Goal: Task Accomplishment & Management: Manage account settings

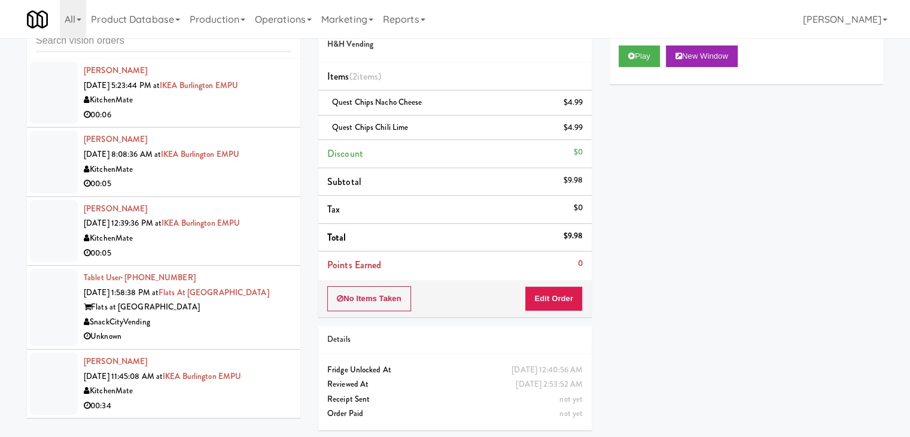
scroll to position [12052, 0]
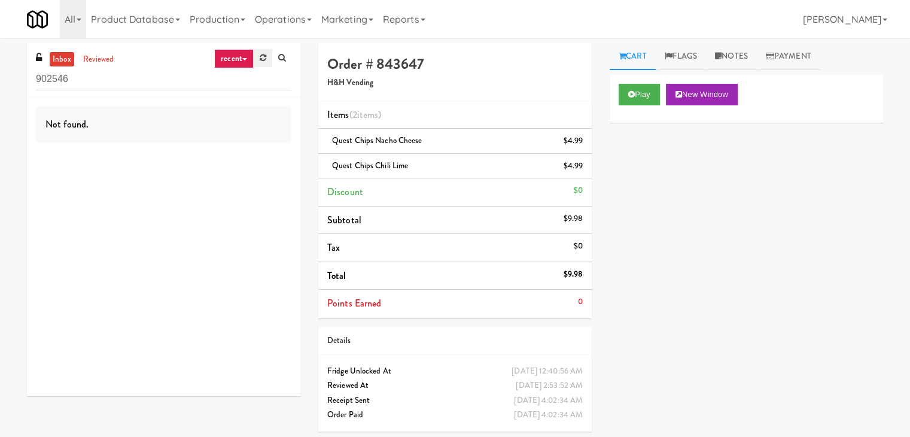
click at [263, 60] on icon at bounding box center [263, 58] width 7 height 8
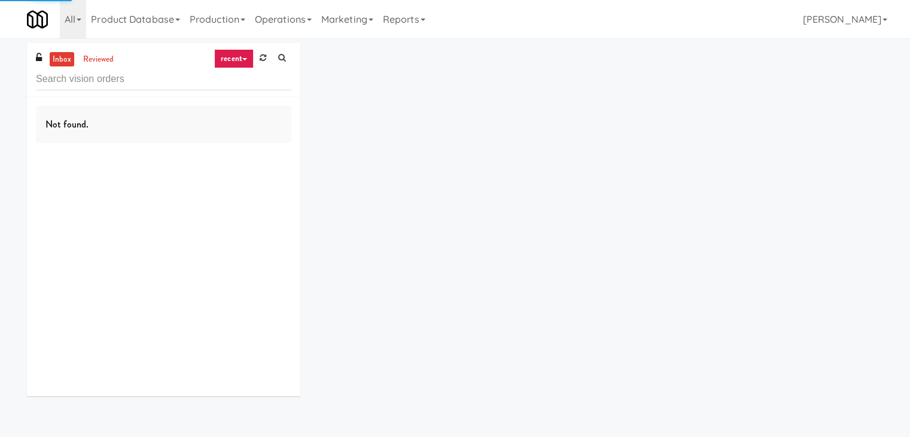
click at [247, 57] on link "recent" at bounding box center [233, 58] width 39 height 19
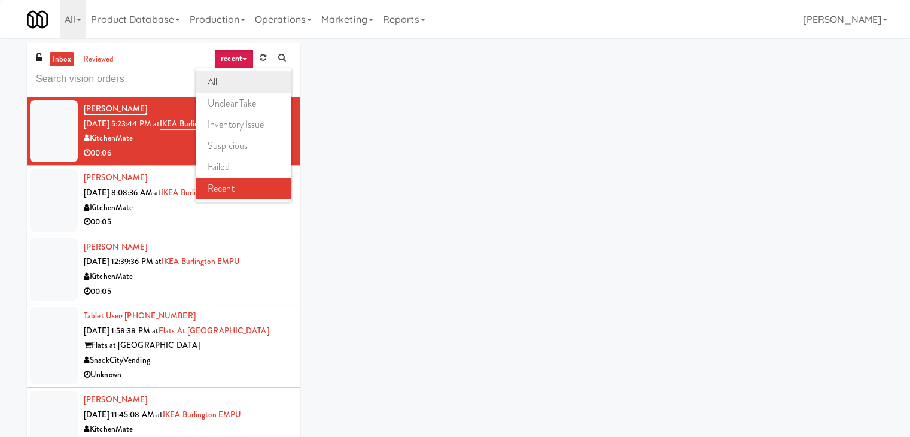
click at [222, 82] on link "all" at bounding box center [244, 82] width 96 height 22
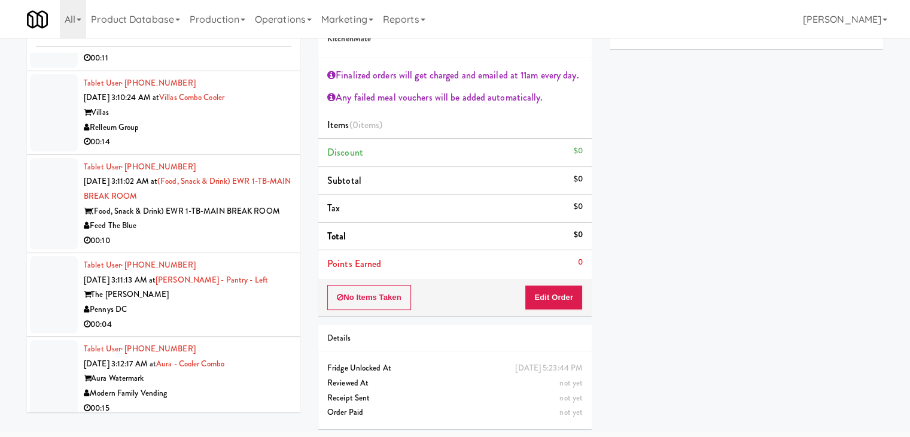
scroll to position [9760, 0]
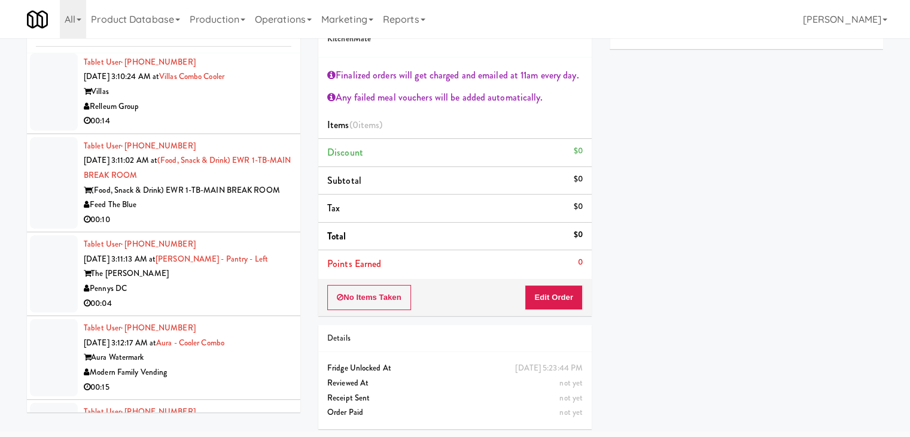
drag, startPoint x: 136, startPoint y: 280, endPoint x: 93, endPoint y: 278, distance: 43.1
click at [93, 281] on div "Pennys DC" at bounding box center [188, 288] width 208 height 15
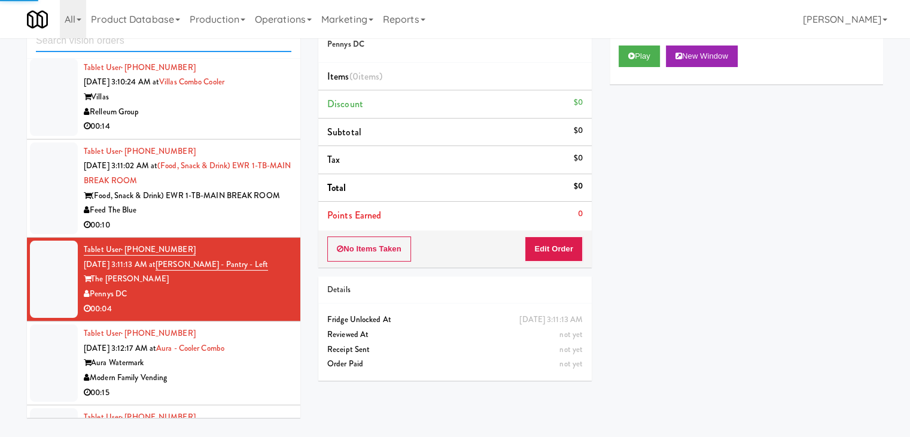
click at [151, 39] on input "text" at bounding box center [163, 41] width 255 height 22
paste input "Pennys DC"
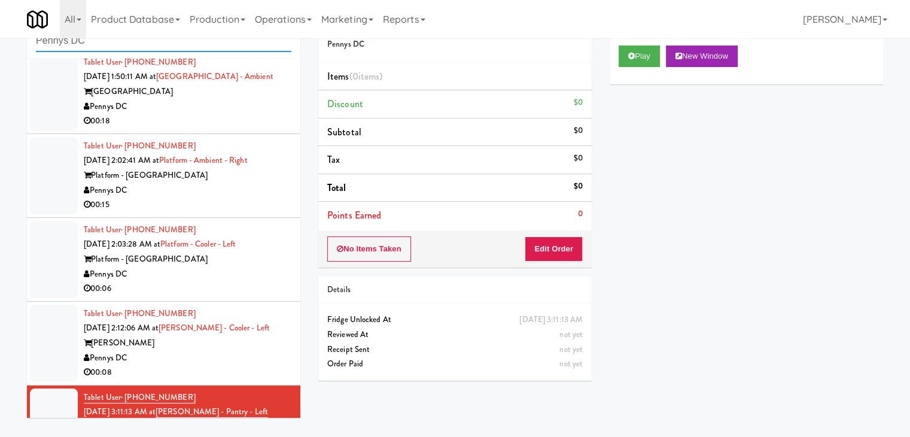
scroll to position [0, 0]
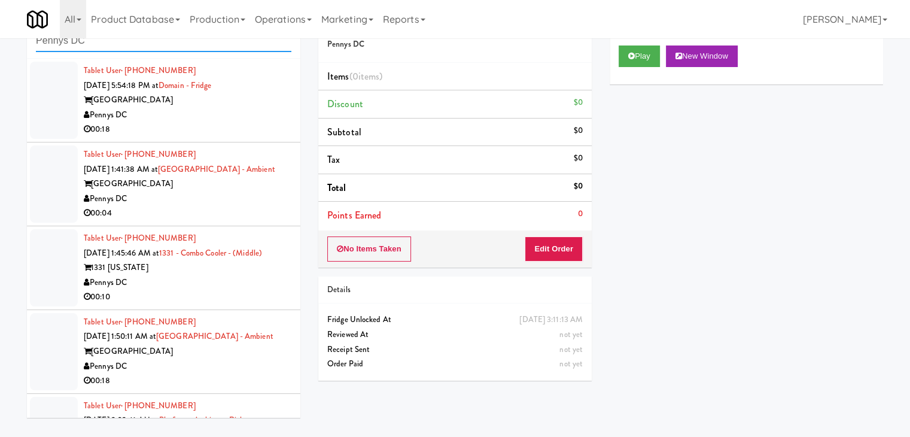
type input "Pennys DC"
click at [234, 126] on div "00:18" at bounding box center [188, 129] width 208 height 15
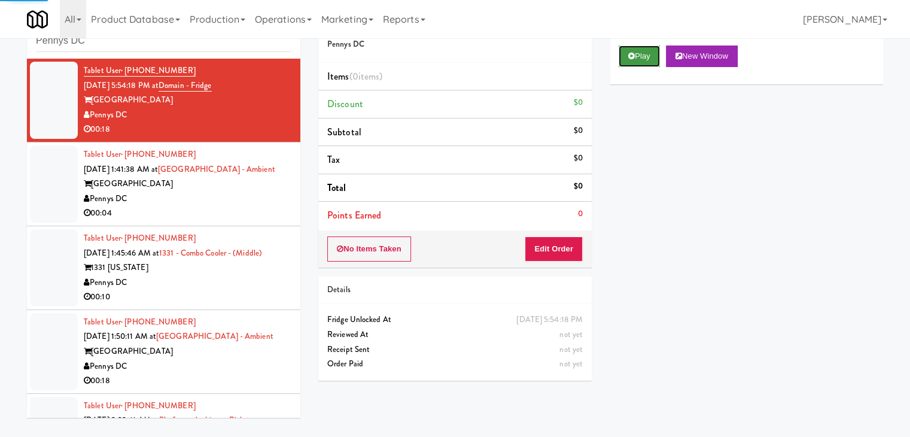
click at [651, 55] on button "Play" at bounding box center [638, 56] width 41 height 22
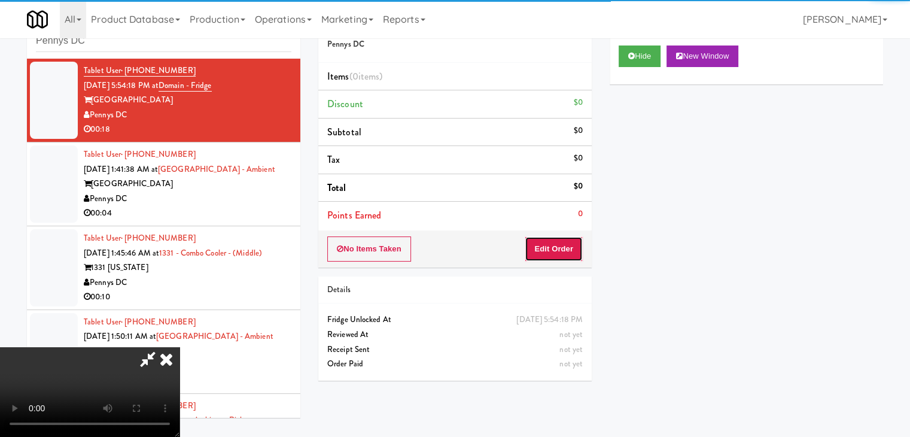
click at [555, 242] on button "Edit Order" at bounding box center [553, 248] width 58 height 25
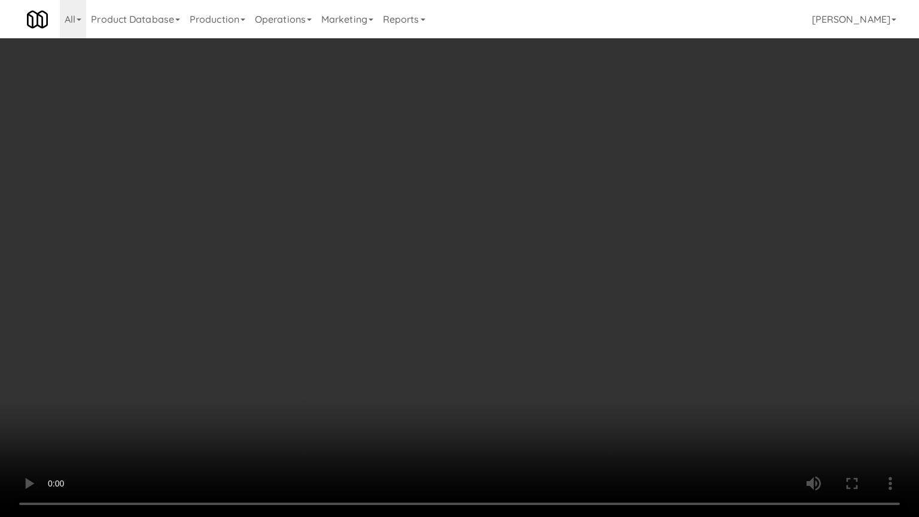
click at [488, 295] on video at bounding box center [459, 258] width 919 height 517
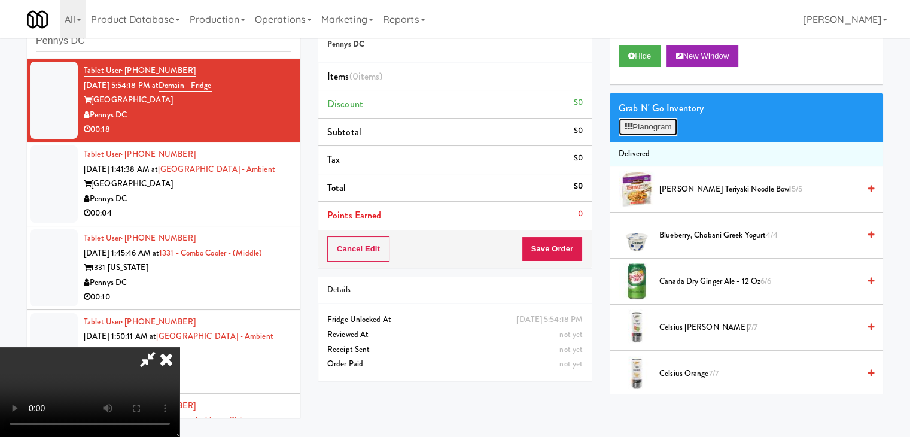
click at [649, 124] on button "Planogram" at bounding box center [647, 127] width 59 height 18
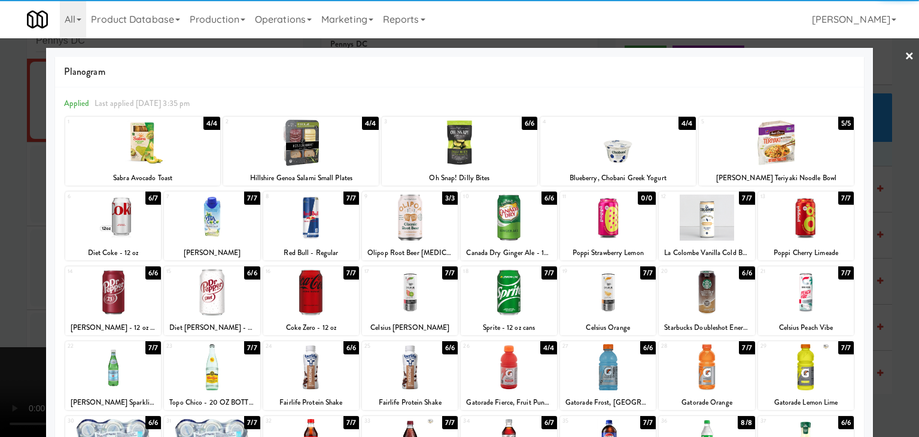
click at [394, 228] on div at bounding box center [410, 217] width 96 height 46
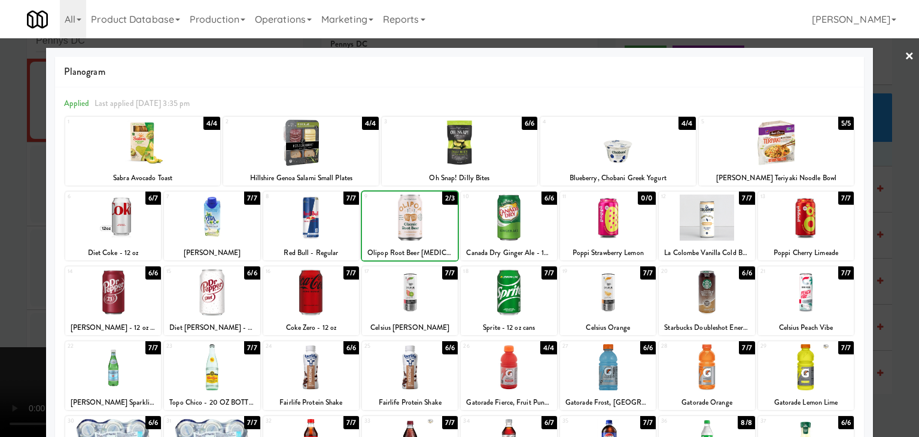
click at [393, 227] on div at bounding box center [410, 217] width 96 height 46
drag, startPoint x: 7, startPoint y: 234, endPoint x: 411, endPoint y: 247, distance: 405.1
click at [22, 233] on div at bounding box center [459, 218] width 919 height 437
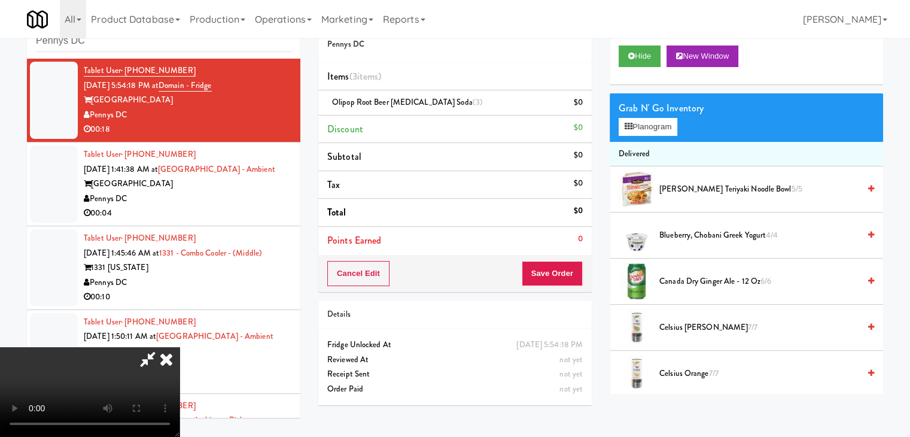
click at [179, 347] on video at bounding box center [89, 392] width 179 height 90
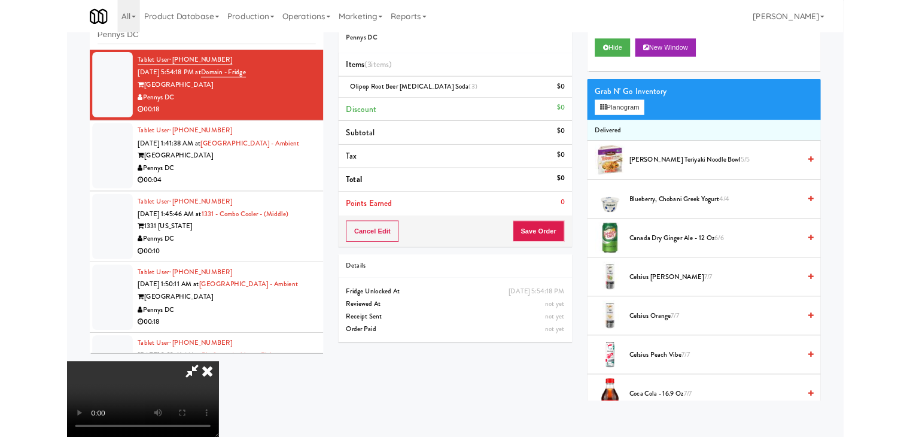
scroll to position [0, 0]
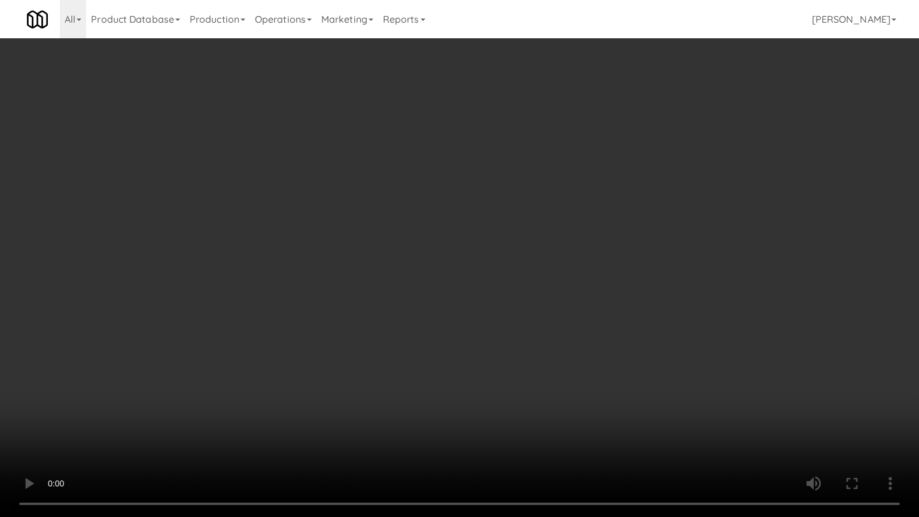
click at [413, 352] on video at bounding box center [459, 258] width 919 height 517
click at [475, 251] on video at bounding box center [459, 258] width 919 height 517
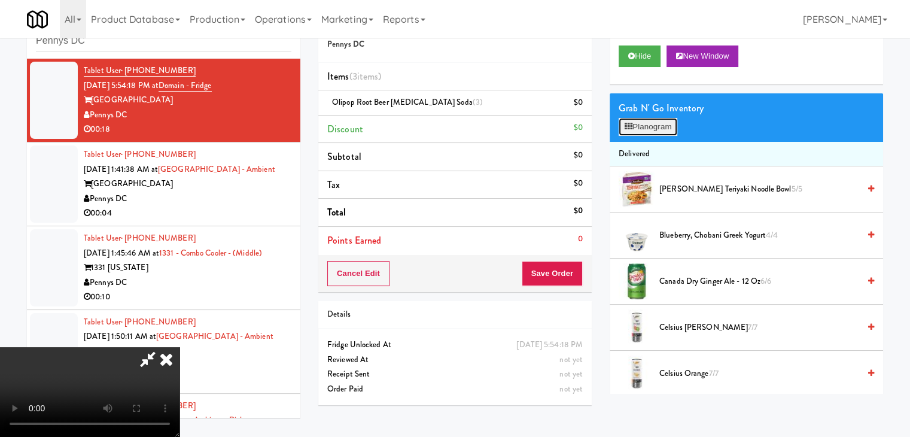
click at [641, 120] on button "Planogram" at bounding box center [647, 127] width 59 height 18
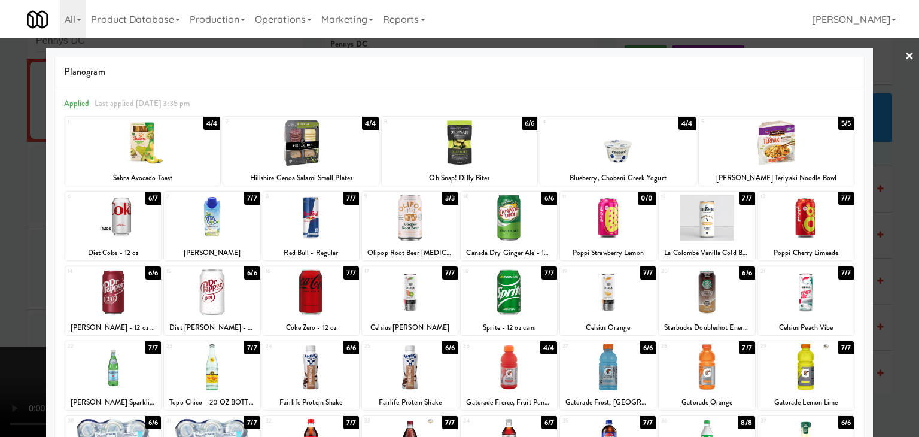
click at [414, 229] on div at bounding box center [410, 217] width 96 height 46
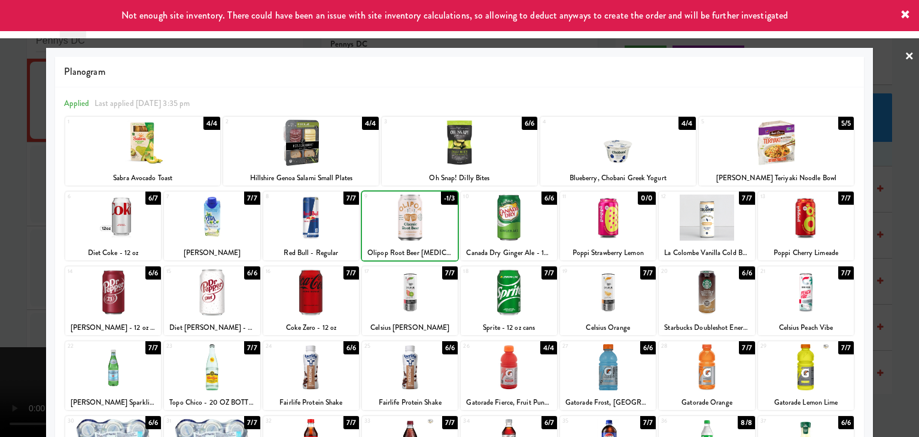
drag, startPoint x: 0, startPoint y: 232, endPoint x: 42, endPoint y: 227, distance: 42.7
click at [11, 228] on div at bounding box center [459, 218] width 919 height 437
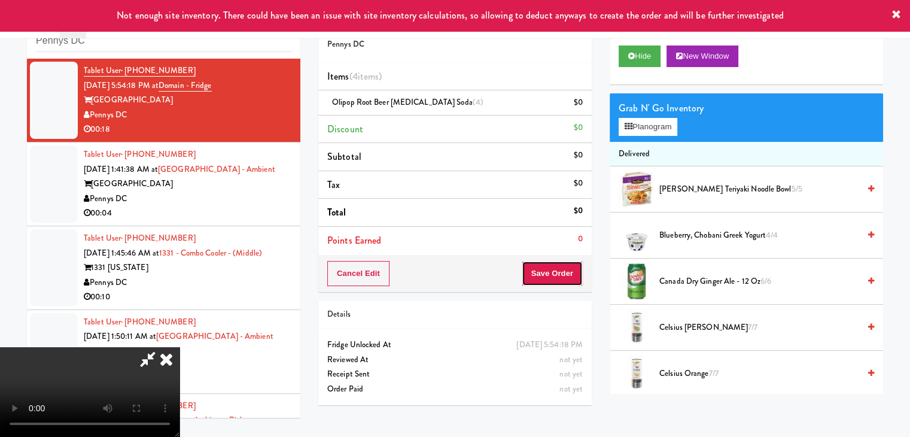
click at [565, 278] on button "Save Order" at bounding box center [551, 273] width 61 height 25
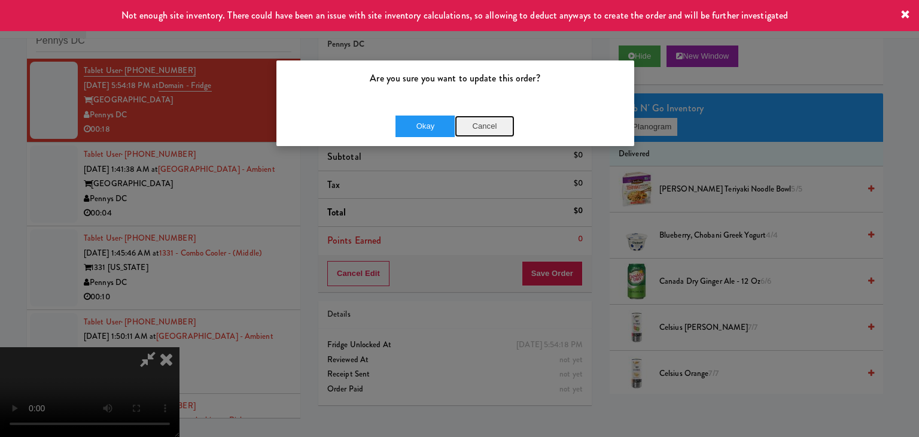
click at [489, 123] on button "Cancel" at bounding box center [485, 126] width 60 height 22
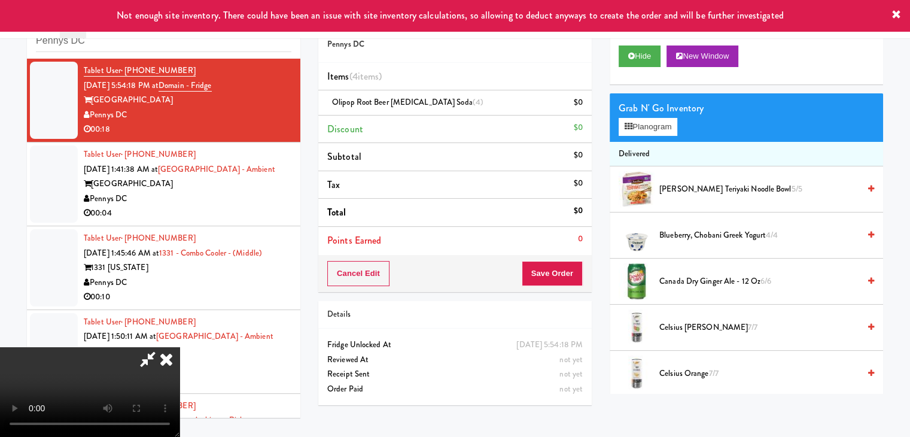
click at [179, 347] on icon at bounding box center [166, 359] width 26 height 24
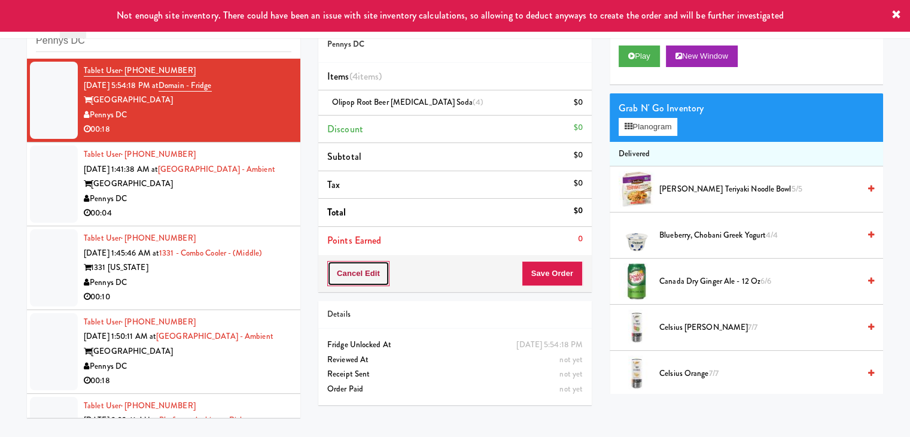
click at [378, 271] on button "Cancel Edit" at bounding box center [358, 273] width 62 height 25
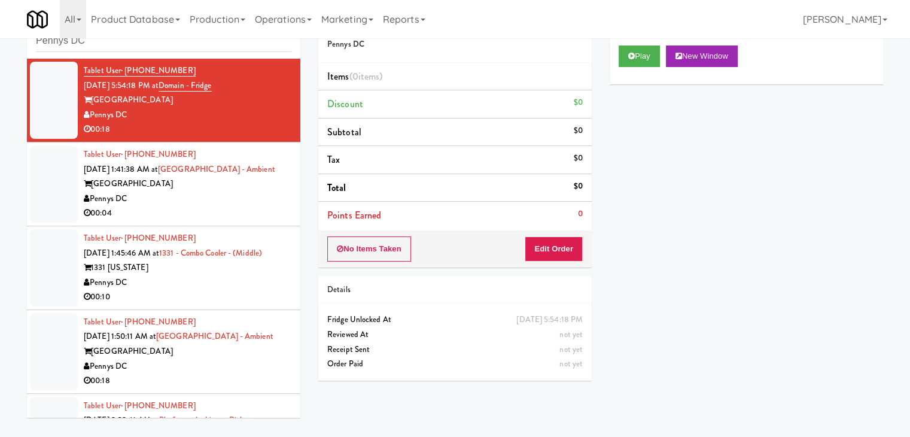
click at [203, 234] on div "Tablet User · (202) 892-0932 [DATE] 1:45:46 AM at 1331 - Combo Cooler - (Middle…" at bounding box center [188, 268] width 208 height 74
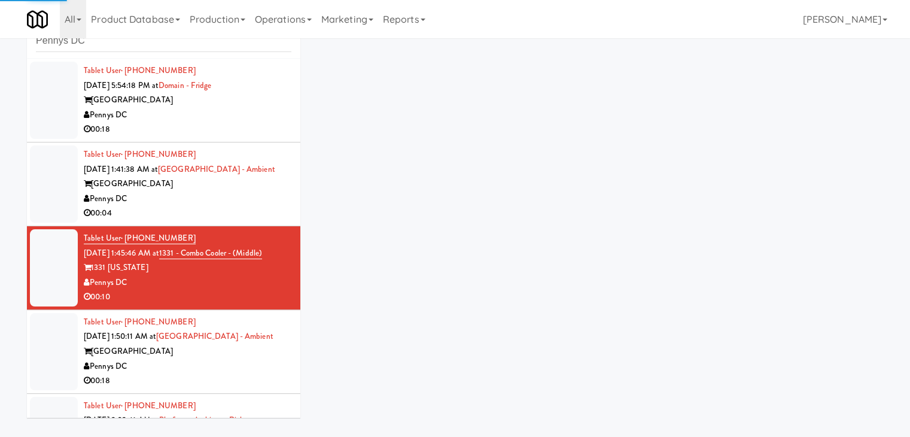
click at [222, 202] on div "Pennys DC" at bounding box center [188, 198] width 208 height 15
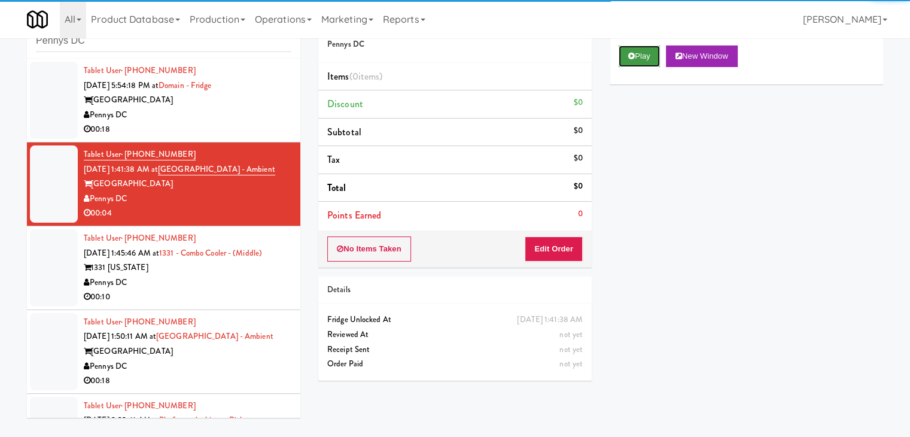
click at [653, 54] on button "Play" at bounding box center [638, 56] width 41 height 22
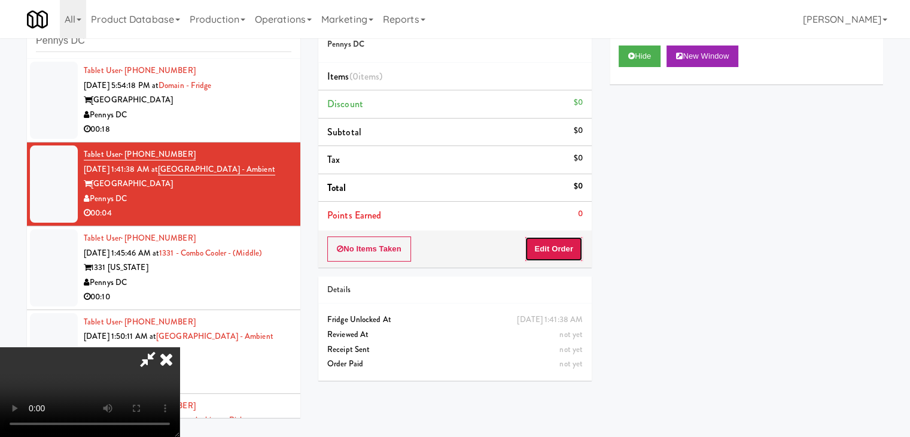
click at [562, 254] on button "Edit Order" at bounding box center [553, 248] width 58 height 25
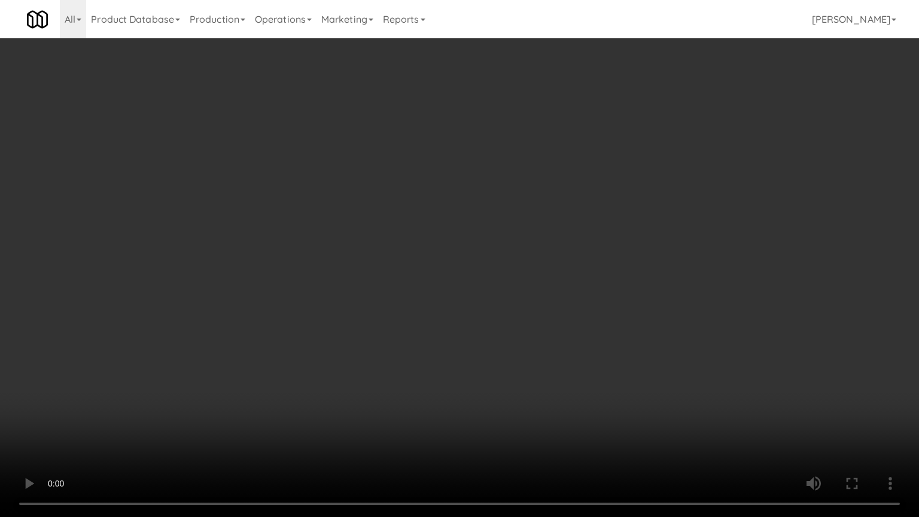
click at [530, 349] on video at bounding box center [459, 258] width 919 height 517
drag, startPoint x: 530, startPoint y: 349, endPoint x: 530, endPoint y: 356, distance: 7.2
click at [530, 350] on video at bounding box center [459, 258] width 919 height 517
click at [533, 359] on video at bounding box center [459, 258] width 919 height 517
drag, startPoint x: 538, startPoint y: 359, endPoint x: 542, endPoint y: 306, distance: 52.8
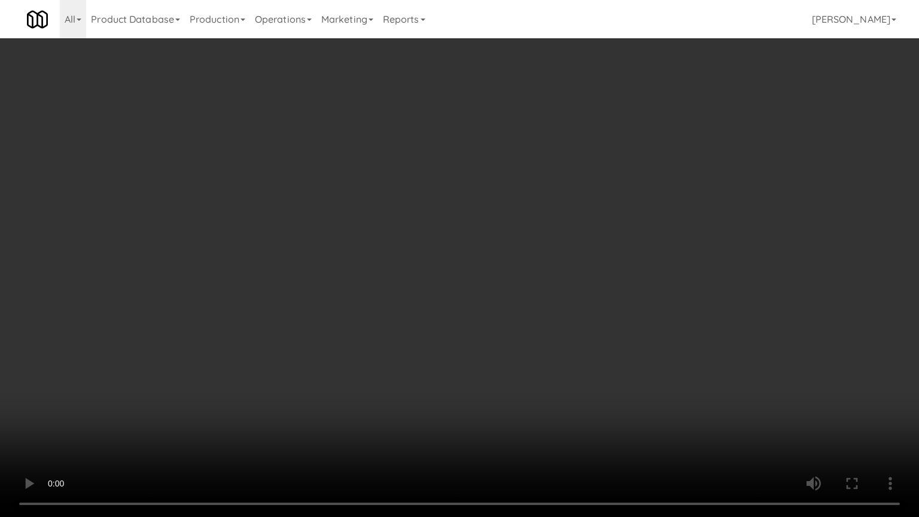
click at [541, 359] on video at bounding box center [459, 258] width 919 height 517
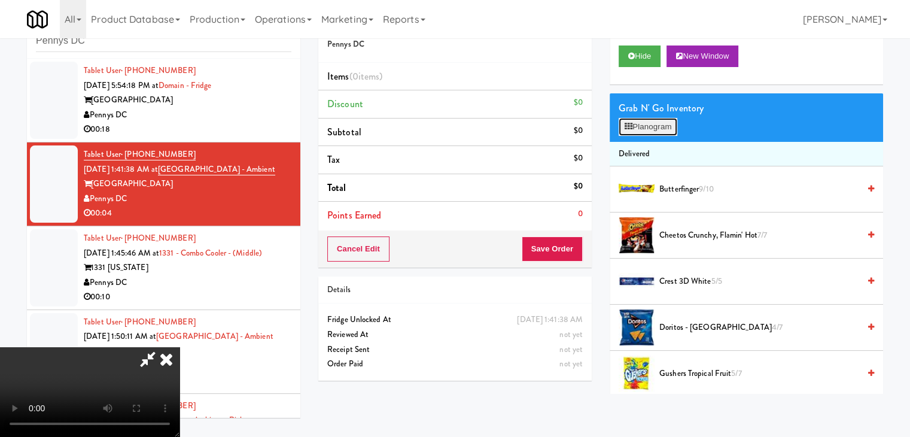
click at [663, 129] on button "Planogram" at bounding box center [647, 127] width 59 height 18
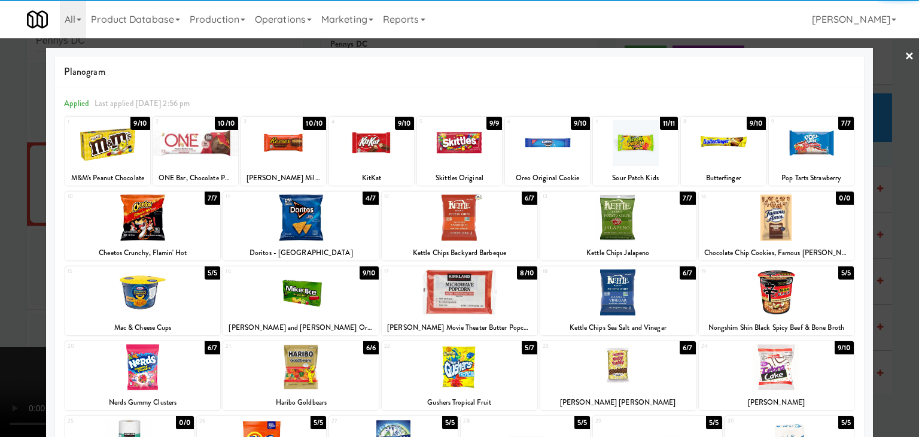
click at [153, 221] on div at bounding box center [142, 217] width 155 height 46
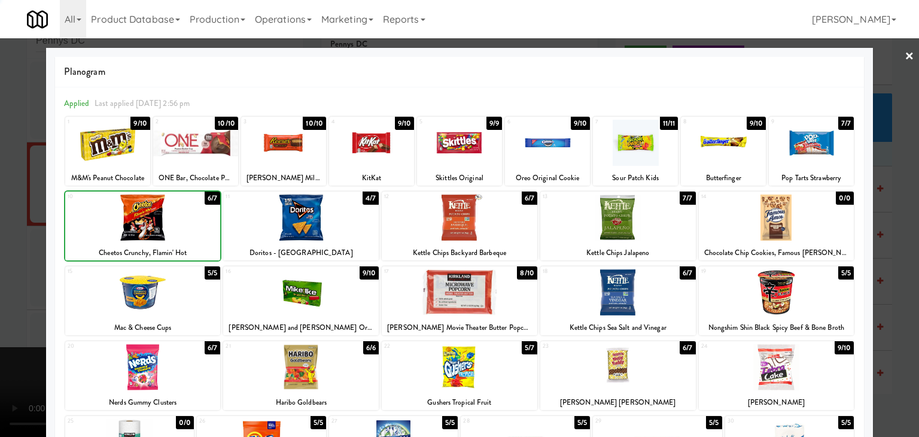
drag, startPoint x: 18, startPoint y: 221, endPoint x: 218, endPoint y: 252, distance: 202.2
click at [22, 221] on div at bounding box center [459, 218] width 919 height 437
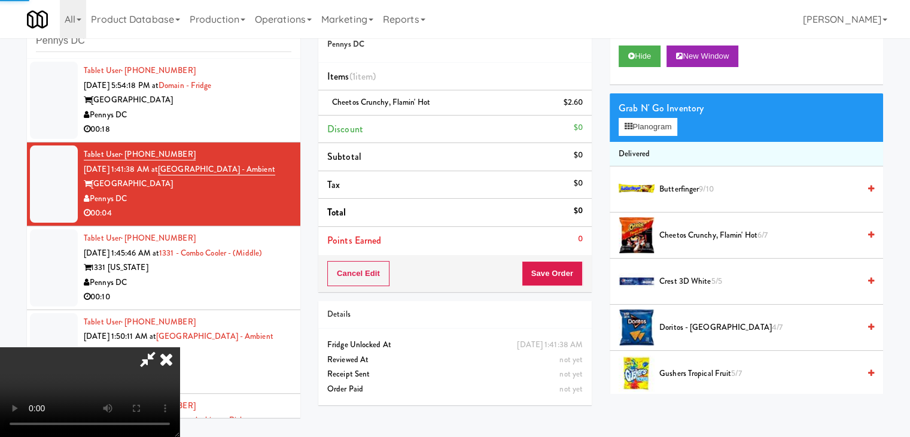
click at [179, 347] on video at bounding box center [89, 392] width 179 height 90
click at [560, 282] on button "Save Order" at bounding box center [551, 273] width 61 height 25
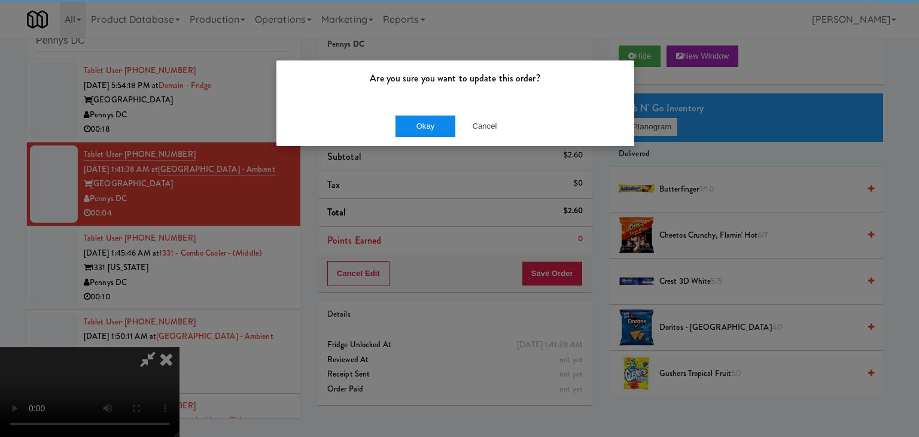
drag, startPoint x: 374, startPoint y: 103, endPoint x: 423, endPoint y: 136, distance: 59.5
click at [380, 106] on div "Are you sure you want to update this order? Okay Cancel" at bounding box center [455, 103] width 359 height 87
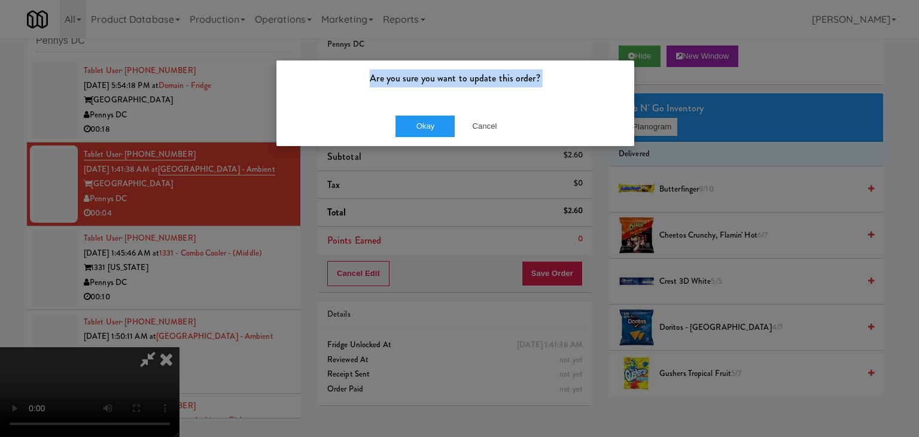
click at [432, 139] on div "Okay Cancel" at bounding box center [455, 126] width 358 height 40
click at [432, 123] on button "Okay" at bounding box center [425, 126] width 60 height 22
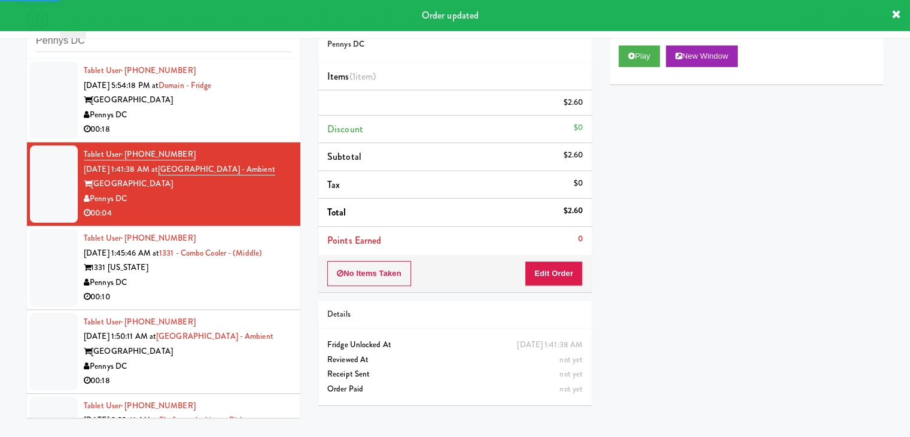
scroll to position [120, 0]
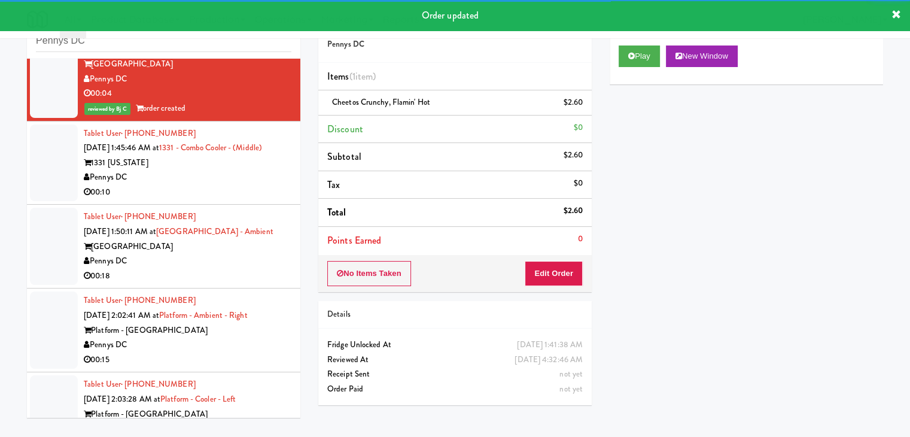
click at [216, 185] on div "Tablet User · (202) 892-0932 [DATE] 1:45:46 AM at 1331 - Combo Cooler - (Middle…" at bounding box center [188, 163] width 208 height 74
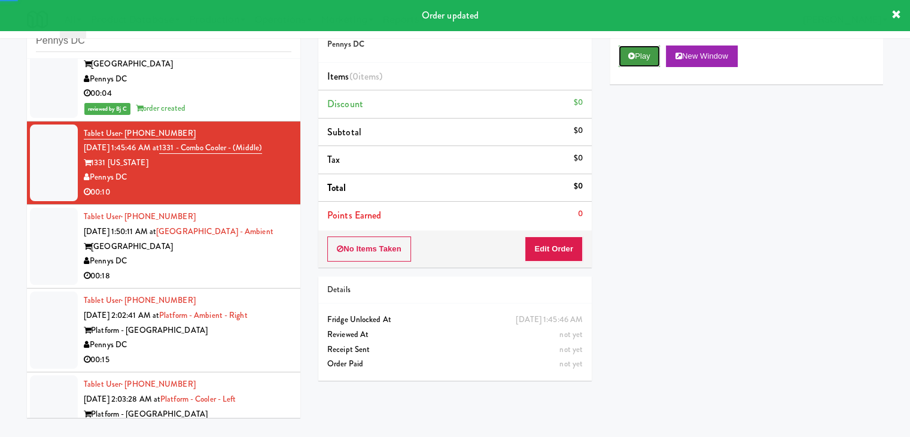
click at [623, 53] on button "Play" at bounding box center [638, 56] width 41 height 22
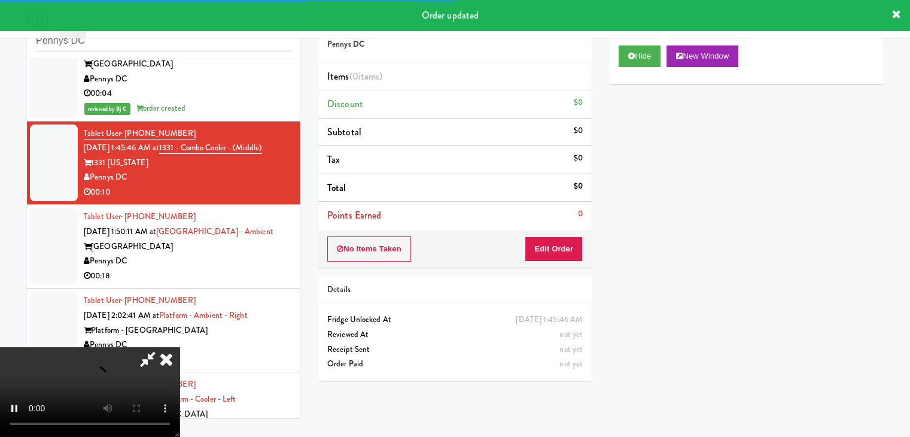
click at [565, 234] on div "No Items Taken Edit Order" at bounding box center [454, 248] width 273 height 37
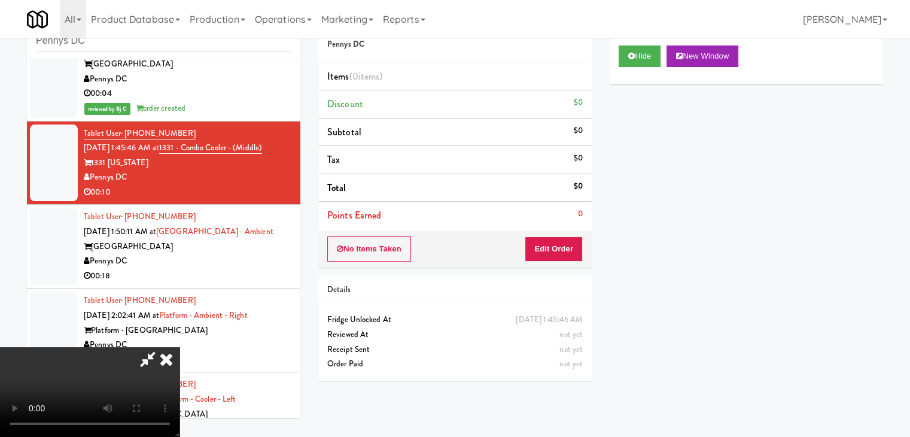
drag, startPoint x: 571, startPoint y: 230, endPoint x: 567, endPoint y: 242, distance: 11.9
click at [571, 234] on div "No Items Taken Edit Order" at bounding box center [454, 248] width 273 height 37
click at [565, 245] on button "Edit Order" at bounding box center [553, 248] width 58 height 25
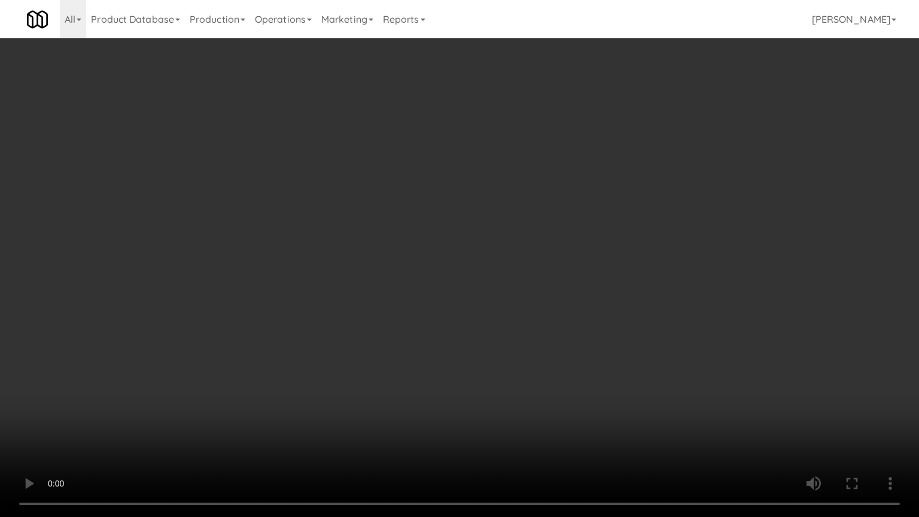
click at [541, 327] on video at bounding box center [459, 258] width 919 height 517
click at [538, 328] on video at bounding box center [459, 258] width 919 height 517
click at [565, 328] on video at bounding box center [459, 258] width 919 height 517
click at [562, 322] on video at bounding box center [459, 258] width 919 height 517
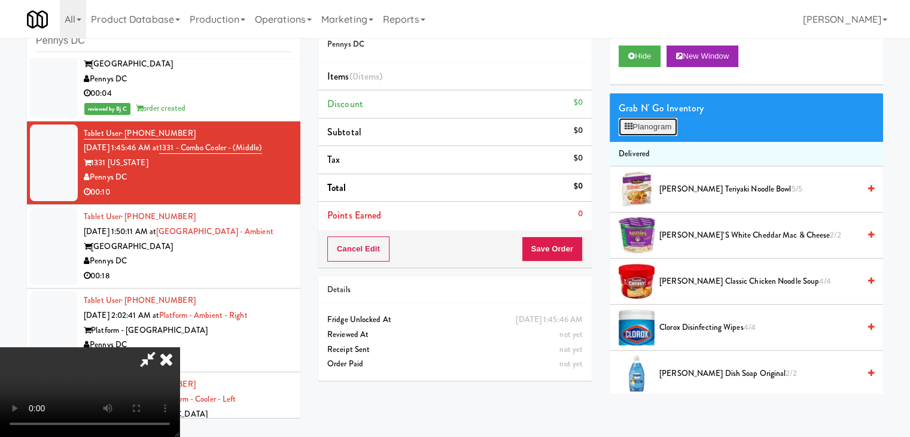
click at [649, 124] on button "Planogram" at bounding box center [647, 127] width 59 height 18
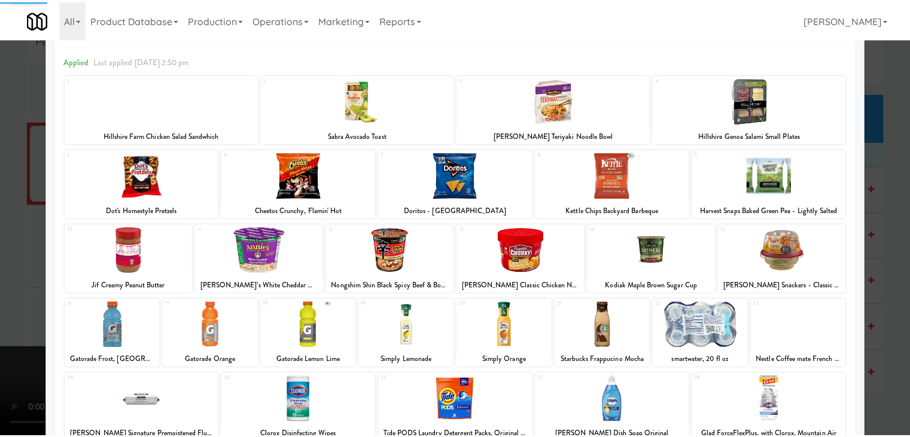
scroll to position [120, 0]
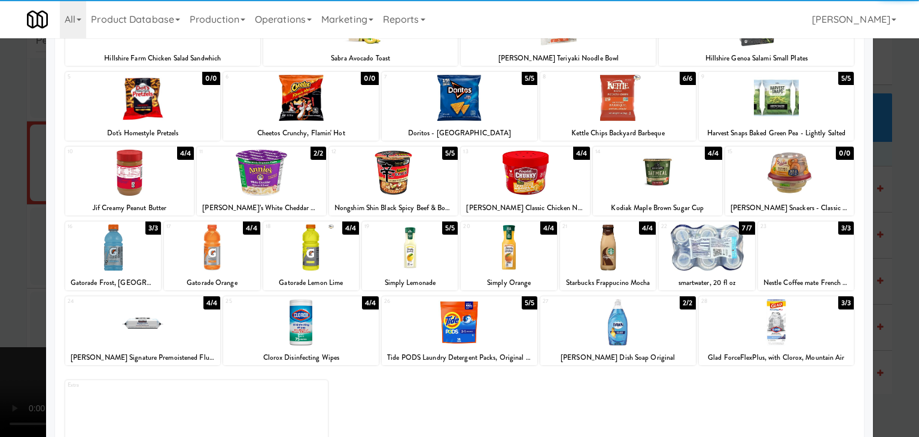
click at [499, 237] on div at bounding box center [508, 247] width 96 height 46
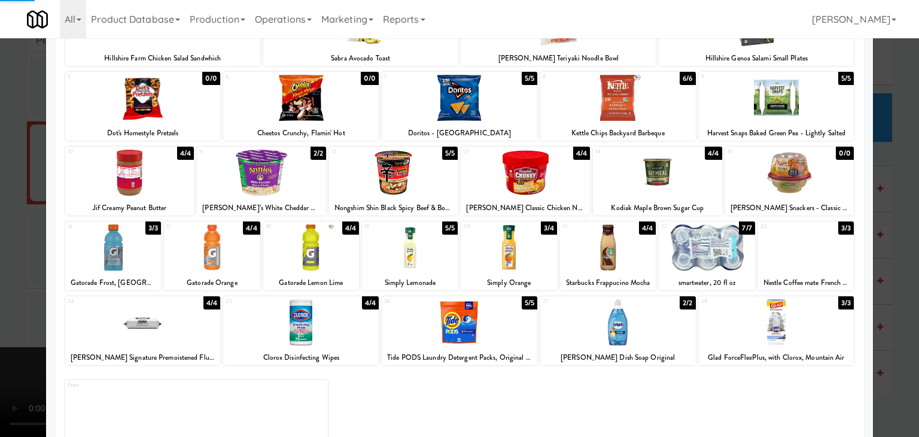
drag, startPoint x: 0, startPoint y: 233, endPoint x: 285, endPoint y: 233, distance: 284.7
click at [2, 233] on div at bounding box center [459, 218] width 919 height 437
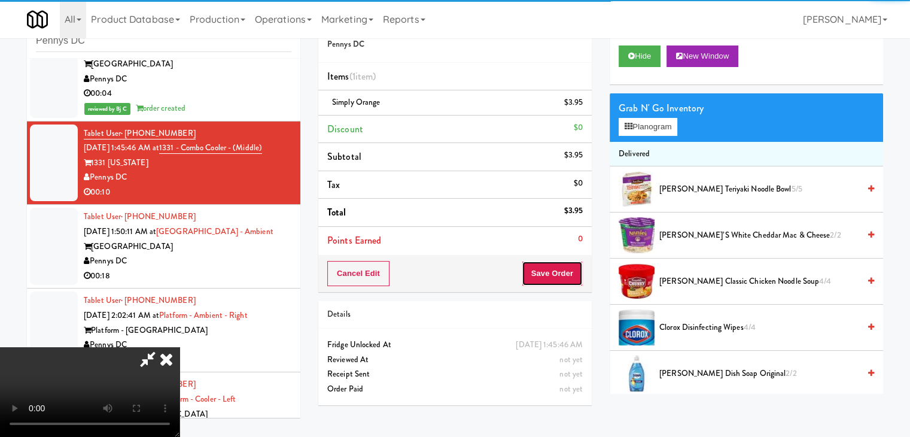
click at [569, 281] on button "Save Order" at bounding box center [551, 273] width 61 height 25
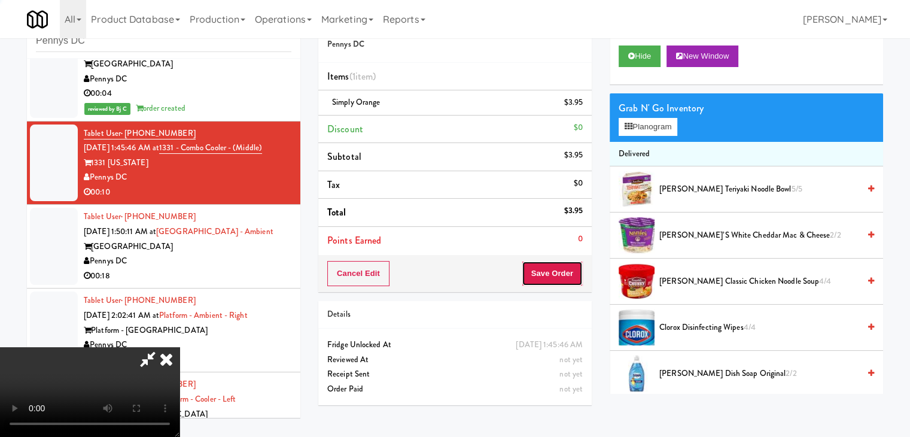
click at [570, 279] on button "Save Order" at bounding box center [551, 273] width 61 height 25
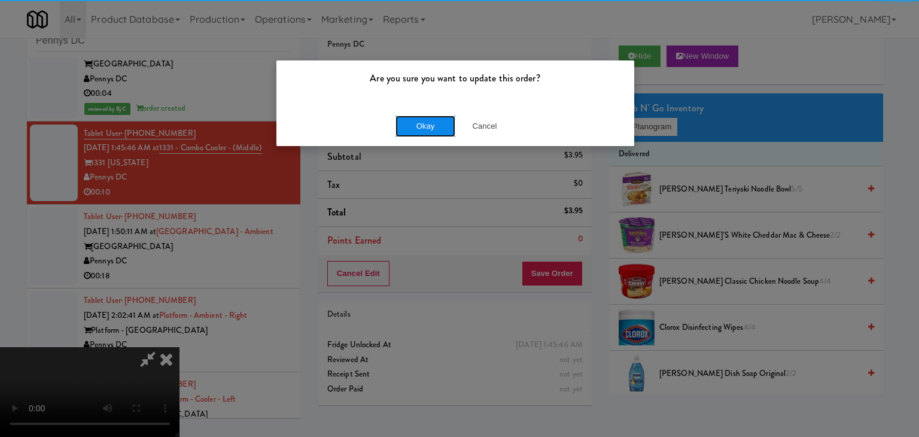
click at [410, 126] on button "Okay" at bounding box center [425, 126] width 60 height 22
click at [411, 127] on div "Okay Cancel" at bounding box center [455, 126] width 358 height 40
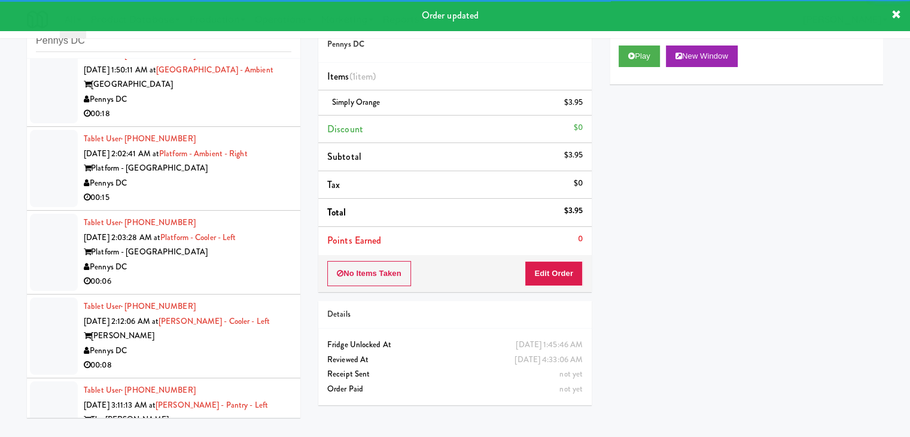
scroll to position [299, 0]
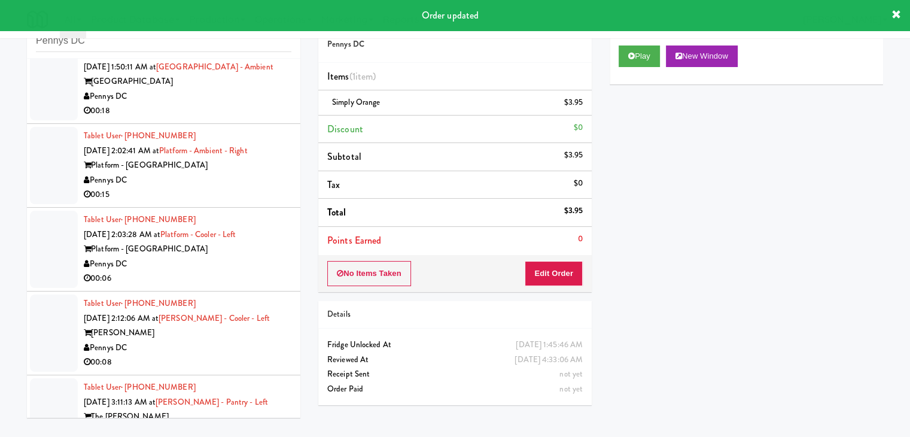
click at [274, 103] on div "00:18" at bounding box center [188, 110] width 208 height 15
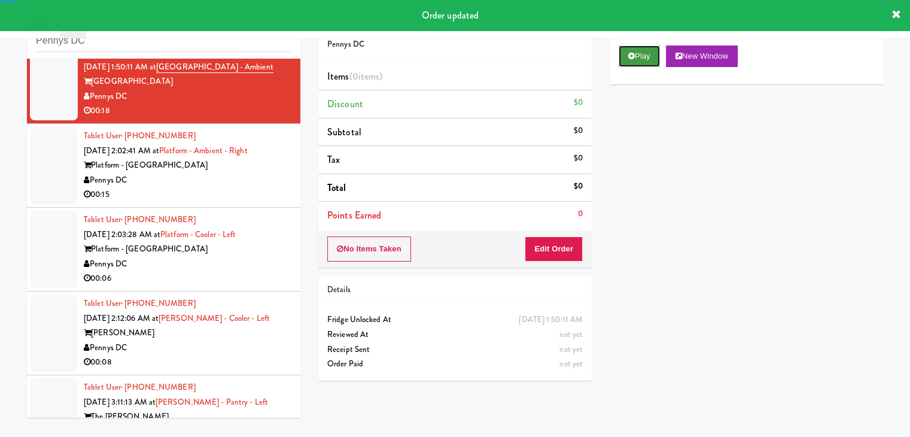
click at [641, 57] on button "Play" at bounding box center [638, 56] width 41 height 22
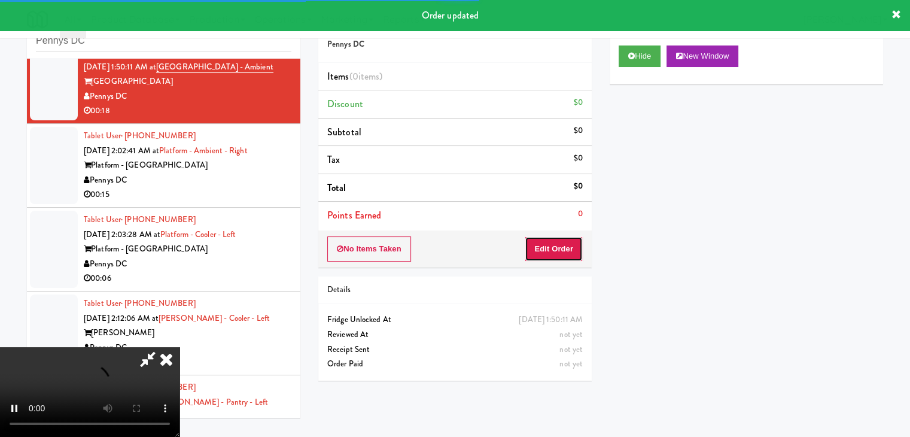
click at [559, 252] on button "Edit Order" at bounding box center [553, 248] width 58 height 25
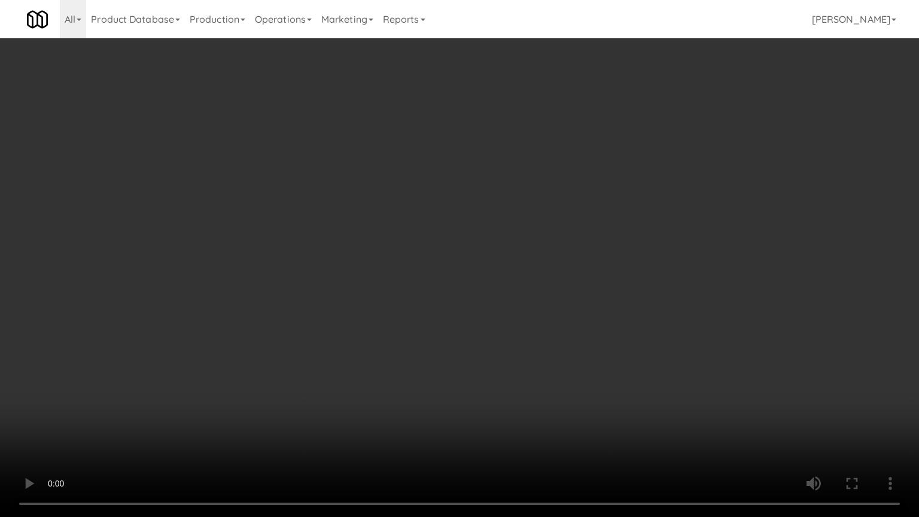
click at [549, 354] on video at bounding box center [459, 258] width 919 height 517
drag, startPoint x: 551, startPoint y: 354, endPoint x: 538, endPoint y: 361, distance: 14.2
click at [548, 356] on video at bounding box center [459, 258] width 919 height 517
click at [591, 351] on video at bounding box center [459, 258] width 919 height 517
click at [577, 349] on video at bounding box center [459, 258] width 919 height 517
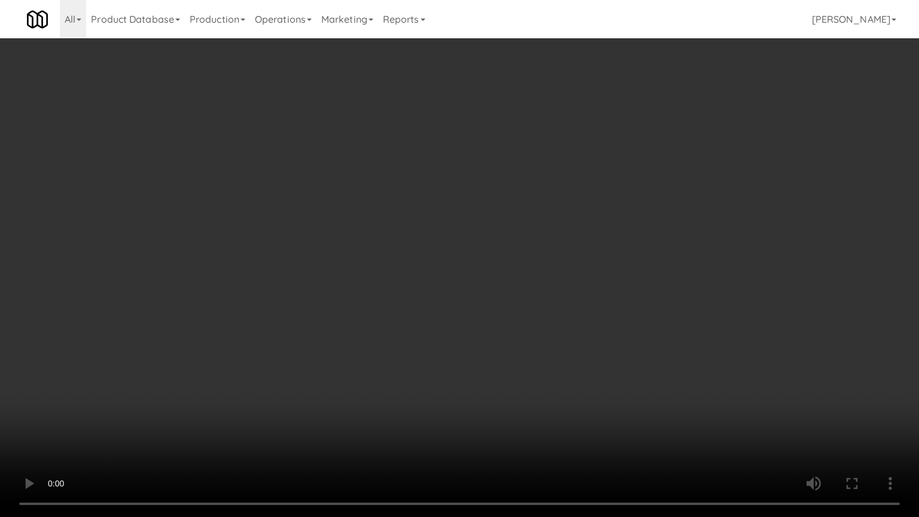
click at [577, 350] on video at bounding box center [459, 258] width 919 height 517
click at [577, 352] on video at bounding box center [459, 258] width 919 height 517
click at [577, 356] on video at bounding box center [459, 258] width 919 height 517
click at [581, 356] on video at bounding box center [459, 258] width 919 height 517
click at [575, 359] on video at bounding box center [459, 258] width 919 height 517
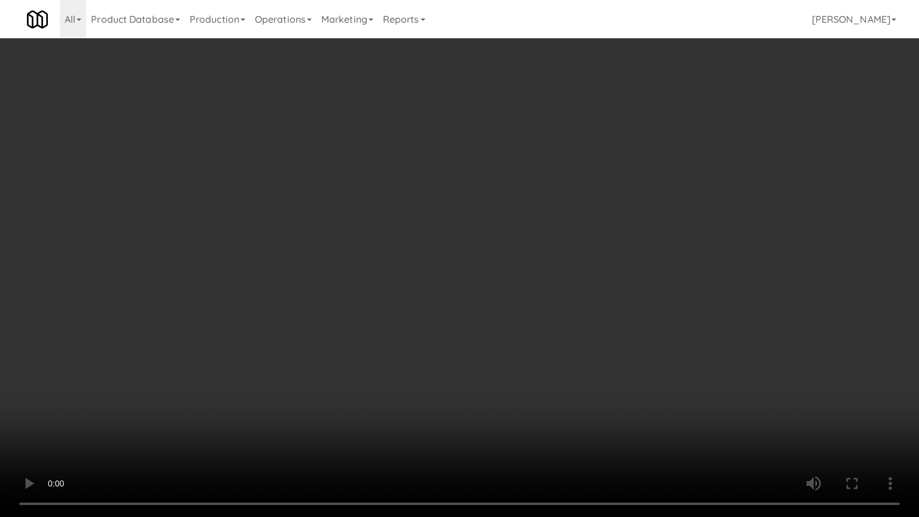
click at [577, 359] on video at bounding box center [459, 258] width 919 height 517
click at [600, 331] on video at bounding box center [459, 258] width 919 height 517
click at [605, 327] on video at bounding box center [459, 258] width 919 height 517
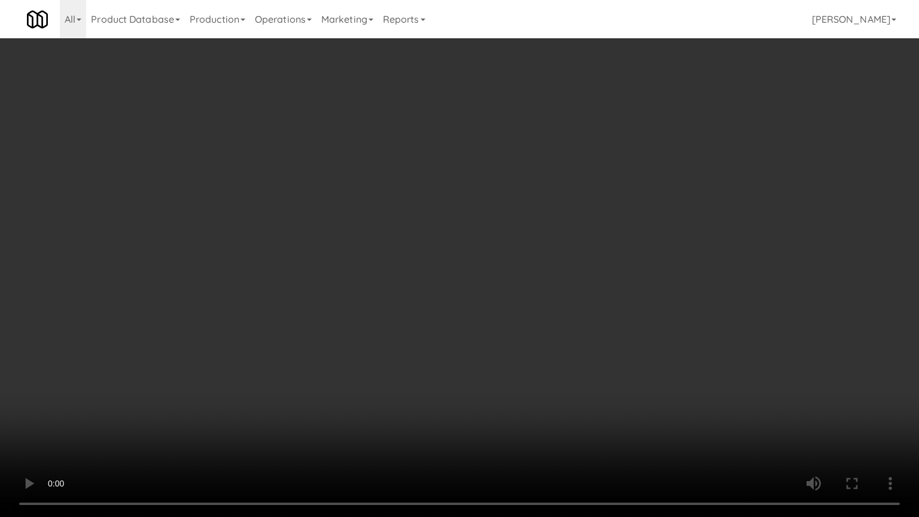
drag, startPoint x: 605, startPoint y: 327, endPoint x: 646, endPoint y: 211, distance: 122.4
click at [605, 325] on video at bounding box center [459, 258] width 919 height 517
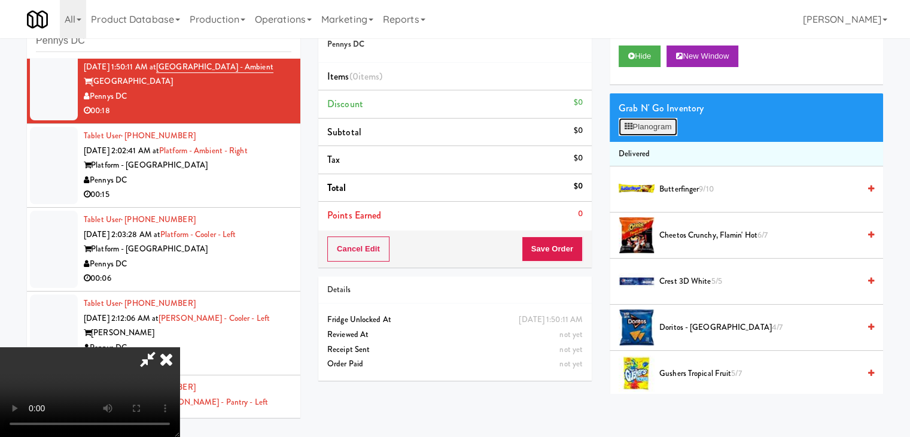
click at [653, 125] on button "Planogram" at bounding box center [647, 127] width 59 height 18
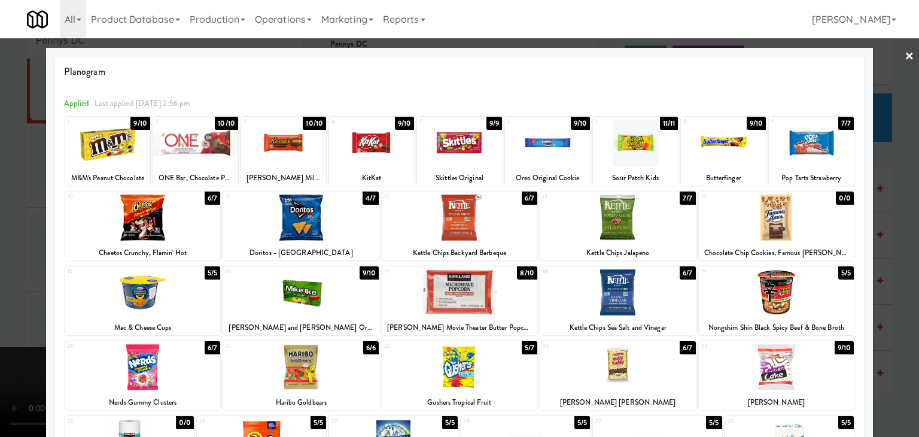
click at [307, 216] on div at bounding box center [300, 217] width 155 height 46
click at [375, 132] on div at bounding box center [371, 143] width 85 height 46
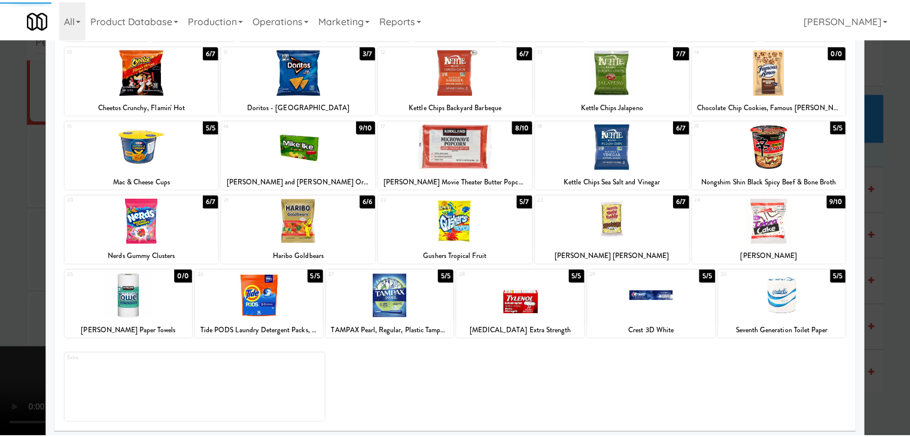
scroll to position [151, 0]
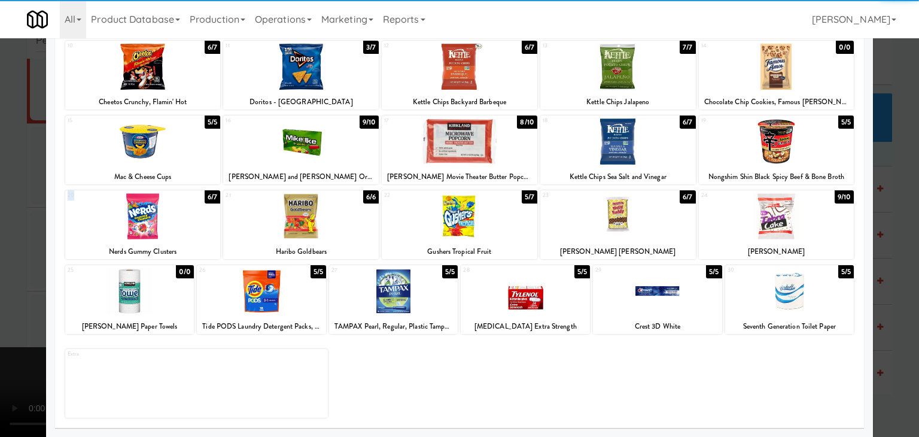
drag, startPoint x: 161, startPoint y: 239, endPoint x: 96, endPoint y: 245, distance: 66.1
click at [161, 239] on div "20 6/7 Nerds Gummy Clusters" at bounding box center [142, 224] width 155 height 69
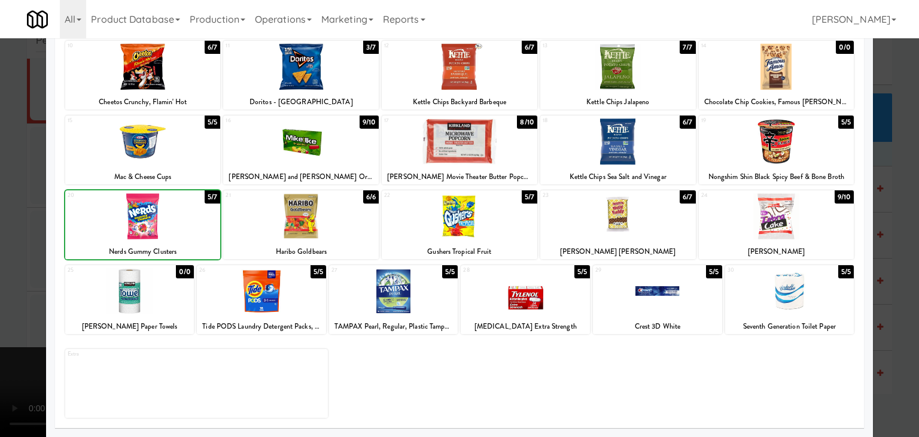
click at [0, 278] on div at bounding box center [459, 218] width 919 height 437
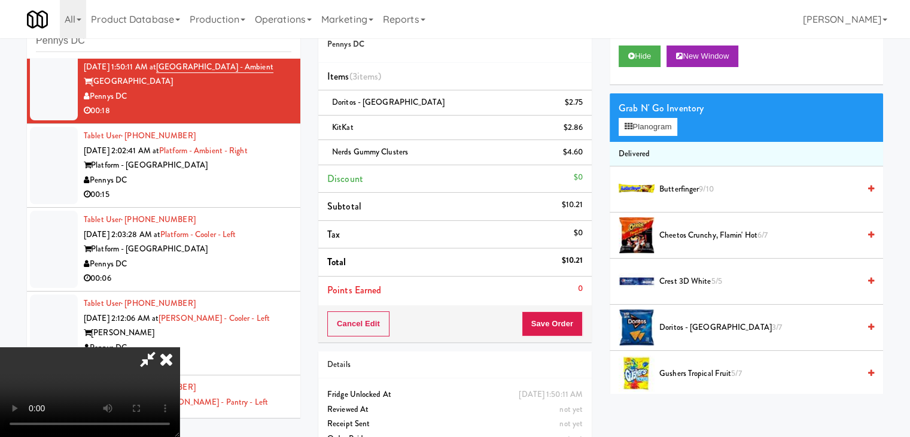
click at [179, 347] on video at bounding box center [89, 392] width 179 height 90
click at [569, 323] on button "Save Order" at bounding box center [551, 323] width 61 height 25
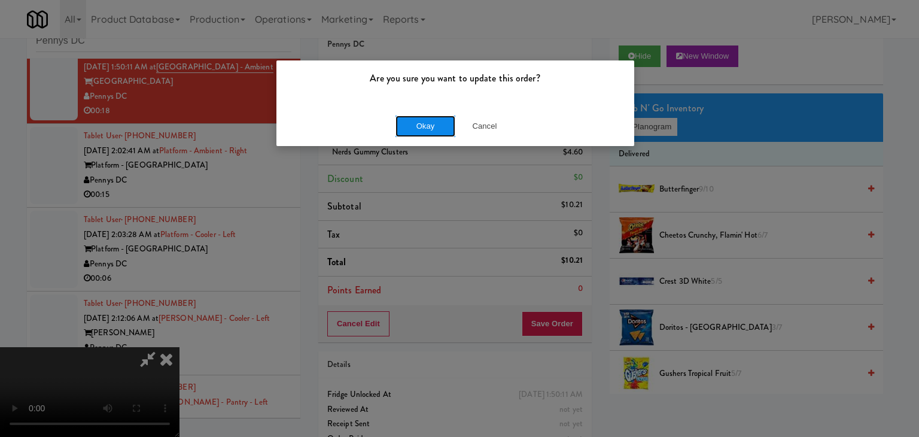
click at [443, 120] on button "Okay" at bounding box center [425, 126] width 60 height 22
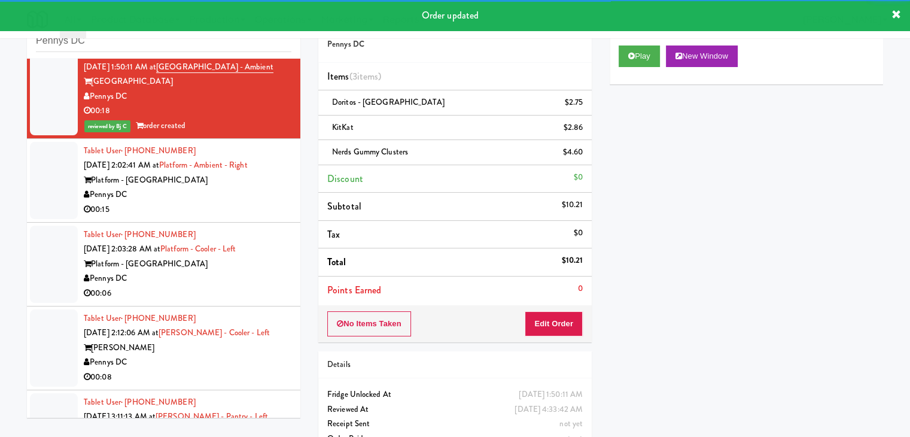
click at [244, 182] on div "Platform - [GEOGRAPHIC_DATA]" at bounding box center [188, 180] width 208 height 15
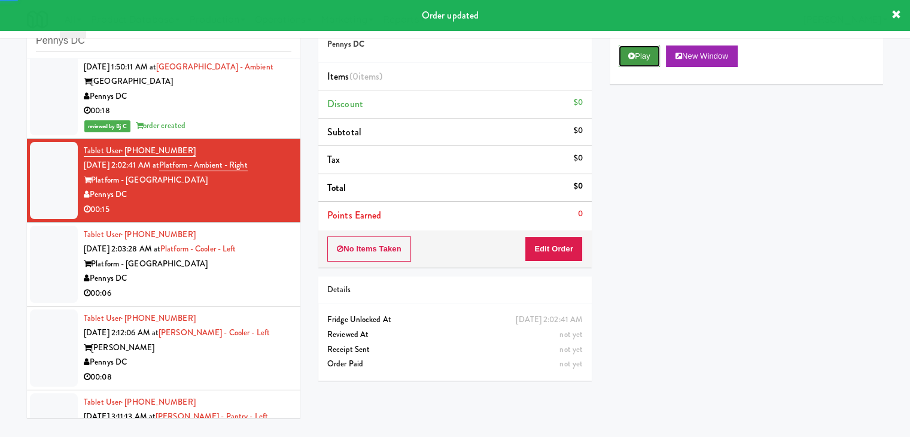
click at [643, 59] on button "Play" at bounding box center [638, 56] width 41 height 22
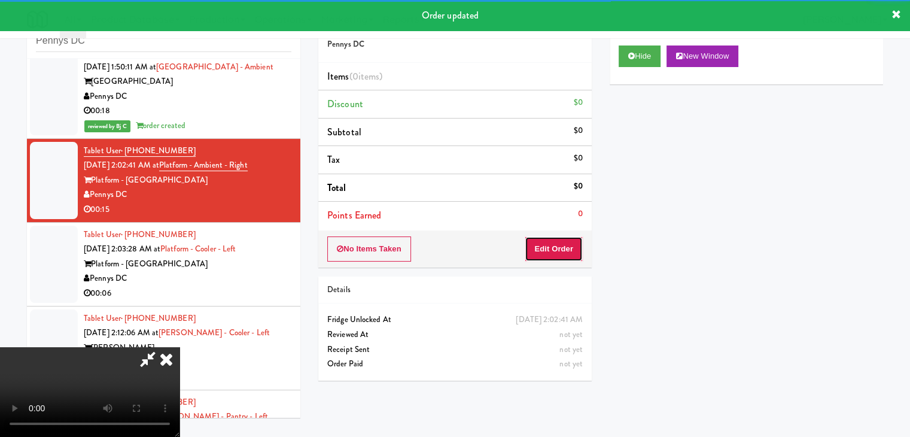
click at [551, 250] on button "Edit Order" at bounding box center [553, 248] width 58 height 25
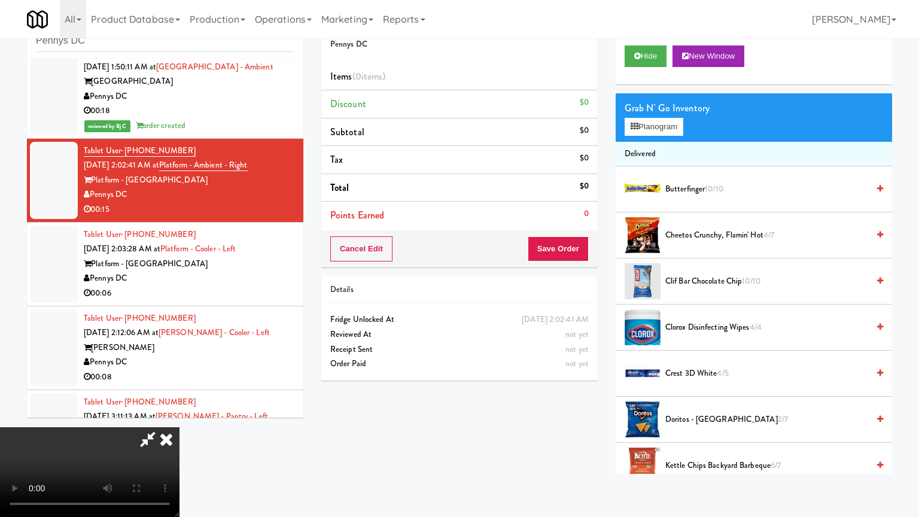
click at [179, 427] on video at bounding box center [89, 472] width 179 height 90
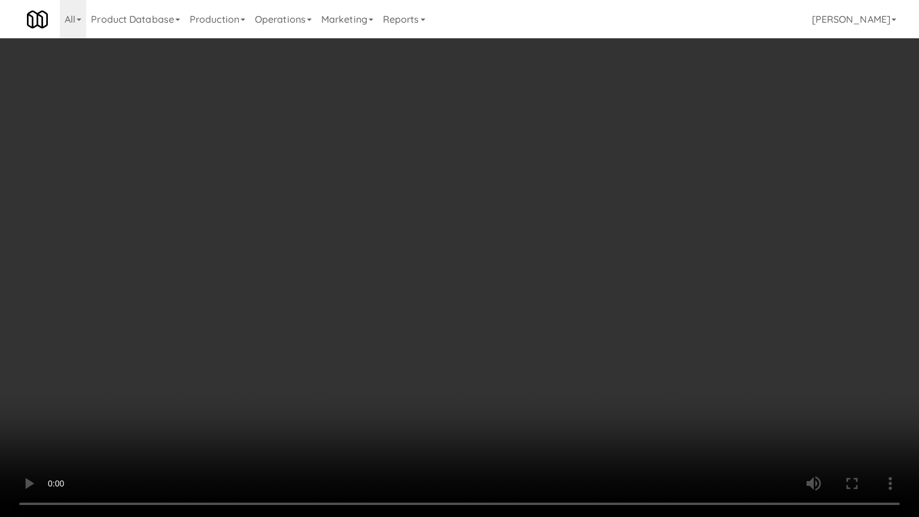
click at [531, 353] on video at bounding box center [459, 258] width 919 height 517
click at [529, 350] on video at bounding box center [459, 258] width 919 height 517
click at [531, 350] on video at bounding box center [459, 258] width 919 height 517
click at [545, 347] on video at bounding box center [459, 258] width 919 height 517
drag, startPoint x: 545, startPoint y: 347, endPoint x: 550, endPoint y: 342, distance: 6.8
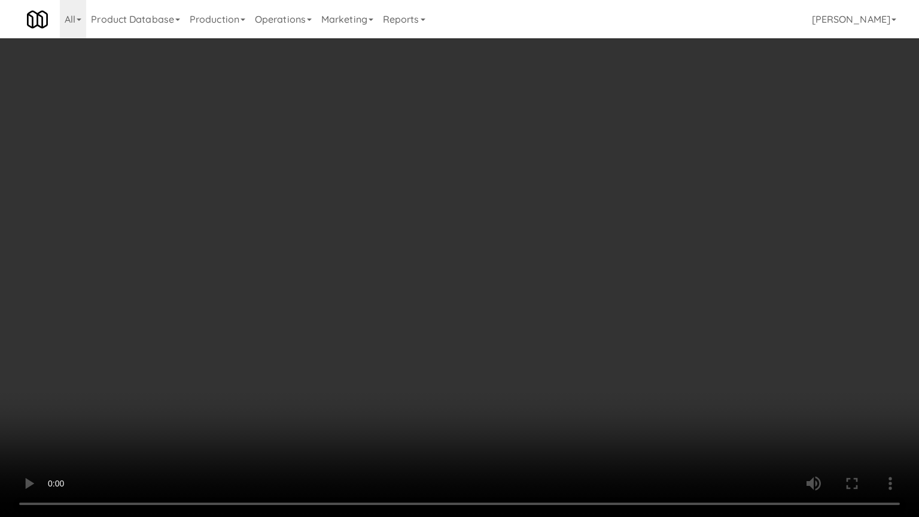
click at [548, 343] on video at bounding box center [459, 258] width 919 height 517
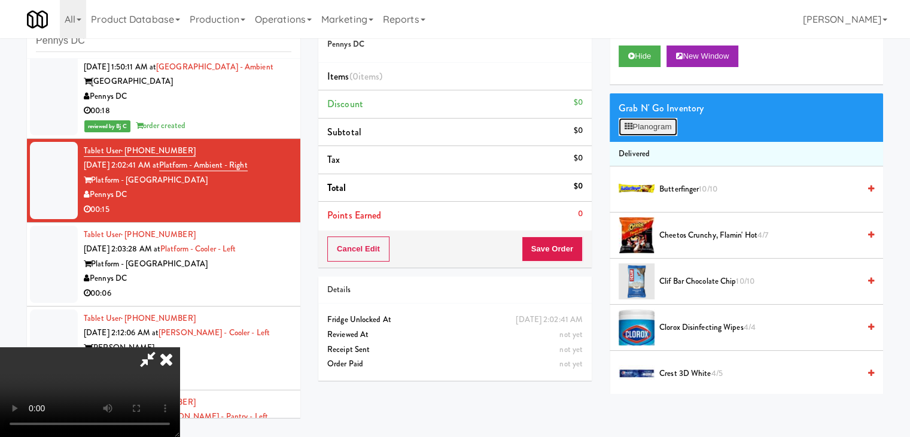
click at [663, 121] on button "Planogram" at bounding box center [647, 127] width 59 height 18
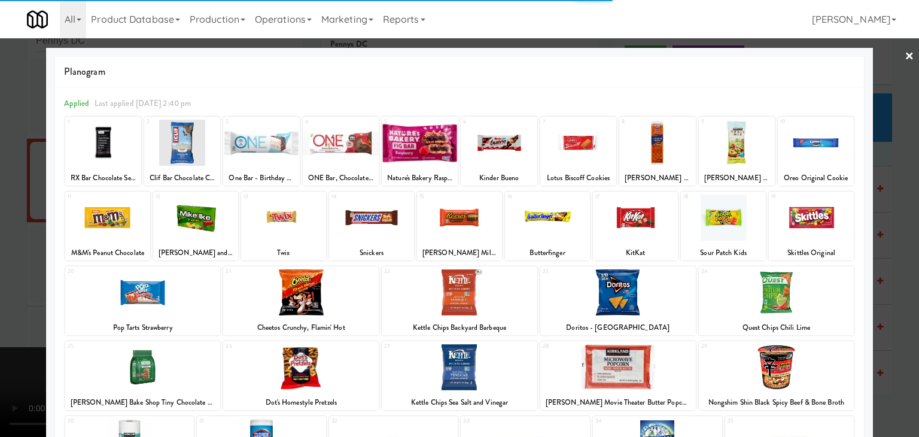
click at [438, 358] on div at bounding box center [459, 367] width 155 height 46
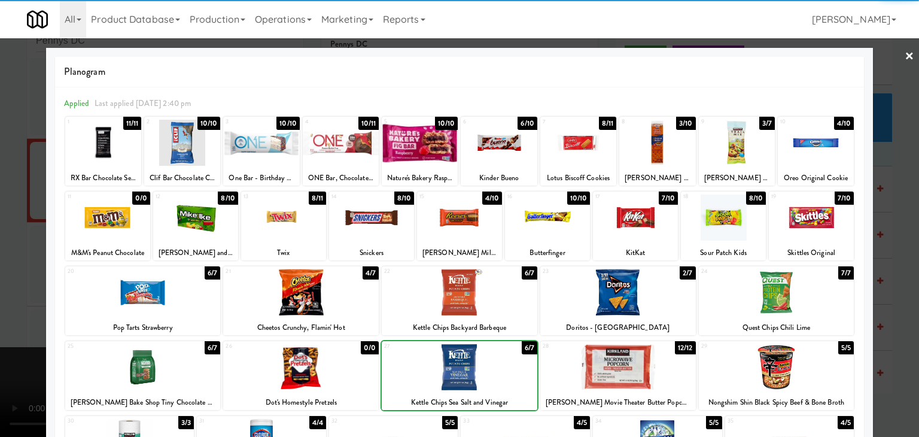
drag, startPoint x: 0, startPoint y: 283, endPoint x: 55, endPoint y: 283, distance: 55.0
click at [1, 283] on div at bounding box center [459, 218] width 919 height 437
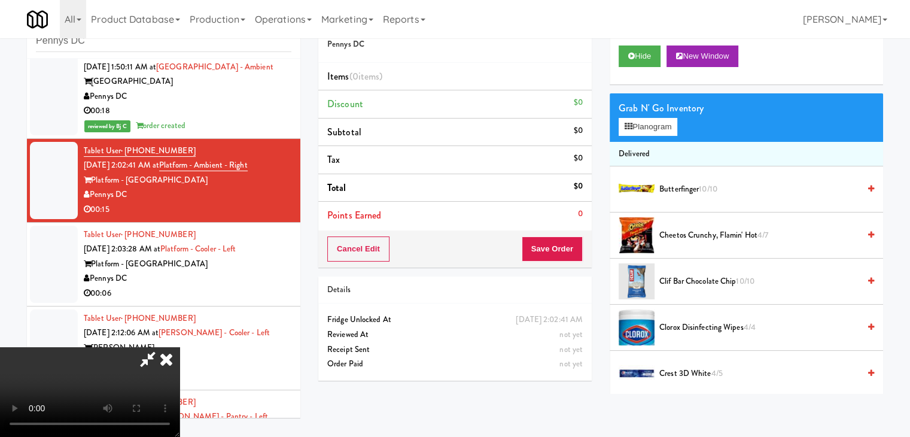
click at [179, 347] on video at bounding box center [89, 392] width 179 height 90
click at [565, 248] on button "Save Order" at bounding box center [551, 248] width 61 height 25
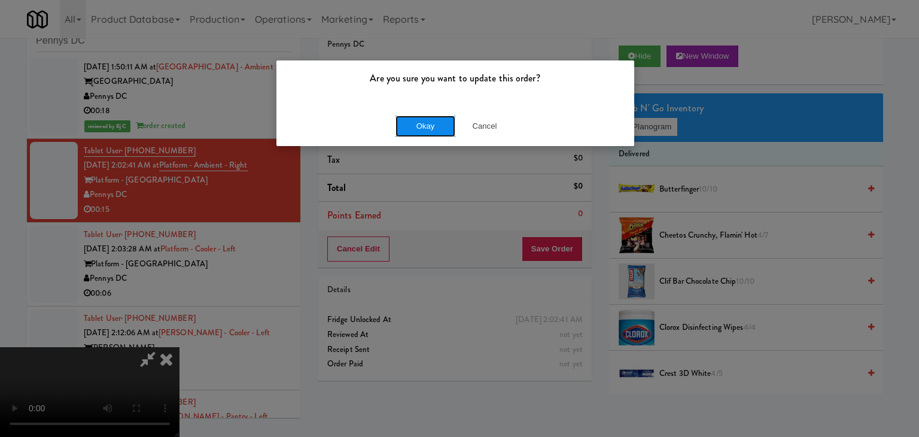
click at [428, 123] on button "Okay" at bounding box center [425, 126] width 60 height 22
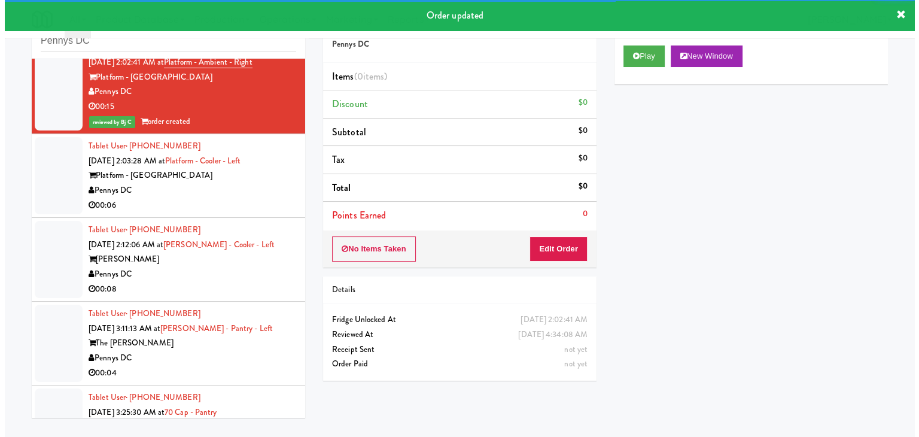
scroll to position [419, 0]
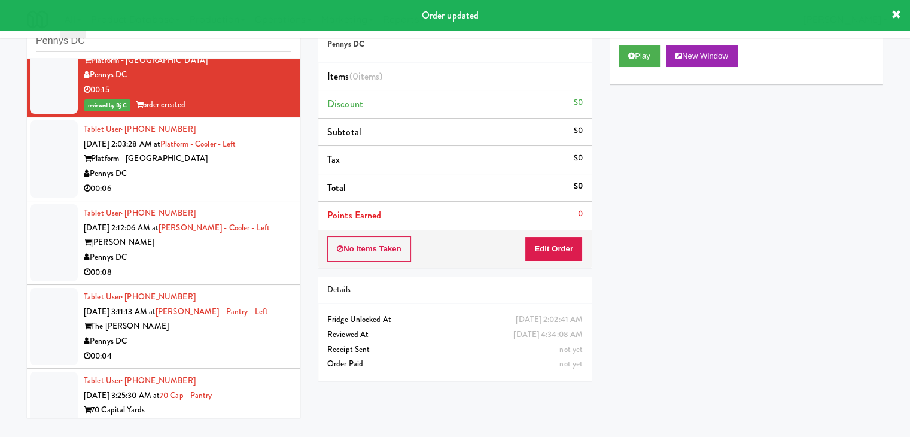
click at [260, 188] on div "00:06" at bounding box center [188, 188] width 208 height 15
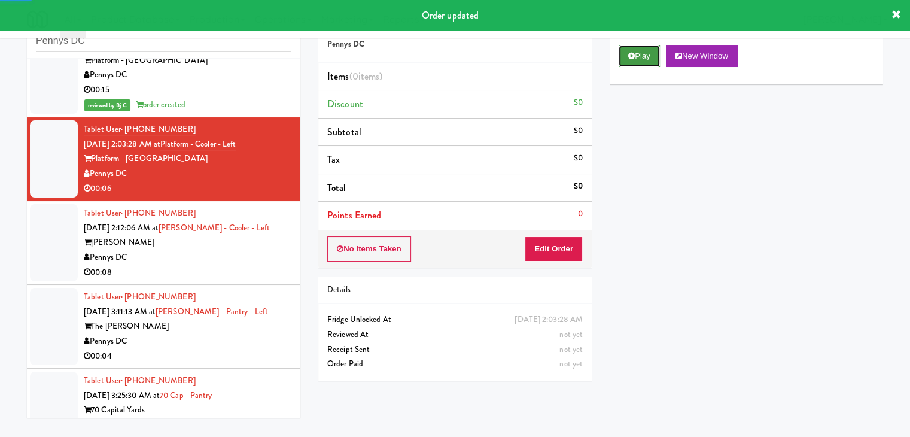
click at [642, 57] on button "Play" at bounding box center [638, 56] width 41 height 22
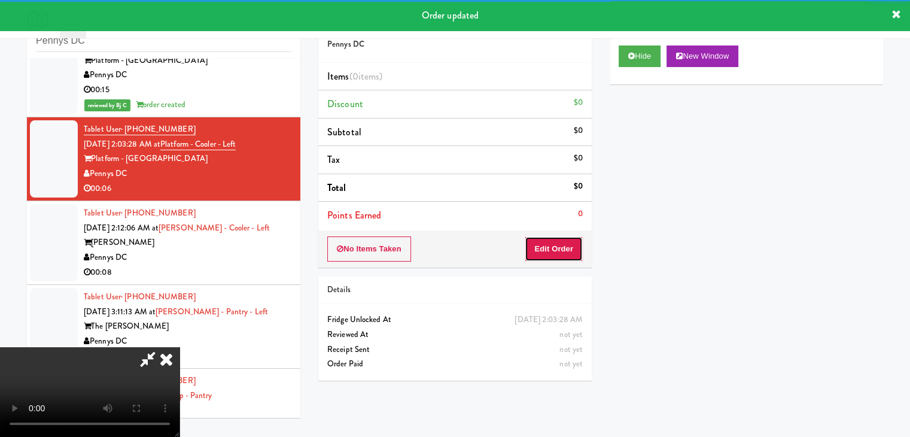
click at [550, 258] on button "Edit Order" at bounding box center [553, 248] width 58 height 25
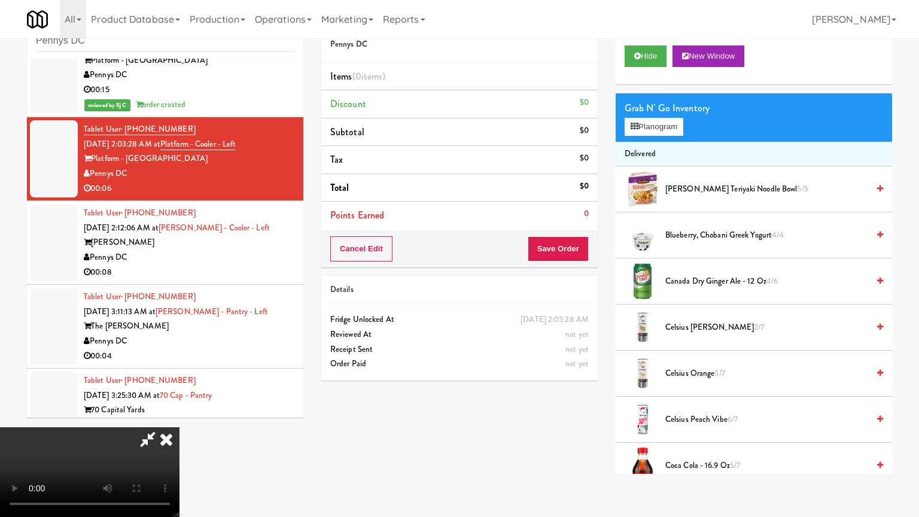
click at [179, 427] on video at bounding box center [89, 472] width 179 height 90
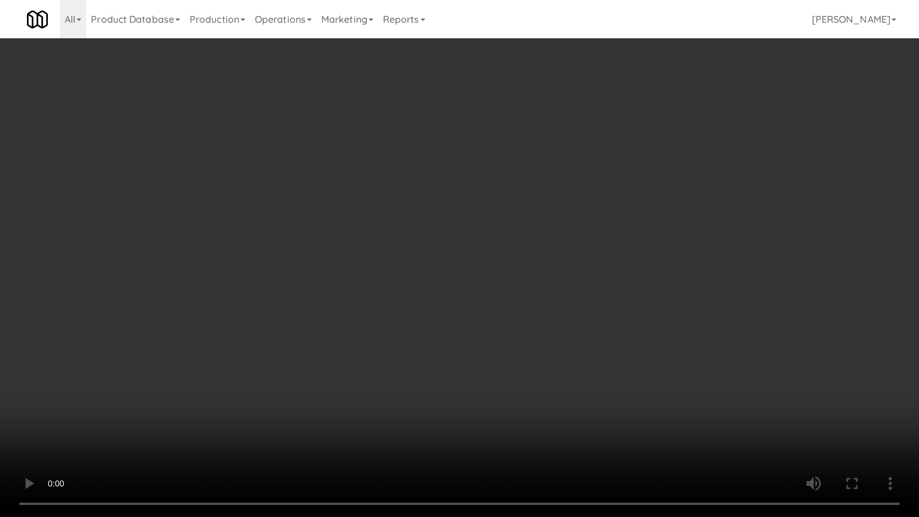
click at [558, 393] on video at bounding box center [459, 258] width 919 height 517
click at [567, 389] on video at bounding box center [459, 258] width 919 height 517
click at [570, 387] on video at bounding box center [459, 258] width 919 height 517
click at [572, 387] on video at bounding box center [459, 258] width 919 height 517
click at [574, 387] on video at bounding box center [459, 258] width 919 height 517
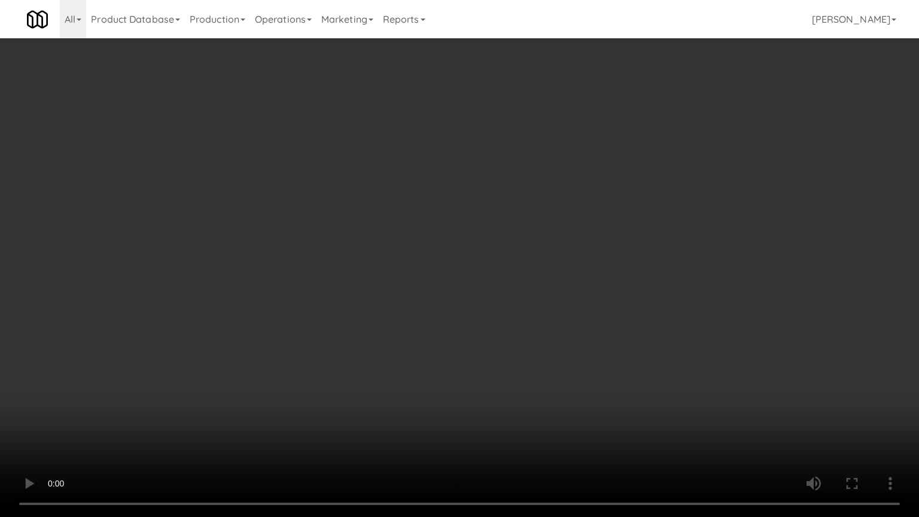
click at [611, 359] on video at bounding box center [459, 258] width 919 height 517
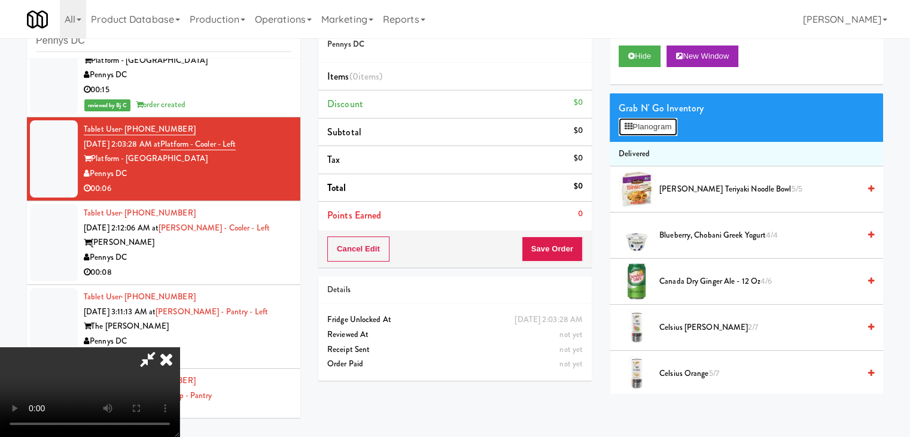
click at [663, 123] on button "Planogram" at bounding box center [647, 127] width 59 height 18
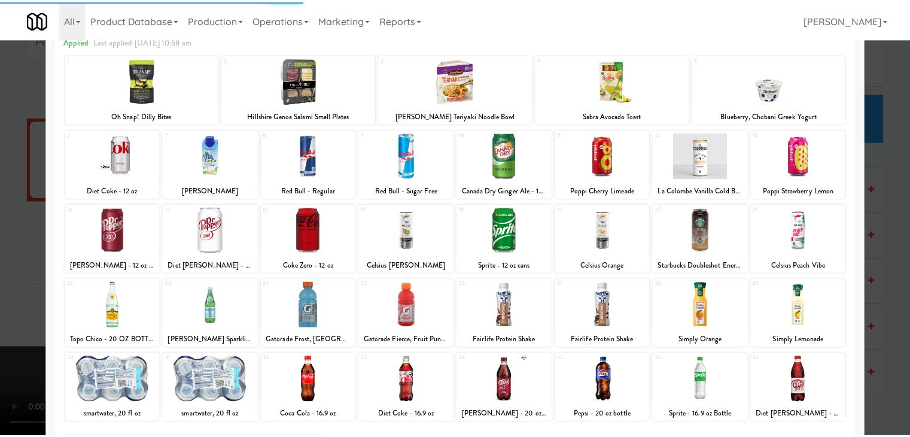
scroll to position [151, 0]
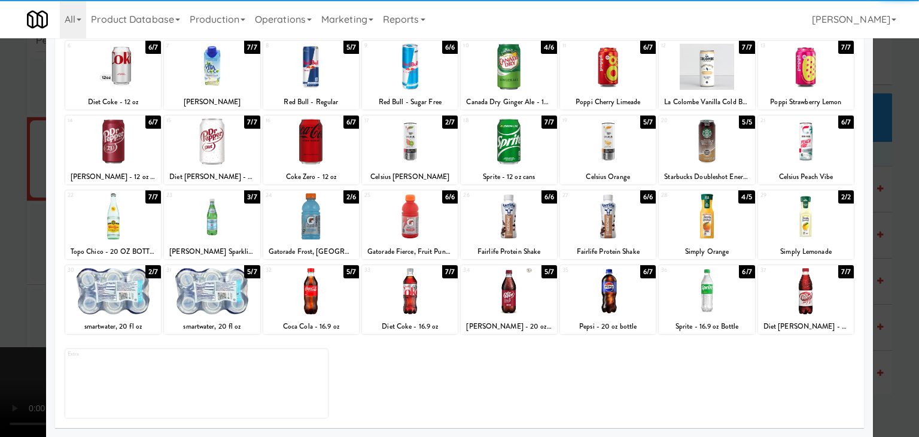
click at [516, 147] on div at bounding box center [508, 141] width 96 height 46
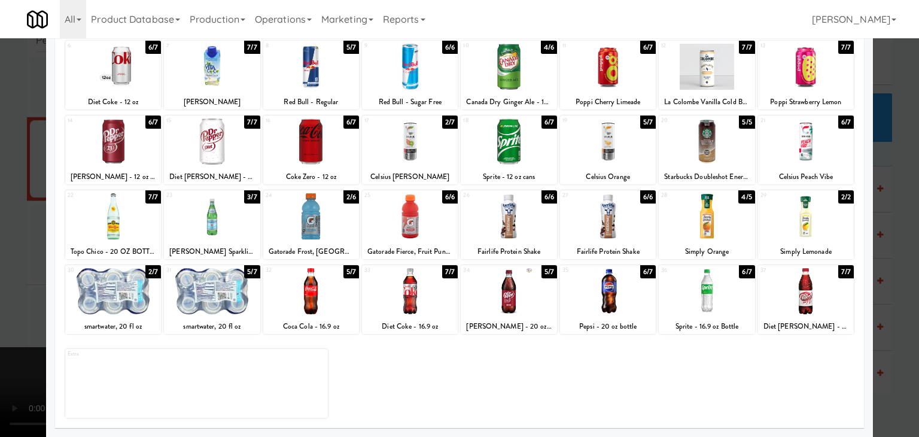
click at [12, 230] on div at bounding box center [459, 218] width 919 height 437
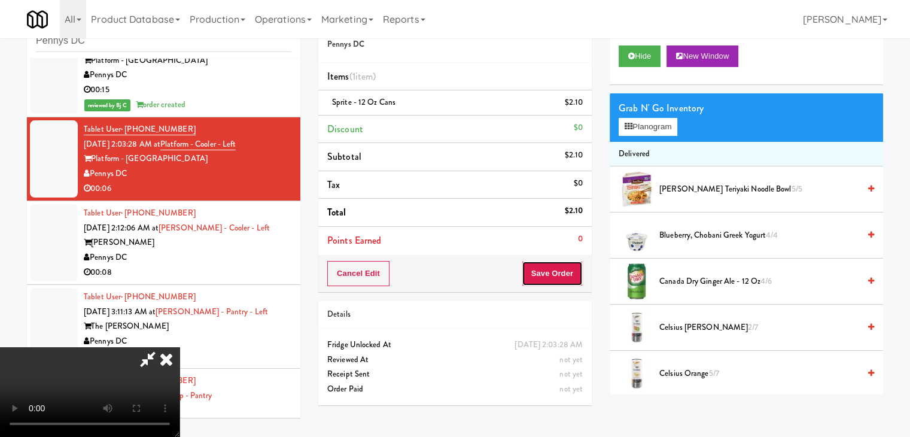
click at [558, 263] on button "Save Order" at bounding box center [551, 273] width 61 height 25
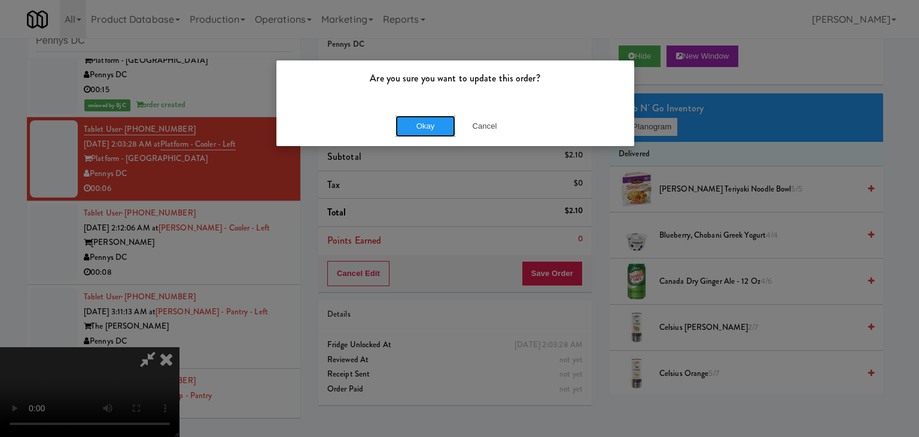
drag, startPoint x: 437, startPoint y: 126, endPoint x: 444, endPoint y: 129, distance: 7.6
click at [438, 127] on button "Okay" at bounding box center [425, 126] width 60 height 22
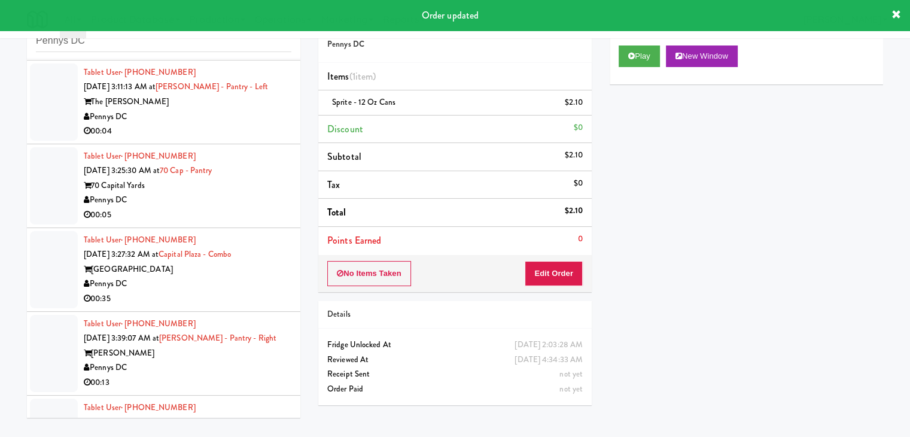
scroll to position [538, 0]
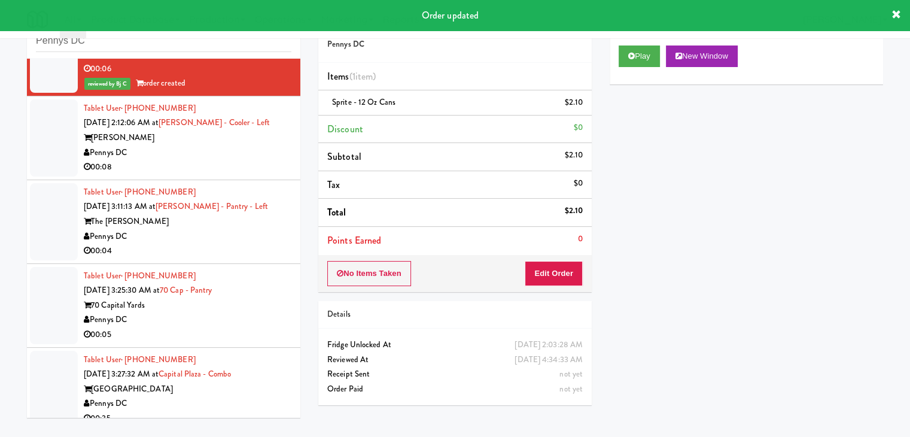
drag, startPoint x: 263, startPoint y: 167, endPoint x: 270, endPoint y: 168, distance: 7.3
click at [265, 167] on div "00:08" at bounding box center [188, 167] width 208 height 15
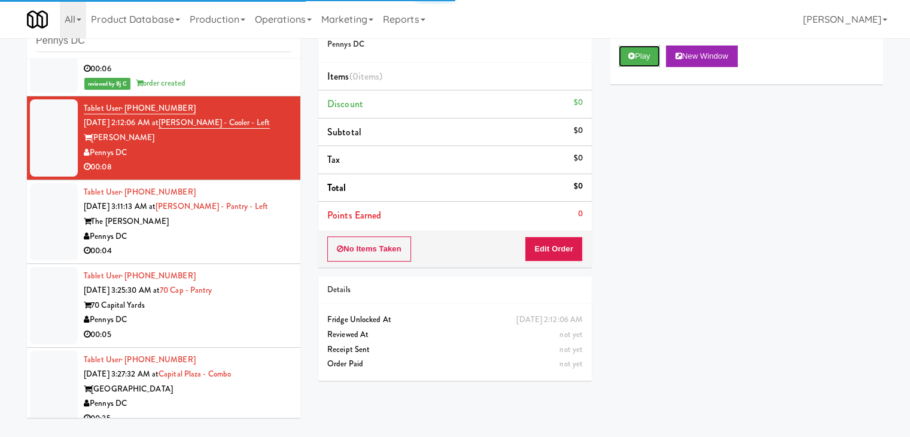
drag, startPoint x: 643, startPoint y: 54, endPoint x: 631, endPoint y: 85, distance: 32.8
click at [642, 56] on button "Play" at bounding box center [638, 56] width 41 height 22
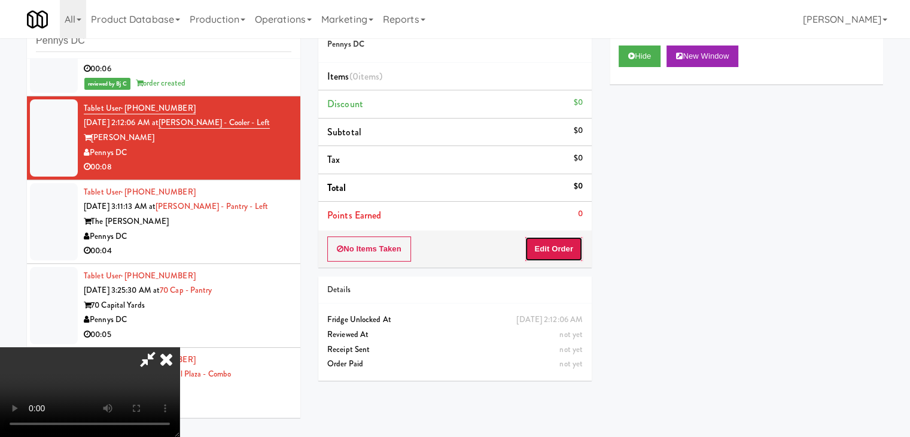
click at [564, 241] on button "Edit Order" at bounding box center [553, 248] width 58 height 25
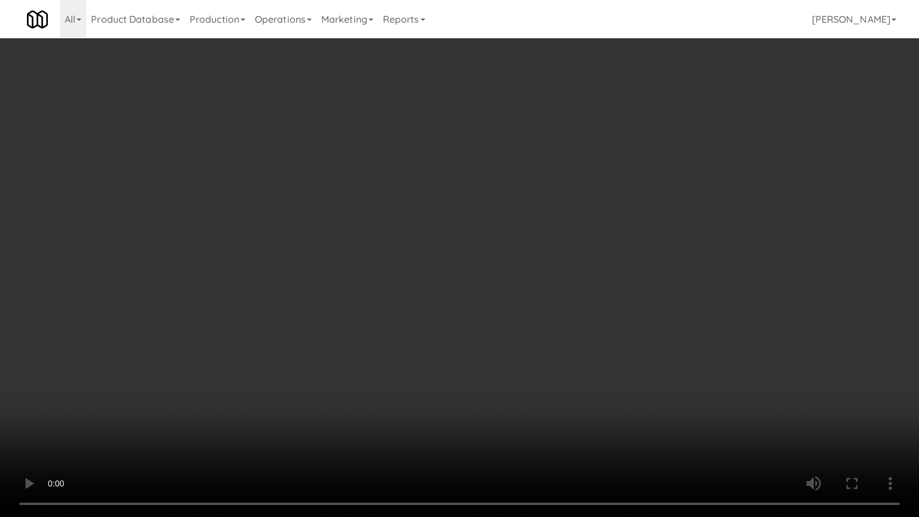
click at [529, 413] on video at bounding box center [459, 258] width 919 height 517
click at [532, 412] on video at bounding box center [459, 258] width 919 height 517
click at [539, 411] on video at bounding box center [459, 258] width 919 height 517
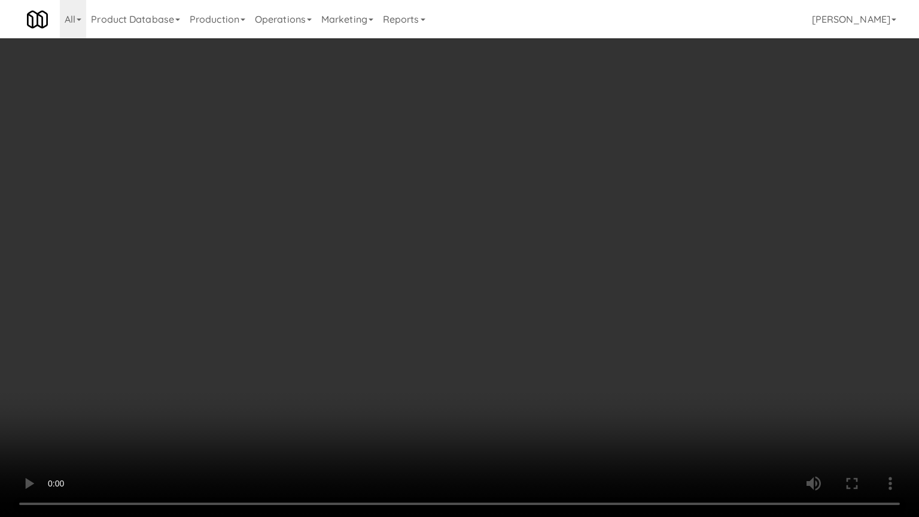
click at [539, 411] on video at bounding box center [459, 258] width 919 height 517
click at [540, 410] on video at bounding box center [459, 258] width 919 height 517
click at [538, 408] on video at bounding box center [459, 258] width 919 height 517
drag, startPoint x: 539, startPoint y: 408, endPoint x: 539, endPoint y: 356, distance: 52.6
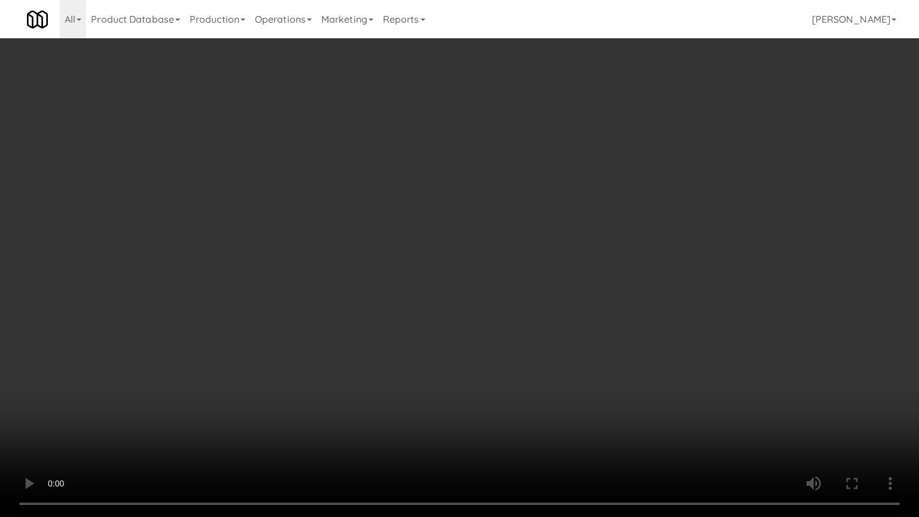
click at [539, 408] on video at bounding box center [459, 258] width 919 height 517
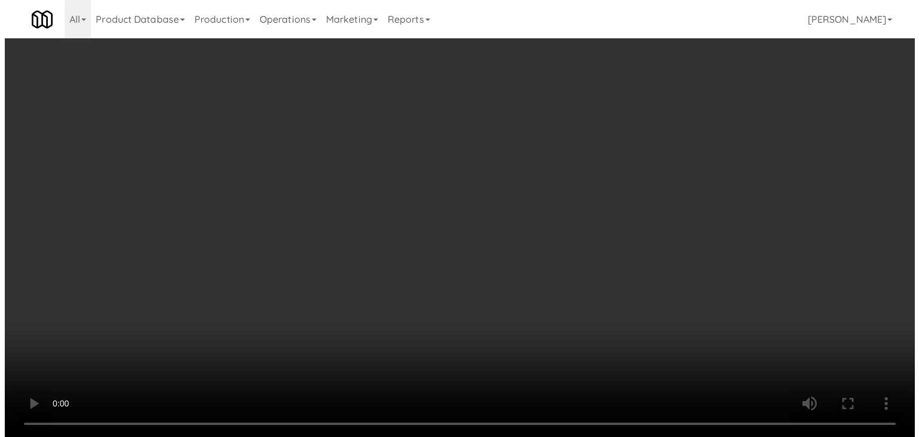
scroll to position [168, 0]
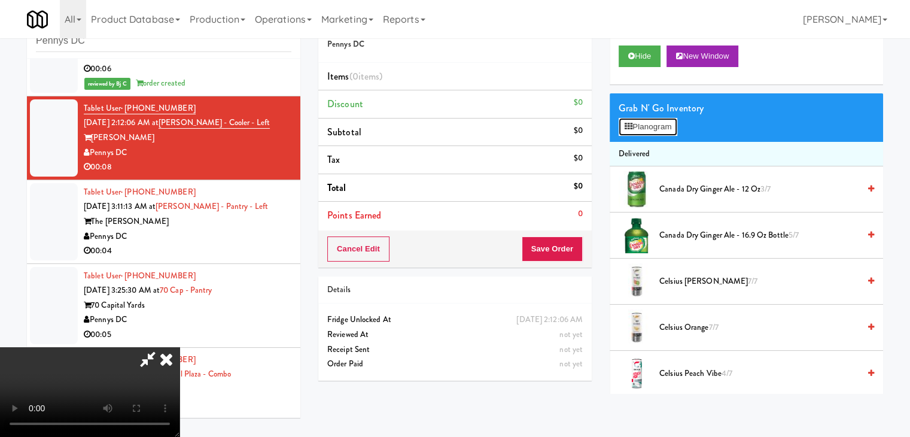
drag, startPoint x: 660, startPoint y: 123, endPoint x: 663, endPoint y: 135, distance: 12.9
click at [660, 123] on button "Planogram" at bounding box center [647, 127] width 59 height 18
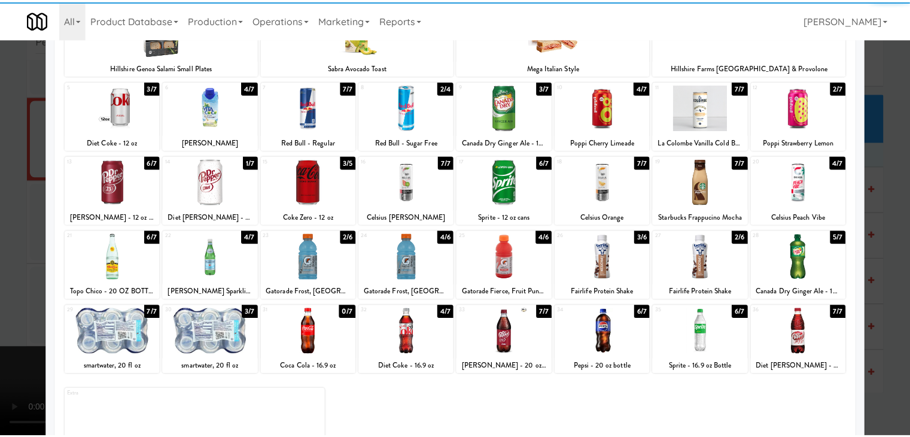
scroll to position [151, 0]
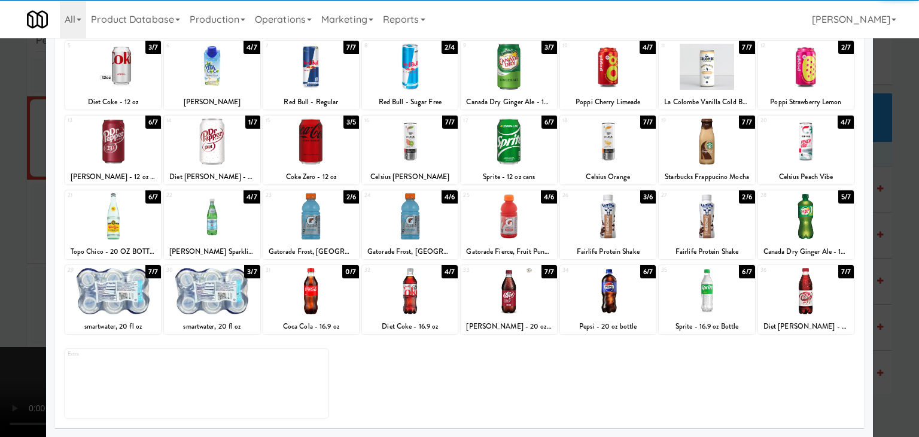
drag, startPoint x: 710, startPoint y: 285, endPoint x: 788, endPoint y: 297, distance: 79.3
click at [716, 286] on div at bounding box center [706, 291] width 96 height 46
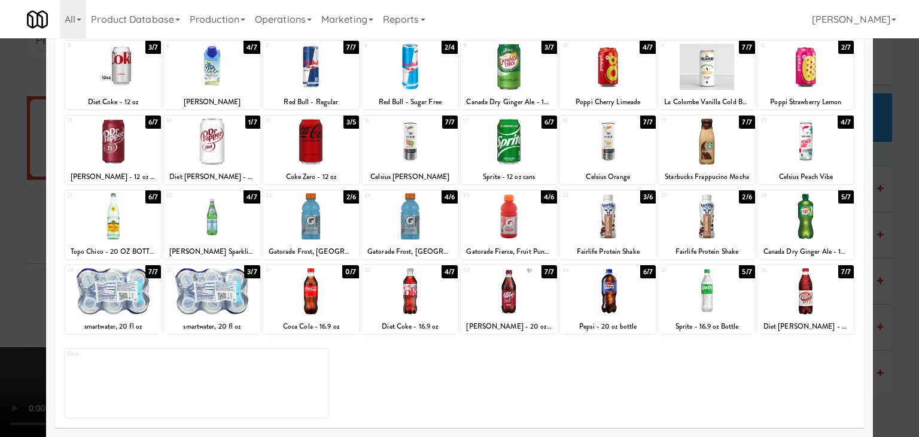
click at [899, 321] on div at bounding box center [459, 218] width 919 height 437
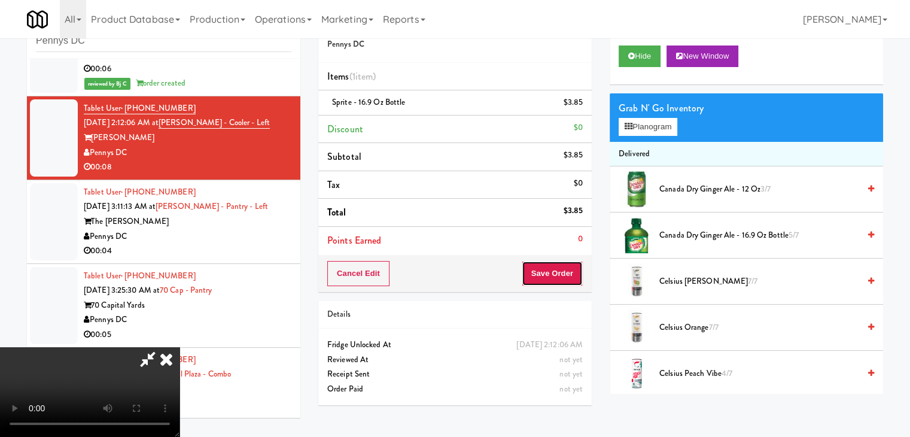
click at [569, 270] on button "Save Order" at bounding box center [551, 273] width 61 height 25
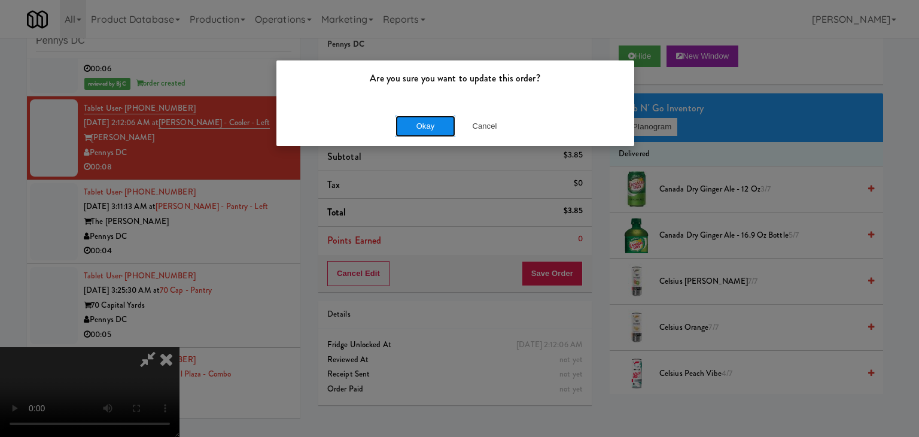
click at [428, 129] on button "Okay" at bounding box center [425, 126] width 60 height 22
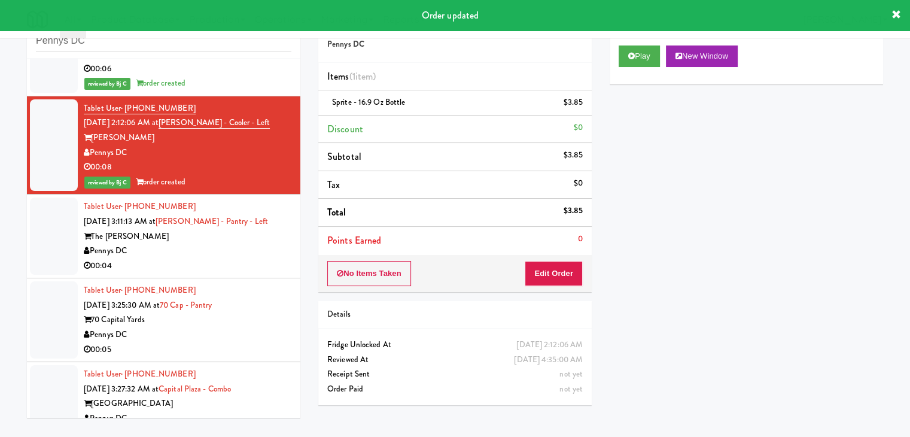
click at [225, 245] on div "Pennys DC" at bounding box center [188, 250] width 208 height 15
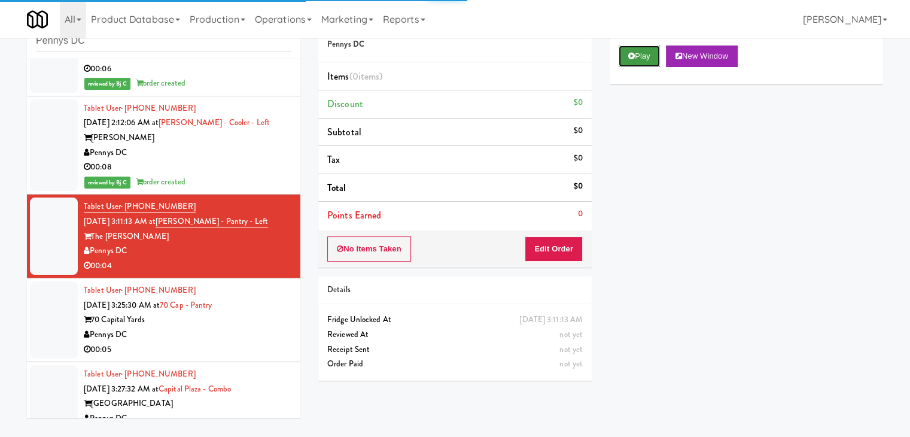
click at [648, 63] on button "Play" at bounding box center [638, 56] width 41 height 22
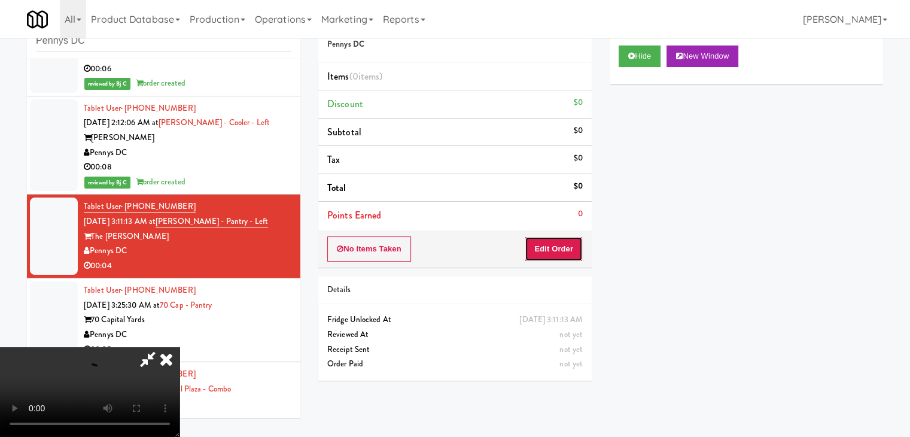
click at [555, 242] on button "Edit Order" at bounding box center [553, 248] width 58 height 25
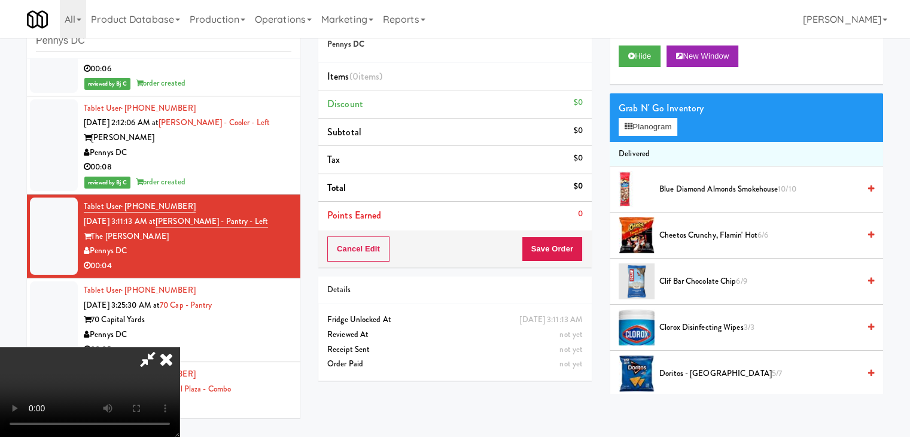
click at [179, 436] on video at bounding box center [89, 392] width 179 height 90
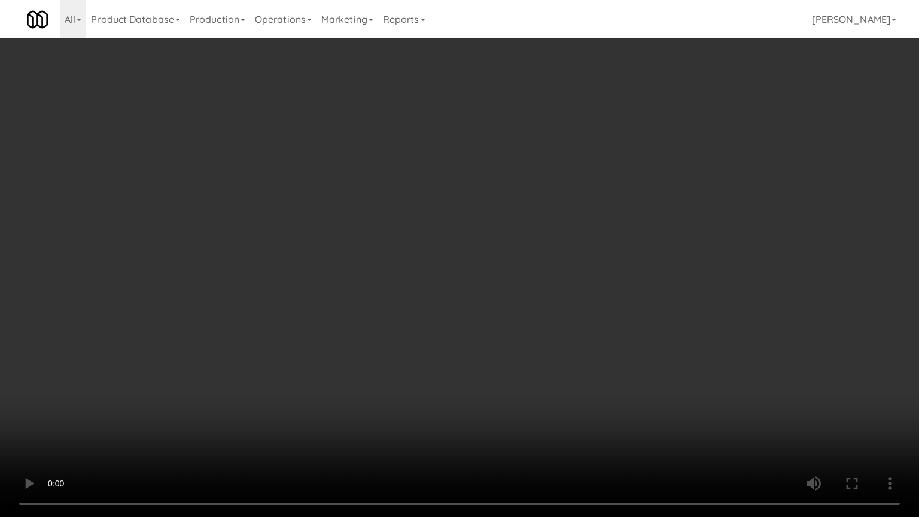
click at [517, 413] on video at bounding box center [459, 258] width 919 height 517
click at [517, 426] on video at bounding box center [459, 258] width 919 height 517
click at [519, 398] on video at bounding box center [459, 258] width 919 height 517
click at [518, 364] on video at bounding box center [459, 258] width 919 height 517
drag, startPoint x: 518, startPoint y: 364, endPoint x: 535, endPoint y: 258, distance: 107.8
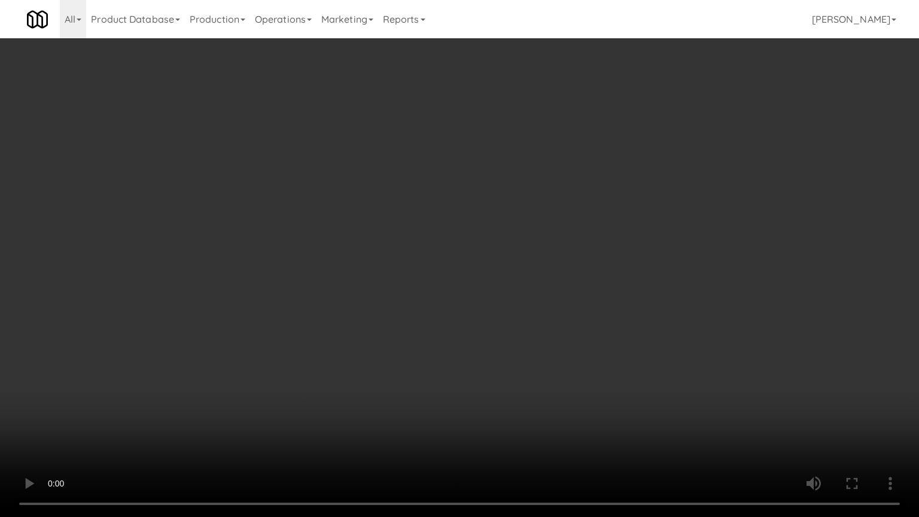
click at [519, 356] on video at bounding box center [459, 258] width 919 height 517
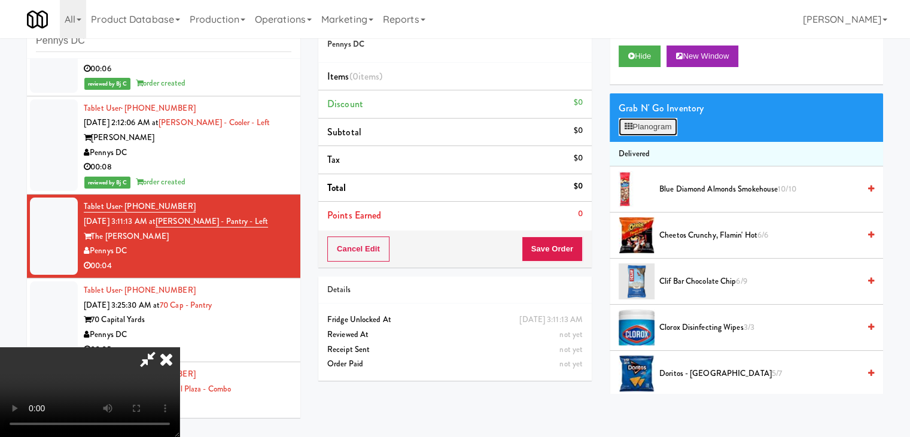
click at [649, 118] on button "Planogram" at bounding box center [647, 127] width 59 height 18
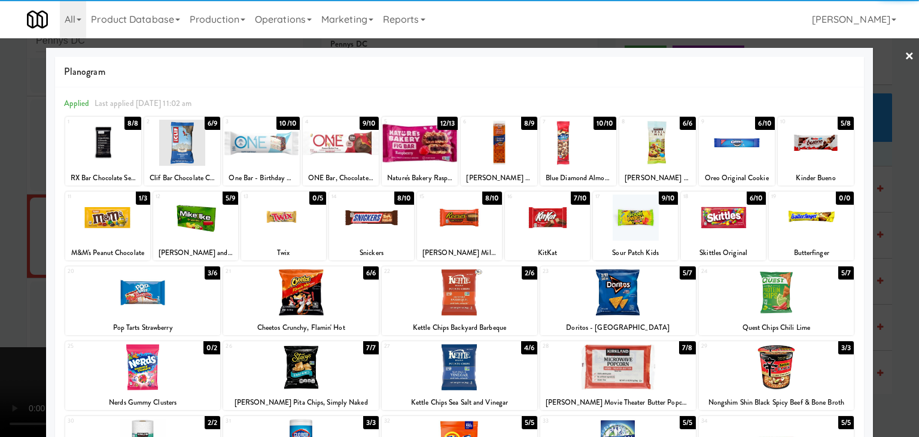
drag, startPoint x: 191, startPoint y: 206, endPoint x: 172, endPoint y: 219, distance: 23.2
click at [193, 206] on div at bounding box center [195, 217] width 85 height 46
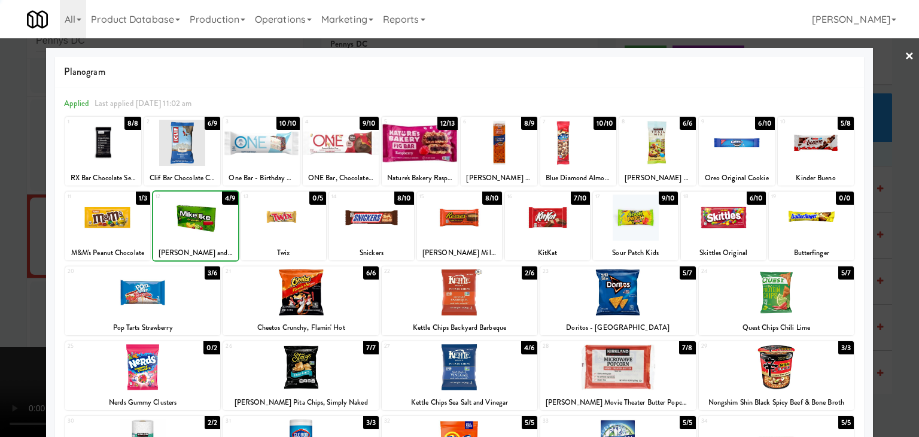
drag, startPoint x: 0, startPoint y: 255, endPoint x: 38, endPoint y: 252, distance: 38.3
click at [3, 254] on div at bounding box center [459, 218] width 919 height 437
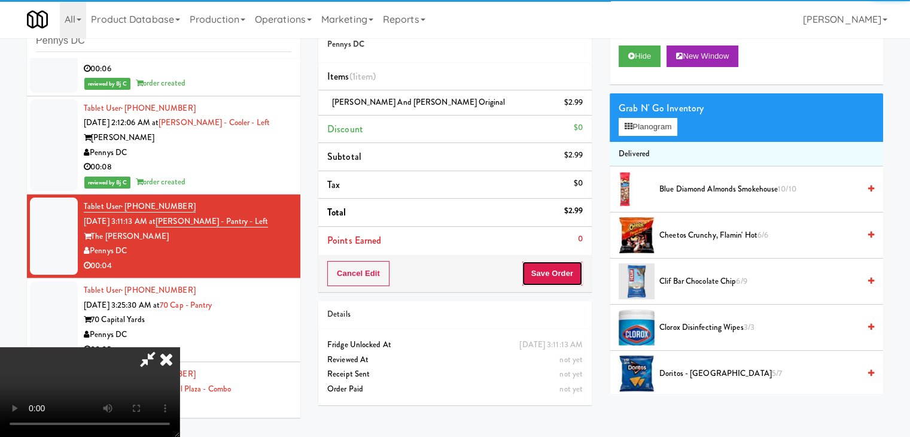
click at [555, 275] on button "Save Order" at bounding box center [551, 273] width 61 height 25
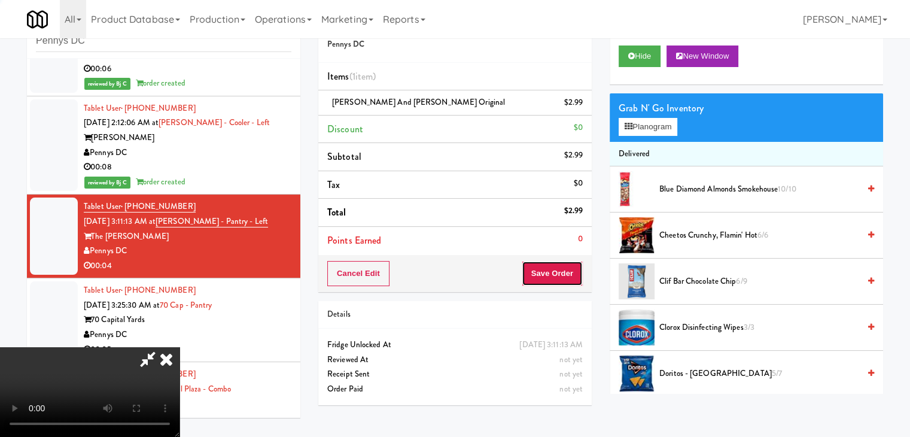
click at [555, 275] on button "Save Order" at bounding box center [551, 273] width 61 height 25
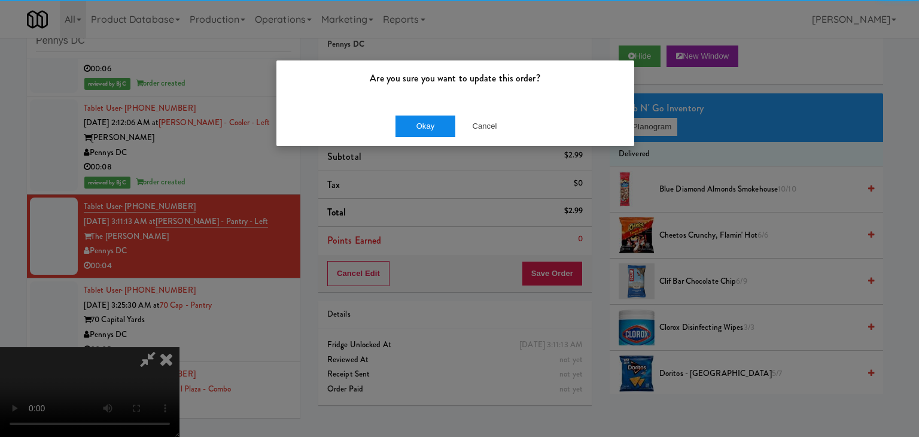
click at [438, 120] on div "Okay Cancel" at bounding box center [455, 126] width 358 height 40
click at [438, 121] on button "Okay" at bounding box center [425, 126] width 60 height 22
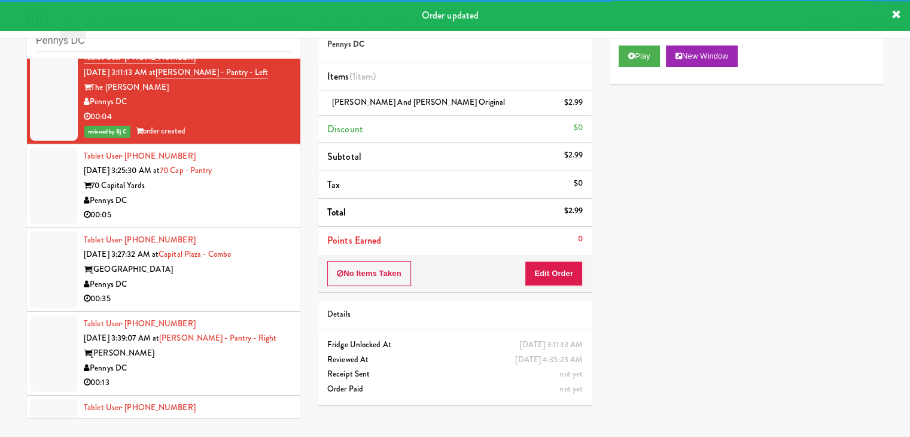
scroll to position [718, 0]
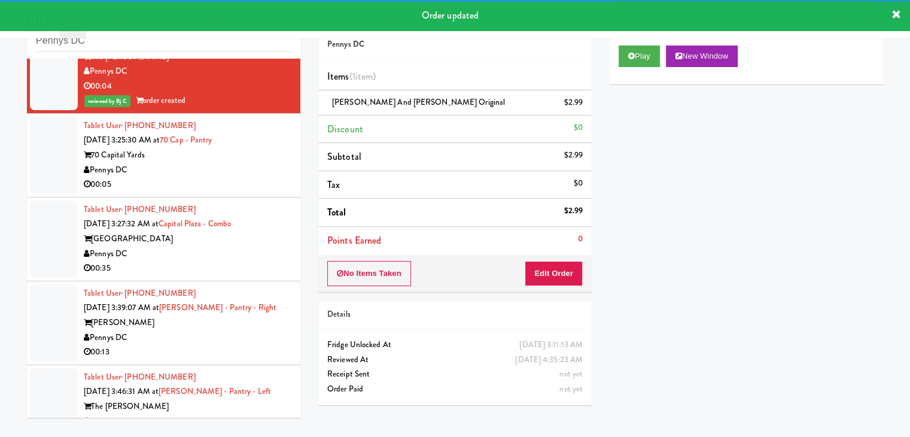
drag, startPoint x: 243, startPoint y: 172, endPoint x: 254, endPoint y: 178, distance: 12.0
click at [250, 176] on div "Tablet User · (507) 250-6107 [DATE] 3:25:30 AM at 70 Cap - Pantry 70 Capital Ya…" at bounding box center [188, 155] width 208 height 74
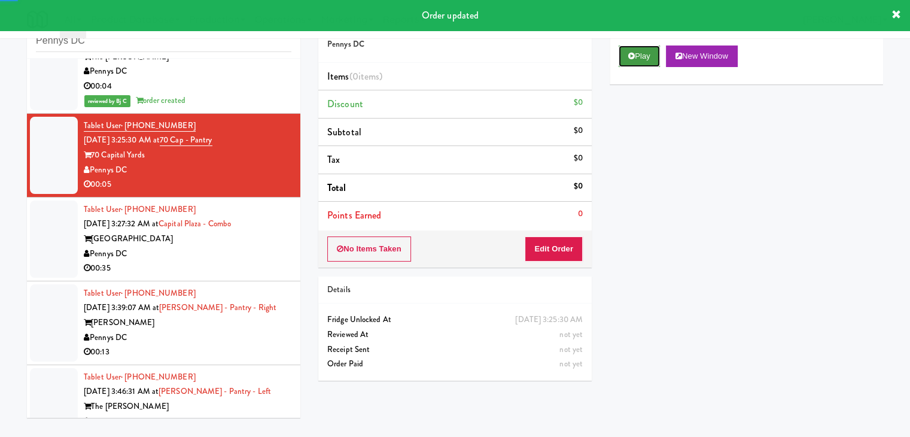
click at [650, 57] on button "Play" at bounding box center [638, 56] width 41 height 22
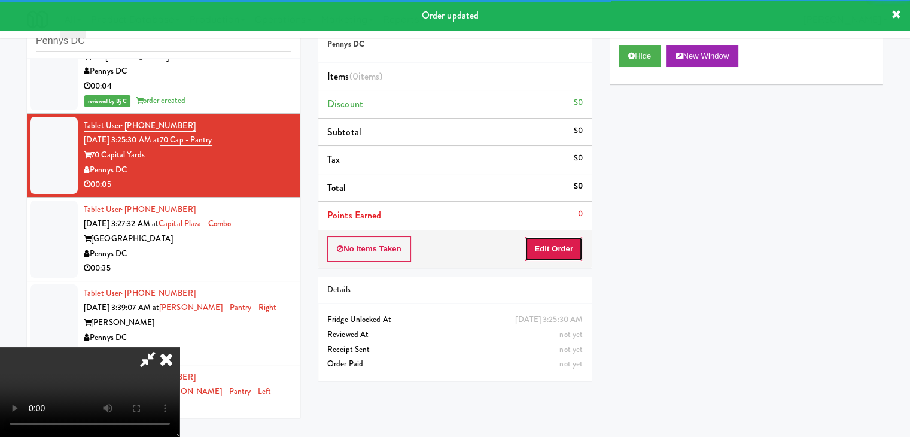
click at [547, 247] on button "Edit Order" at bounding box center [553, 248] width 58 height 25
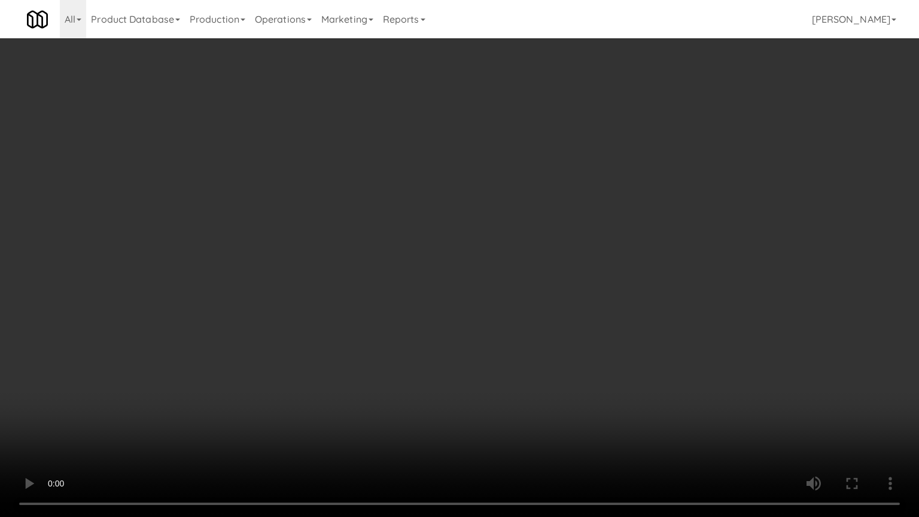
click at [511, 417] on video at bounding box center [459, 258] width 919 height 517
click at [516, 419] on video at bounding box center [459, 258] width 919 height 517
click at [537, 436] on video at bounding box center [459, 258] width 919 height 517
click at [552, 407] on video at bounding box center [459, 258] width 919 height 517
click at [541, 413] on video at bounding box center [459, 258] width 919 height 517
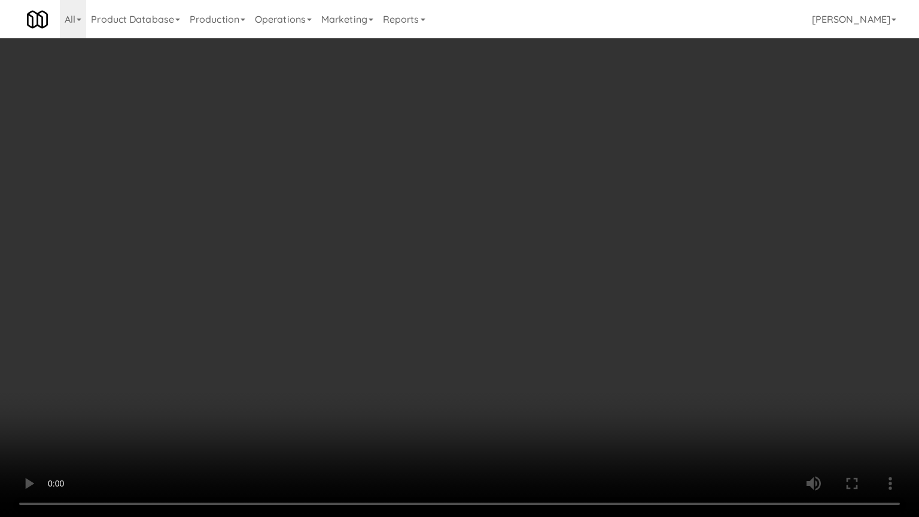
click at [542, 418] on video at bounding box center [459, 258] width 919 height 517
click at [531, 414] on video at bounding box center [459, 258] width 919 height 517
click at [524, 413] on video at bounding box center [459, 258] width 919 height 517
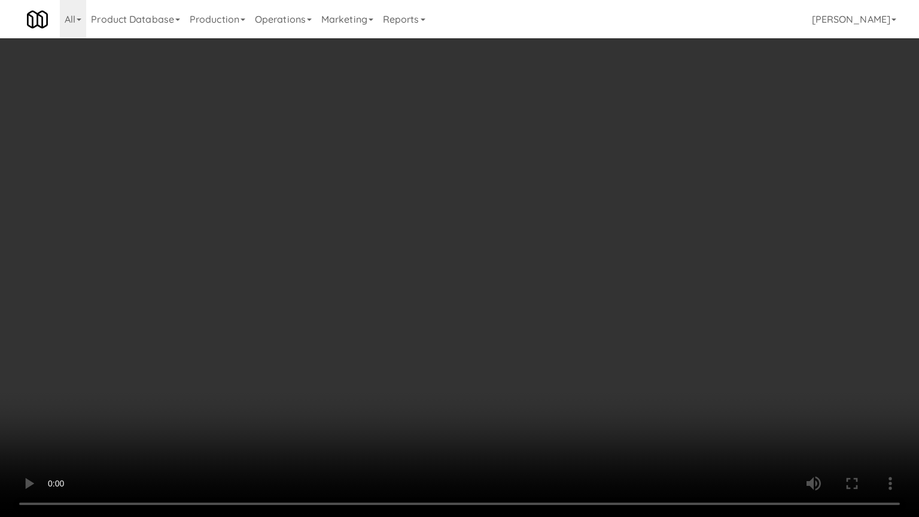
click at [524, 413] on video at bounding box center [459, 258] width 919 height 517
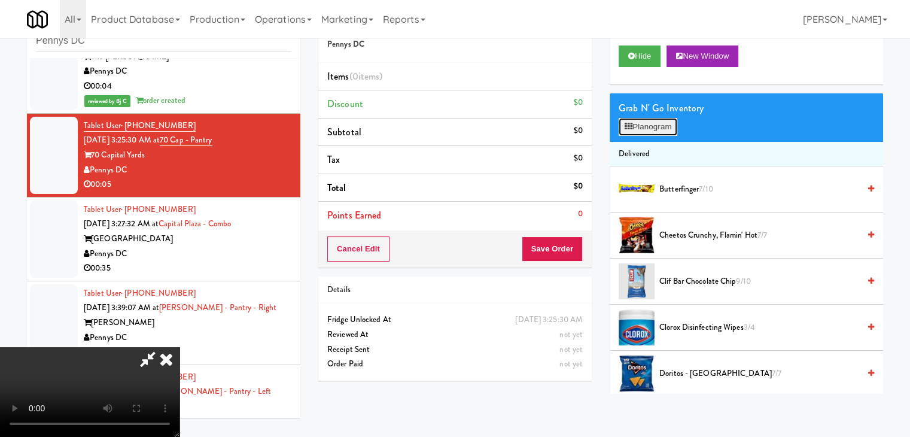
click at [646, 127] on button "Planogram" at bounding box center [647, 127] width 59 height 18
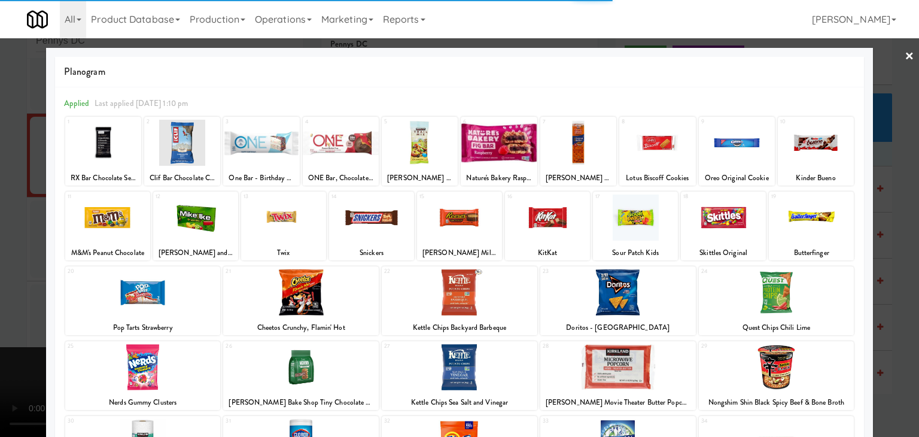
click at [337, 219] on div at bounding box center [371, 217] width 85 height 46
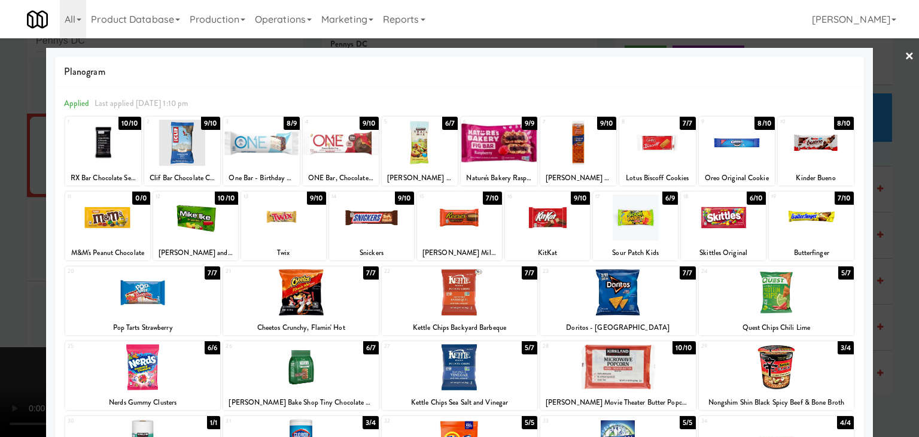
drag, startPoint x: 297, startPoint y: 304, endPoint x: 199, endPoint y: 303, distance: 98.7
click at [298, 303] on div at bounding box center [300, 292] width 155 height 46
drag, startPoint x: 0, startPoint y: 303, endPoint x: 46, endPoint y: 304, distance: 46.1
click at [36, 304] on div at bounding box center [459, 218] width 919 height 437
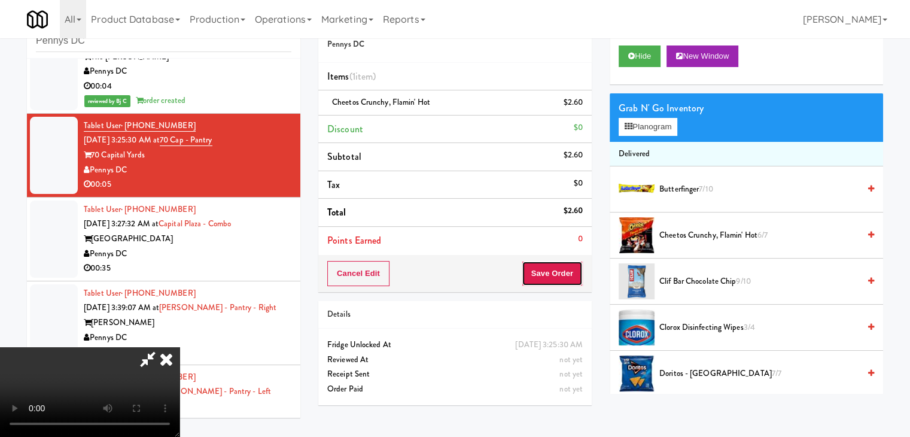
drag, startPoint x: 550, startPoint y: 276, endPoint x: 575, endPoint y: 273, distance: 25.2
click at [559, 276] on button "Save Order" at bounding box center [551, 273] width 61 height 25
click at [576, 271] on button "Save Order" at bounding box center [551, 273] width 61 height 25
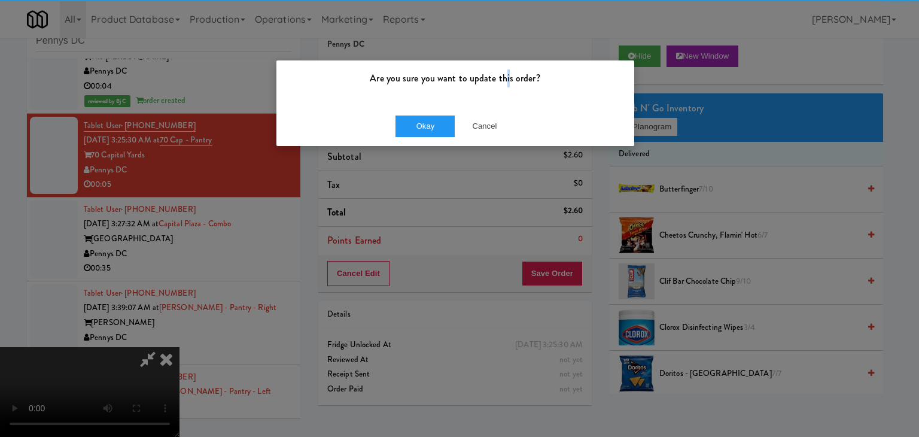
drag, startPoint x: 508, startPoint y: 89, endPoint x: 498, endPoint y: 114, distance: 26.8
click at [499, 108] on div "Are you sure you want to update this order? Okay Cancel" at bounding box center [455, 103] width 359 height 87
click at [497, 114] on div "Okay Cancel" at bounding box center [455, 126] width 358 height 40
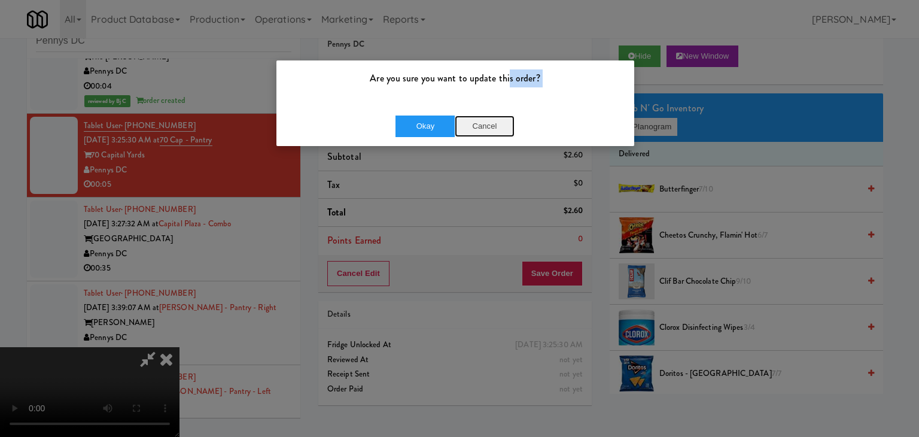
click at [493, 126] on button "Cancel" at bounding box center [485, 126] width 60 height 22
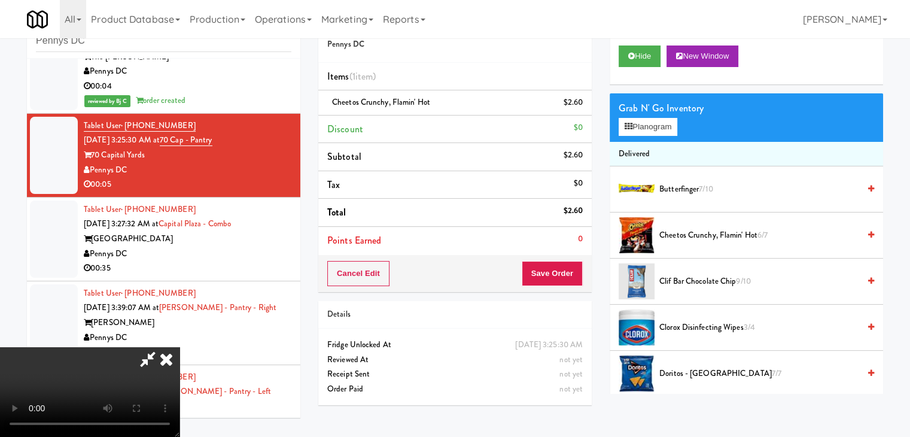
click at [179, 347] on icon at bounding box center [166, 359] width 26 height 24
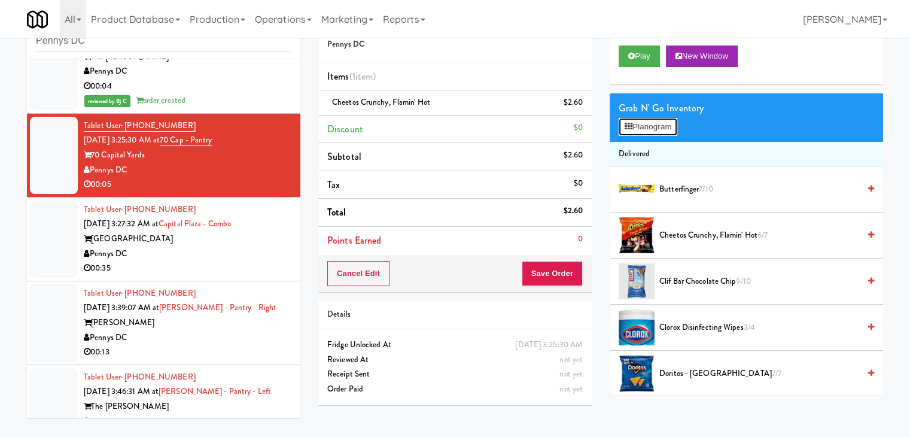
drag, startPoint x: 652, startPoint y: 130, endPoint x: 656, endPoint y: 123, distance: 7.5
click at [652, 130] on button "Planogram" at bounding box center [647, 127] width 59 height 18
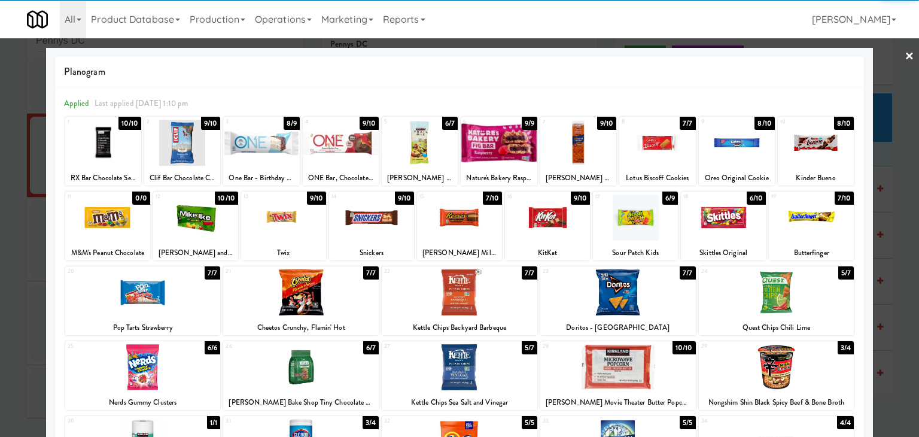
click at [364, 218] on div at bounding box center [371, 217] width 85 height 46
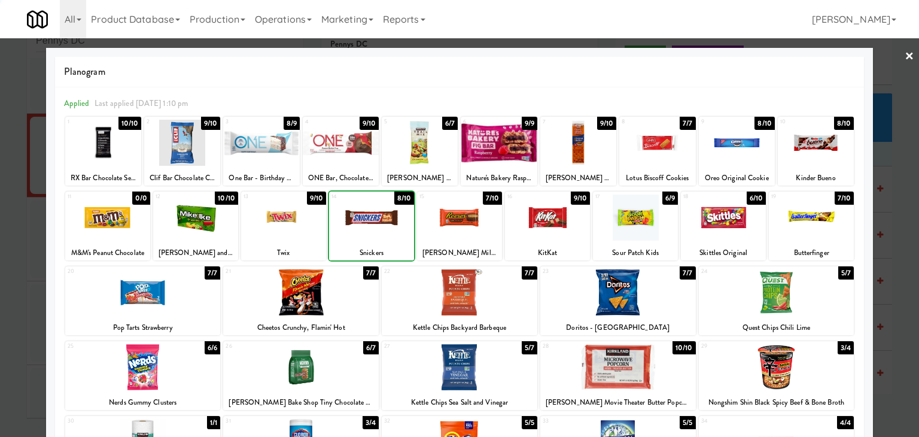
drag, startPoint x: 0, startPoint y: 257, endPoint x: 141, endPoint y: 249, distance: 141.4
click at [23, 247] on div at bounding box center [459, 218] width 919 height 437
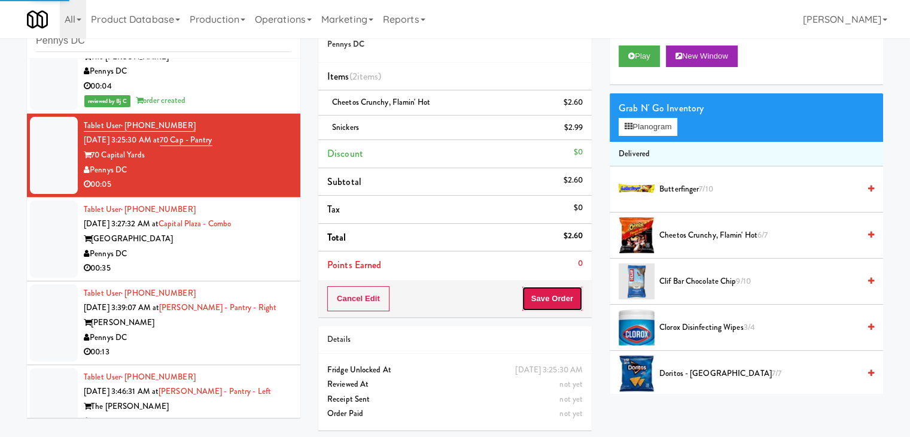
click at [568, 295] on button "Save Order" at bounding box center [551, 298] width 61 height 25
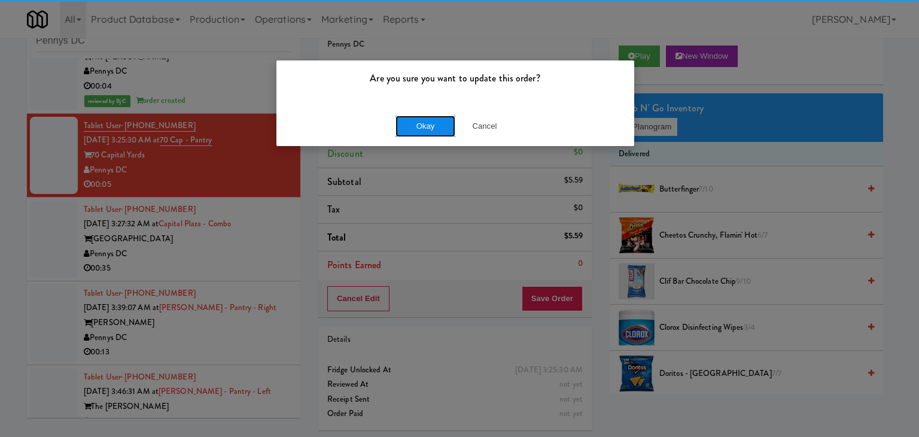
click at [450, 133] on button "Okay" at bounding box center [425, 126] width 60 height 22
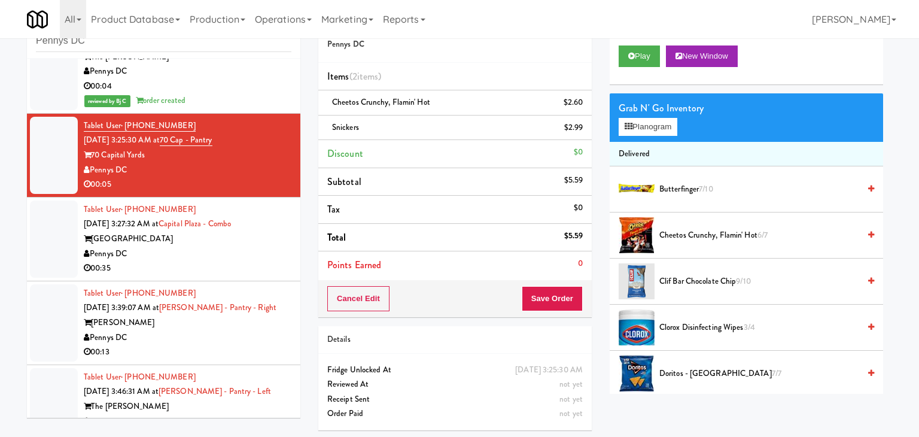
click at [429, 127] on div at bounding box center [459, 218] width 919 height 437
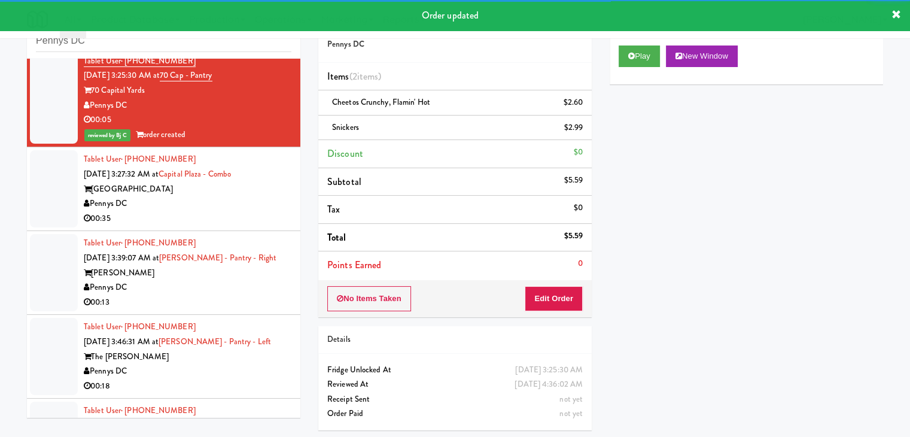
scroll to position [897, 0]
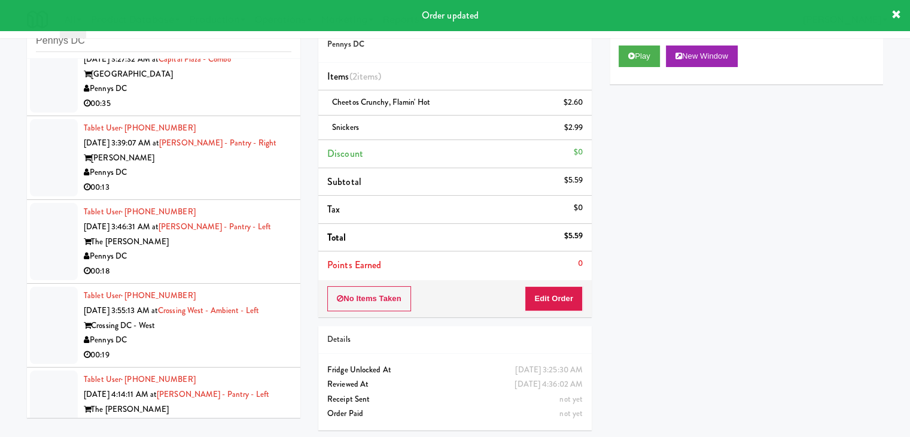
click at [264, 109] on div "00:35" at bounding box center [188, 103] width 208 height 15
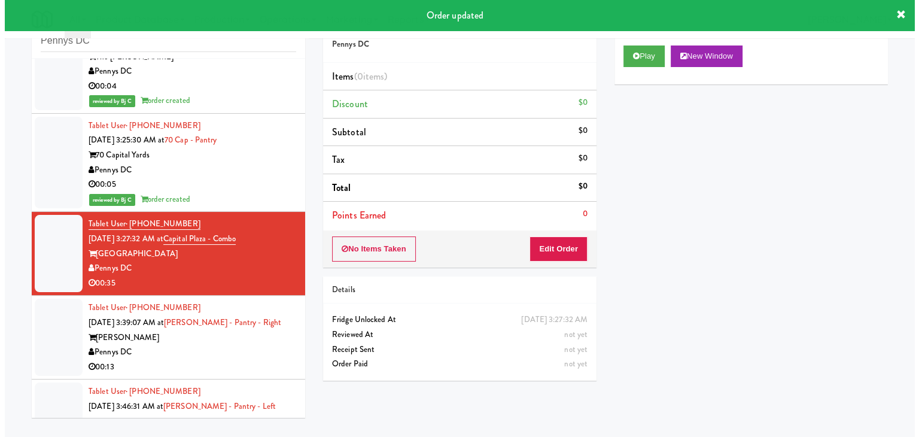
scroll to position [718, 0]
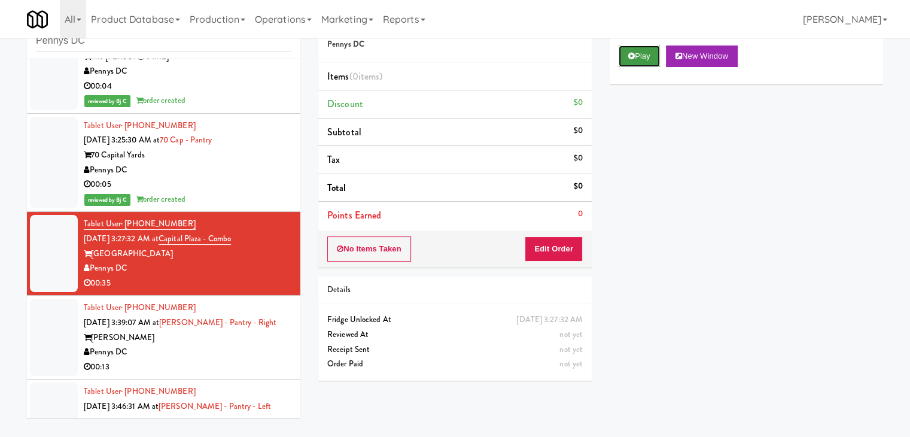
click at [657, 56] on button "Play" at bounding box center [638, 56] width 41 height 22
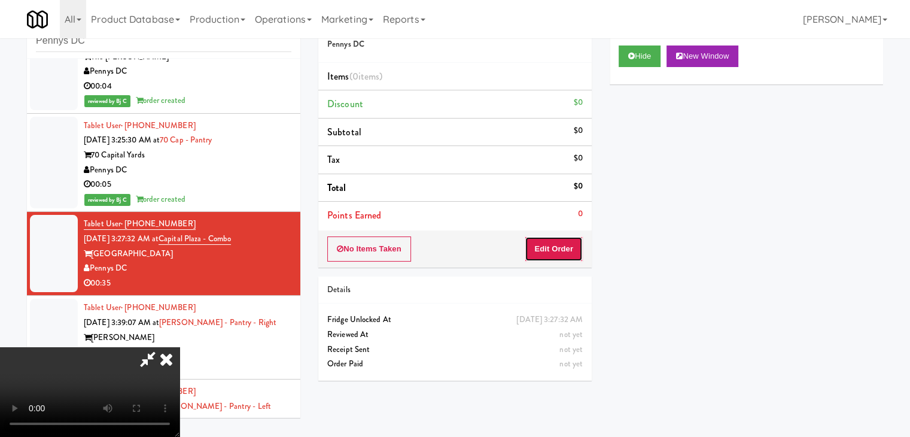
click at [553, 252] on button "Edit Order" at bounding box center [553, 248] width 58 height 25
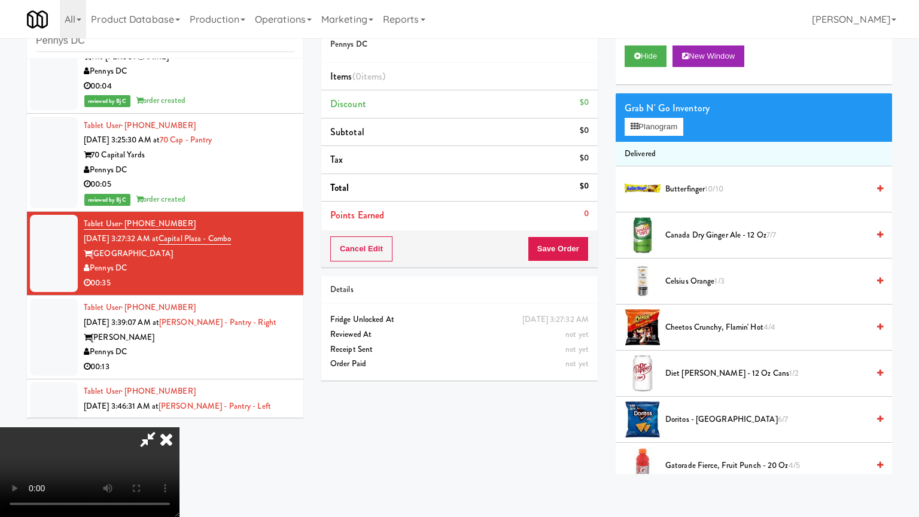
click at [179, 427] on video at bounding box center [89, 472] width 179 height 90
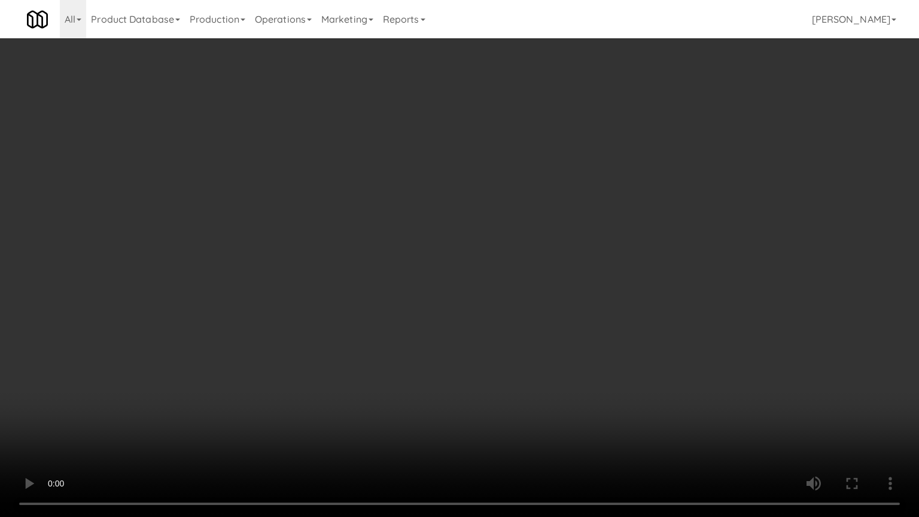
click at [594, 390] on video at bounding box center [459, 258] width 919 height 517
click at [633, 358] on video at bounding box center [459, 258] width 919 height 517
click at [632, 356] on video at bounding box center [459, 258] width 919 height 517
click at [664, 337] on video at bounding box center [459, 258] width 919 height 517
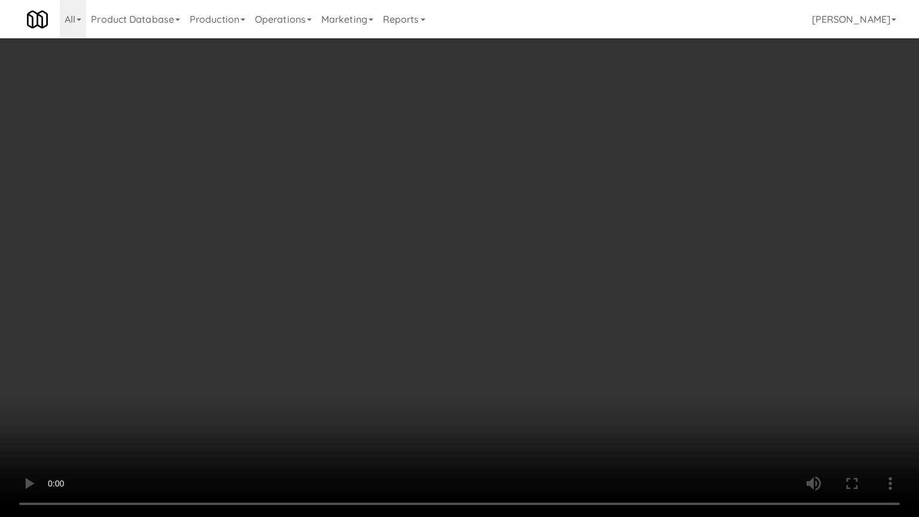
click at [663, 332] on video at bounding box center [459, 258] width 919 height 517
click at [679, 324] on video at bounding box center [459, 258] width 919 height 517
click at [684, 310] on video at bounding box center [459, 258] width 919 height 517
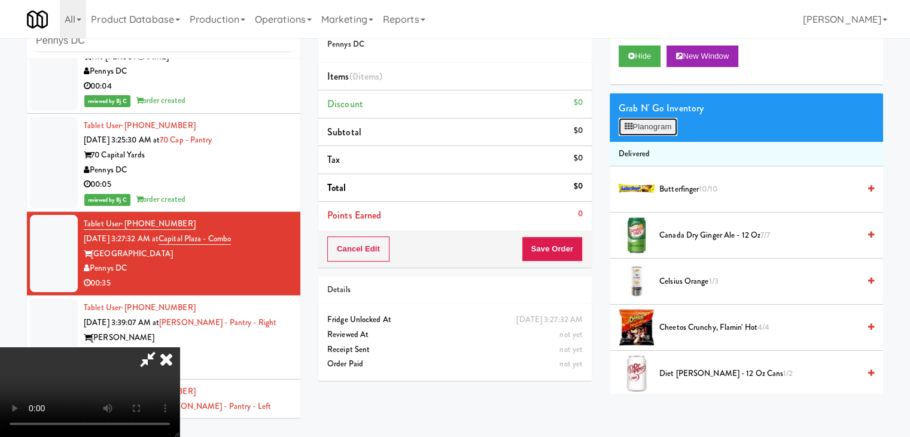
click at [658, 118] on button "Planogram" at bounding box center [647, 127] width 59 height 18
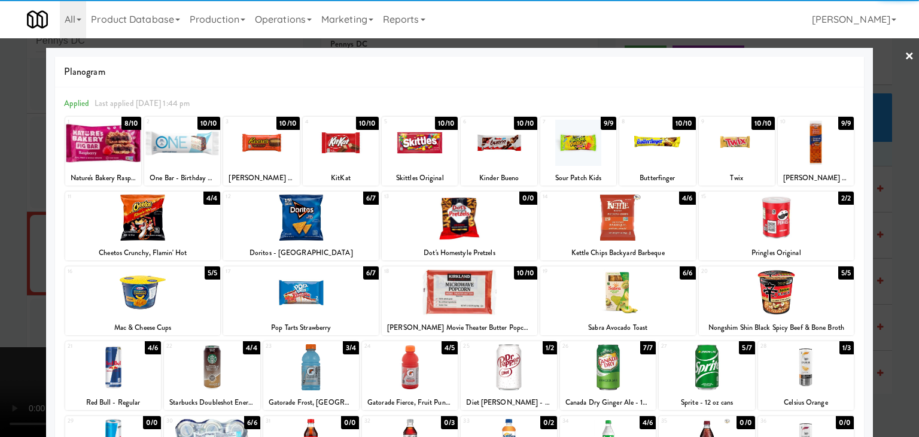
click at [318, 226] on div at bounding box center [300, 217] width 155 height 46
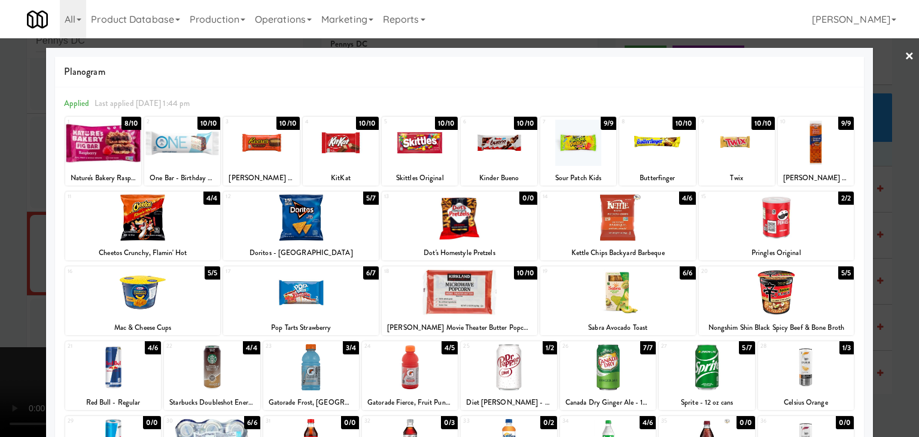
click at [643, 216] on div at bounding box center [617, 217] width 155 height 46
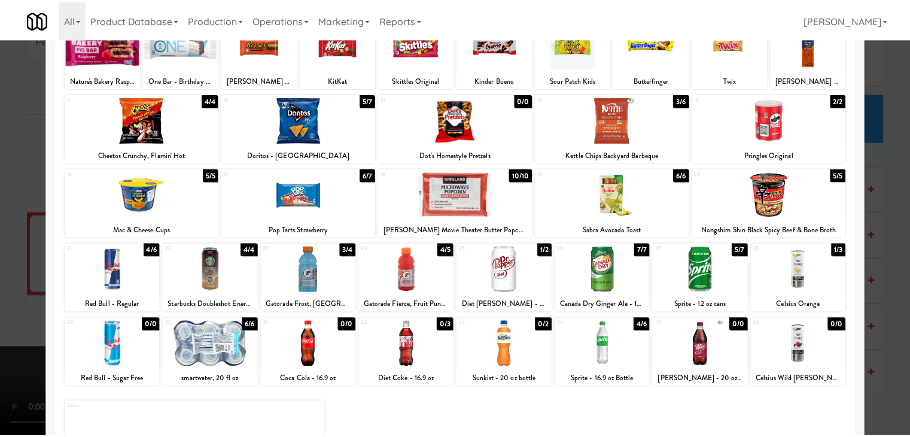
scroll to position [151, 0]
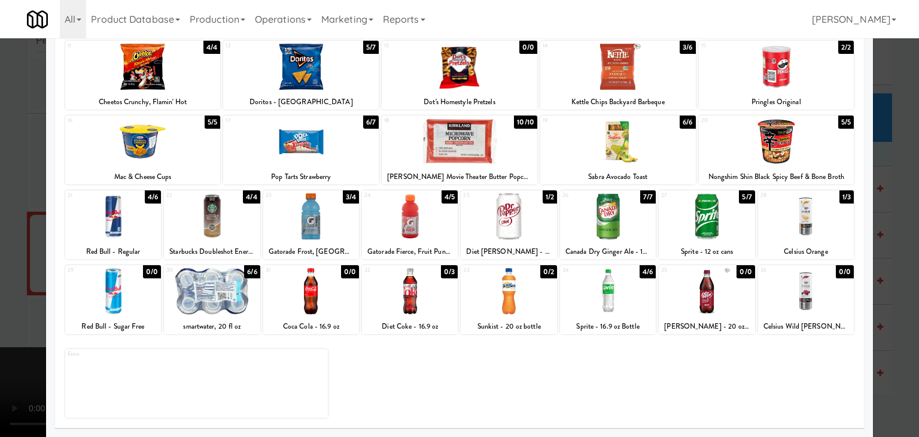
click at [605, 292] on div at bounding box center [608, 291] width 96 height 46
click at [196, 290] on div at bounding box center [212, 291] width 96 height 46
drag, startPoint x: 0, startPoint y: 285, endPoint x: 153, endPoint y: 283, distance: 152.5
click at [19, 283] on div at bounding box center [459, 218] width 919 height 437
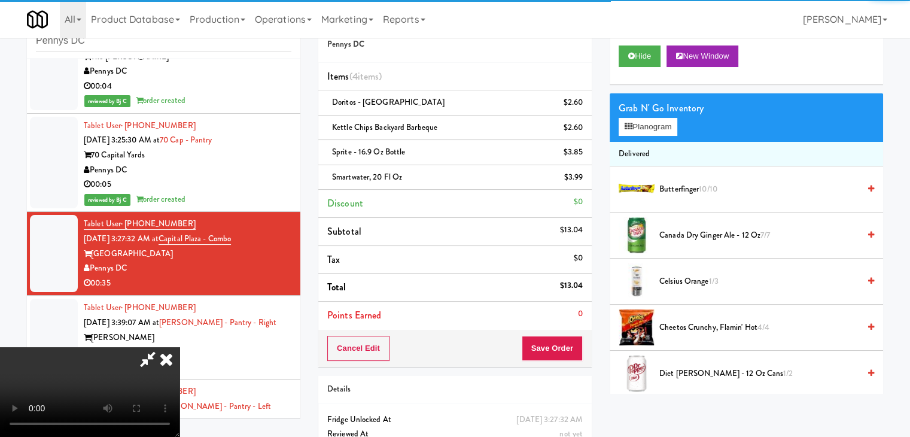
drag, startPoint x: 563, startPoint y: 325, endPoint x: 560, endPoint y: 333, distance: 7.8
click at [560, 330] on div "Order # 210145 Pennys DC Items (4 items ) Doritos - Cool Ranch $2.60 Kettle Chi…" at bounding box center [454, 186] width 273 height 362
click at [562, 337] on button "Save Order" at bounding box center [551, 348] width 61 height 25
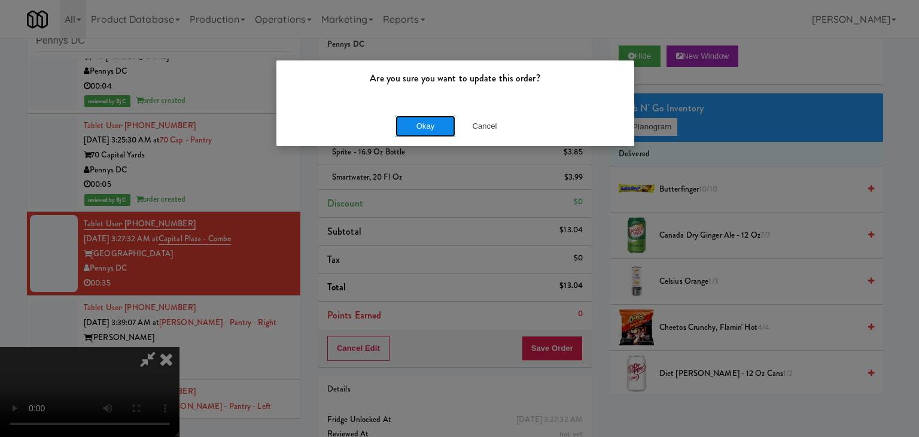
click at [428, 127] on button "Okay" at bounding box center [425, 126] width 60 height 22
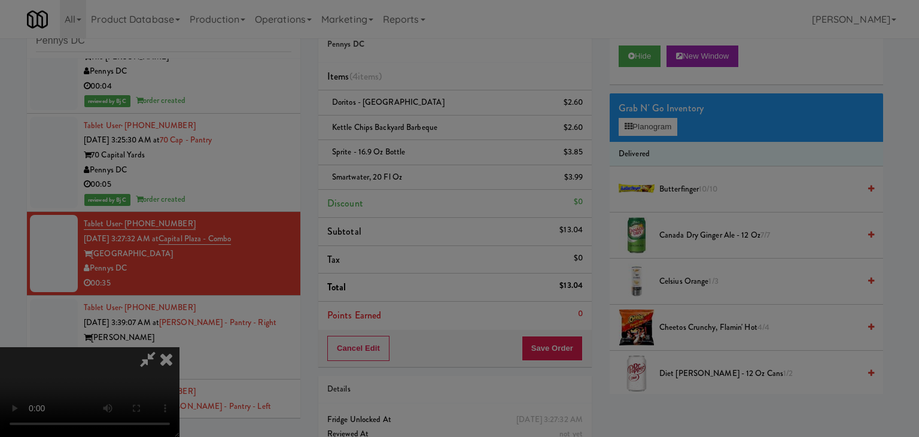
click at [431, 124] on div "Okay Cancel" at bounding box center [455, 104] width 358 height 40
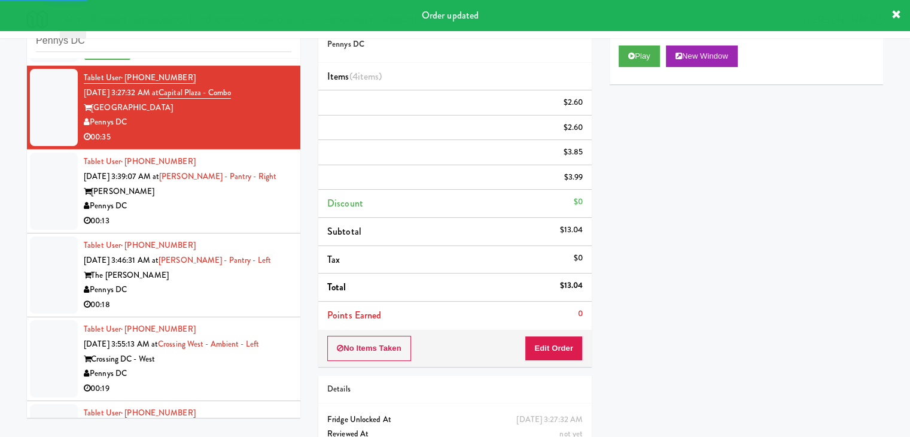
scroll to position [897, 0]
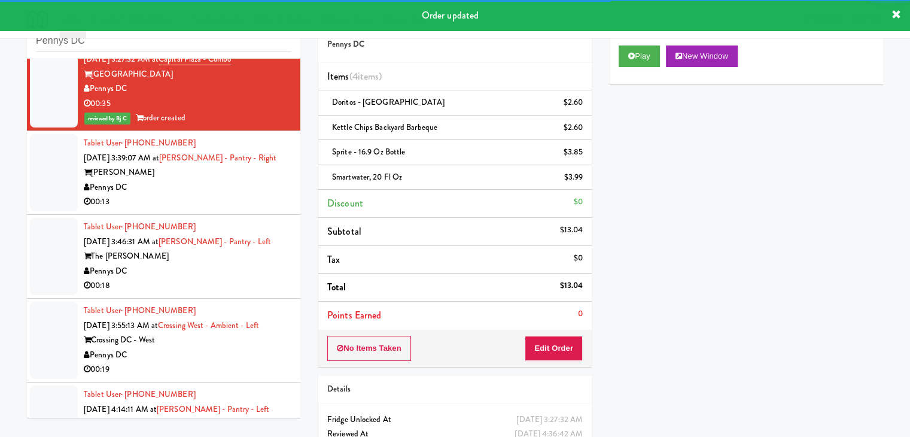
click at [280, 185] on div "Pennys DC" at bounding box center [188, 187] width 208 height 15
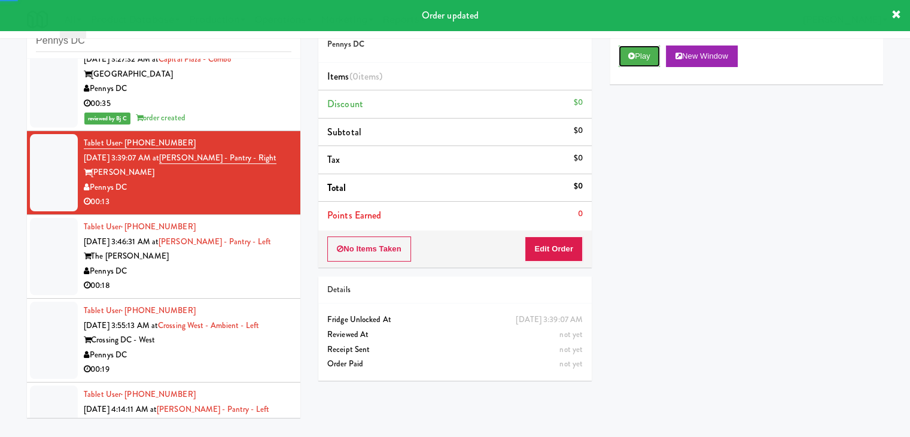
drag, startPoint x: 646, startPoint y: 51, endPoint x: 637, endPoint y: 71, distance: 21.4
click at [646, 54] on button "Play" at bounding box center [638, 56] width 41 height 22
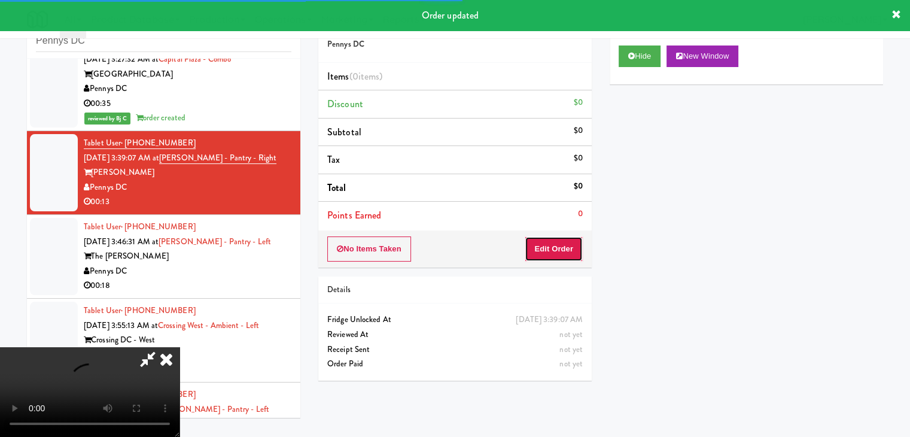
click at [570, 251] on button "Edit Order" at bounding box center [553, 248] width 58 height 25
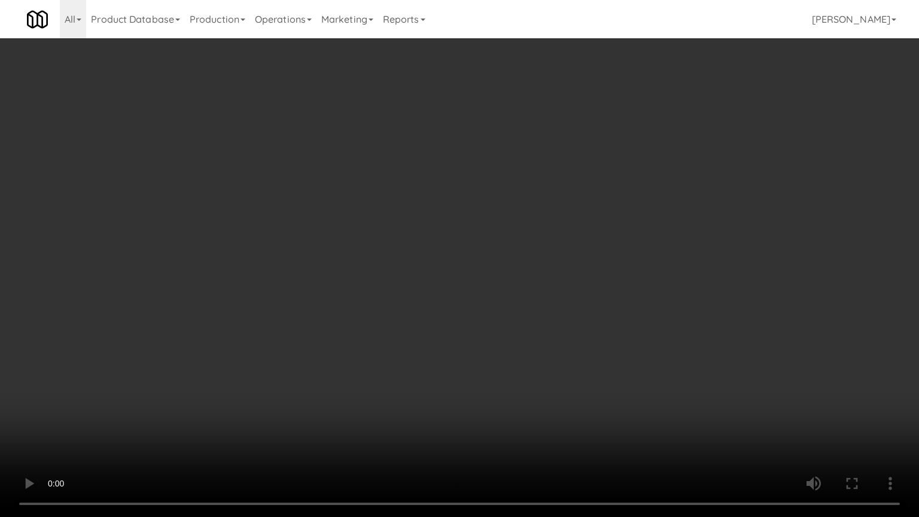
click at [514, 422] on video at bounding box center [459, 258] width 919 height 517
click at [516, 423] on video at bounding box center [459, 258] width 919 height 517
click at [520, 423] on video at bounding box center [459, 258] width 919 height 517
click at [526, 423] on video at bounding box center [459, 258] width 919 height 517
click at [526, 424] on video at bounding box center [459, 258] width 919 height 517
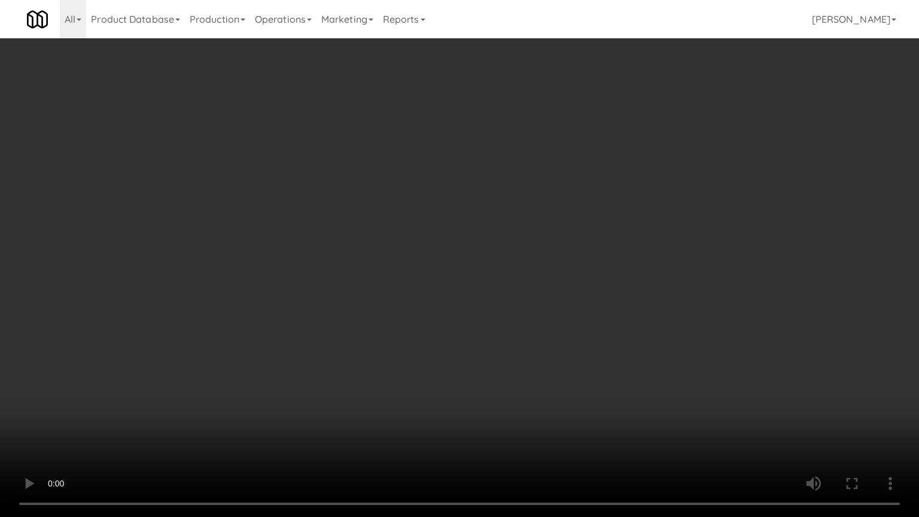
click at [526, 424] on video at bounding box center [459, 258] width 919 height 517
click at [627, 380] on video at bounding box center [459, 258] width 919 height 517
click at [622, 375] on video at bounding box center [459, 258] width 919 height 517
click at [624, 374] on video at bounding box center [459, 258] width 919 height 517
click at [625, 375] on video at bounding box center [459, 258] width 919 height 517
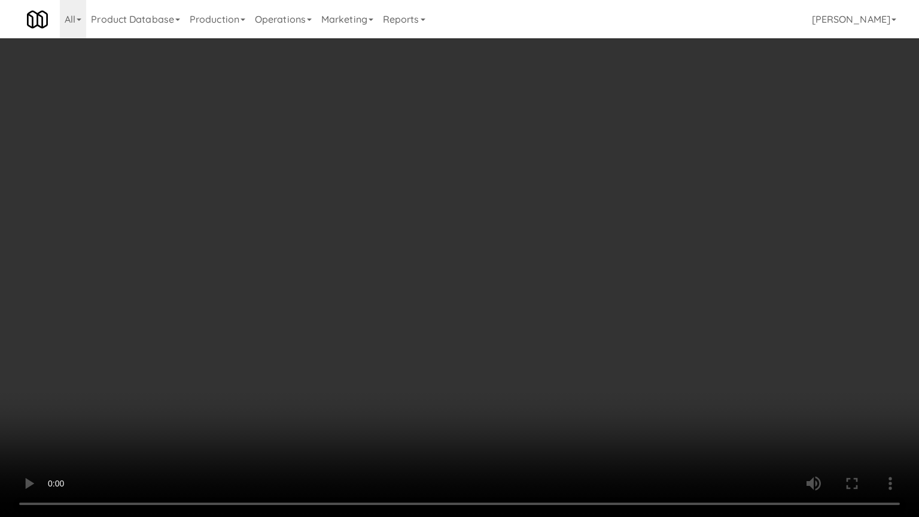
click at [625, 376] on video at bounding box center [459, 258] width 919 height 517
click at [626, 376] on video at bounding box center [459, 258] width 919 height 517
click at [619, 378] on video at bounding box center [459, 258] width 919 height 517
click at [627, 367] on video at bounding box center [459, 258] width 919 height 517
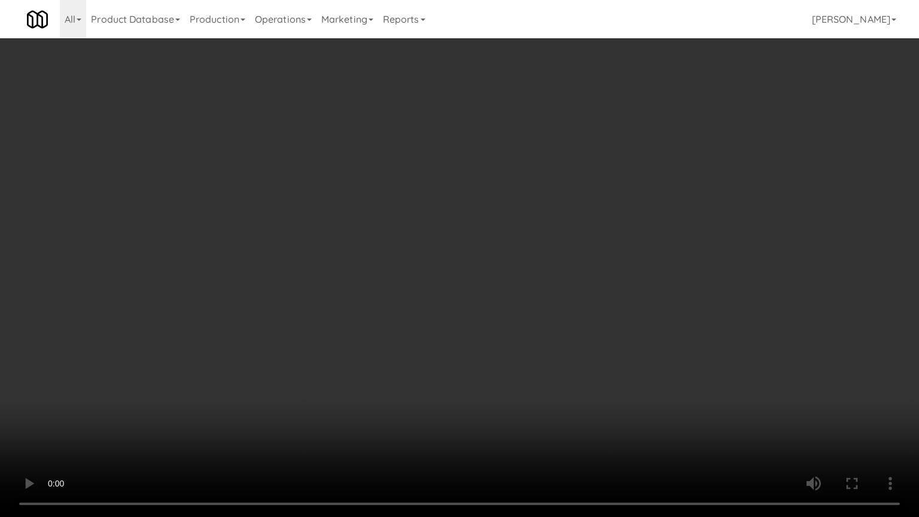
click at [629, 361] on video at bounding box center [459, 258] width 919 height 517
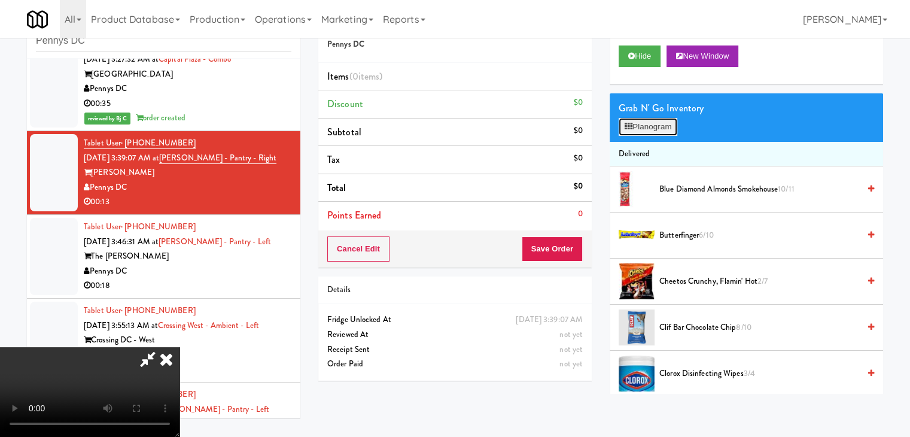
click at [664, 127] on button "Planogram" at bounding box center [647, 127] width 59 height 18
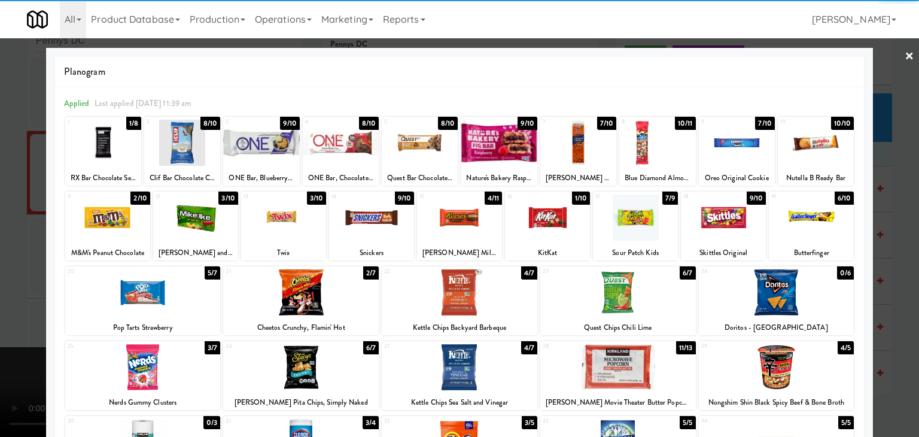
click at [713, 147] on div at bounding box center [737, 143] width 76 height 46
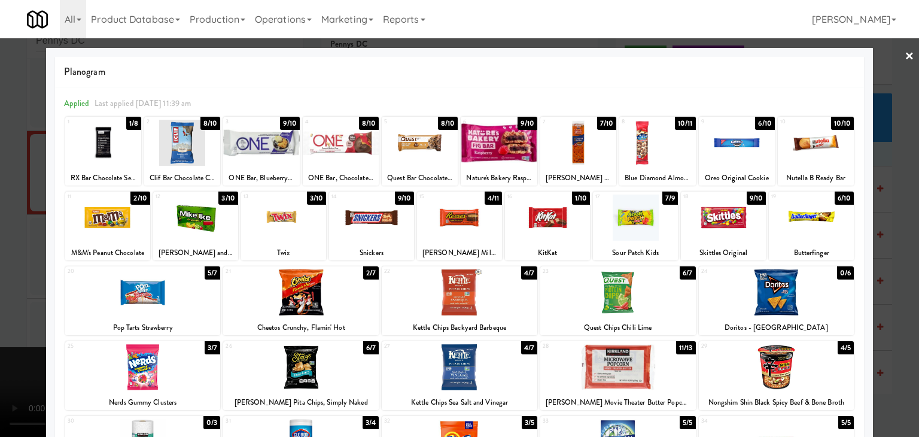
drag, startPoint x: 468, startPoint y: 221, endPoint x: 196, endPoint y: 223, distance: 272.7
click at [468, 221] on div at bounding box center [459, 217] width 85 height 46
drag, startPoint x: 0, startPoint y: 221, endPoint x: 158, endPoint y: 221, distance: 158.5
click at [4, 221] on div at bounding box center [459, 218] width 919 height 437
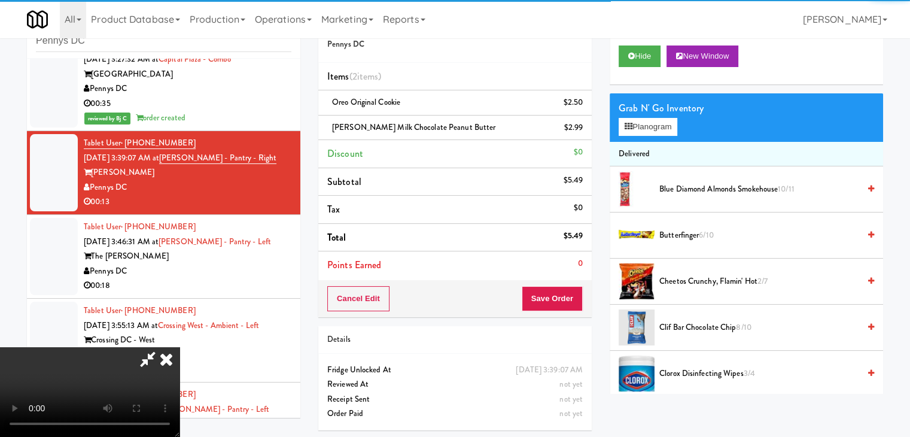
click at [586, 292] on div "Cancel Edit Save Order" at bounding box center [454, 298] width 273 height 37
click at [566, 293] on button "Save Order" at bounding box center [551, 298] width 61 height 25
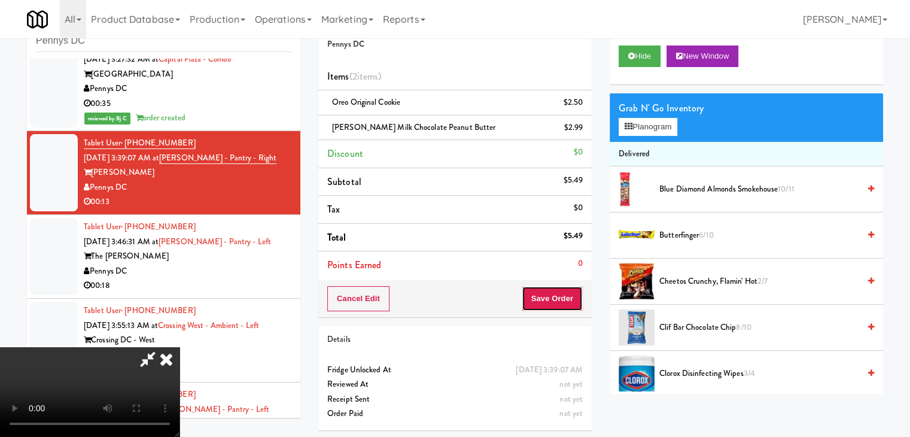
click at [567, 293] on button "Save Order" at bounding box center [551, 298] width 61 height 25
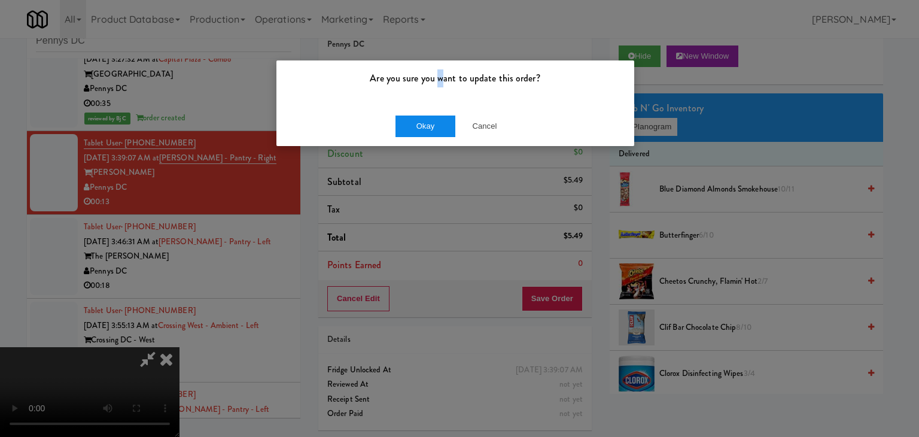
drag, startPoint x: 439, startPoint y: 102, endPoint x: 421, endPoint y: 132, distance: 34.9
click at [435, 108] on div "Are you sure you want to update this order? Okay Cancel" at bounding box center [455, 103] width 359 height 87
click at [421, 132] on button "Okay" at bounding box center [425, 126] width 60 height 22
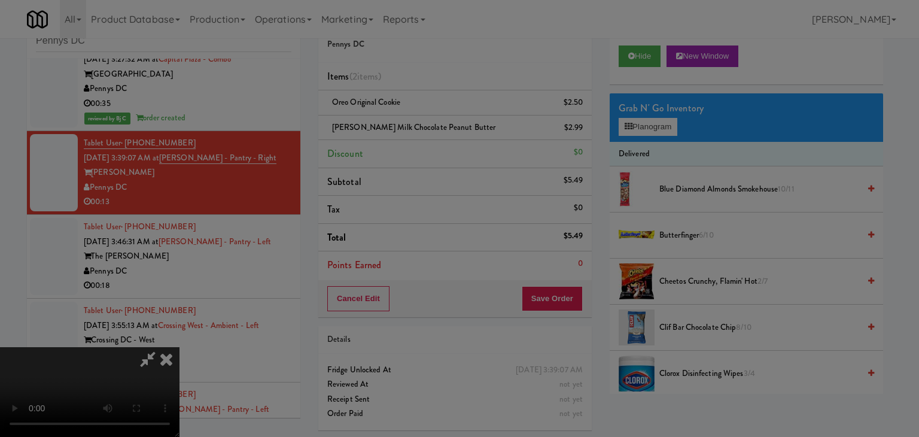
click at [421, 124] on div "Okay Cancel" at bounding box center [455, 104] width 358 height 40
click at [421, 132] on div at bounding box center [459, 218] width 919 height 437
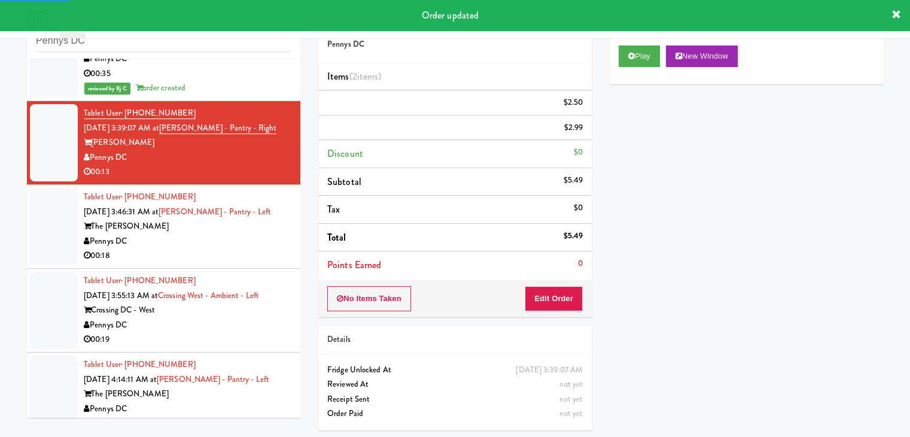
scroll to position [944, 0]
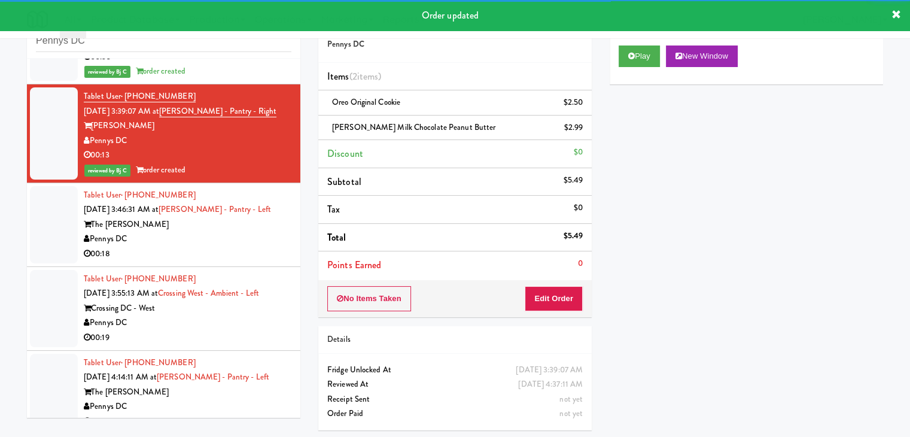
click at [277, 225] on div "The [PERSON_NAME]" at bounding box center [188, 224] width 208 height 15
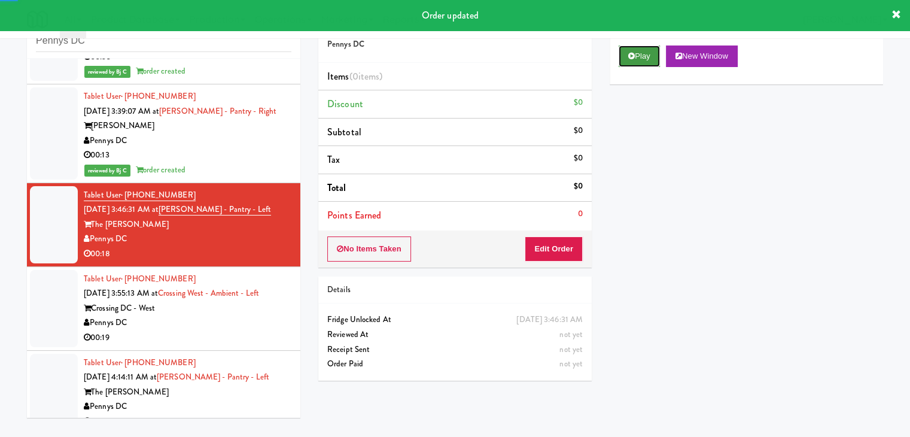
click at [646, 54] on button "Play" at bounding box center [638, 56] width 41 height 22
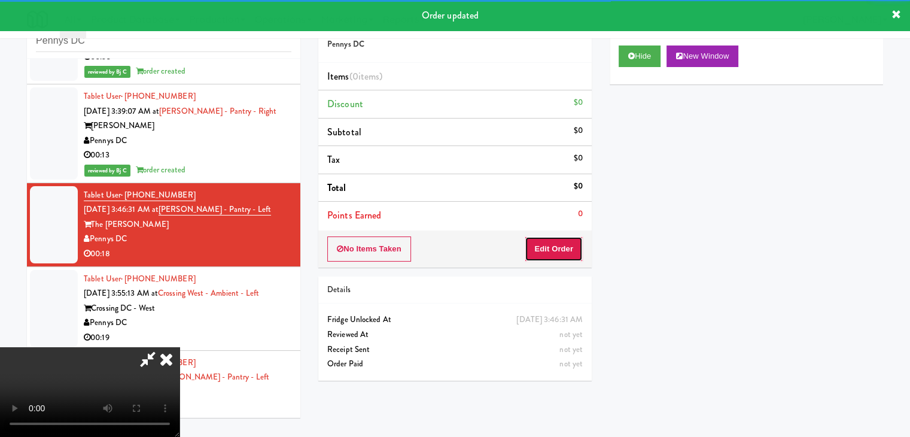
click at [559, 245] on button "Edit Order" at bounding box center [553, 248] width 58 height 25
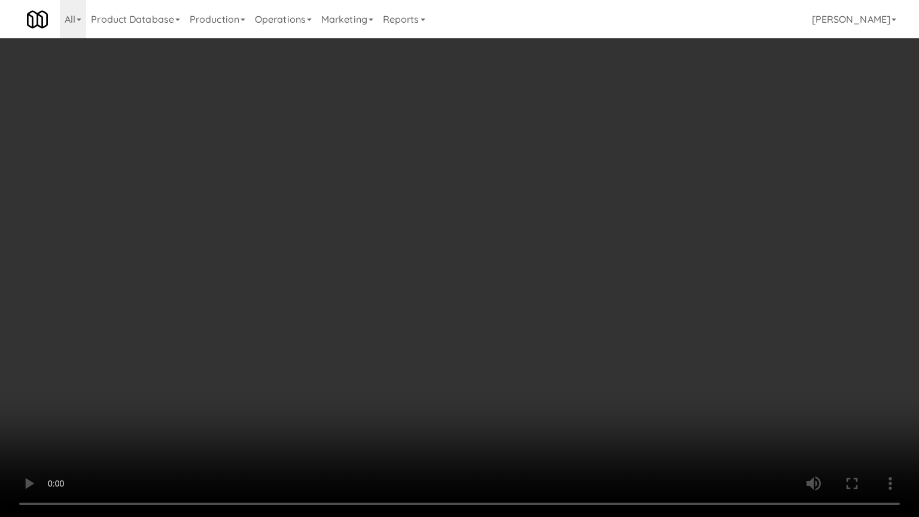
click at [540, 382] on video at bounding box center [459, 258] width 919 height 517
click at [553, 373] on video at bounding box center [459, 258] width 919 height 517
click at [558, 364] on video at bounding box center [459, 258] width 919 height 517
click at [558, 363] on video at bounding box center [459, 258] width 919 height 517
click at [567, 360] on video at bounding box center [459, 258] width 919 height 517
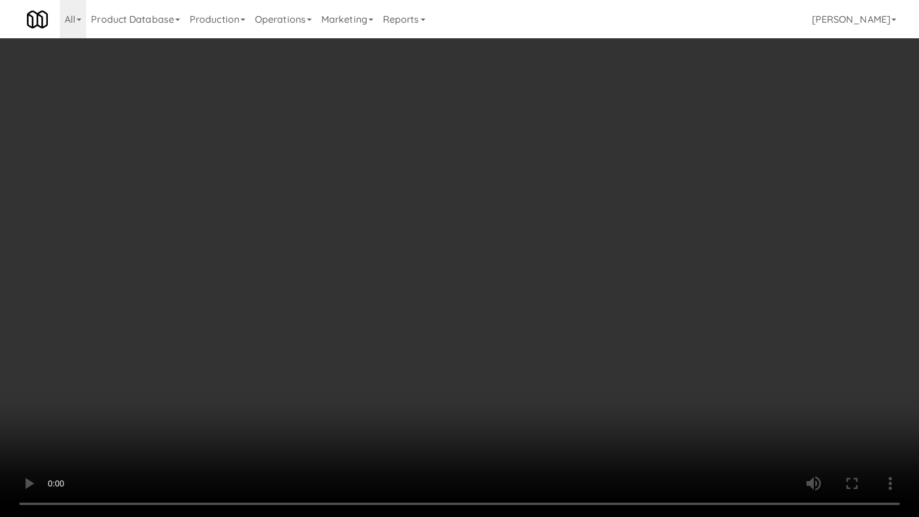
click at [568, 360] on video at bounding box center [459, 258] width 919 height 517
click at [586, 361] on video at bounding box center [459, 258] width 919 height 517
click at [588, 361] on video at bounding box center [459, 258] width 919 height 517
click at [590, 361] on video at bounding box center [459, 258] width 919 height 517
drag, startPoint x: 591, startPoint y: 360, endPoint x: 586, endPoint y: 355, distance: 7.2
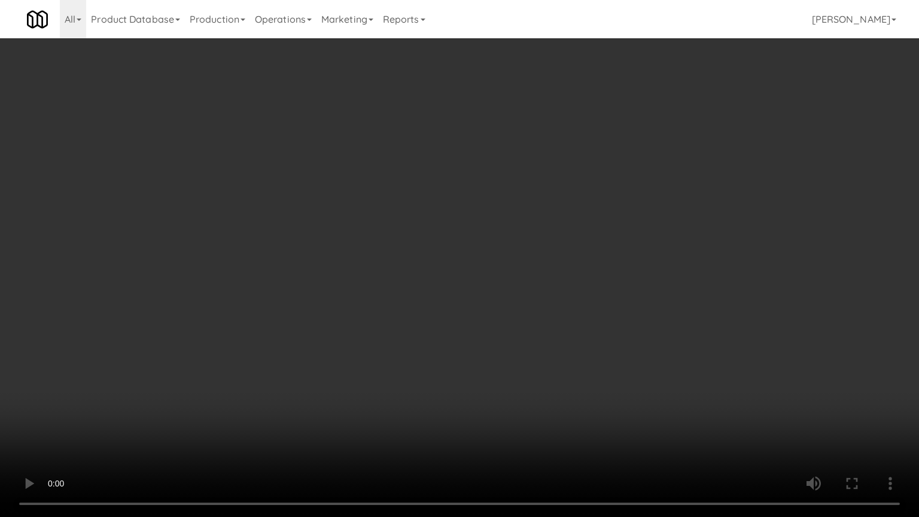
click at [591, 361] on video at bounding box center [459, 258] width 919 height 517
drag, startPoint x: 586, startPoint y: 355, endPoint x: 585, endPoint y: 173, distance: 181.2
click at [584, 340] on video at bounding box center [459, 258] width 919 height 517
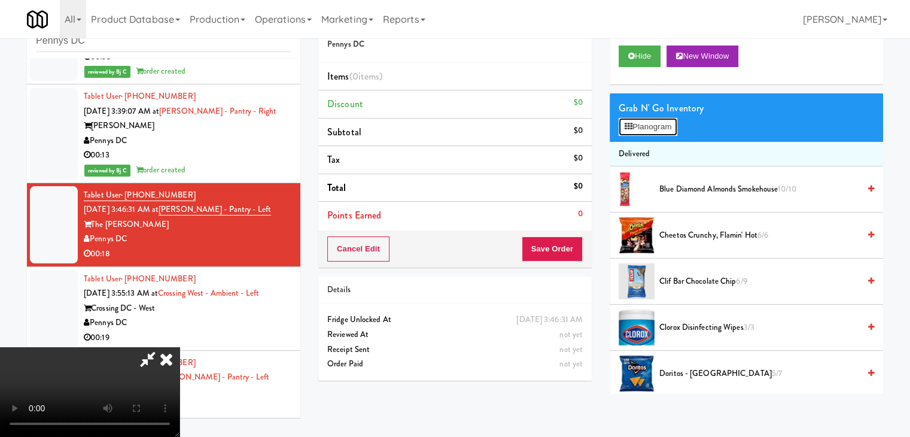
click at [676, 132] on button "Planogram" at bounding box center [647, 127] width 59 height 18
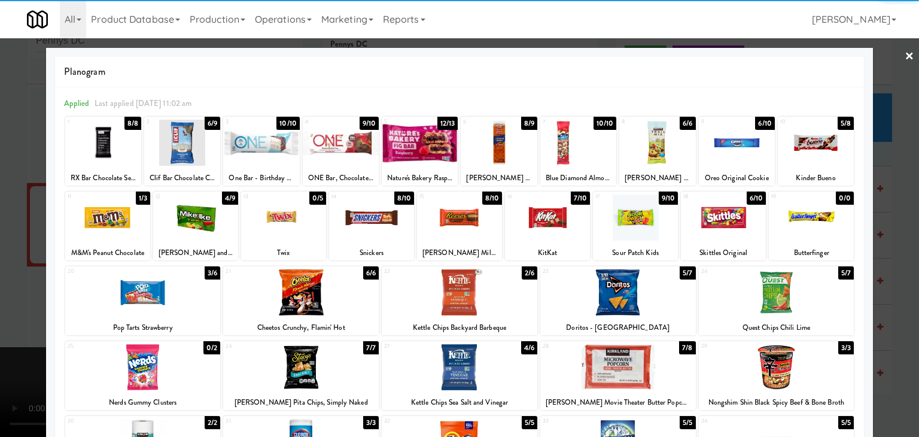
click at [144, 310] on div at bounding box center [142, 292] width 155 height 46
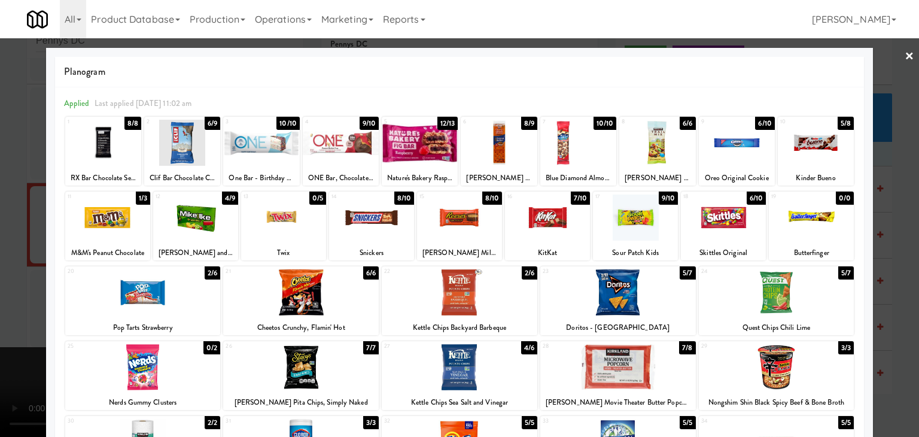
click at [428, 148] on div at bounding box center [420, 143] width 76 height 46
drag, startPoint x: 4, startPoint y: 314, endPoint x: 90, endPoint y: 314, distance: 86.1
click at [7, 314] on div at bounding box center [459, 218] width 919 height 437
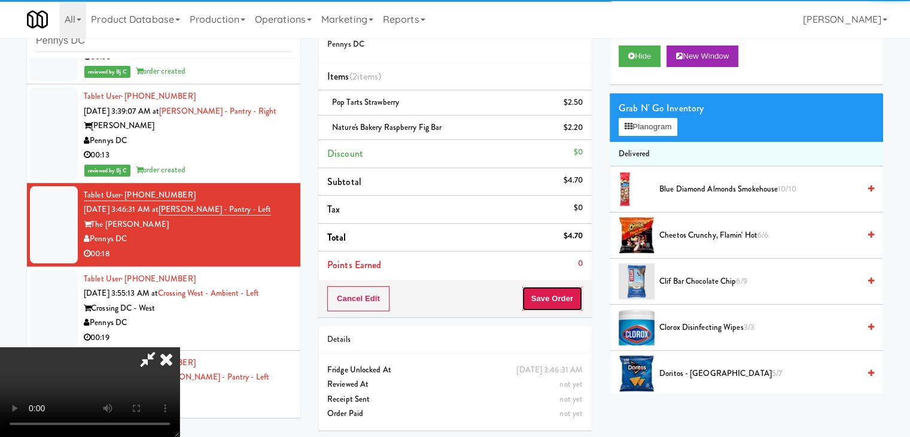
click at [575, 284] on div "Cancel Edit Save Order" at bounding box center [454, 298] width 273 height 37
drag, startPoint x: 575, startPoint y: 284, endPoint x: 569, endPoint y: 291, distance: 8.5
click at [572, 288] on div "Cancel Edit Save Order" at bounding box center [454, 298] width 273 height 37
click at [569, 291] on button "Save Order" at bounding box center [551, 298] width 61 height 25
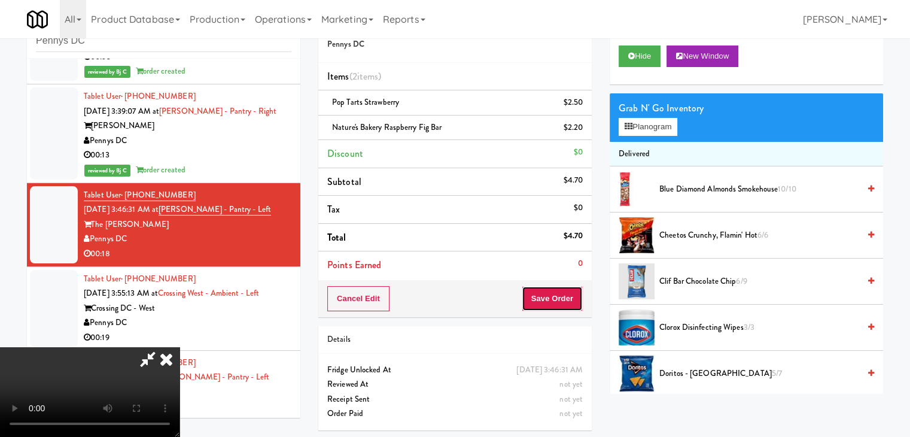
click at [569, 291] on button "Save Order" at bounding box center [551, 298] width 61 height 25
drag, startPoint x: 569, startPoint y: 294, endPoint x: 496, endPoint y: 145, distance: 166.4
click at [544, 230] on div "Order # 746593 Pennys DC Items (2 items ) Pop Tarts Strawberry $2.50 Nature's B…" at bounding box center [600, 222] width 565 height 434
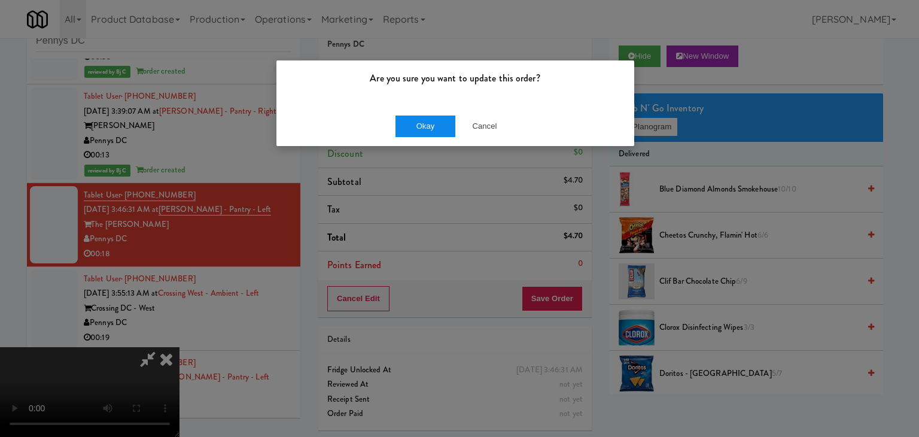
drag, startPoint x: 428, startPoint y: 111, endPoint x: 428, endPoint y: 119, distance: 8.4
click at [426, 118] on div "Okay Cancel" at bounding box center [455, 126] width 358 height 40
click at [428, 119] on button "Okay" at bounding box center [425, 126] width 60 height 22
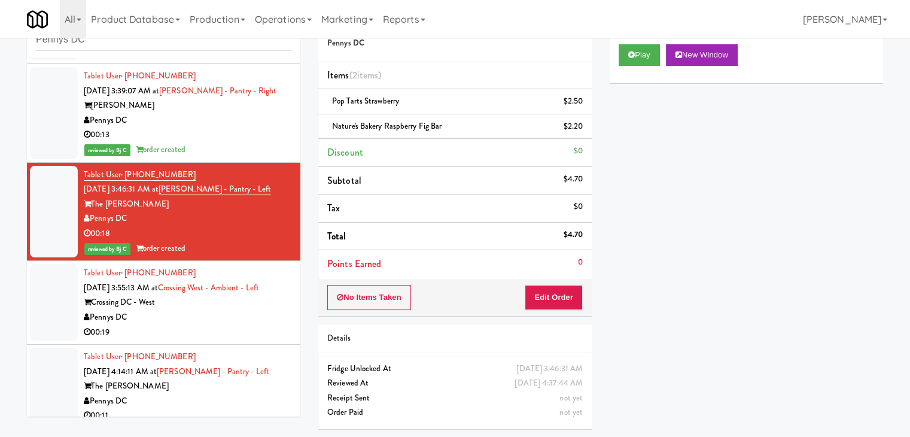
scroll to position [974, 0]
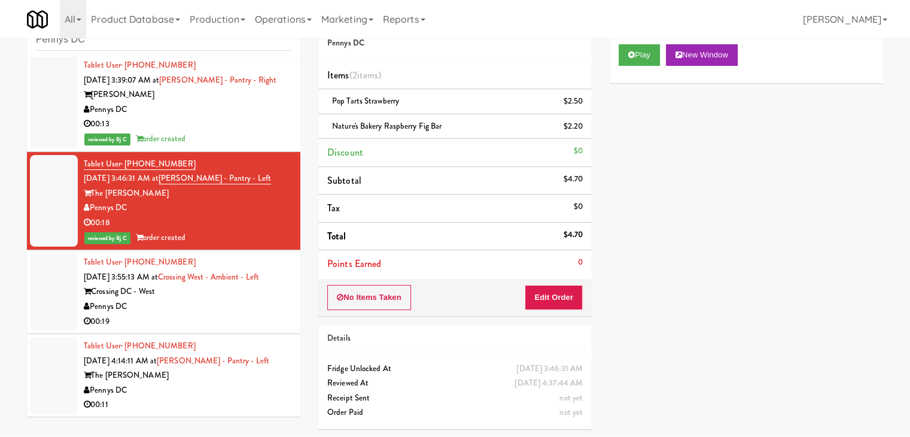
click at [228, 307] on div "Pennys DC" at bounding box center [188, 306] width 208 height 15
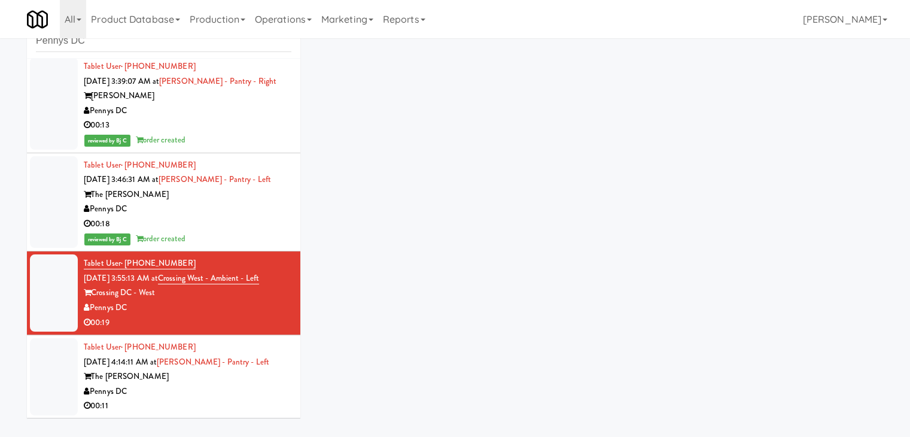
scroll to position [38, 0]
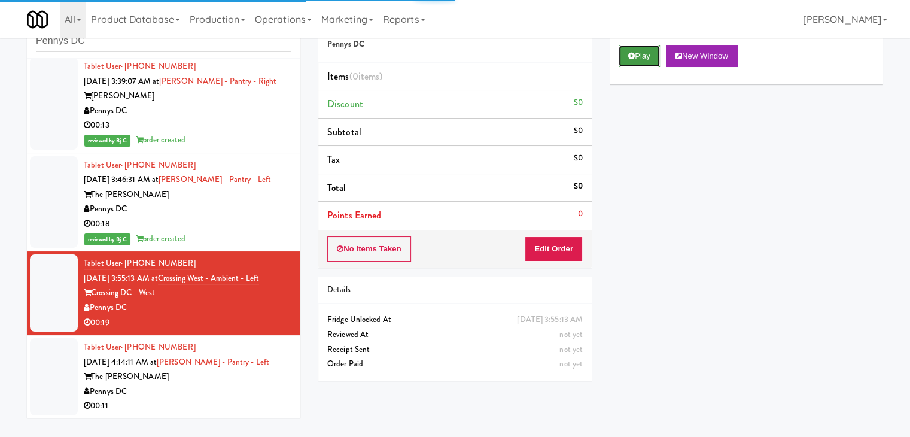
click at [658, 57] on button "Play" at bounding box center [638, 56] width 41 height 22
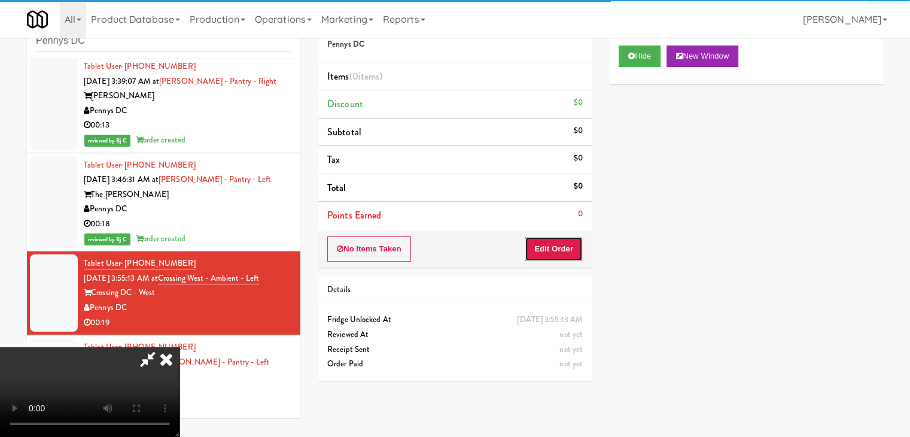
click at [574, 245] on button "Edit Order" at bounding box center [553, 248] width 58 height 25
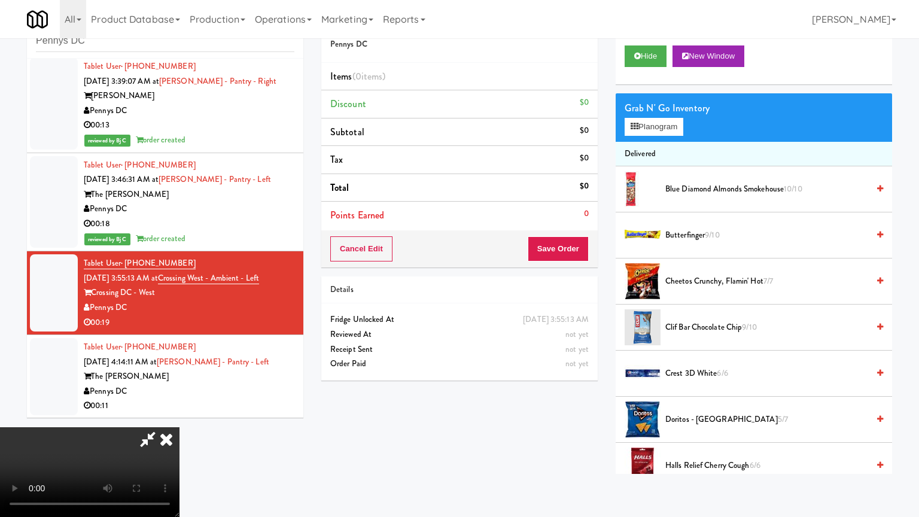
click at [179, 427] on video at bounding box center [89, 472] width 179 height 90
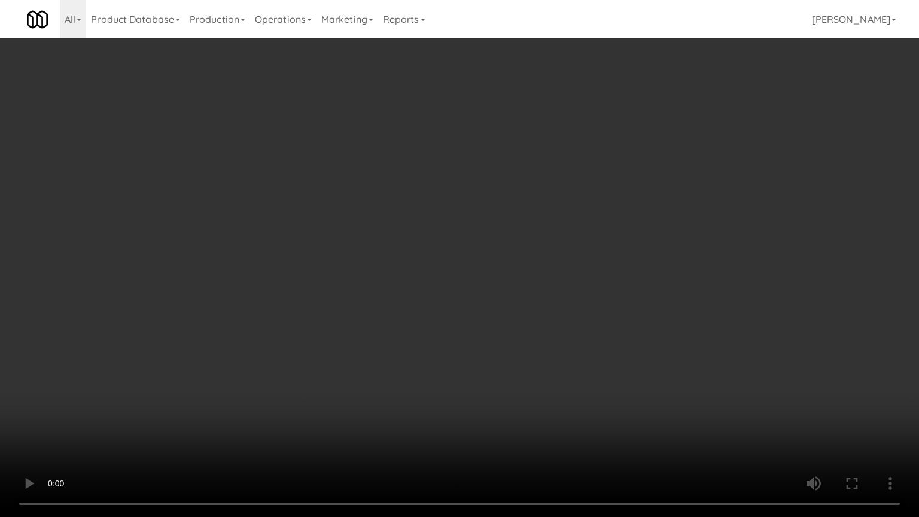
click at [593, 322] on video at bounding box center [459, 258] width 919 height 517
click at [608, 318] on video at bounding box center [459, 258] width 919 height 517
click at [609, 319] on video at bounding box center [459, 258] width 919 height 517
click at [611, 321] on video at bounding box center [459, 258] width 919 height 517
click at [606, 321] on video at bounding box center [459, 258] width 919 height 517
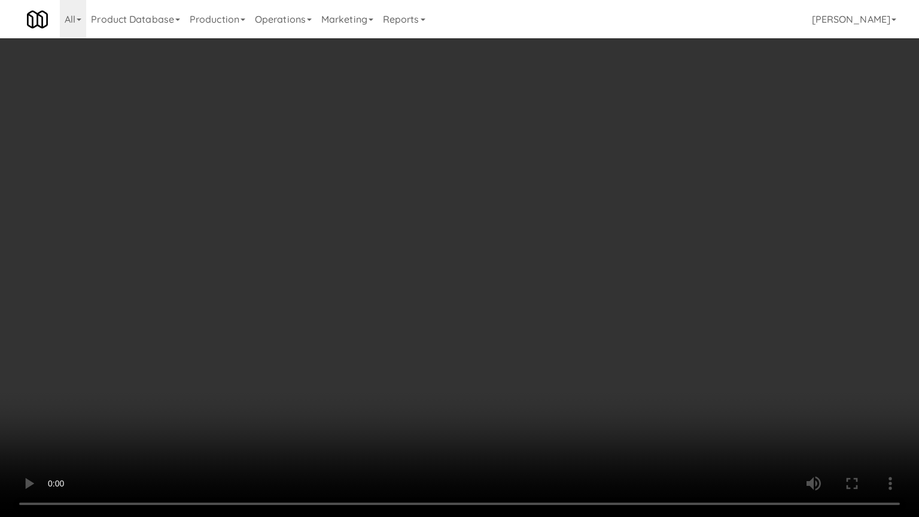
click at [608, 316] on video at bounding box center [459, 258] width 919 height 517
click at [613, 292] on video at bounding box center [459, 258] width 919 height 517
click at [619, 290] on video at bounding box center [459, 258] width 919 height 517
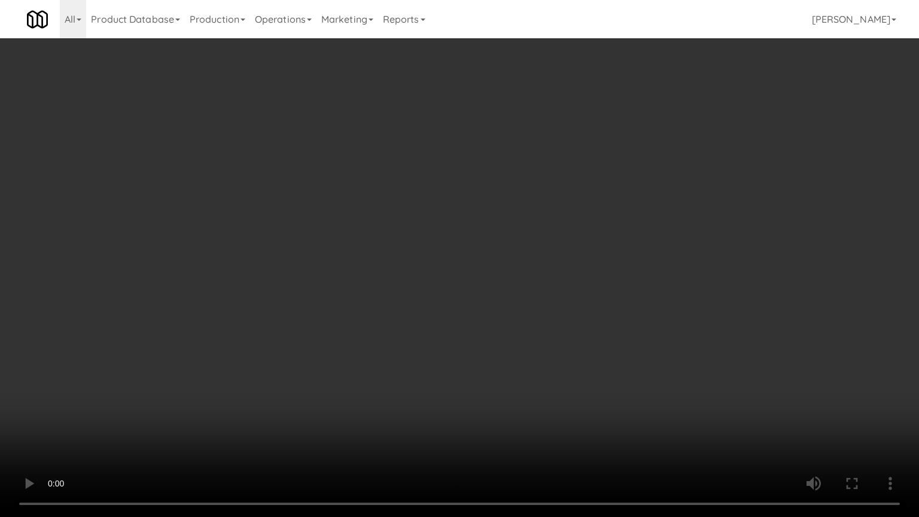
click at [620, 289] on video at bounding box center [459, 258] width 919 height 517
click at [620, 288] on video at bounding box center [459, 258] width 919 height 517
drag, startPoint x: 617, startPoint y: 286, endPoint x: 617, endPoint y: 272, distance: 14.4
click at [617, 273] on video at bounding box center [459, 258] width 919 height 517
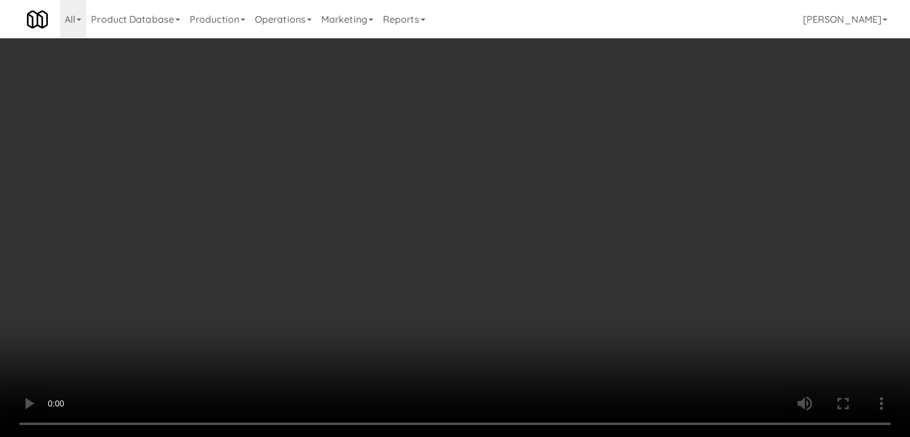
drag, startPoint x: 669, startPoint y: 113, endPoint x: 670, endPoint y: 119, distance: 6.0
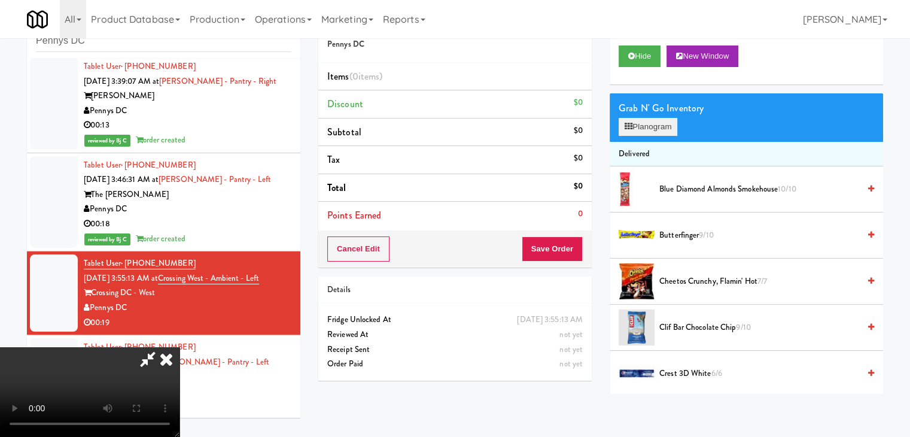
click at [670, 115] on div "Grab N' Go Inventory" at bounding box center [745, 108] width 255 height 18
click at [672, 121] on button "Planogram" at bounding box center [647, 127] width 59 height 18
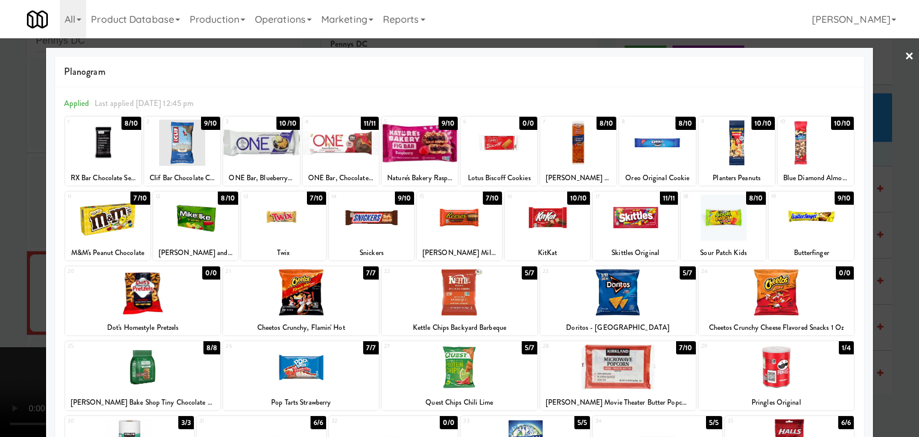
drag, startPoint x: 252, startPoint y: 225, endPoint x: 282, endPoint y: 262, distance: 47.2
click at [253, 226] on div at bounding box center [283, 217] width 85 height 46
click at [310, 293] on div at bounding box center [300, 292] width 155 height 46
drag, startPoint x: 0, startPoint y: 294, endPoint x: 109, endPoint y: 290, distance: 109.5
click at [13, 291] on div at bounding box center [459, 218] width 919 height 437
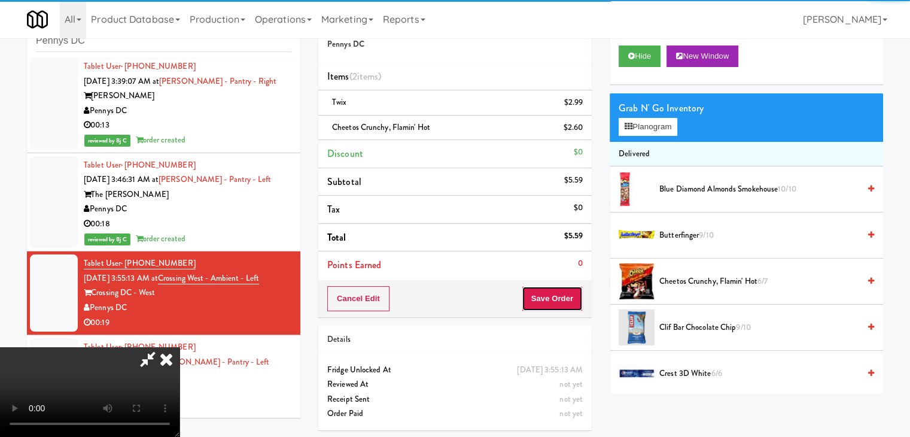
click at [561, 298] on button "Save Order" at bounding box center [551, 298] width 61 height 25
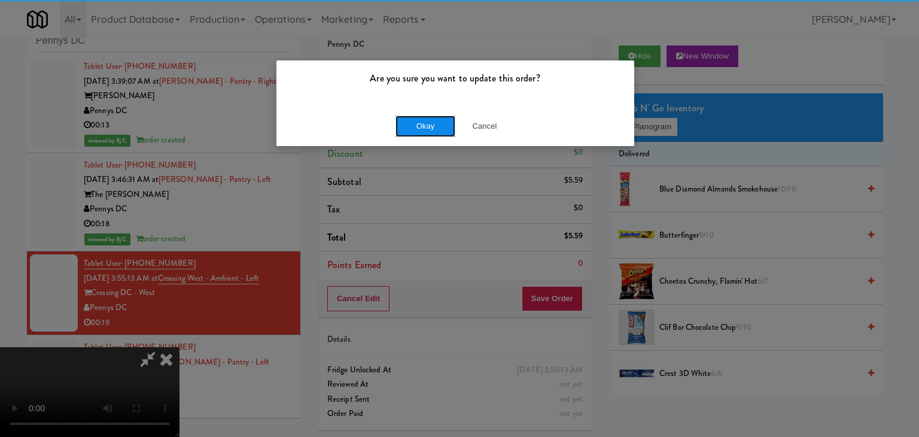
click at [424, 125] on button "Okay" at bounding box center [425, 126] width 60 height 22
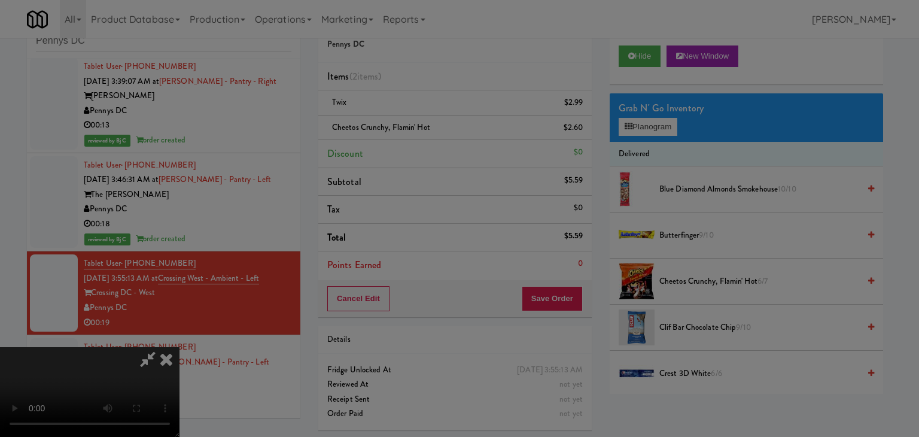
click at [424, 115] on button "Okay" at bounding box center [425, 104] width 60 height 22
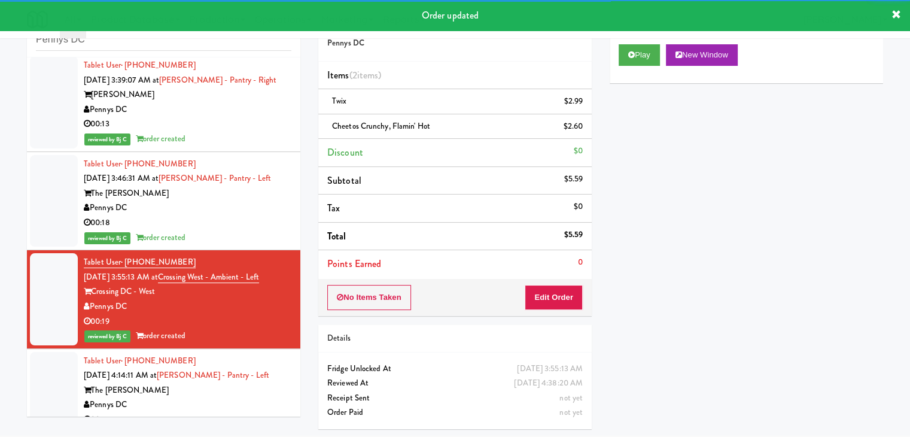
click at [267, 373] on div "Tablet User · (202) 717-0605 [DATE] 4:14:11 AM at [PERSON_NAME][GEOGRAPHIC_DATA…" at bounding box center [188, 390] width 208 height 74
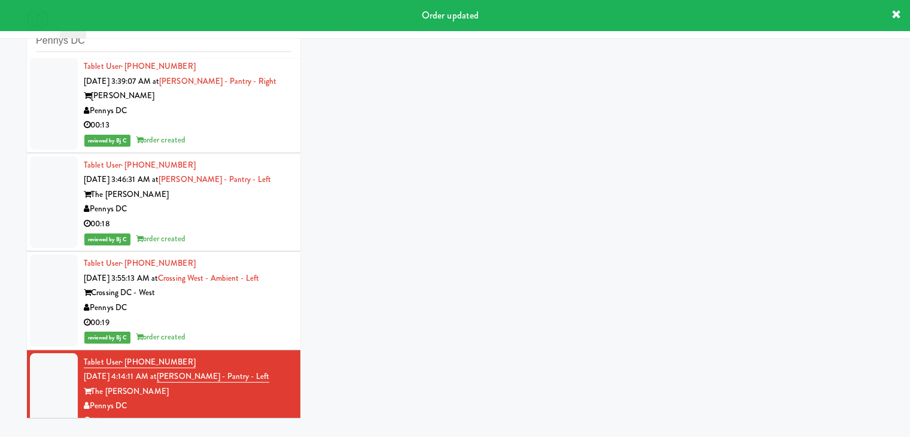
scroll to position [38, 0]
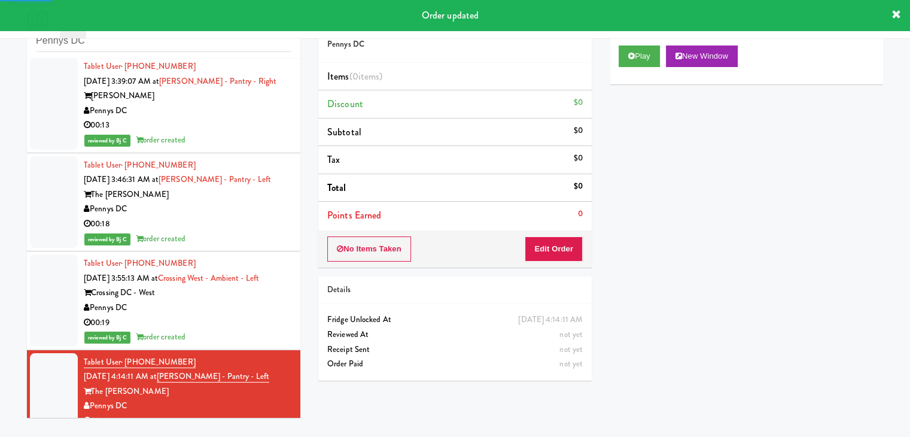
click at [641, 65] on div "Play New Window" at bounding box center [745, 60] width 273 height 48
click at [645, 64] on button "Play" at bounding box center [638, 56] width 41 height 22
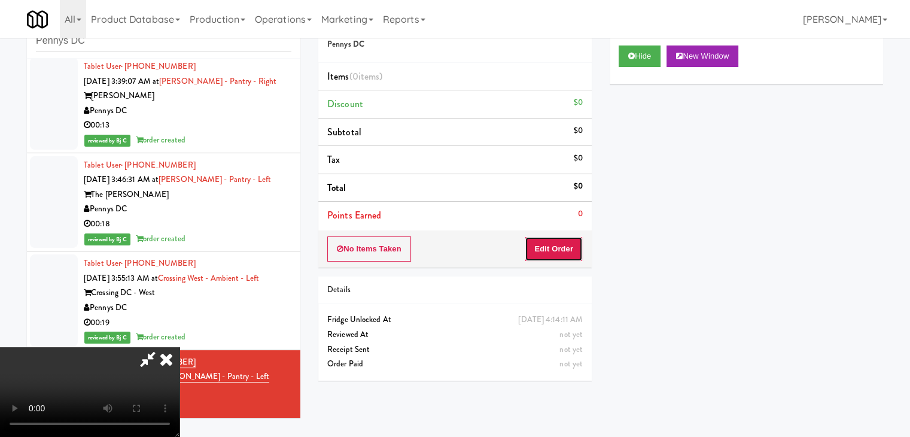
click at [555, 247] on button "Edit Order" at bounding box center [553, 248] width 58 height 25
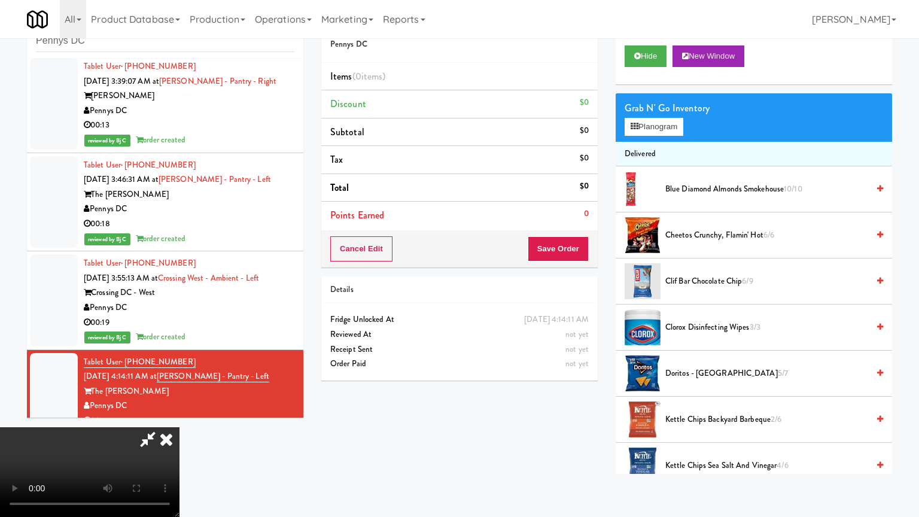
click at [179, 427] on video at bounding box center [89, 472] width 179 height 90
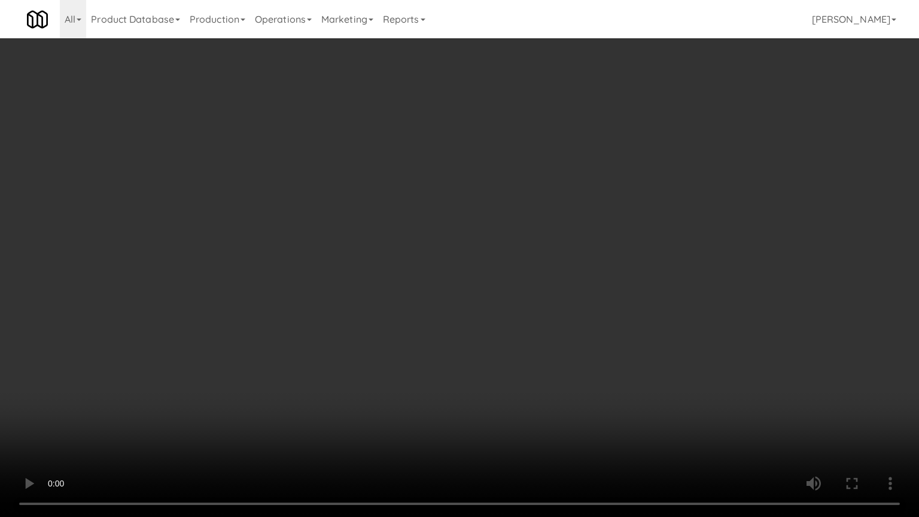
click at [557, 373] on video at bounding box center [459, 258] width 919 height 517
click at [562, 344] on video at bounding box center [459, 258] width 919 height 517
click at [551, 340] on video at bounding box center [459, 258] width 919 height 517
click at [547, 336] on video at bounding box center [459, 258] width 919 height 517
click at [596, 392] on video at bounding box center [459, 258] width 919 height 517
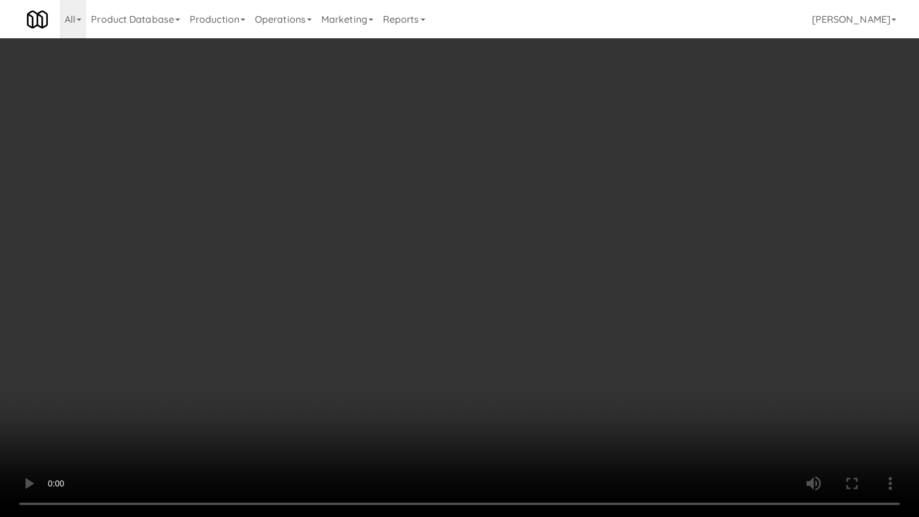
click at [593, 388] on video at bounding box center [459, 258] width 919 height 517
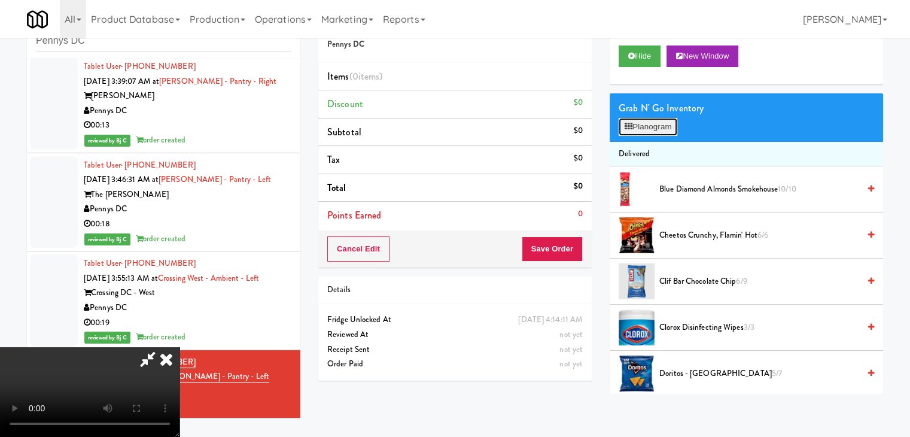
click at [661, 127] on button "Planogram" at bounding box center [647, 127] width 59 height 18
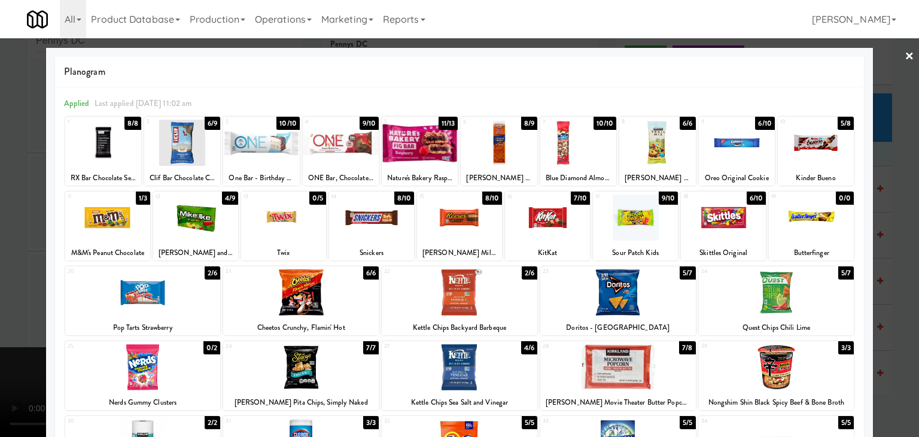
click at [494, 147] on div at bounding box center [498, 143] width 76 height 46
click at [350, 220] on div at bounding box center [371, 217] width 85 height 46
drag, startPoint x: 0, startPoint y: 229, endPoint x: 165, endPoint y: 237, distance: 165.3
click at [28, 227] on div at bounding box center [459, 218] width 919 height 437
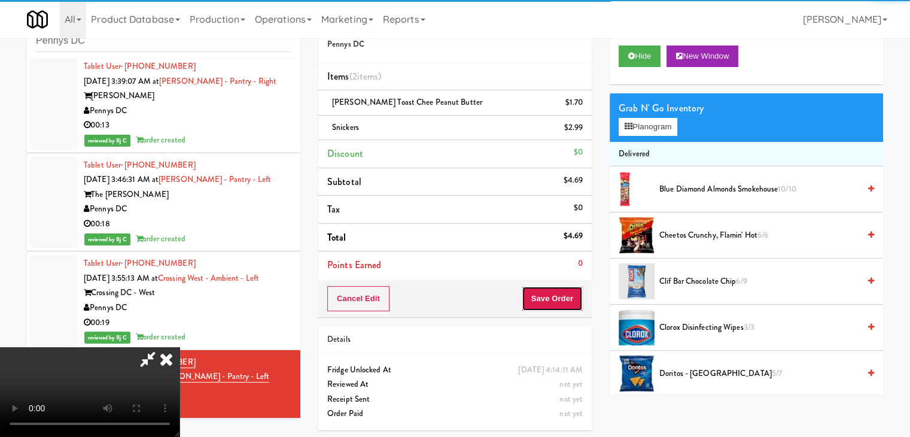
click at [561, 295] on button "Save Order" at bounding box center [551, 298] width 61 height 25
drag, startPoint x: 561, startPoint y: 295, endPoint x: 553, endPoint y: 286, distance: 11.8
click at [560, 295] on button "Save Order" at bounding box center [551, 298] width 61 height 25
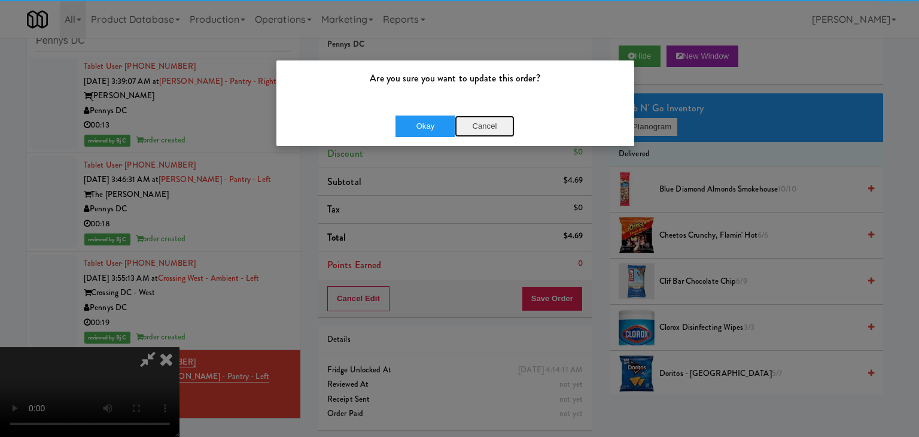
click at [489, 126] on button "Cancel" at bounding box center [485, 126] width 60 height 22
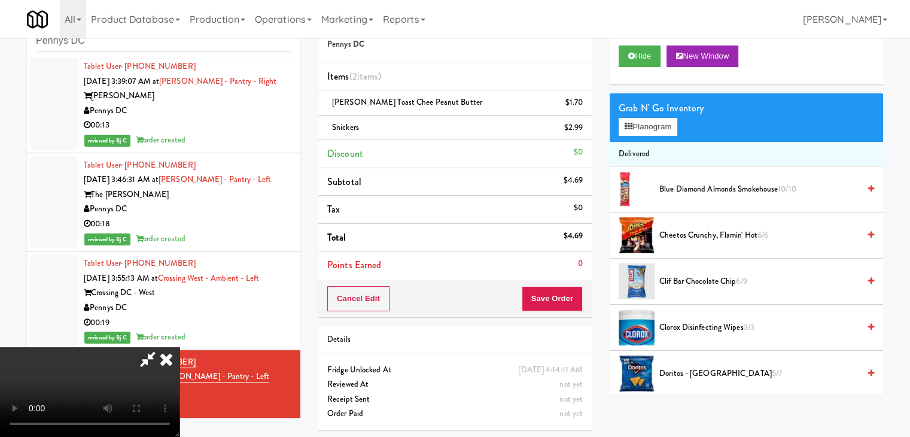
click at [179, 347] on video at bounding box center [89, 392] width 179 height 90
click at [562, 298] on button "Save Order" at bounding box center [551, 298] width 61 height 25
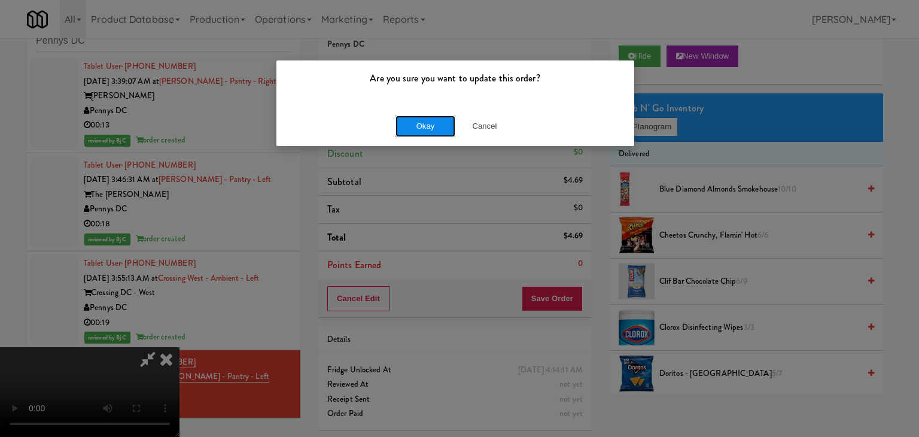
click at [435, 120] on button "Okay" at bounding box center [425, 126] width 60 height 22
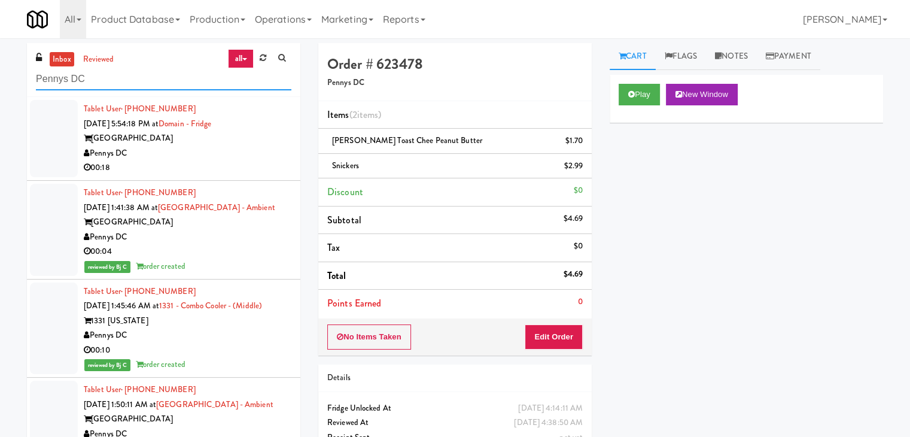
click at [0, 72] on div "inbox reviewed all all unclear take inventory issue suspicious failed recent Pe…" at bounding box center [455, 260] width 910 height 434
paste input "H&H Vending [PERSON_NAME] Vending"
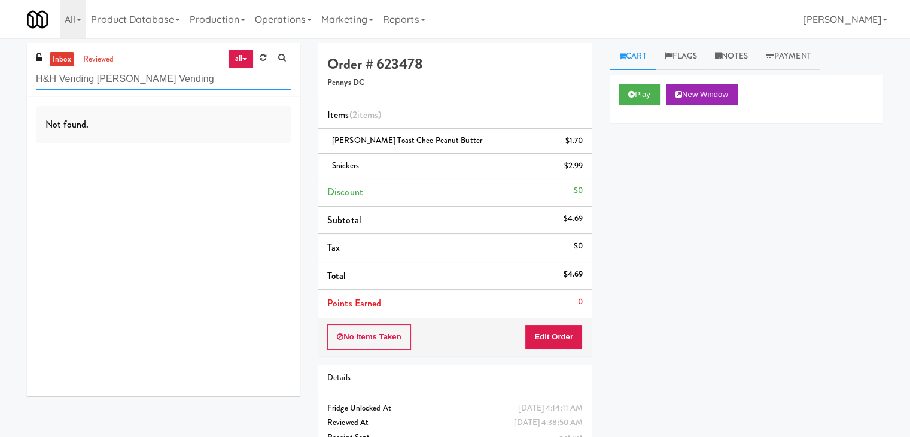
paste input "text"
drag, startPoint x: 113, startPoint y: 71, endPoint x: 0, endPoint y: 69, distance: 113.0
click at [0, 69] on div "inbox reviewed all all unclear take inventory issue suspicious failed recent H&…" at bounding box center [455, 260] width 910 height 434
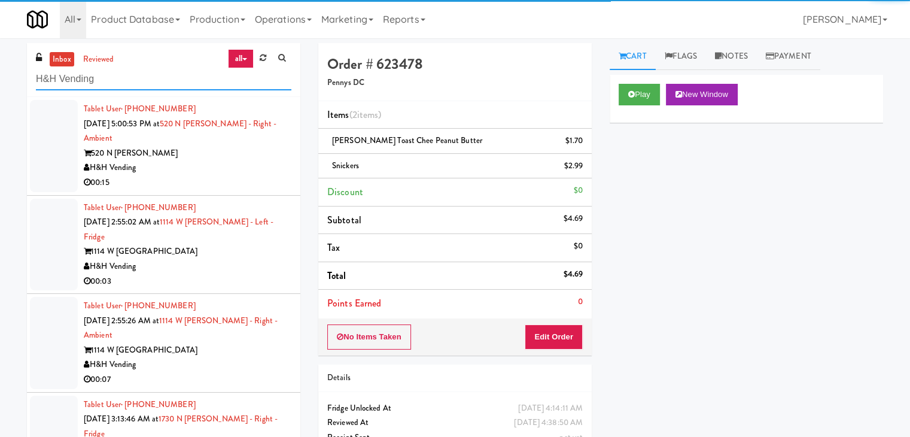
type input "H&H Vending"
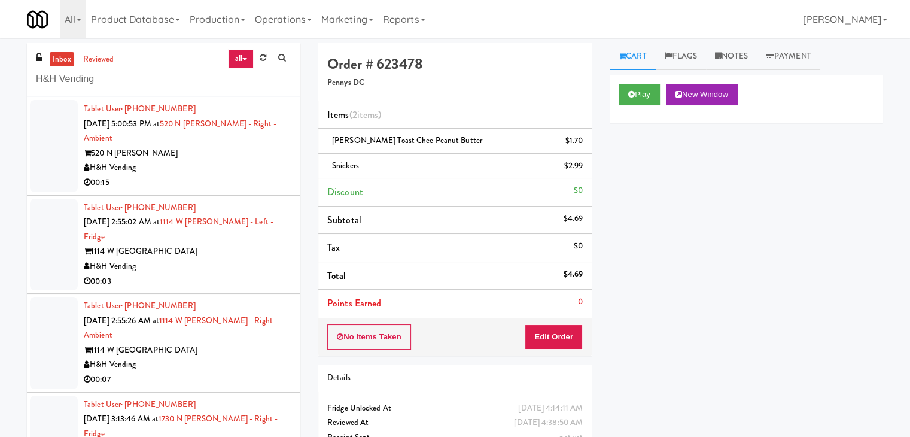
click at [225, 154] on div "520 N [PERSON_NAME]" at bounding box center [188, 153] width 208 height 15
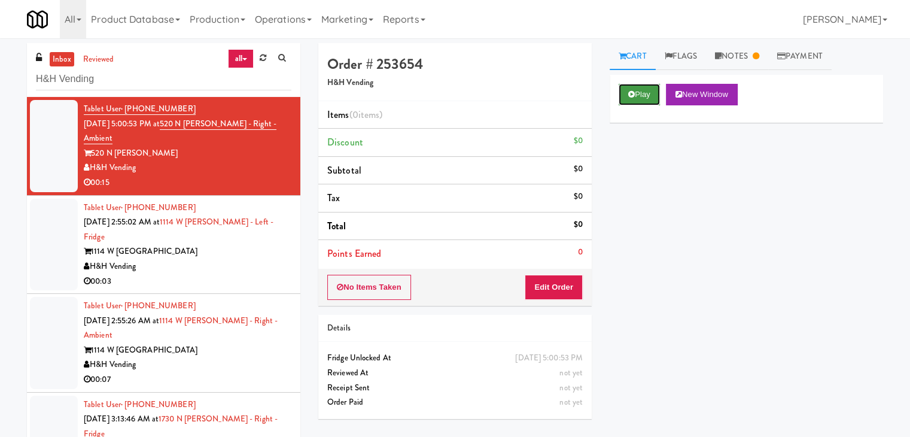
click at [632, 96] on icon at bounding box center [631, 94] width 7 height 8
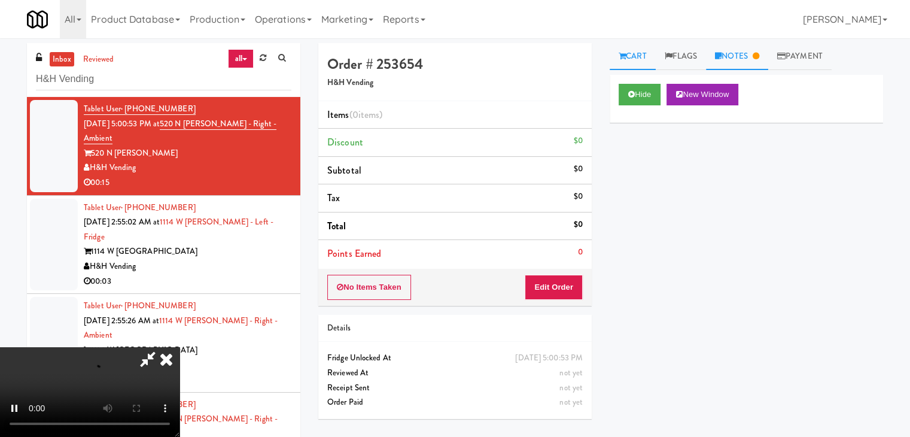
click at [733, 53] on link "Notes" at bounding box center [737, 56] width 62 height 27
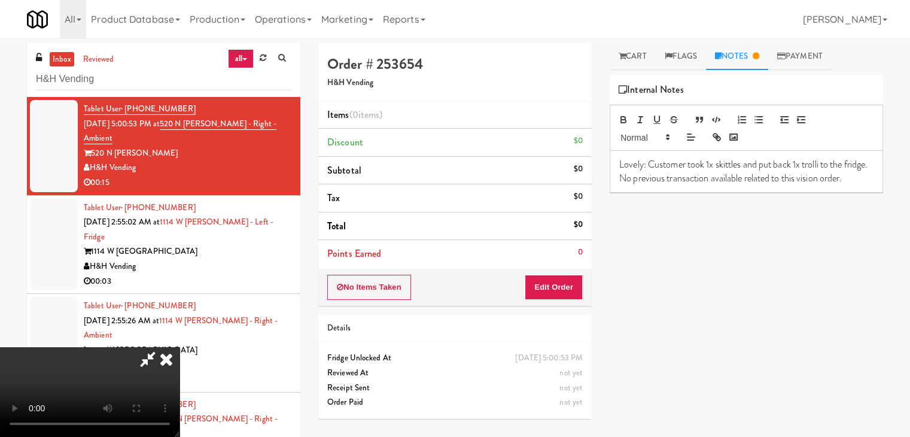
click at [179, 347] on icon at bounding box center [166, 359] width 26 height 24
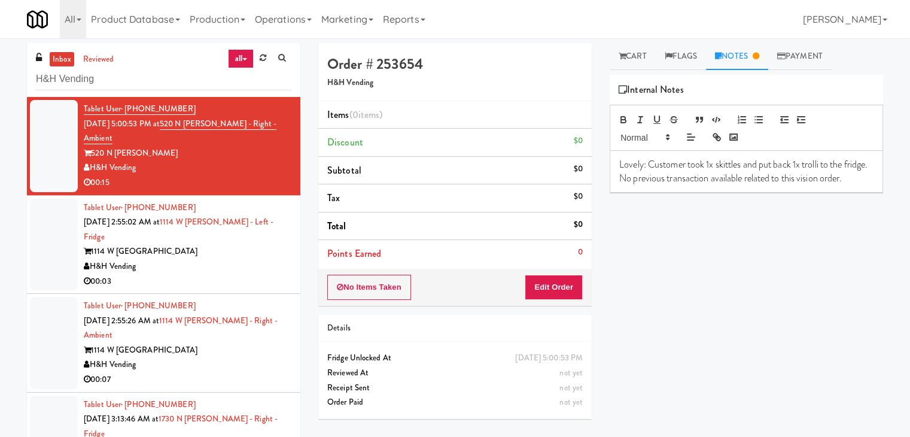
click at [222, 259] on div "H&H Vending" at bounding box center [188, 266] width 208 height 15
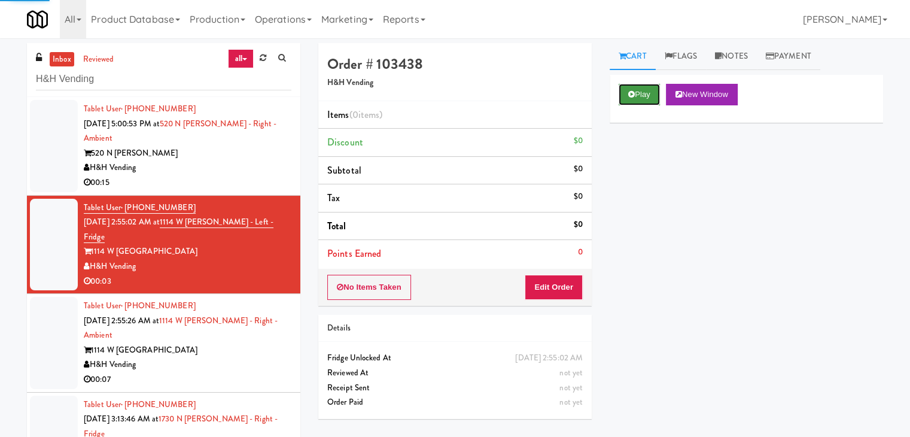
click at [633, 87] on button "Play" at bounding box center [638, 95] width 41 height 22
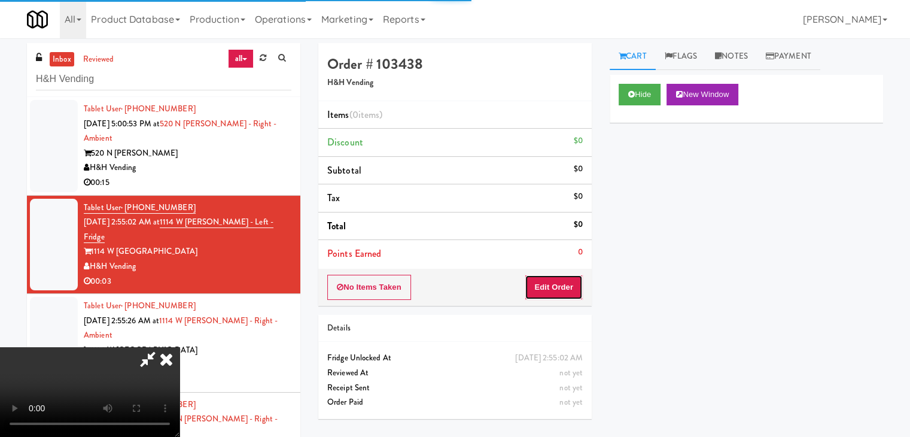
click at [556, 287] on button "Edit Order" at bounding box center [553, 287] width 58 height 25
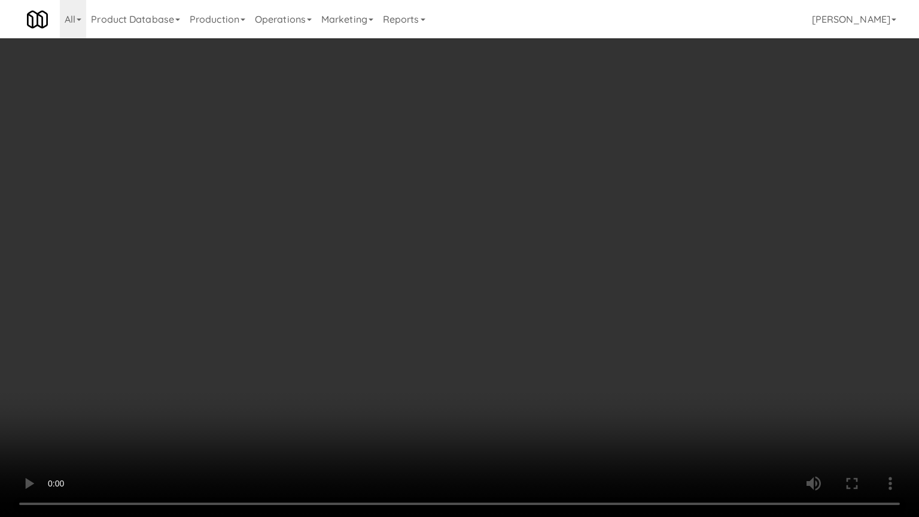
click at [544, 305] on video at bounding box center [459, 258] width 919 height 517
drag, startPoint x: 543, startPoint y: 306, endPoint x: 538, endPoint y: 311, distance: 6.8
click at [543, 307] on video at bounding box center [459, 258] width 919 height 517
click at [537, 303] on video at bounding box center [459, 258] width 919 height 517
click at [536, 299] on video at bounding box center [459, 258] width 919 height 517
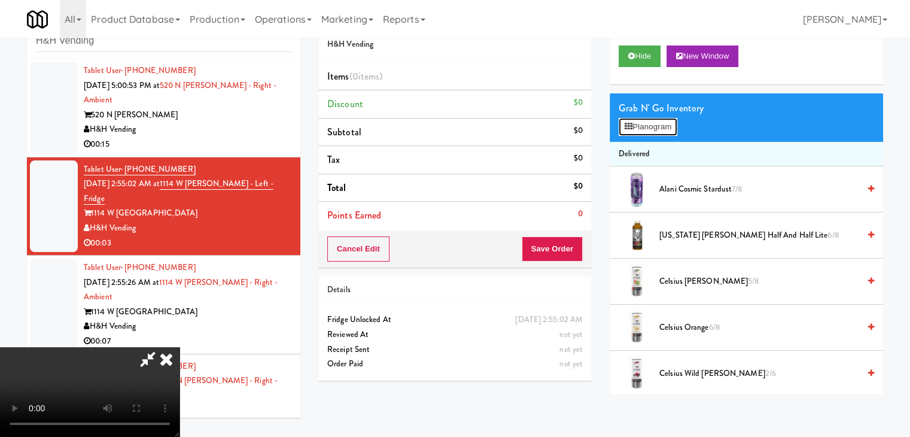
click at [652, 130] on button "Planogram" at bounding box center [647, 127] width 59 height 18
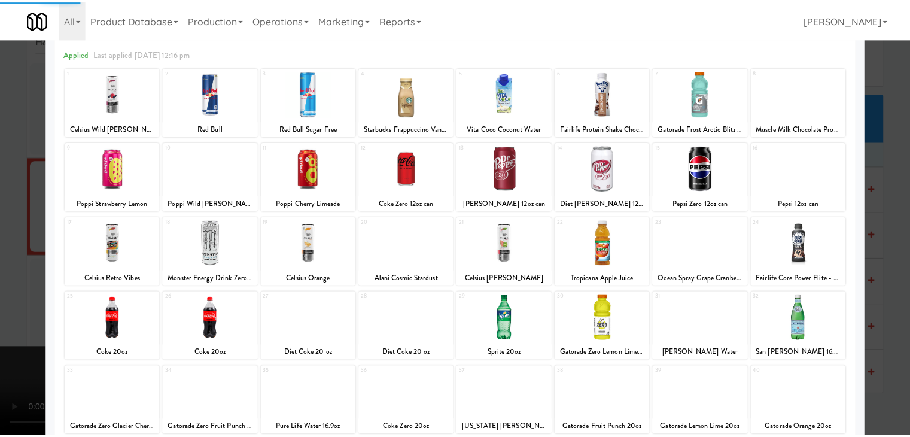
scroll to position [120, 0]
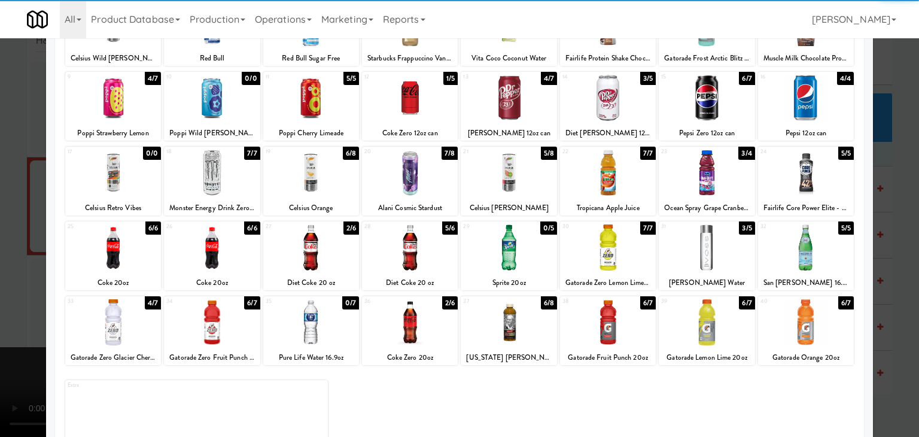
click at [222, 252] on div at bounding box center [212, 247] width 96 height 46
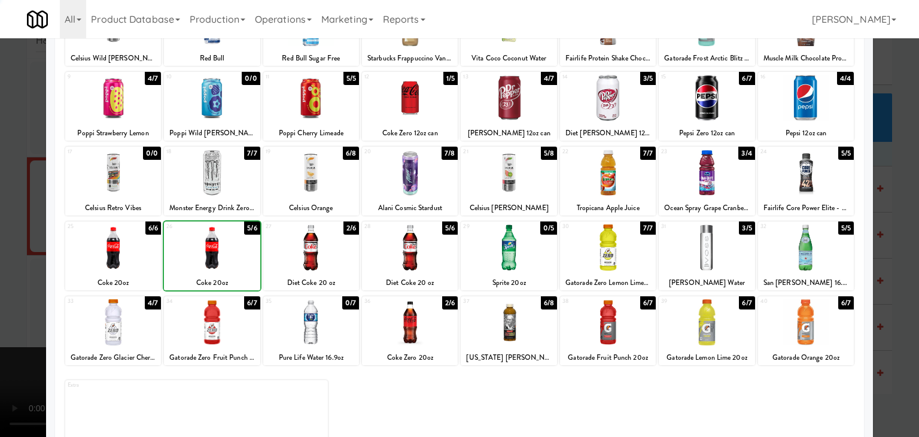
drag, startPoint x: 0, startPoint y: 257, endPoint x: 95, endPoint y: 255, distance: 95.1
click at [6, 257] on div at bounding box center [459, 218] width 919 height 437
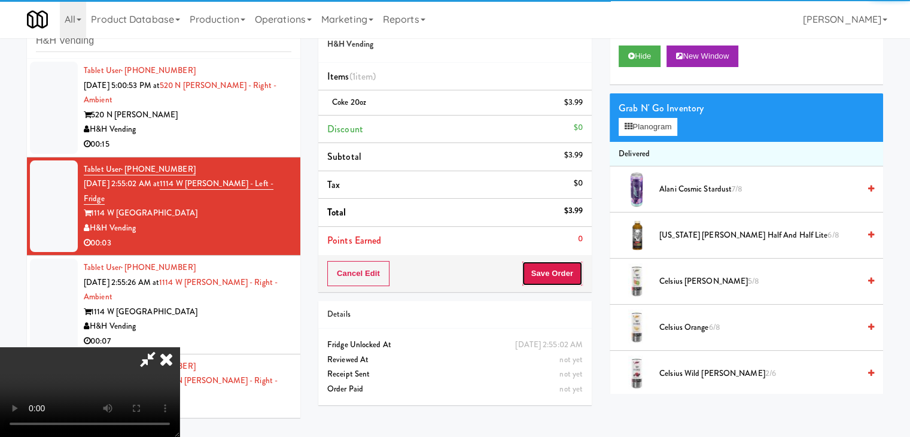
click at [581, 272] on button "Save Order" at bounding box center [551, 273] width 61 height 25
click at [577, 272] on button "Save Order" at bounding box center [551, 273] width 61 height 25
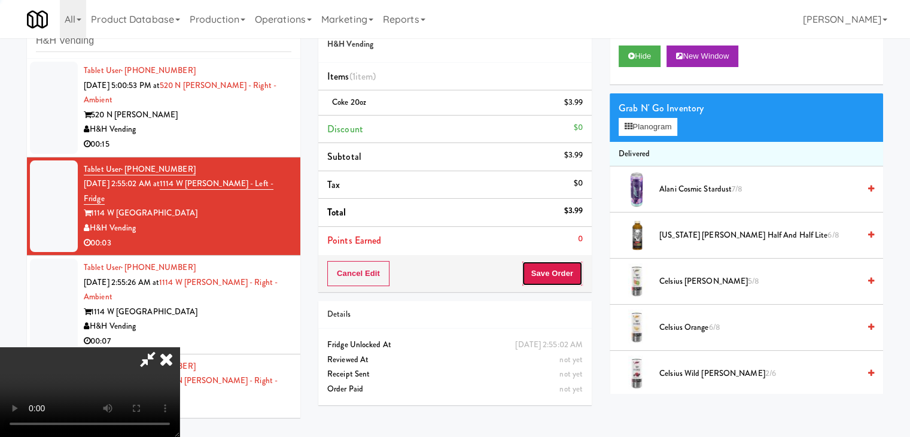
drag, startPoint x: 577, startPoint y: 273, endPoint x: 557, endPoint y: 265, distance: 20.7
click at [577, 273] on button "Save Order" at bounding box center [551, 273] width 61 height 25
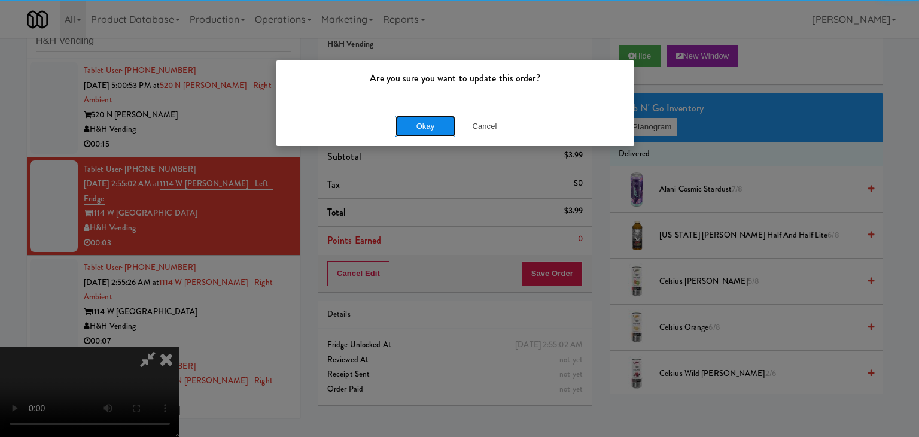
click at [425, 127] on button "Okay" at bounding box center [425, 126] width 60 height 22
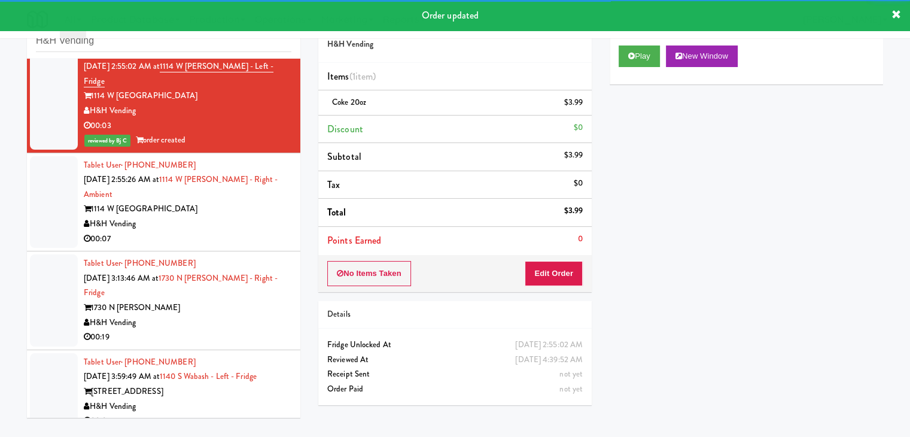
scroll to position [120, 0]
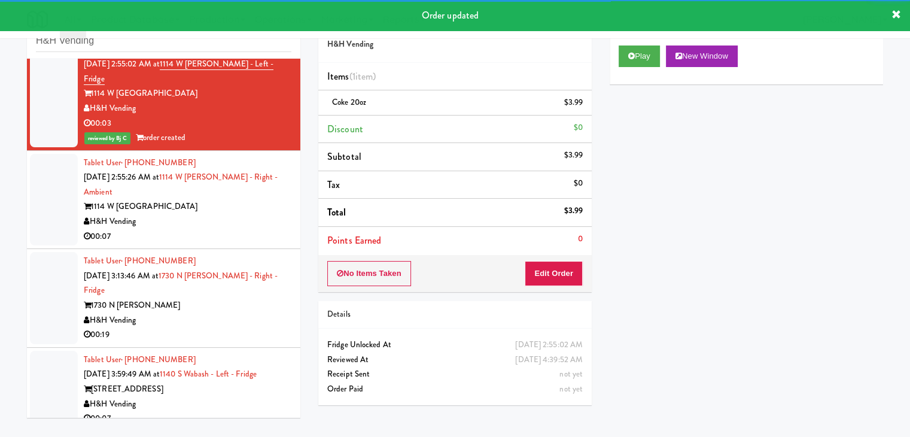
click at [236, 229] on div "00:07" at bounding box center [188, 236] width 208 height 15
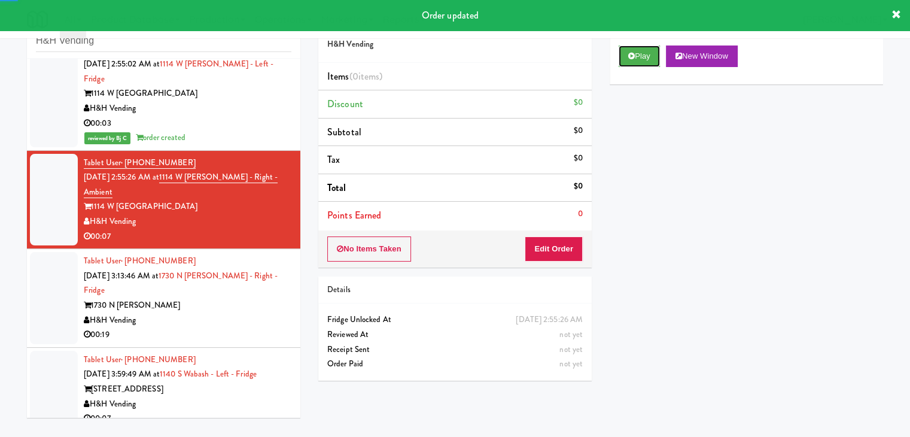
drag, startPoint x: 650, startPoint y: 58, endPoint x: 642, endPoint y: 82, distance: 25.2
click at [650, 58] on button "Play" at bounding box center [638, 56] width 41 height 22
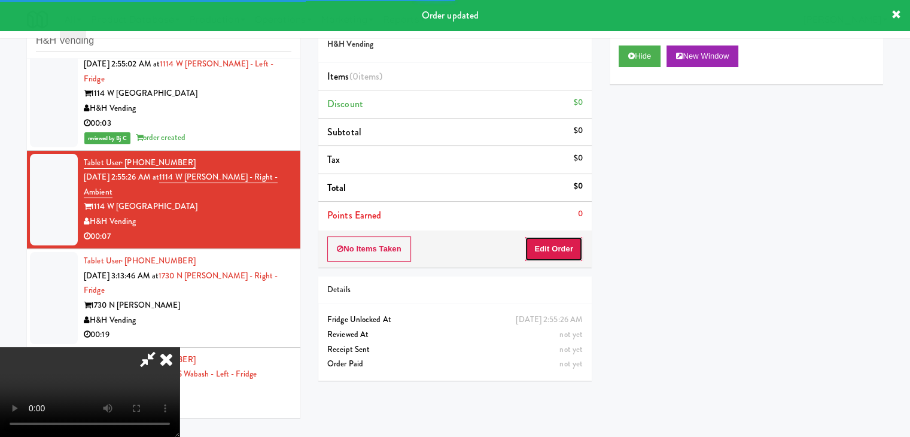
click at [560, 240] on button "Edit Order" at bounding box center [553, 248] width 58 height 25
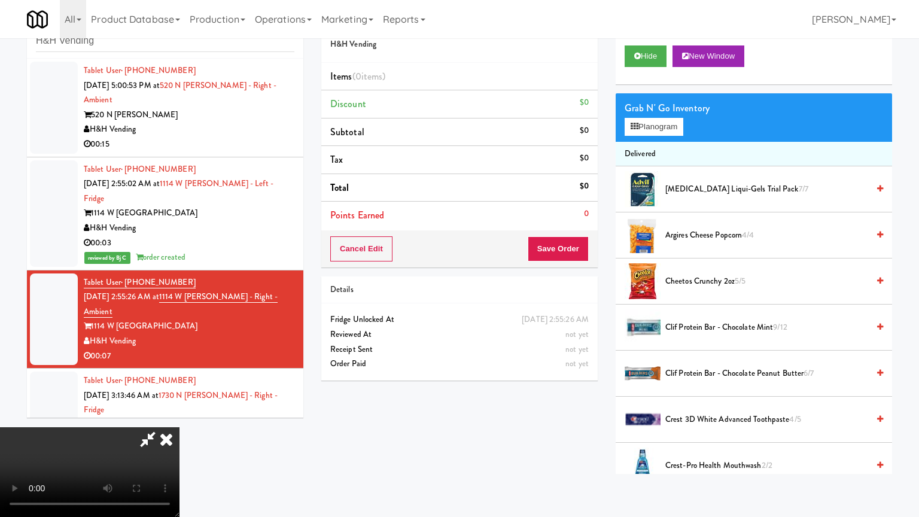
click at [179, 436] on video at bounding box center [89, 472] width 179 height 90
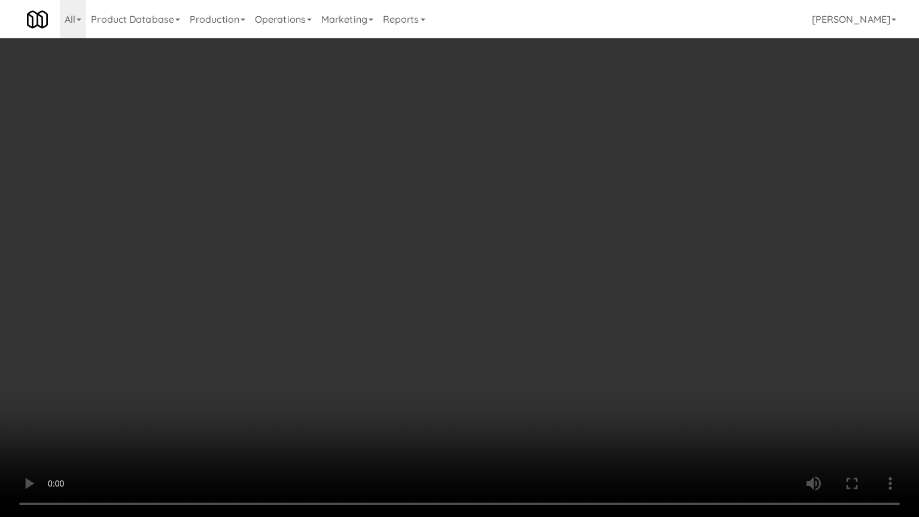
click at [404, 384] on video at bounding box center [459, 258] width 919 height 517
click at [420, 385] on video at bounding box center [459, 258] width 919 height 517
click at [425, 388] on video at bounding box center [459, 258] width 919 height 517
click at [426, 391] on video at bounding box center [459, 258] width 919 height 517
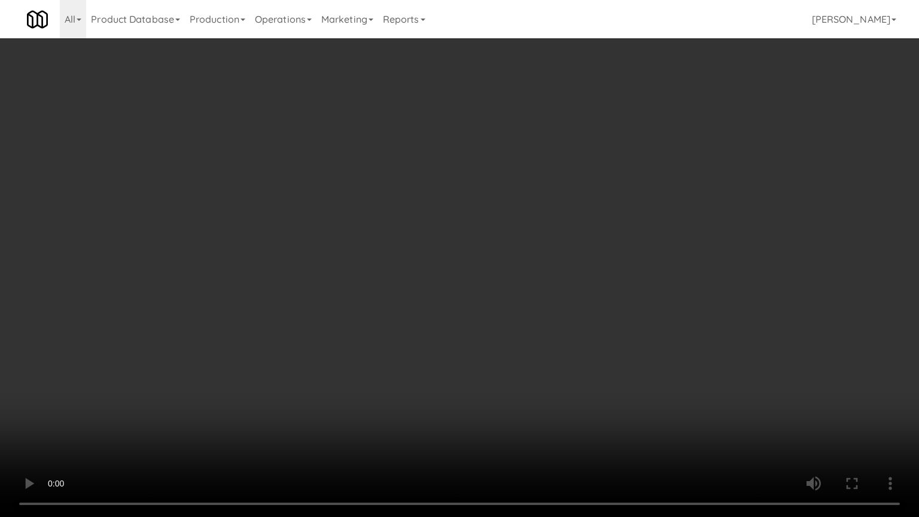
click at [431, 391] on video at bounding box center [459, 258] width 919 height 517
click at [463, 381] on video at bounding box center [459, 258] width 919 height 517
click at [507, 383] on video at bounding box center [459, 258] width 919 height 517
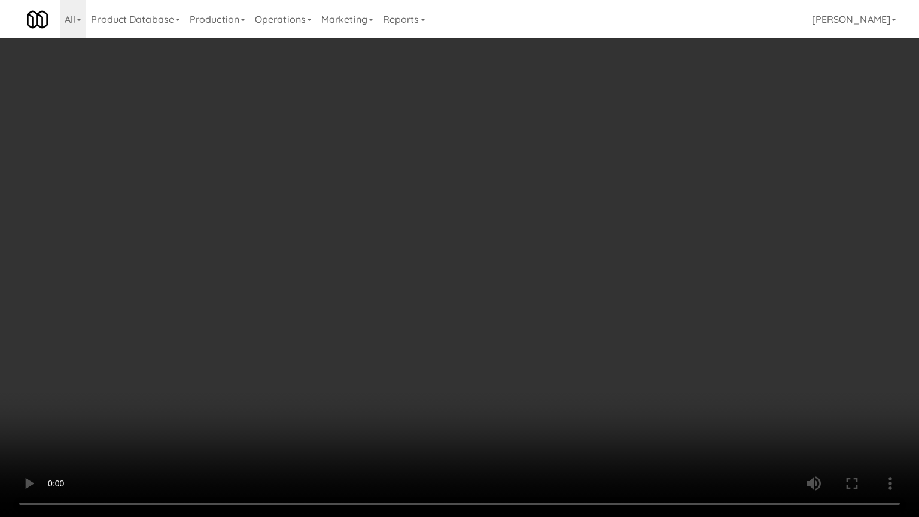
click at [507, 383] on video at bounding box center [459, 258] width 919 height 517
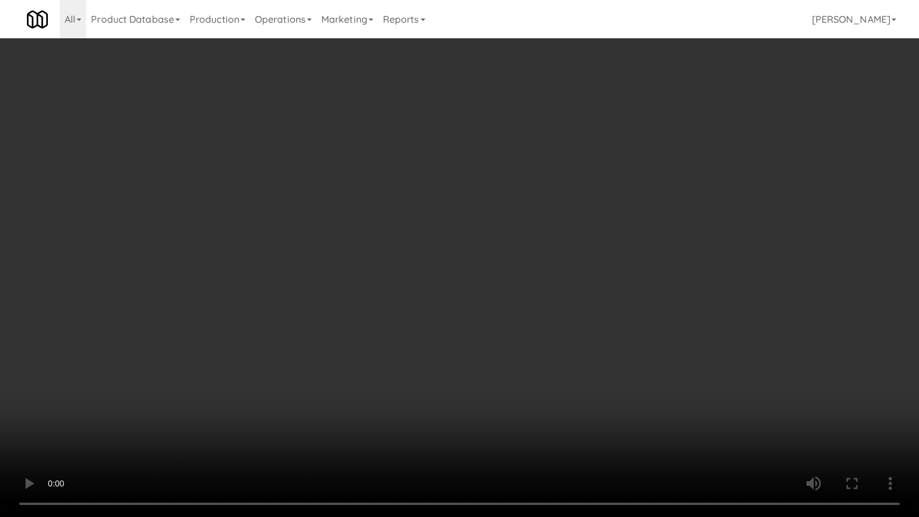
click at [506, 383] on video at bounding box center [459, 258] width 919 height 517
click at [506, 385] on video at bounding box center [459, 258] width 919 height 517
click at [505, 385] on video at bounding box center [459, 258] width 919 height 517
drag, startPoint x: 505, startPoint y: 385, endPoint x: 566, endPoint y: 214, distance: 181.8
click at [505, 378] on video at bounding box center [459, 258] width 919 height 517
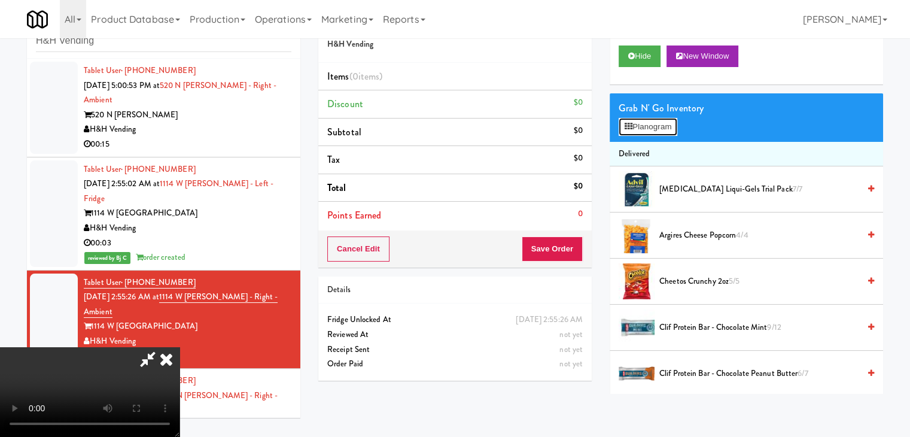
click at [651, 121] on button "Planogram" at bounding box center [647, 127] width 59 height 18
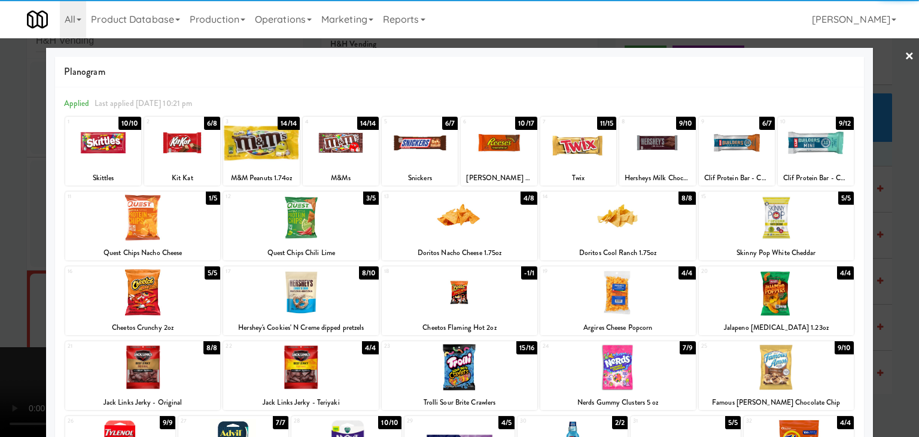
click at [440, 155] on div at bounding box center [420, 143] width 76 height 46
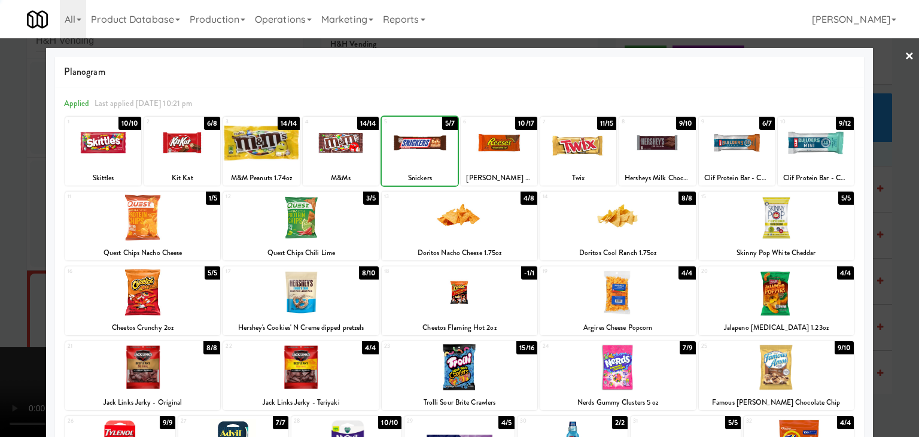
drag, startPoint x: 486, startPoint y: 153, endPoint x: 527, endPoint y: 157, distance: 42.1
click at [487, 152] on div at bounding box center [498, 143] width 76 height 46
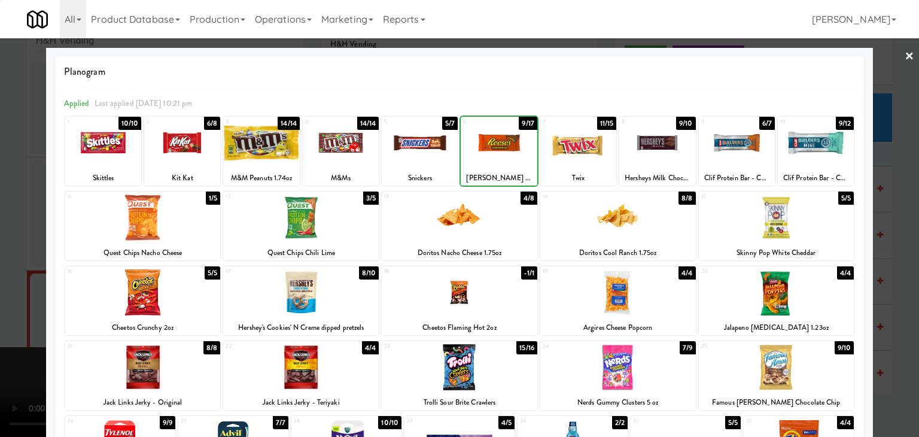
click at [602, 158] on div at bounding box center [578, 143] width 76 height 46
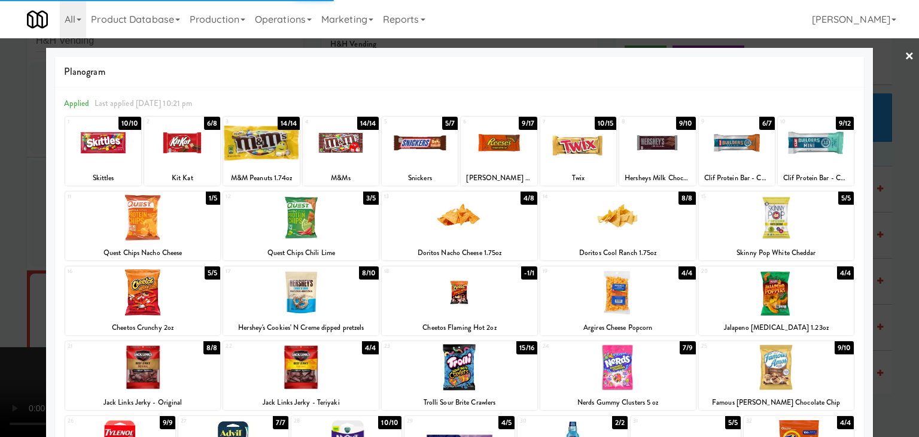
click at [0, 240] on div at bounding box center [459, 218] width 919 height 437
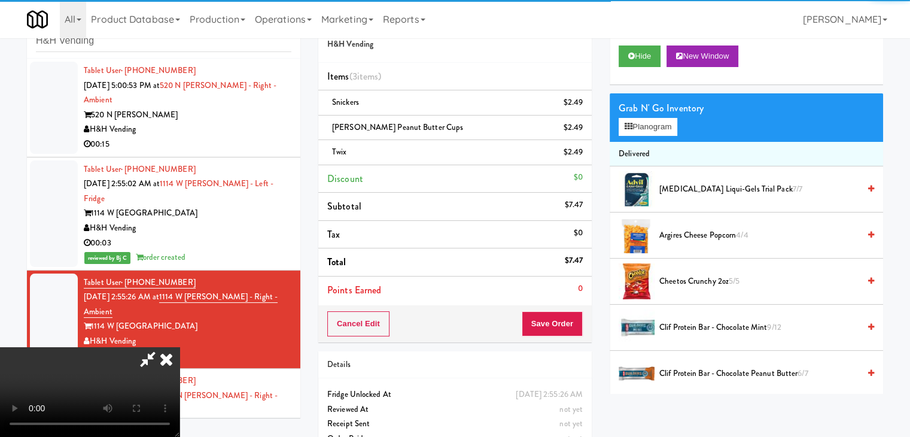
click at [573, 312] on div "Cancel Edit Save Order" at bounding box center [454, 323] width 273 height 37
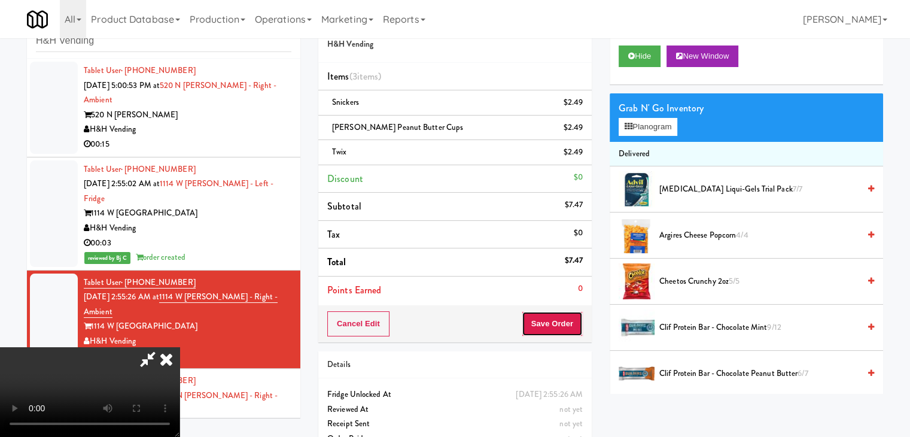
click at [566, 316] on button "Save Order" at bounding box center [551, 323] width 61 height 25
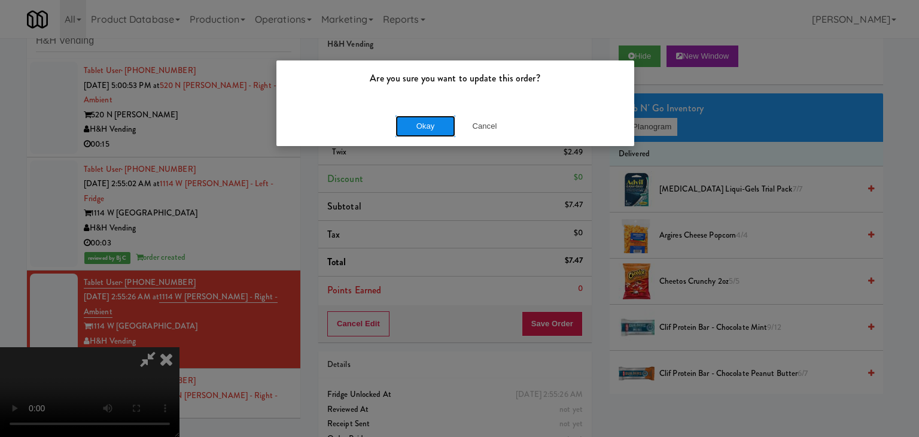
click at [438, 125] on button "Okay" at bounding box center [425, 126] width 60 height 22
click at [438, 125] on div "Okay Cancel" at bounding box center [455, 126] width 358 height 40
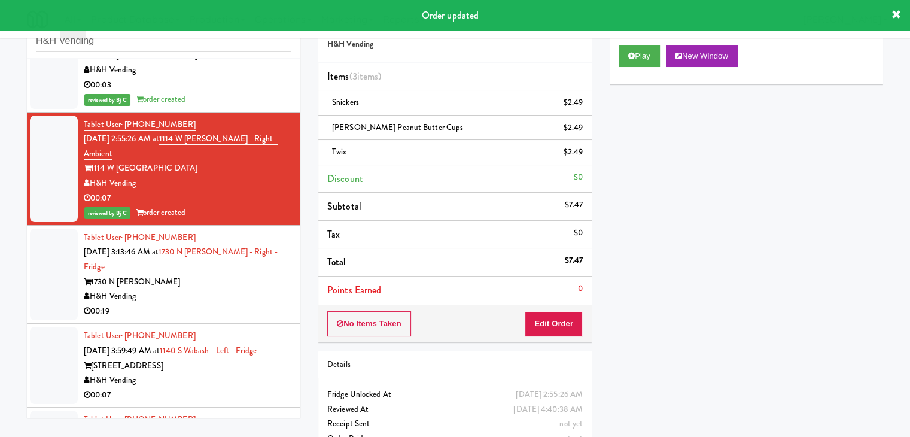
scroll to position [201, 0]
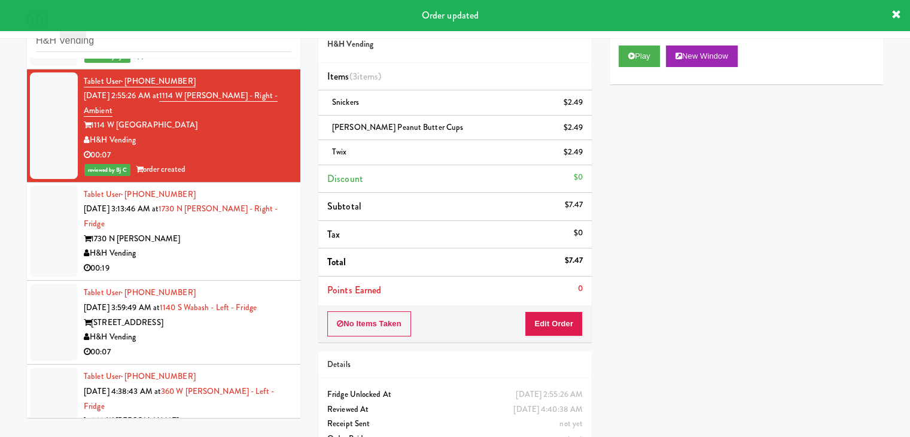
click at [232, 246] on div "H&H Vending" at bounding box center [188, 253] width 208 height 15
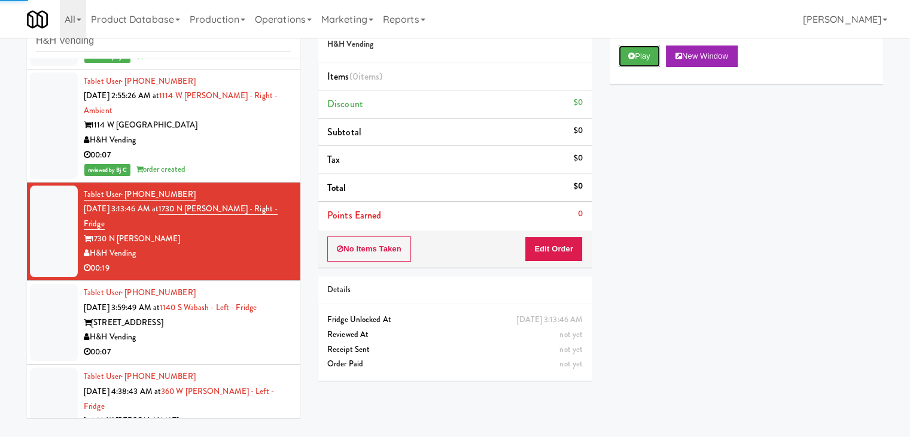
drag, startPoint x: 646, startPoint y: 53, endPoint x: 643, endPoint y: 70, distance: 16.9
click at [645, 53] on button "Play" at bounding box center [638, 56] width 41 height 22
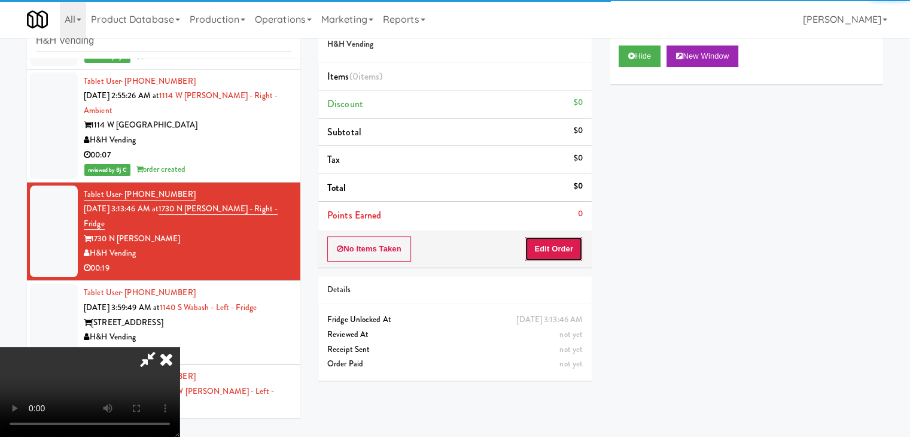
click at [569, 251] on button "Edit Order" at bounding box center [553, 248] width 58 height 25
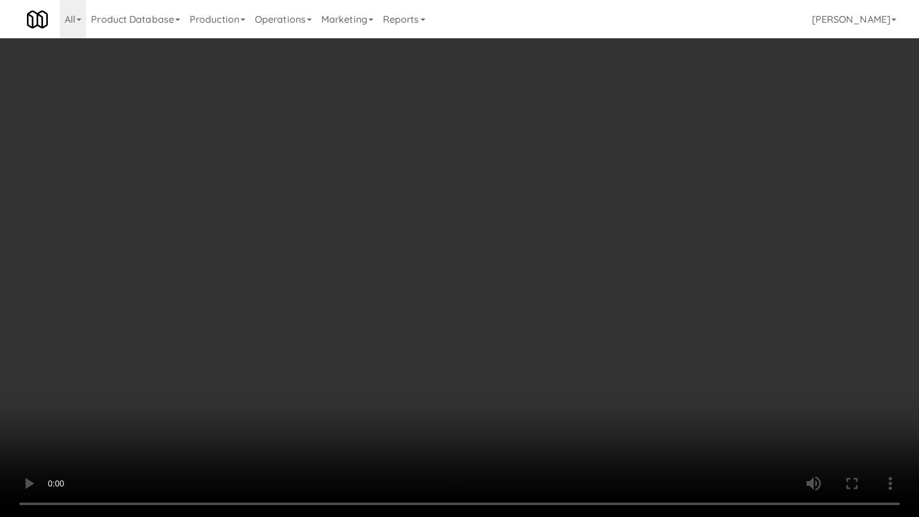
click at [496, 360] on video at bounding box center [459, 258] width 919 height 517
drag, startPoint x: 496, startPoint y: 361, endPoint x: 489, endPoint y: 361, distance: 6.6
click at [496, 361] on video at bounding box center [459, 258] width 919 height 517
click at [498, 353] on video at bounding box center [459, 258] width 919 height 517
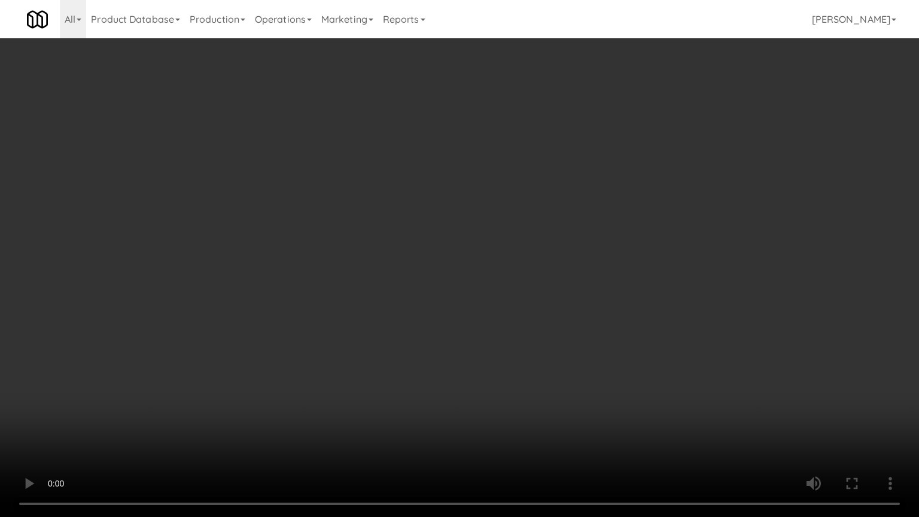
click at [516, 353] on video at bounding box center [459, 258] width 919 height 517
drag, startPoint x: 516, startPoint y: 353, endPoint x: 554, endPoint y: 240, distance: 119.3
click at [516, 348] on video at bounding box center [459, 258] width 919 height 517
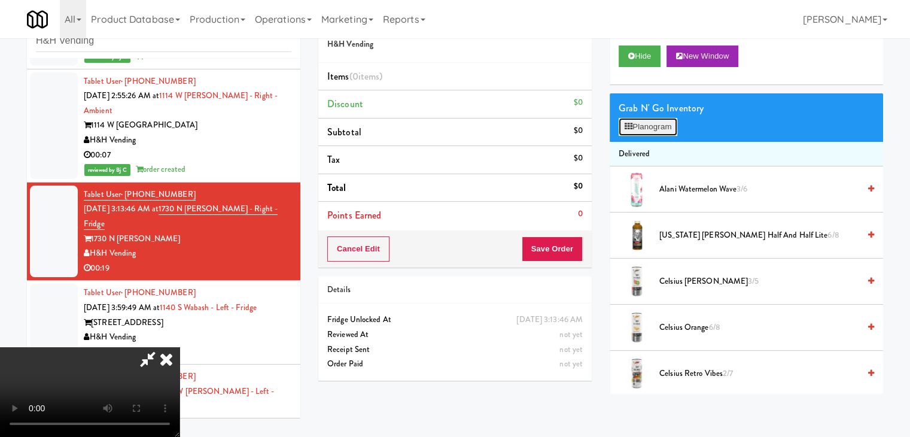
click at [658, 124] on button "Planogram" at bounding box center [647, 127] width 59 height 18
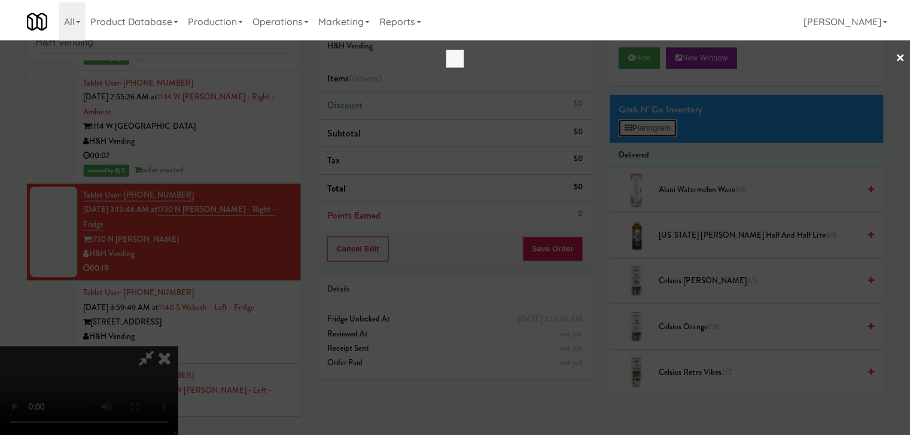
scroll to position [187, 0]
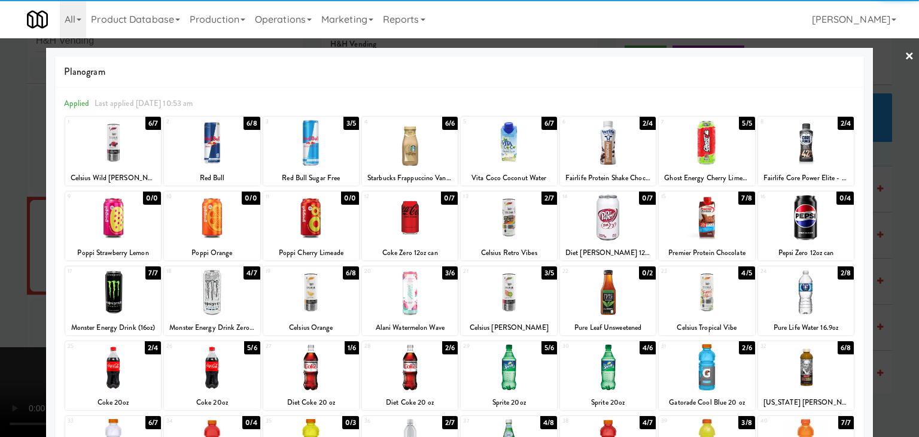
click at [801, 296] on div at bounding box center [806, 292] width 96 height 46
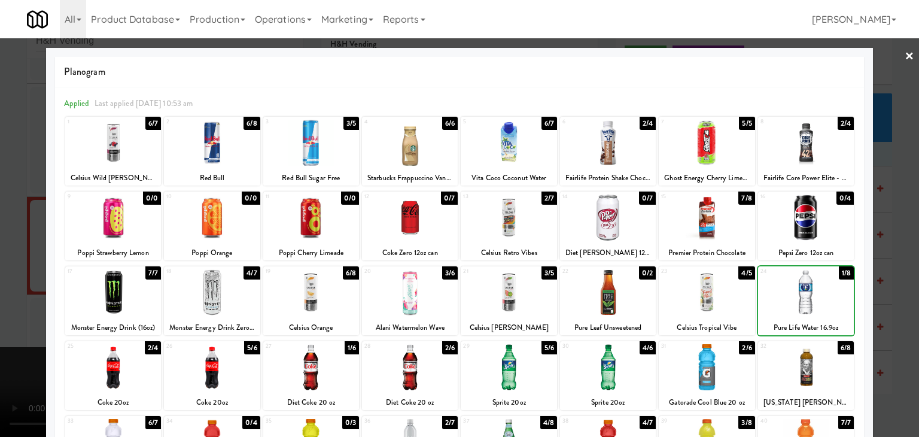
drag, startPoint x: 801, startPoint y: 296, endPoint x: 861, endPoint y: 295, distance: 60.4
click at [801, 296] on div at bounding box center [806, 292] width 96 height 46
drag, startPoint x: 901, startPoint y: 293, endPoint x: 888, endPoint y: 295, distance: 14.0
click at [901, 293] on div at bounding box center [459, 218] width 919 height 437
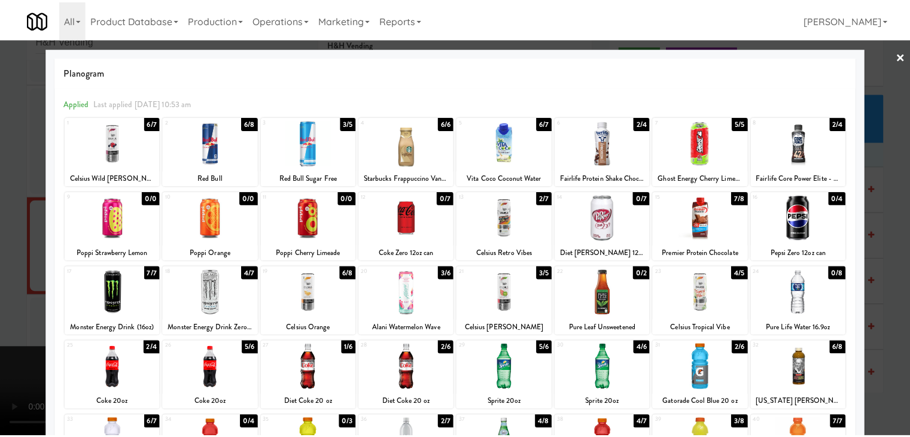
scroll to position [201, 0]
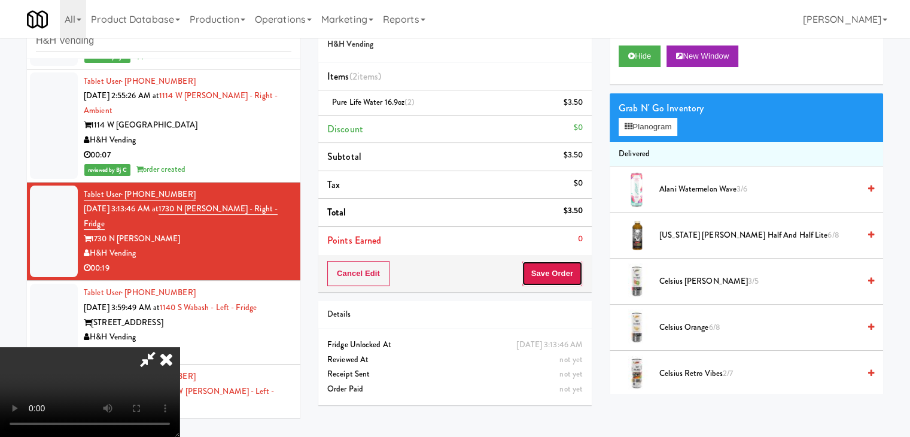
click at [567, 272] on button "Save Order" at bounding box center [551, 273] width 61 height 25
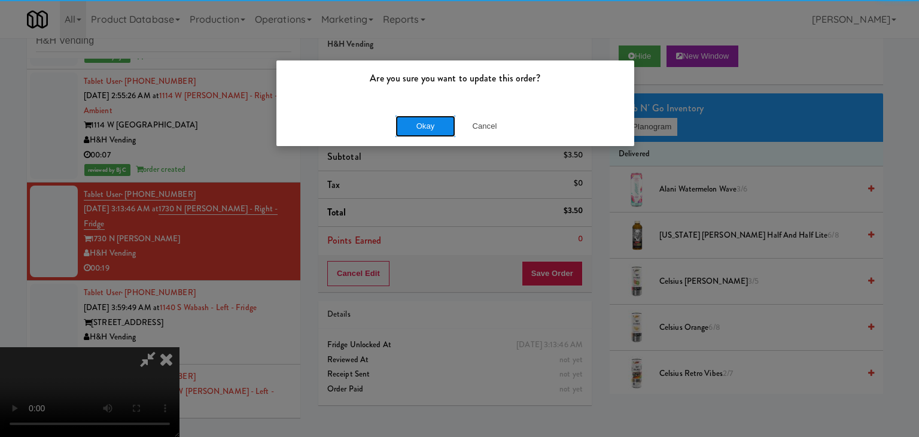
click at [441, 127] on button "Okay" at bounding box center [425, 126] width 60 height 22
click at [441, 127] on body "Are you sure you want to update this order? Okay Cancel Okay Are you sure you w…" at bounding box center [459, 218] width 919 height 437
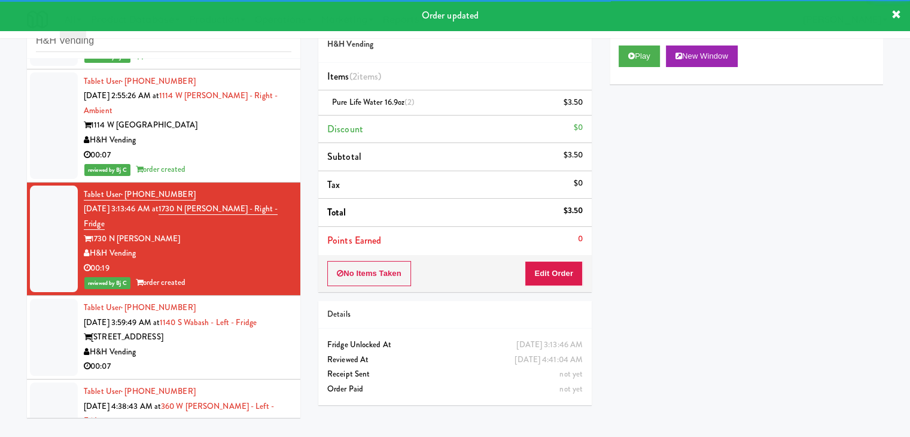
click at [228, 344] on div "H&H Vending" at bounding box center [188, 351] width 208 height 15
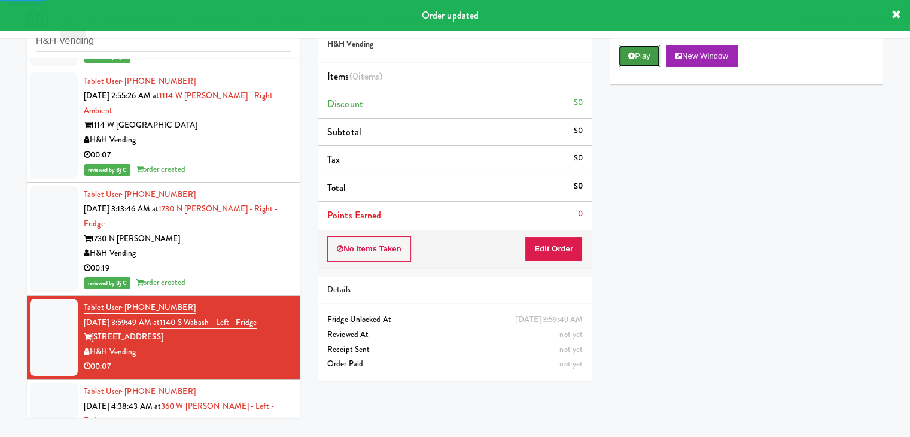
click at [643, 58] on button "Play" at bounding box center [638, 56] width 41 height 22
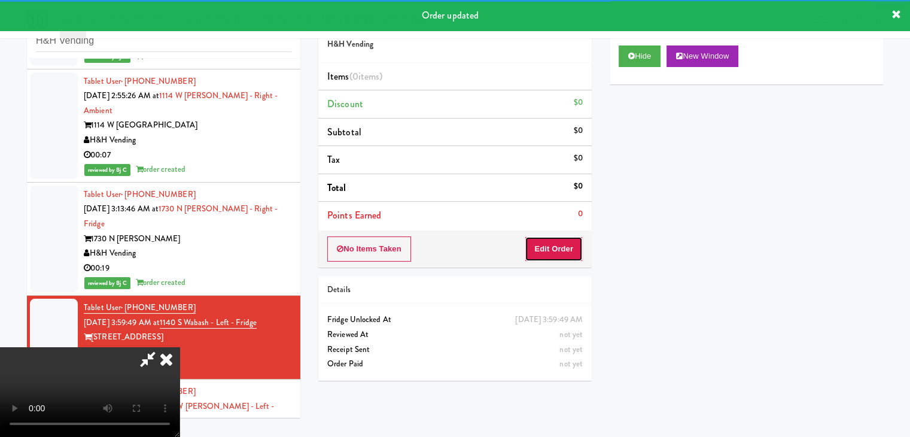
click at [555, 246] on button "Edit Order" at bounding box center [553, 248] width 58 height 25
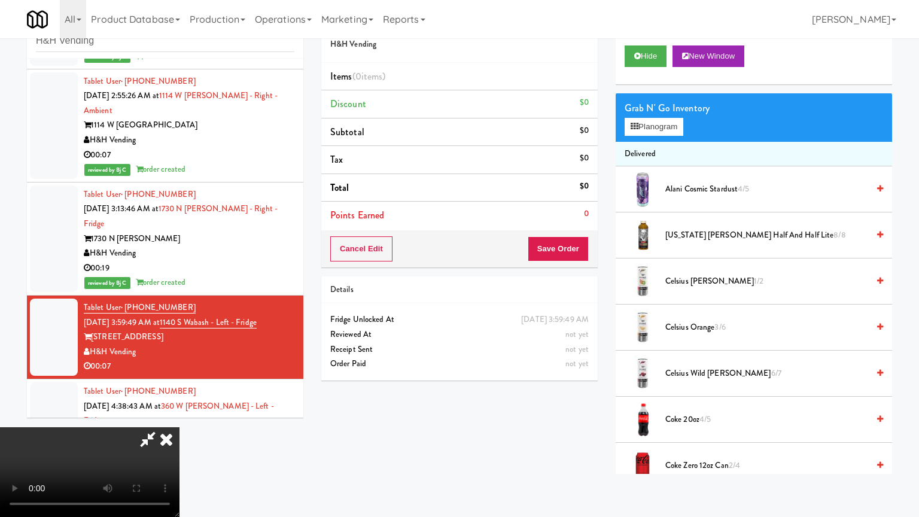
click at [179, 427] on video at bounding box center [89, 472] width 179 height 90
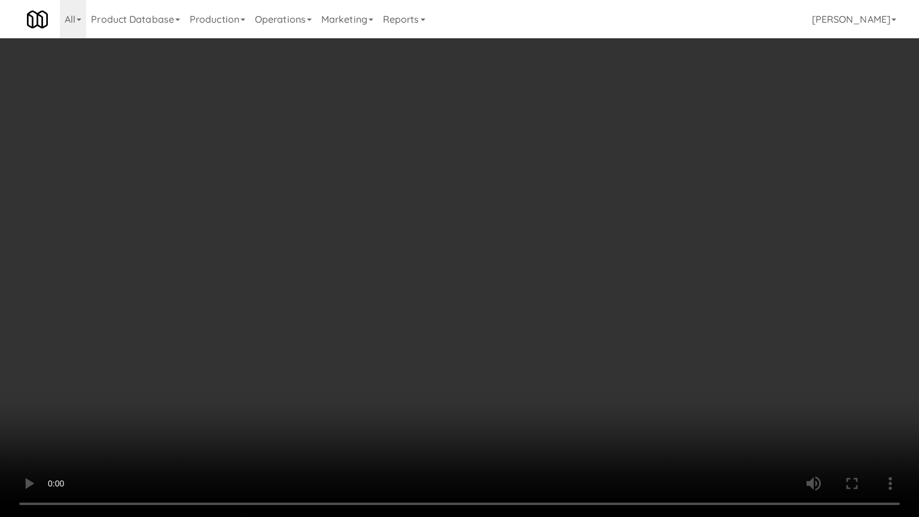
drag, startPoint x: 535, startPoint y: 393, endPoint x: 577, endPoint y: 253, distance: 146.2
click at [535, 392] on video at bounding box center [459, 258] width 919 height 517
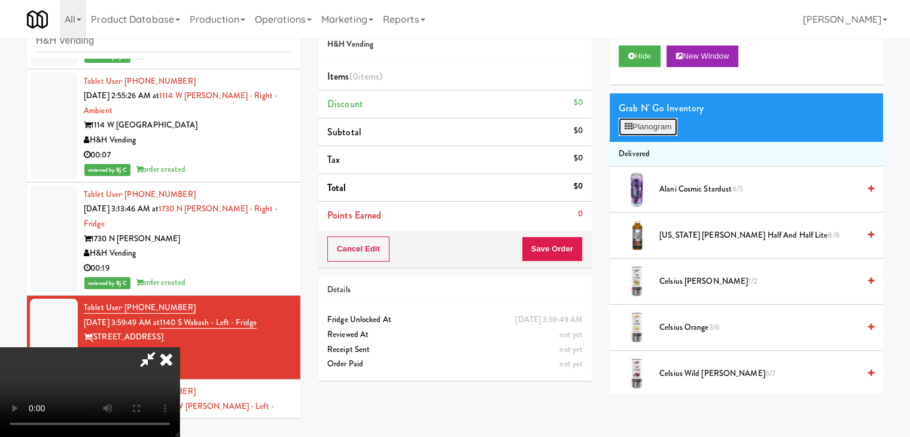
click at [655, 133] on button "Planogram" at bounding box center [647, 127] width 59 height 18
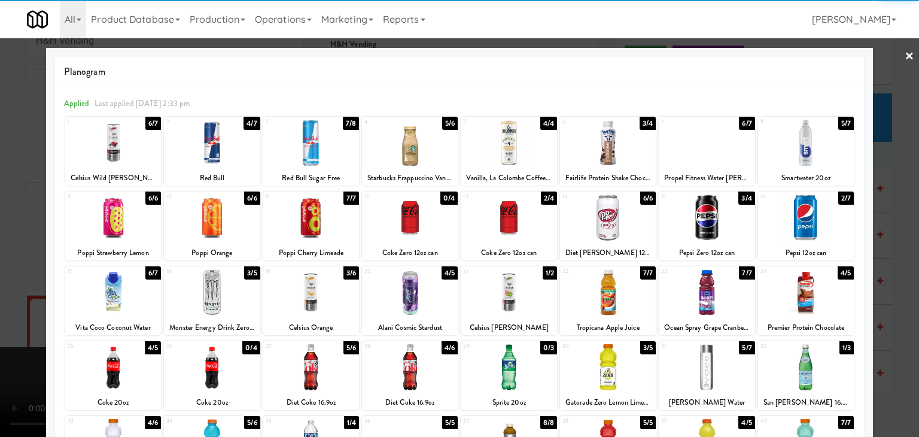
click at [404, 222] on div at bounding box center [410, 217] width 96 height 46
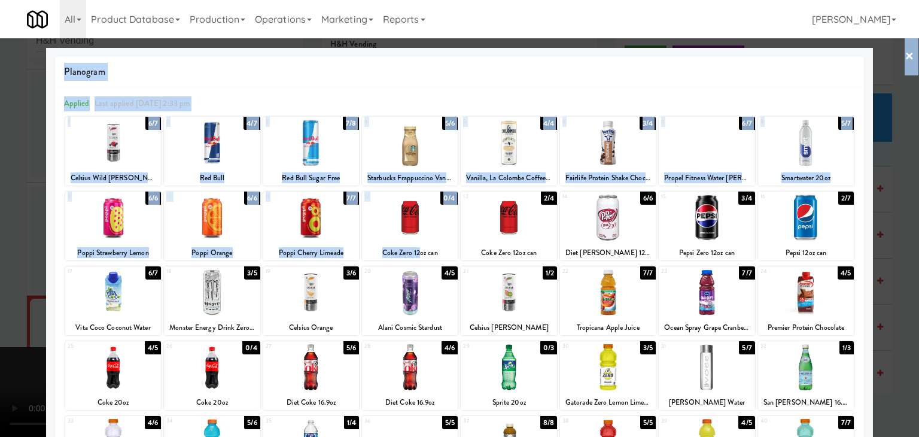
drag, startPoint x: 0, startPoint y: 254, endPoint x: 415, endPoint y: 246, distance: 415.1
click at [415, 246] on div "× Planogram Applied Last applied [DATE] 2:33 pm 1 6/7 Celsius Wild [PERSON_NAME…" at bounding box center [459, 218] width 919 height 437
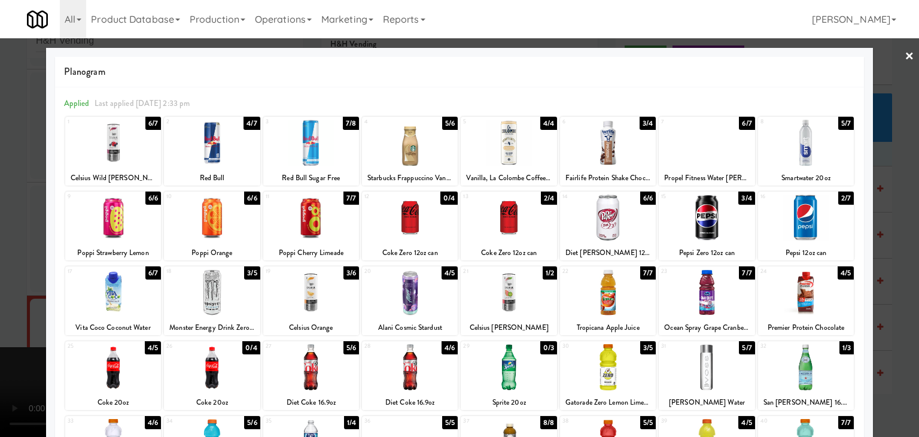
click at [502, 211] on div at bounding box center [508, 217] width 96 height 46
click at [22, 243] on div at bounding box center [459, 218] width 919 height 437
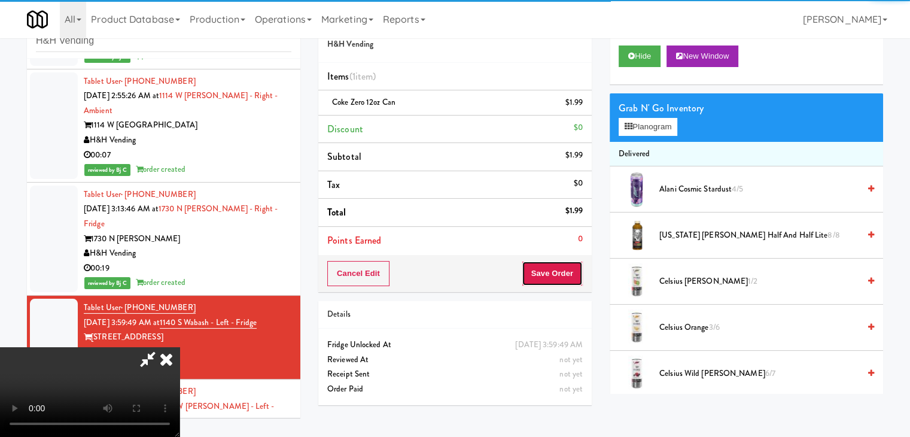
drag, startPoint x: 581, startPoint y: 283, endPoint x: 572, endPoint y: 279, distance: 10.2
click at [581, 281] on button "Save Order" at bounding box center [551, 273] width 61 height 25
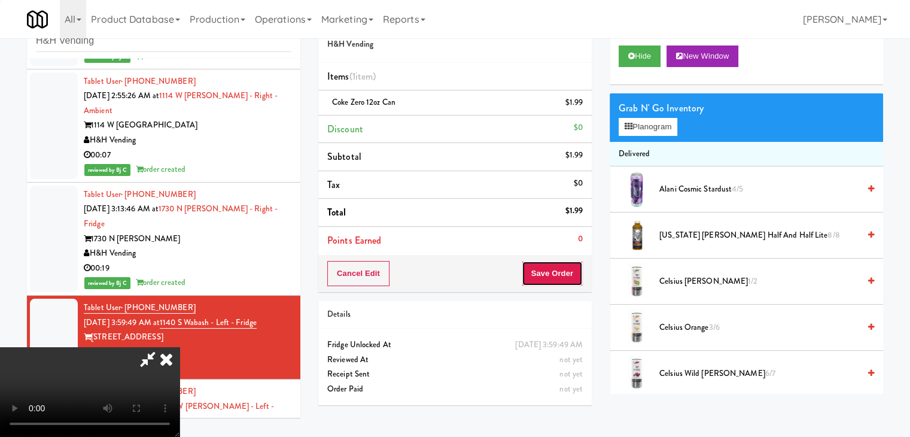
click at [572, 279] on button "Save Order" at bounding box center [551, 273] width 61 height 25
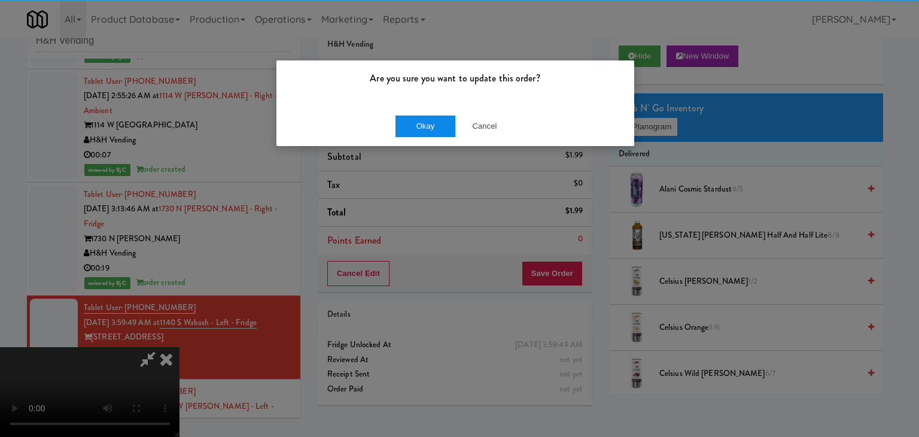
click at [431, 125] on div "Okay Cancel" at bounding box center [455, 126] width 358 height 40
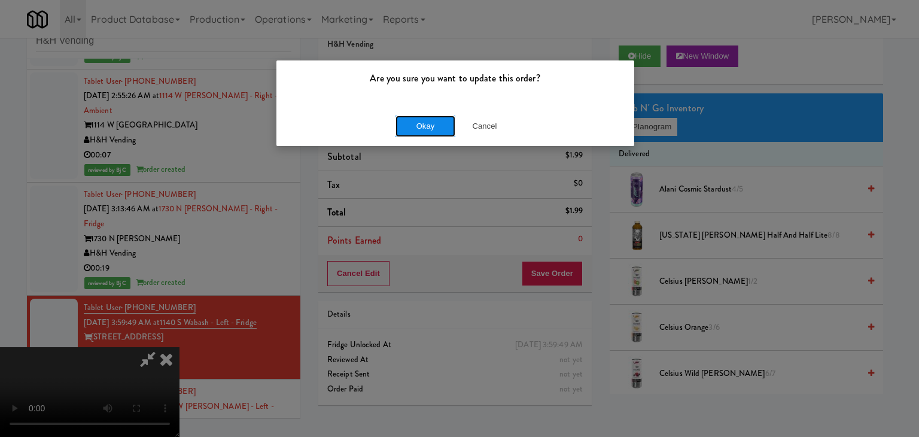
click at [431, 124] on button "Okay" at bounding box center [425, 126] width 60 height 22
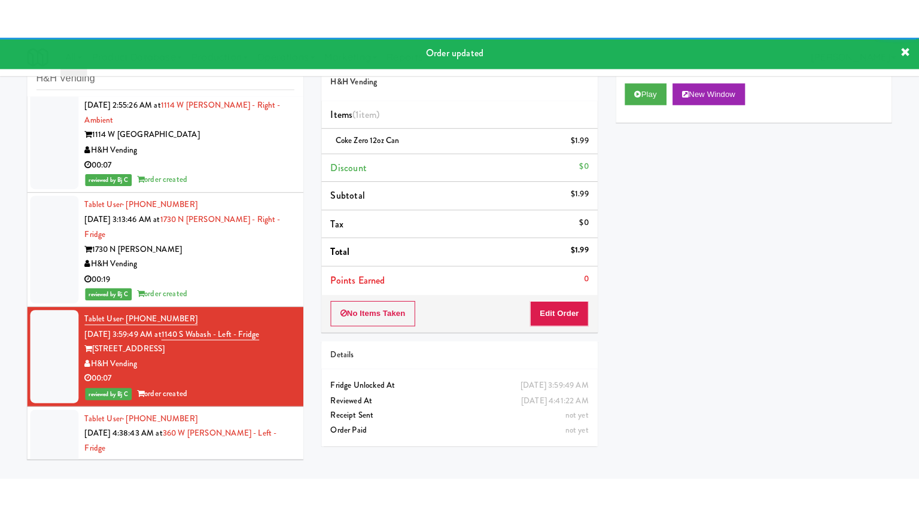
scroll to position [230, 0]
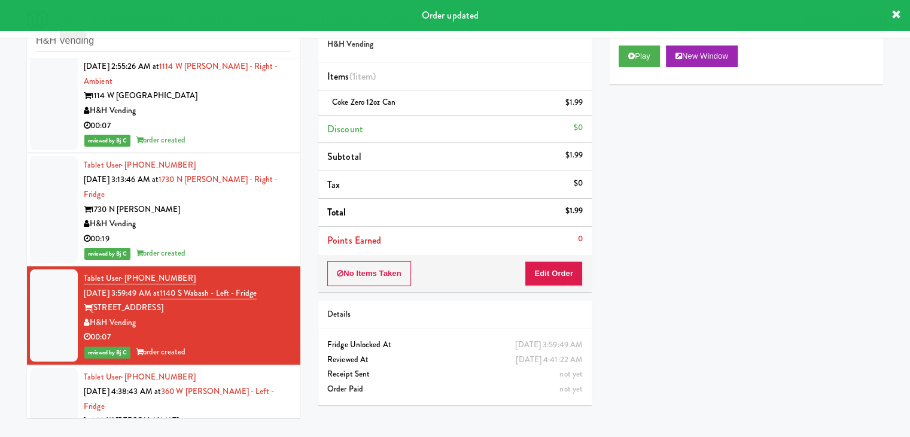
click at [254, 428] on div "H&H Vending" at bounding box center [188, 435] width 208 height 15
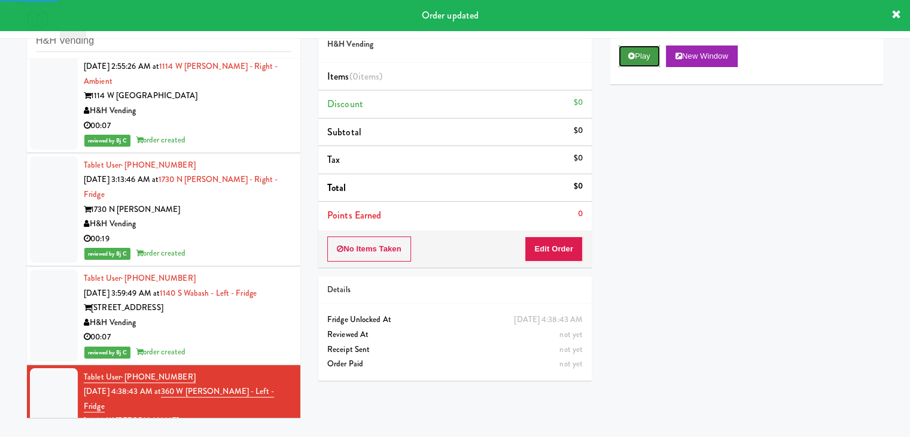
click at [651, 47] on button "Play" at bounding box center [638, 56] width 41 height 22
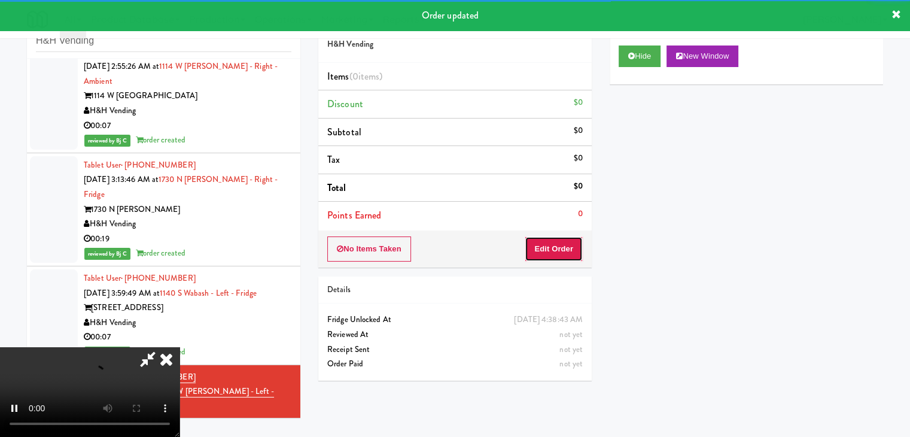
click at [567, 254] on button "Edit Order" at bounding box center [553, 248] width 58 height 25
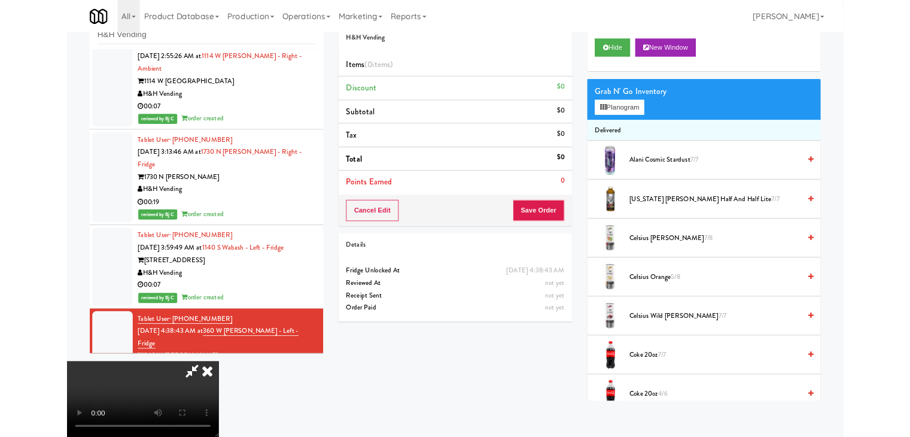
scroll to position [216, 0]
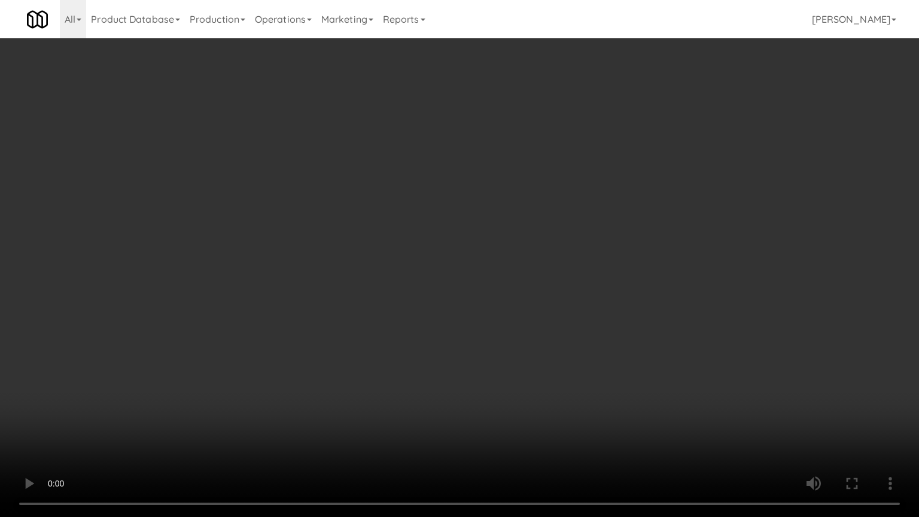
click at [612, 358] on video at bounding box center [459, 258] width 919 height 517
click at [616, 358] on video at bounding box center [459, 258] width 919 height 517
click at [617, 358] on video at bounding box center [459, 258] width 919 height 517
click at [632, 361] on video at bounding box center [459, 258] width 919 height 517
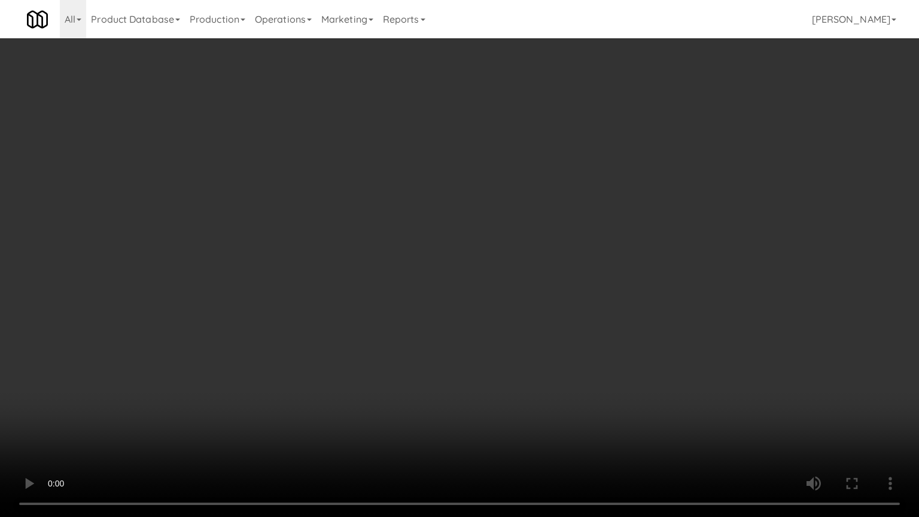
click at [628, 358] on video at bounding box center [459, 258] width 919 height 517
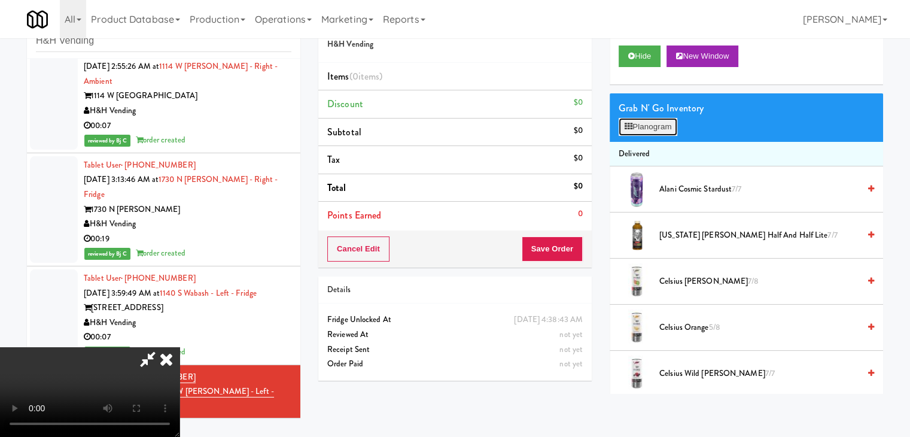
click at [656, 127] on button "Planogram" at bounding box center [647, 127] width 59 height 18
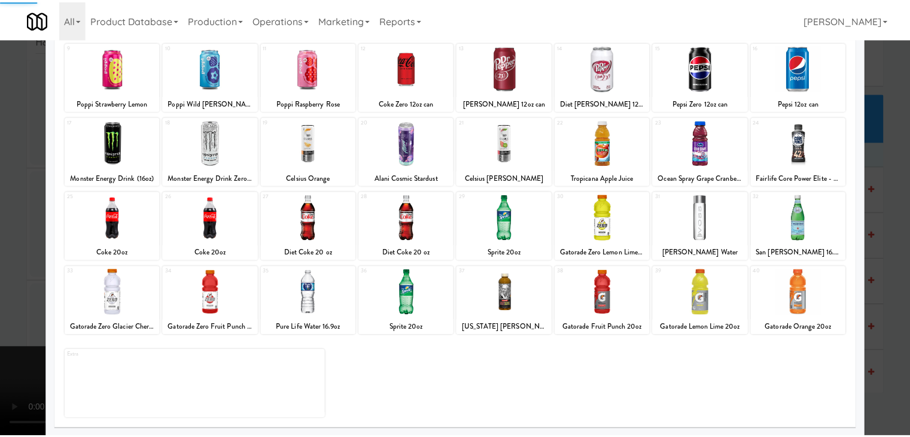
scroll to position [151, 0]
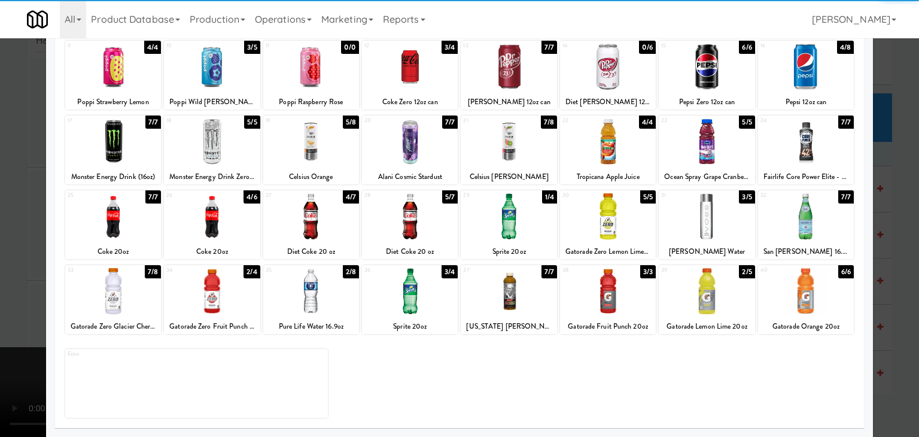
click at [216, 297] on div at bounding box center [212, 291] width 96 height 46
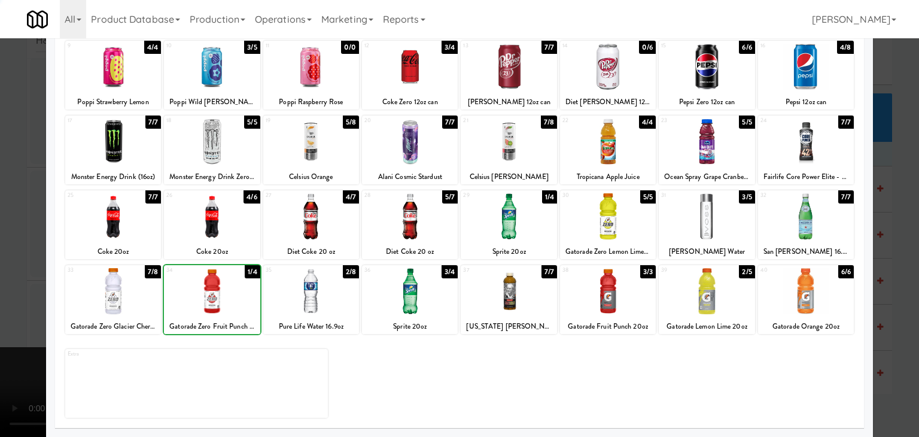
drag, startPoint x: 219, startPoint y: 204, endPoint x: 214, endPoint y: 218, distance: 15.5
click at [222, 204] on div at bounding box center [212, 216] width 96 height 46
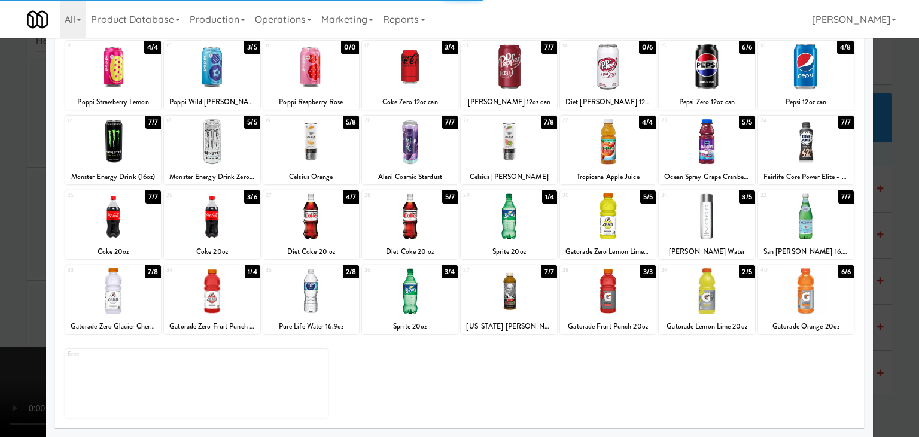
drag, startPoint x: 821, startPoint y: 69, endPoint x: 861, endPoint y: 92, distance: 46.6
click at [829, 70] on div at bounding box center [806, 67] width 96 height 46
click at [896, 206] on div at bounding box center [459, 218] width 919 height 437
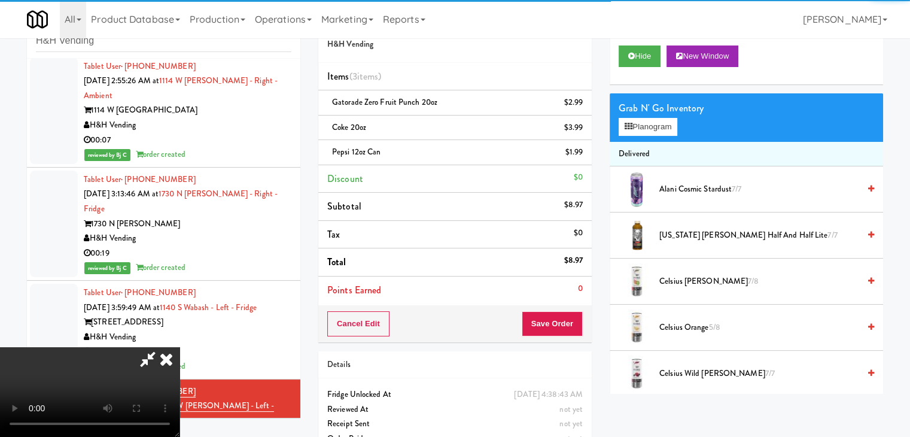
scroll to position [230, 0]
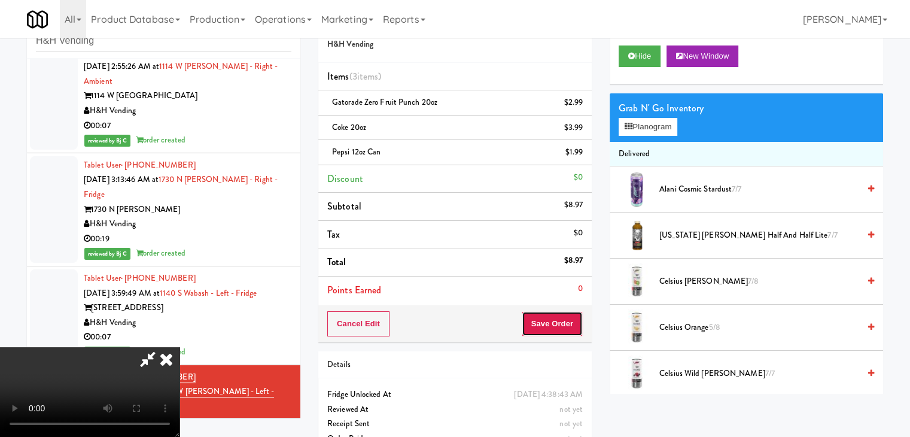
click at [559, 321] on button "Save Order" at bounding box center [551, 323] width 61 height 25
click at [560, 319] on button "Save Order" at bounding box center [551, 323] width 61 height 25
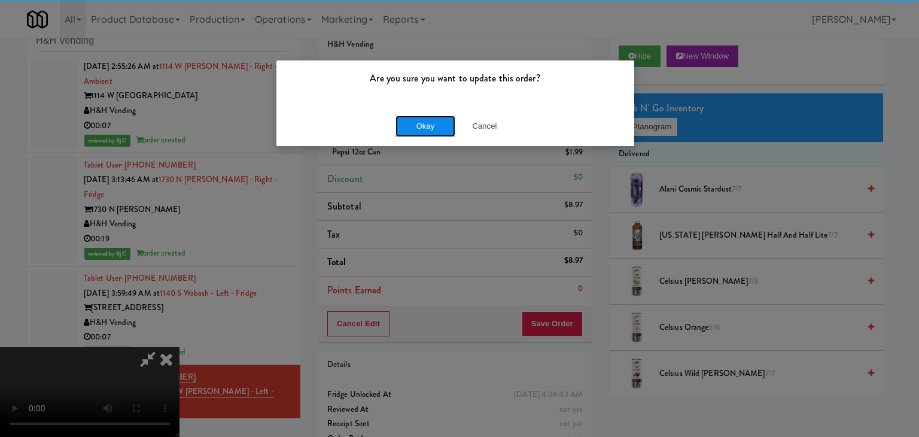
click at [431, 127] on button "Okay" at bounding box center [425, 126] width 60 height 22
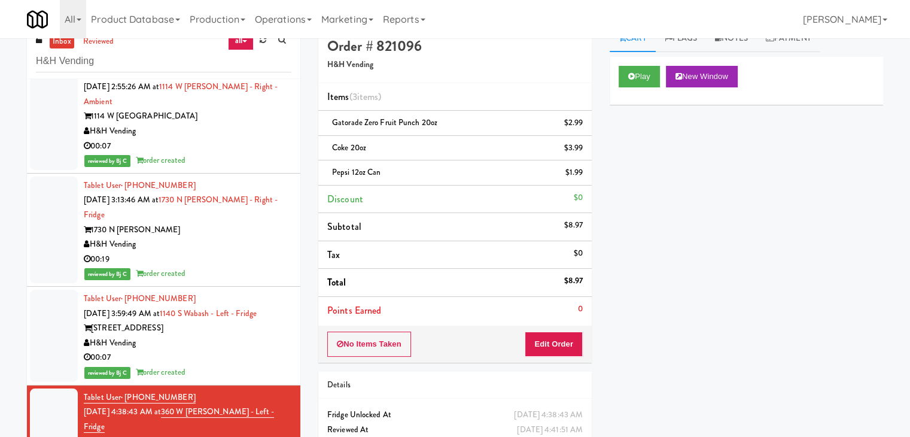
scroll to position [0, 0]
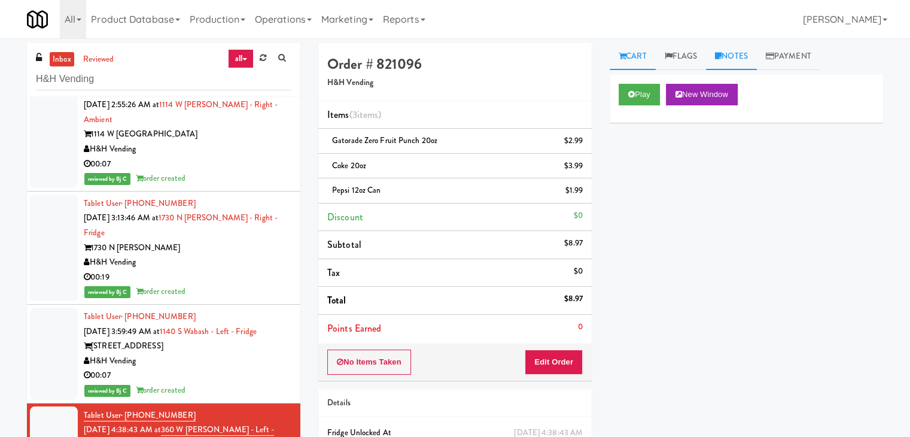
click at [730, 59] on link "Notes" at bounding box center [731, 56] width 51 height 27
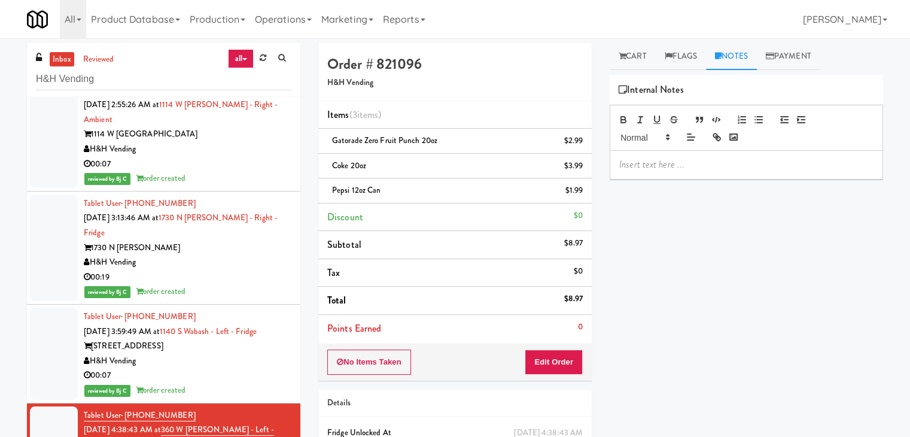
click at [673, 161] on p at bounding box center [746, 164] width 254 height 13
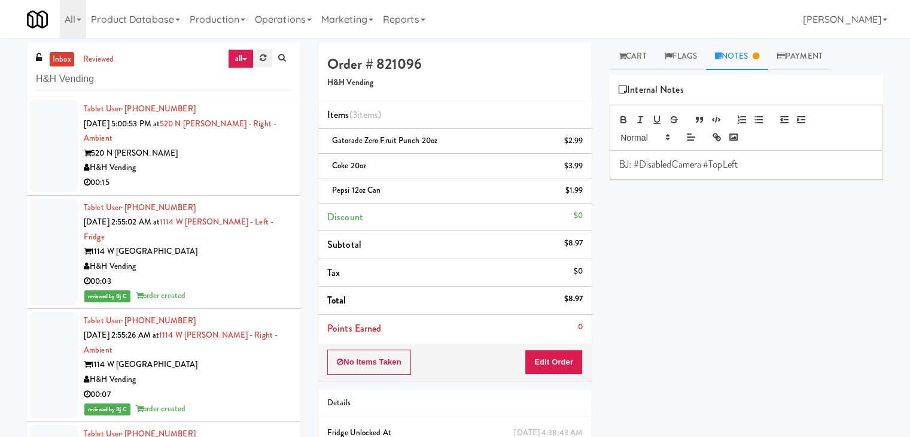
click at [261, 58] on icon at bounding box center [263, 58] width 7 height 8
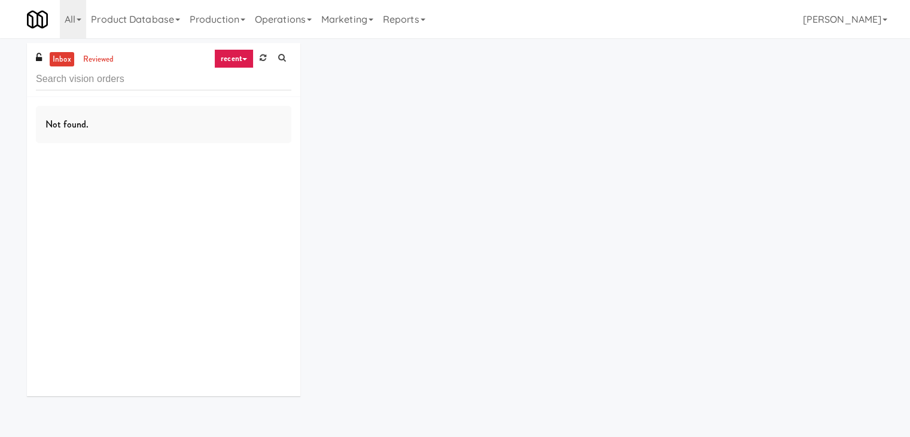
click at [261, 58] on icon at bounding box center [263, 58] width 7 height 8
click at [242, 56] on link "recent" at bounding box center [233, 58] width 39 height 19
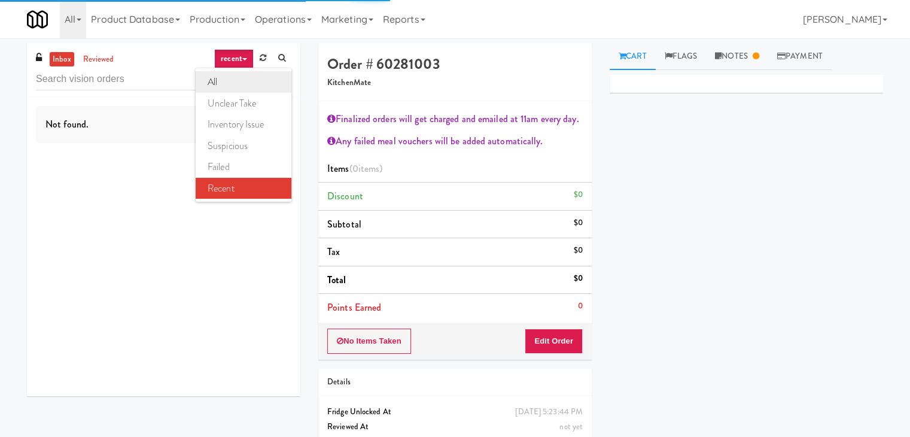
click at [237, 80] on link "all" at bounding box center [244, 82] width 96 height 22
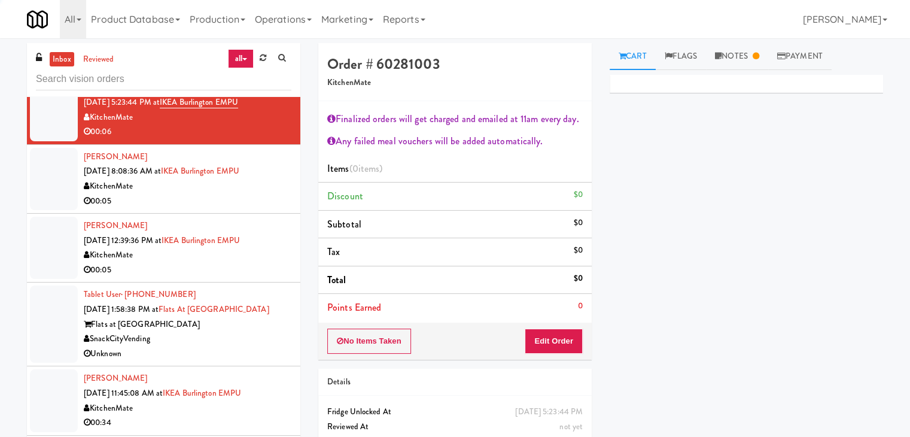
scroll to position [1756, 0]
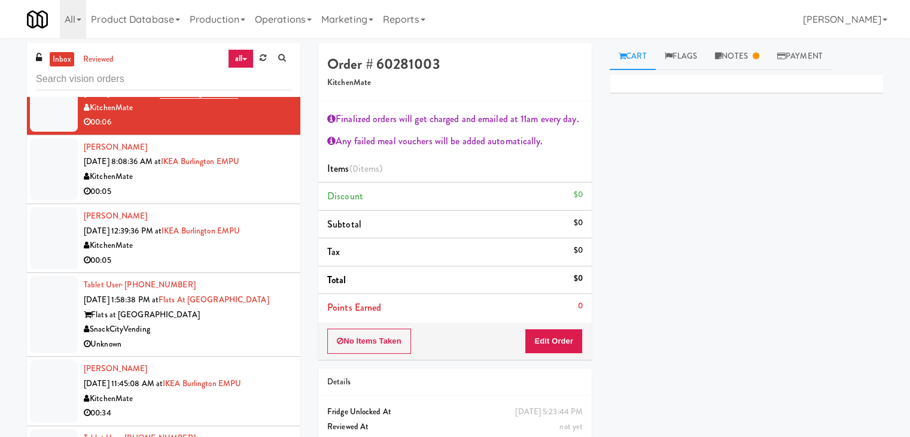
click at [167, 197] on li "[PERSON_NAME] [DATE] 8:08:36 AM at [GEOGRAPHIC_DATA] EMPU KitchenMate 00:05" at bounding box center [163, 169] width 273 height 69
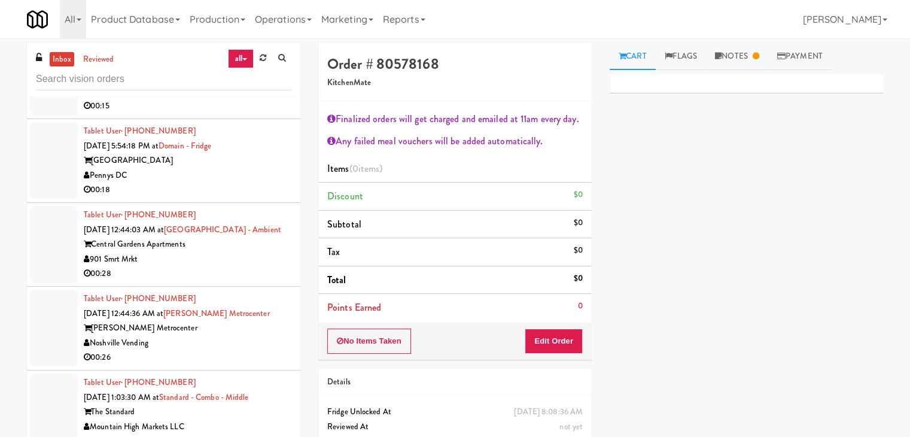
scroll to position [3849, 0]
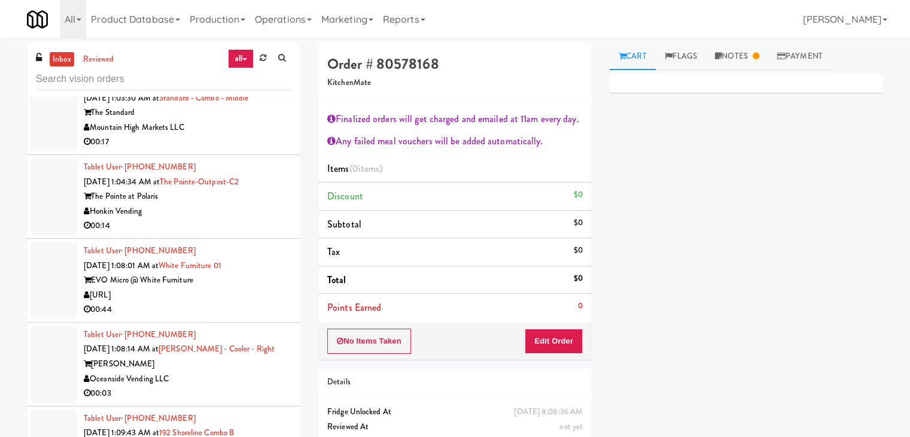
click at [206, 218] on div "00:14" at bounding box center [188, 225] width 208 height 15
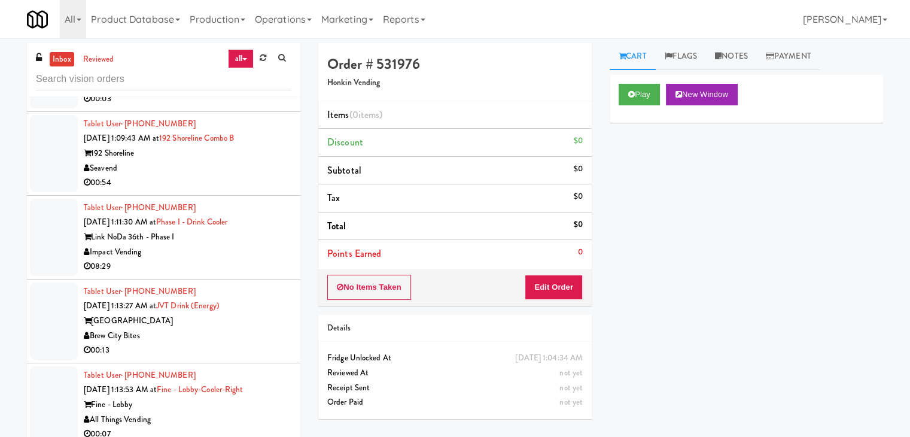
scroll to position [4148, 0]
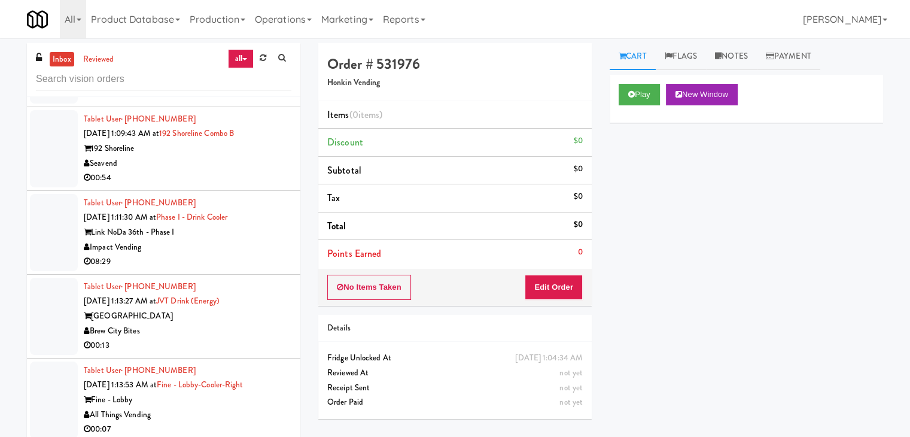
click at [207, 240] on div "Impact Vending" at bounding box center [188, 247] width 208 height 15
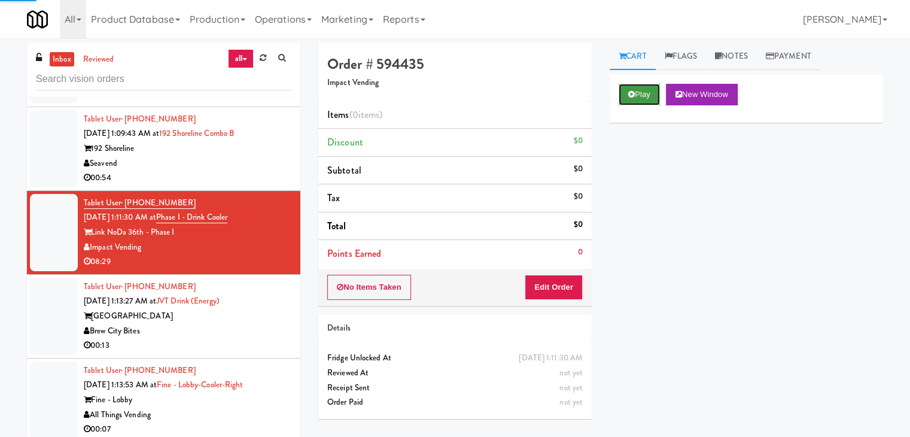
click at [636, 92] on button "Play" at bounding box center [638, 95] width 41 height 22
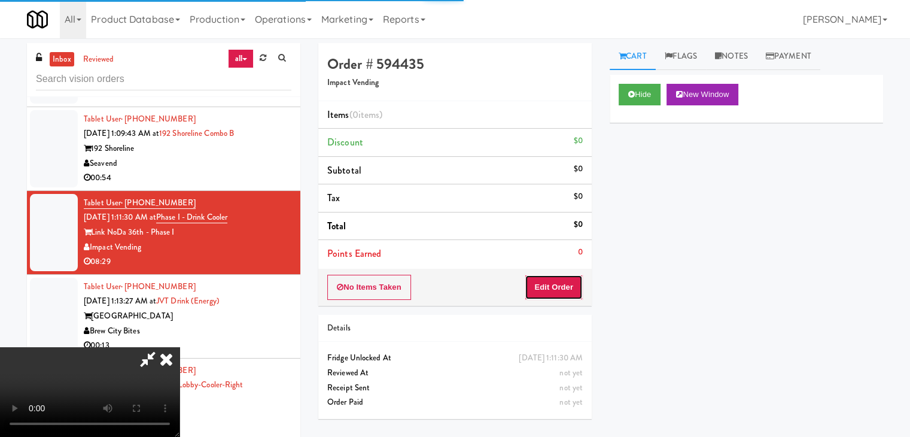
click at [571, 285] on button "Edit Order" at bounding box center [553, 287] width 58 height 25
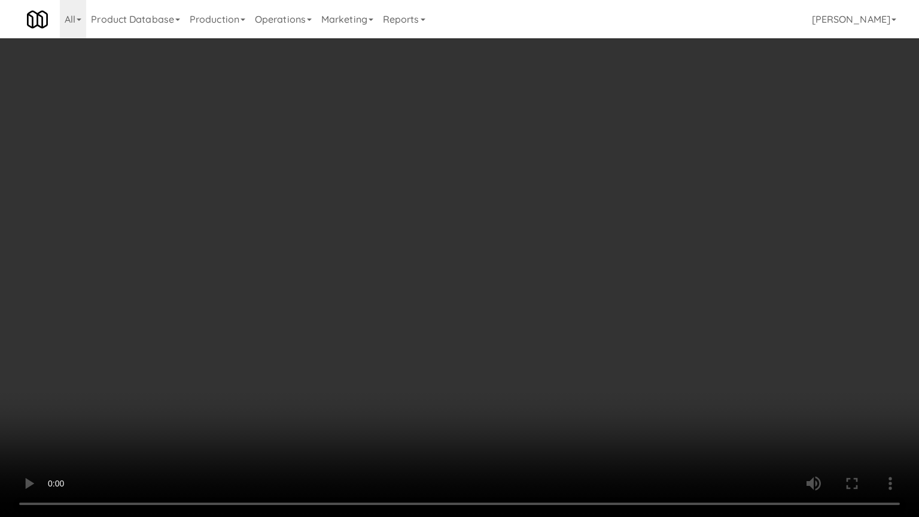
click at [569, 340] on video at bounding box center [459, 258] width 919 height 517
drag, startPoint x: 569, startPoint y: 340, endPoint x: 638, endPoint y: 176, distance: 176.9
click at [569, 340] on video at bounding box center [459, 258] width 919 height 517
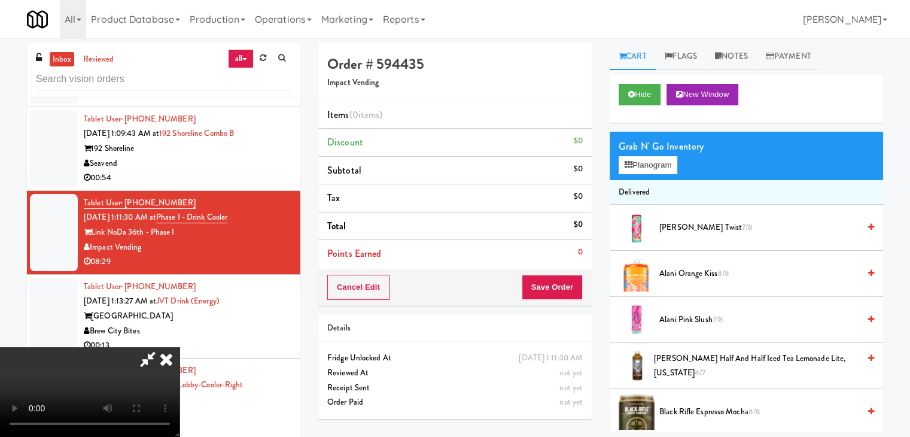
click at [654, 177] on div "Grab N' Go Inventory Planogram" at bounding box center [745, 156] width 273 height 48
click at [664, 164] on button "Planogram" at bounding box center [647, 165] width 59 height 18
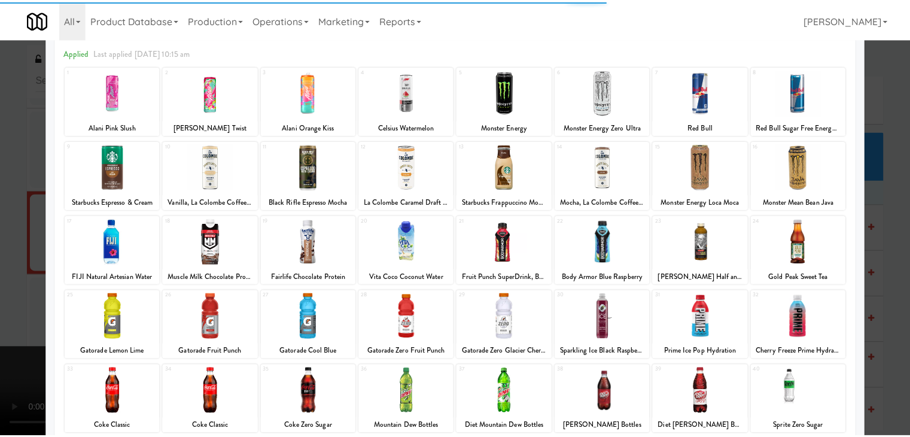
scroll to position [120, 0]
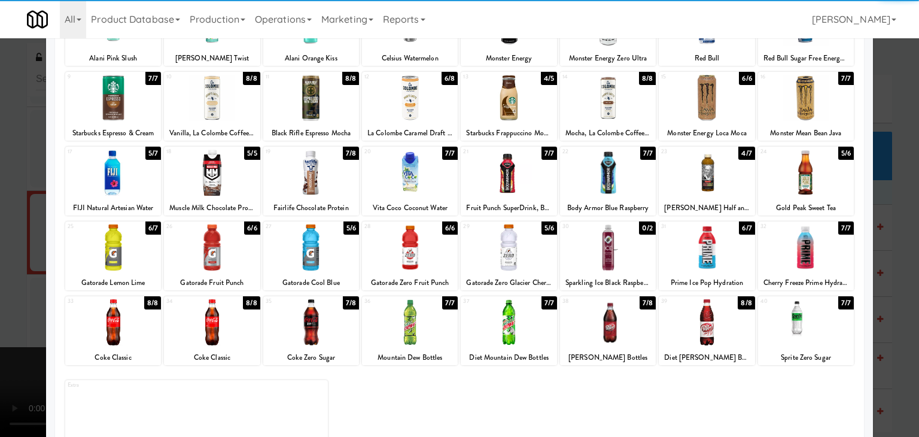
click at [306, 249] on div at bounding box center [311, 247] width 96 height 46
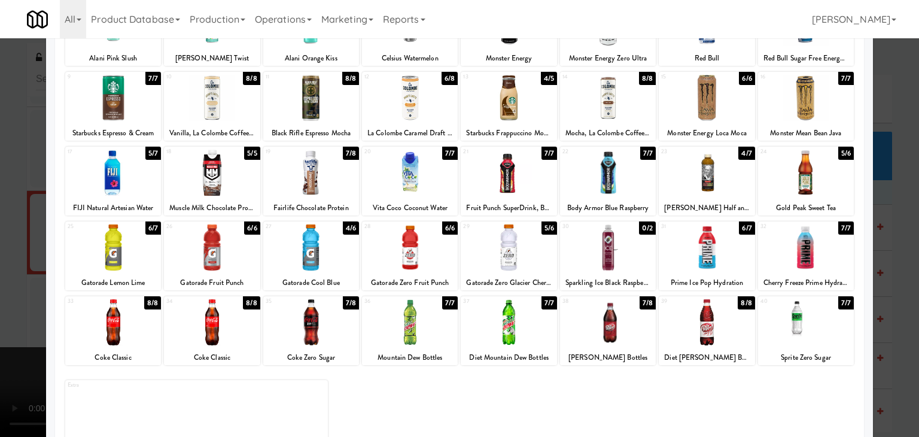
click at [520, 252] on div at bounding box center [508, 247] width 96 height 46
click at [0, 279] on div at bounding box center [459, 218] width 919 height 437
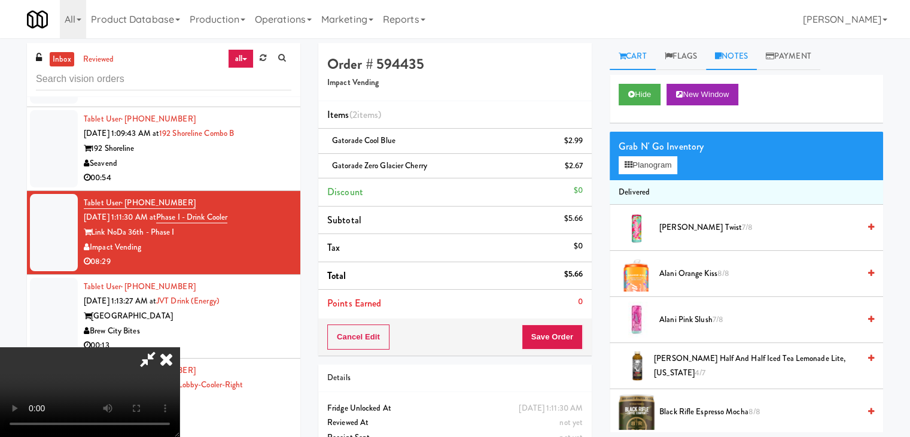
click at [744, 62] on link "Notes" at bounding box center [731, 56] width 51 height 27
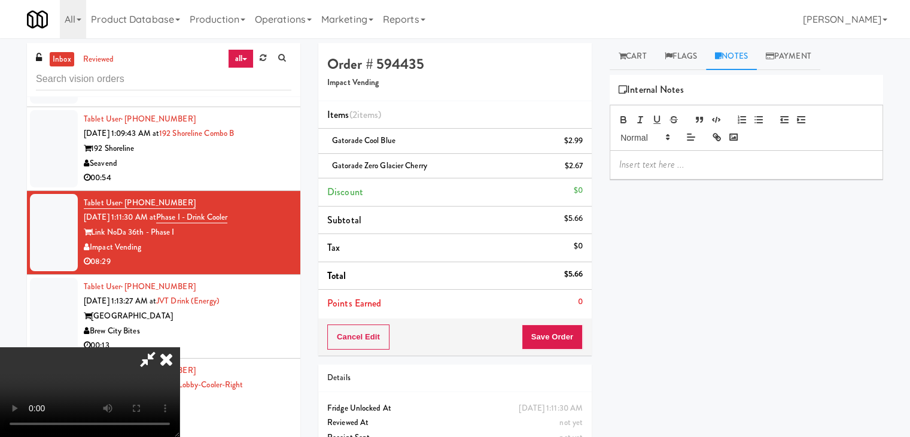
click at [674, 168] on p at bounding box center [746, 164] width 254 height 13
click at [568, 343] on button "Save Order" at bounding box center [551, 336] width 61 height 25
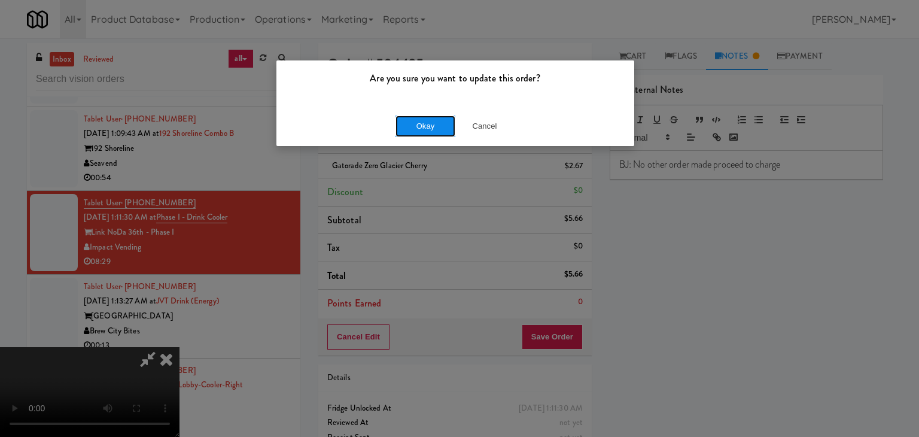
click at [431, 127] on button "Okay" at bounding box center [425, 126] width 60 height 22
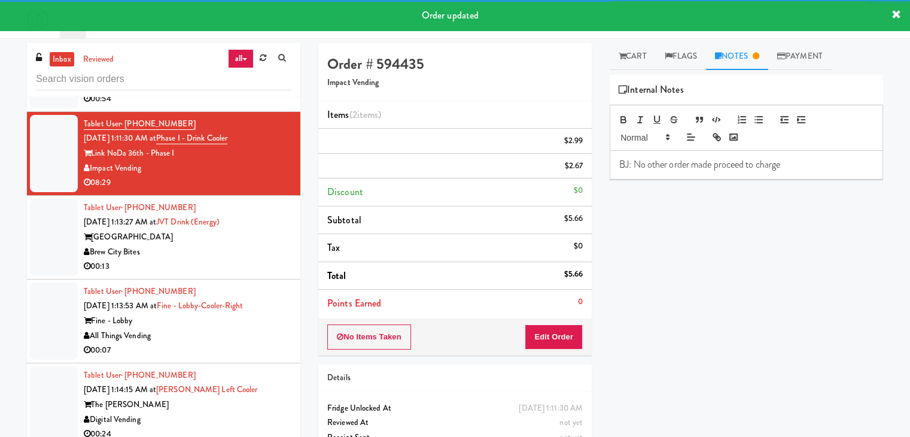
scroll to position [4342, 0]
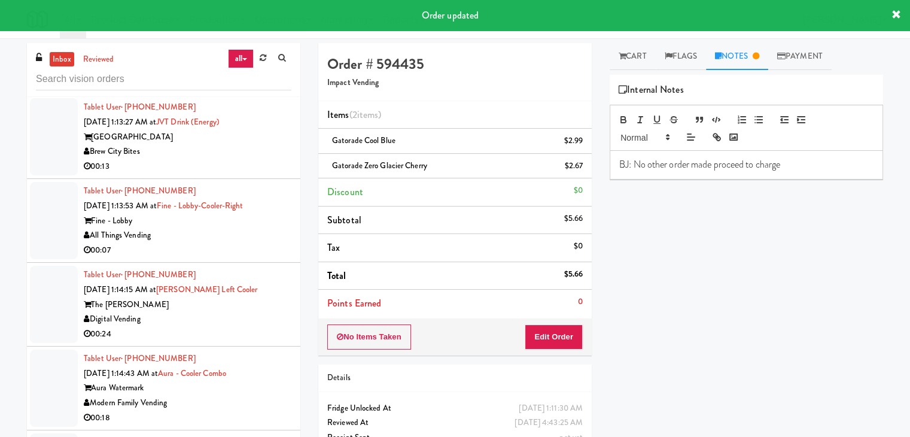
drag, startPoint x: 254, startPoint y: 132, endPoint x: 261, endPoint y: 142, distance: 12.0
click at [257, 144] on div "Brew City Bites" at bounding box center [188, 151] width 208 height 15
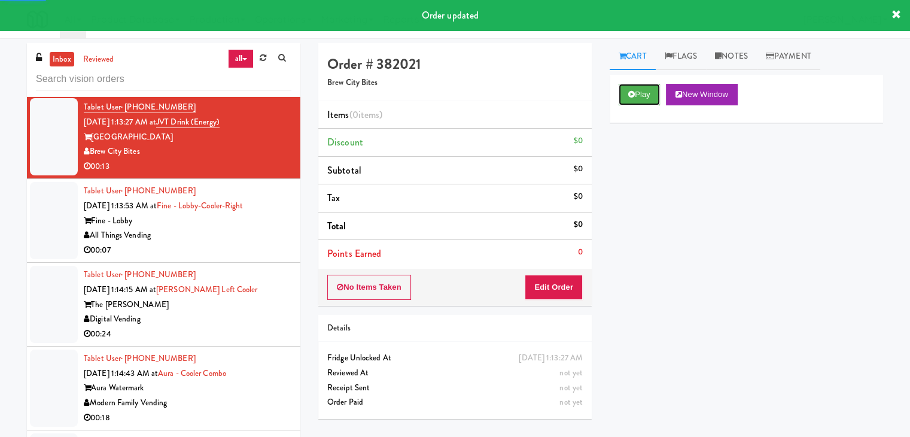
drag, startPoint x: 632, startPoint y: 92, endPoint x: 626, endPoint y: 125, distance: 33.4
click at [632, 93] on icon at bounding box center [631, 94] width 7 height 8
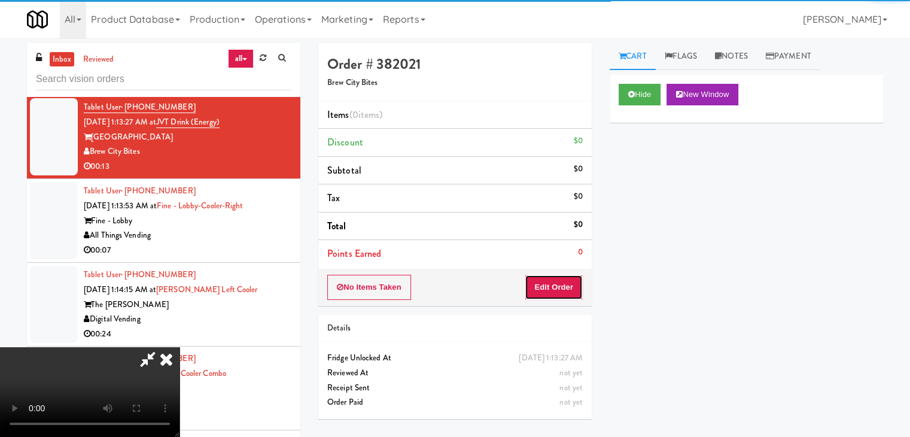
click at [571, 285] on button "Edit Order" at bounding box center [553, 287] width 58 height 25
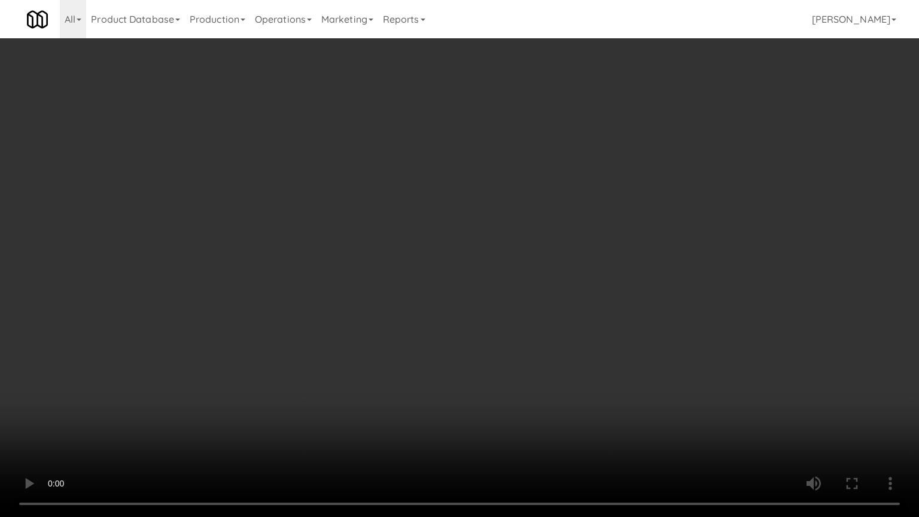
click at [490, 379] on video at bounding box center [459, 258] width 919 height 517
click at [483, 352] on video at bounding box center [459, 258] width 919 height 517
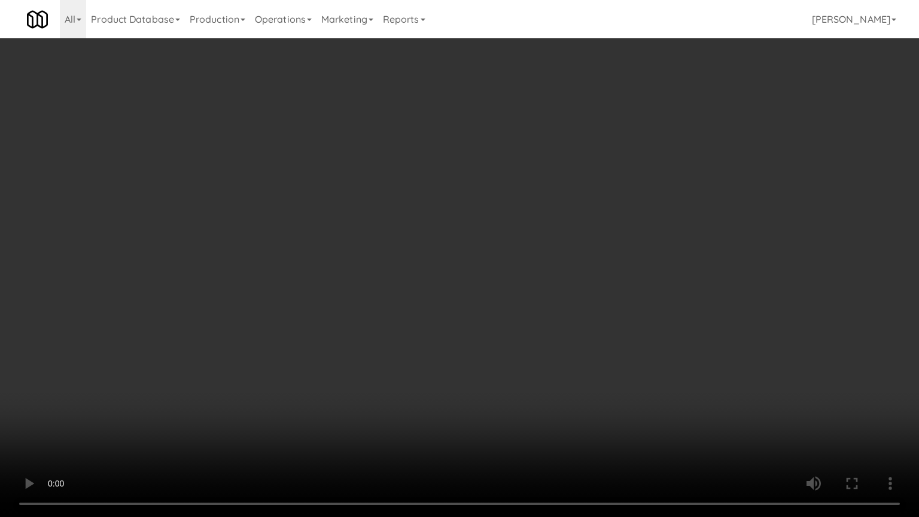
click at [483, 352] on video at bounding box center [459, 258] width 919 height 517
click at [472, 331] on video at bounding box center [459, 258] width 919 height 517
click at [473, 330] on video at bounding box center [459, 258] width 919 height 517
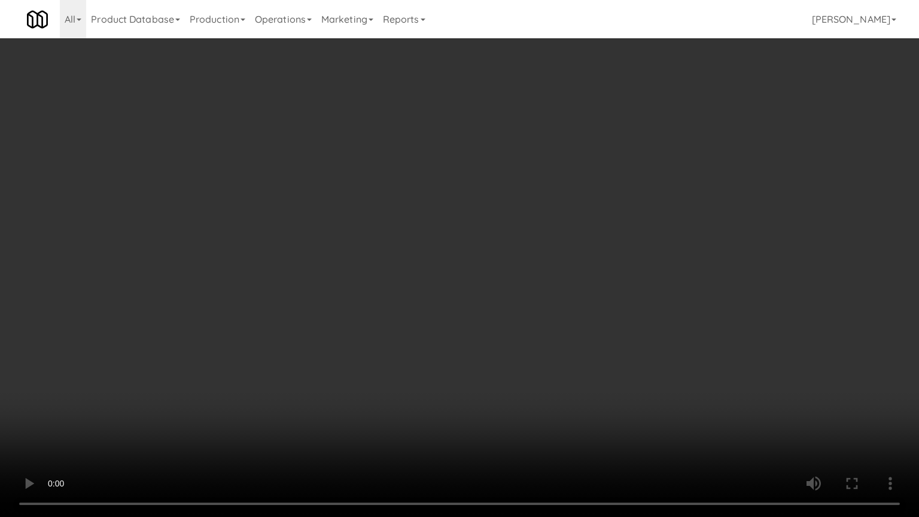
click at [478, 321] on video at bounding box center [459, 258] width 919 height 517
drag, startPoint x: 478, startPoint y: 321, endPoint x: 498, endPoint y: 246, distance: 76.6
click at [480, 318] on video at bounding box center [459, 258] width 919 height 517
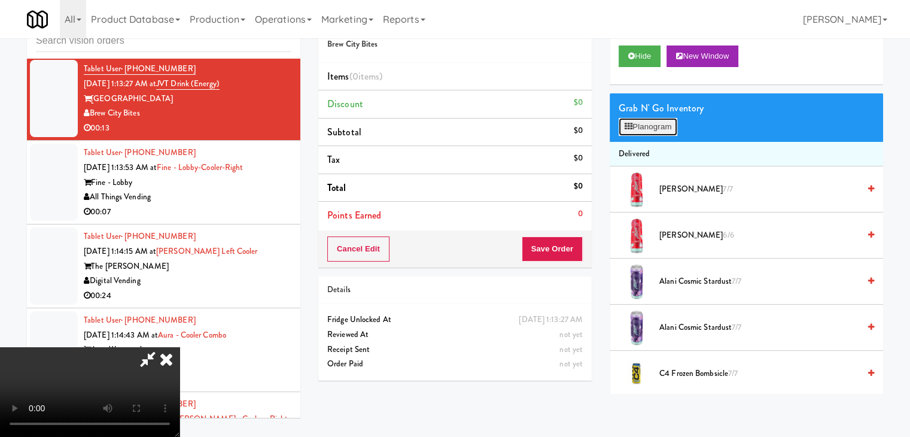
click at [657, 119] on button "Planogram" at bounding box center [647, 127] width 59 height 18
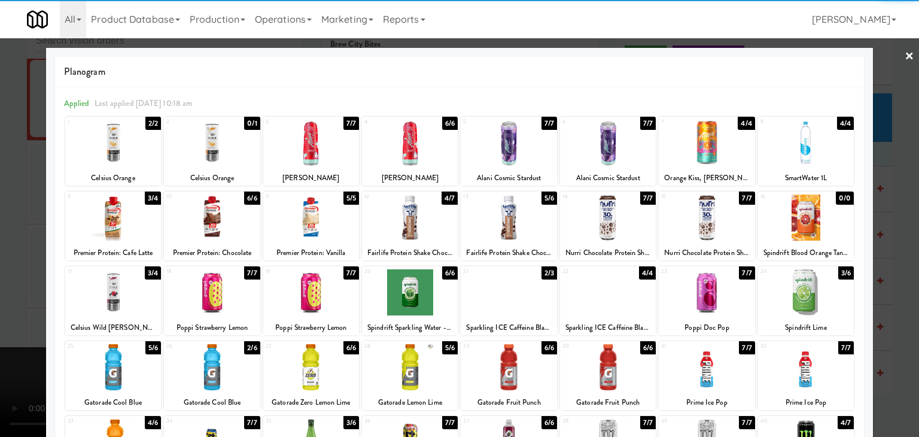
click at [313, 150] on div at bounding box center [311, 143] width 96 height 46
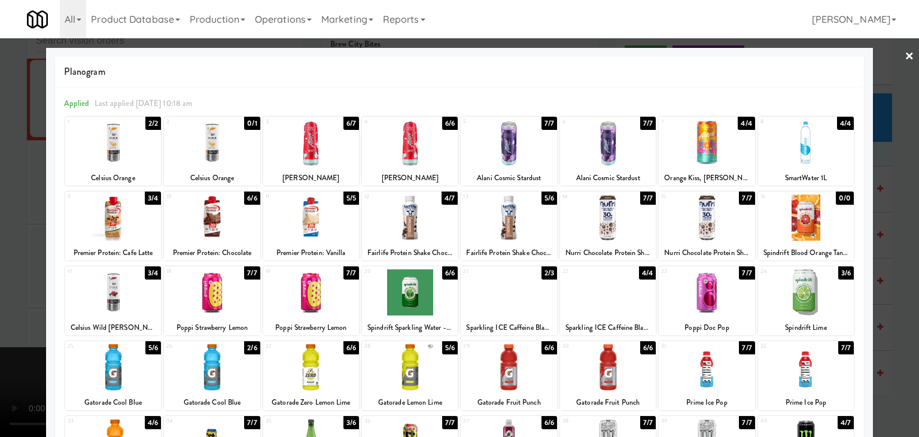
click at [408, 147] on div at bounding box center [410, 143] width 96 height 46
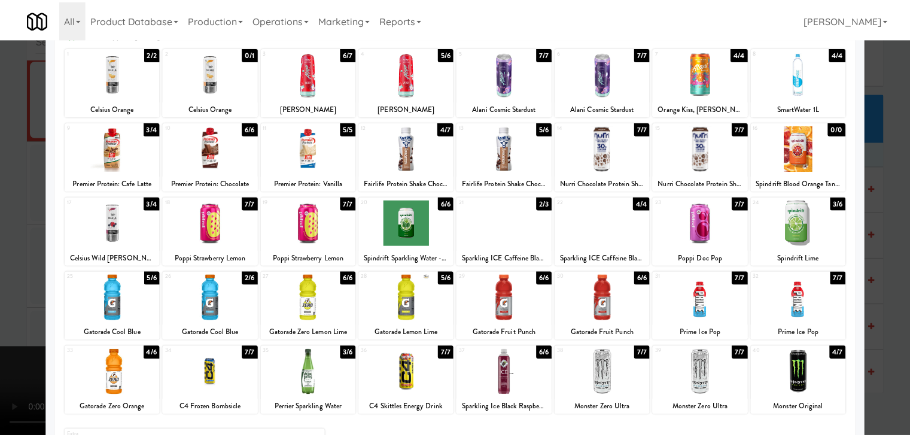
scroll to position [151, 0]
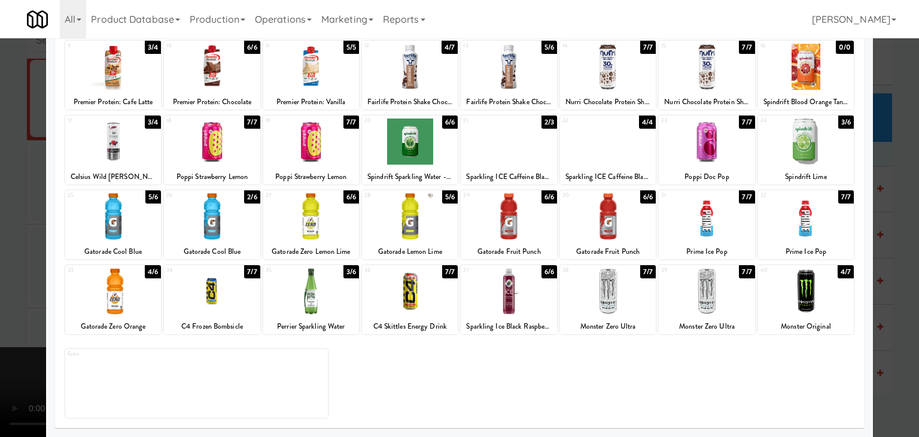
click at [600, 294] on div at bounding box center [608, 291] width 96 height 46
drag, startPoint x: 0, startPoint y: 277, endPoint x: 118, endPoint y: 282, distance: 117.9
click at [1, 277] on div at bounding box center [459, 218] width 919 height 437
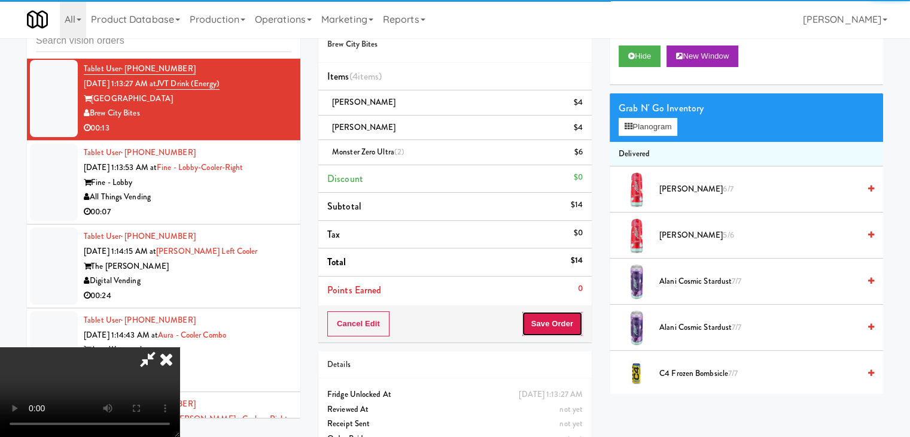
click at [560, 322] on button "Save Order" at bounding box center [551, 323] width 61 height 25
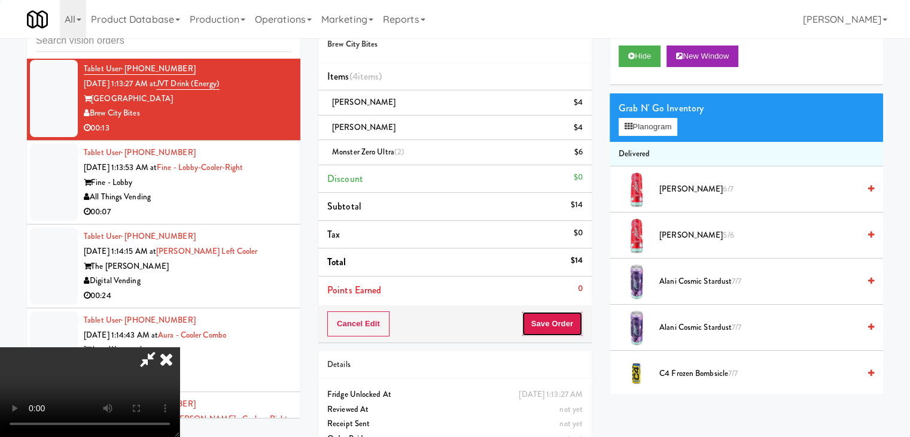
click at [560, 323] on button "Save Order" at bounding box center [551, 323] width 61 height 25
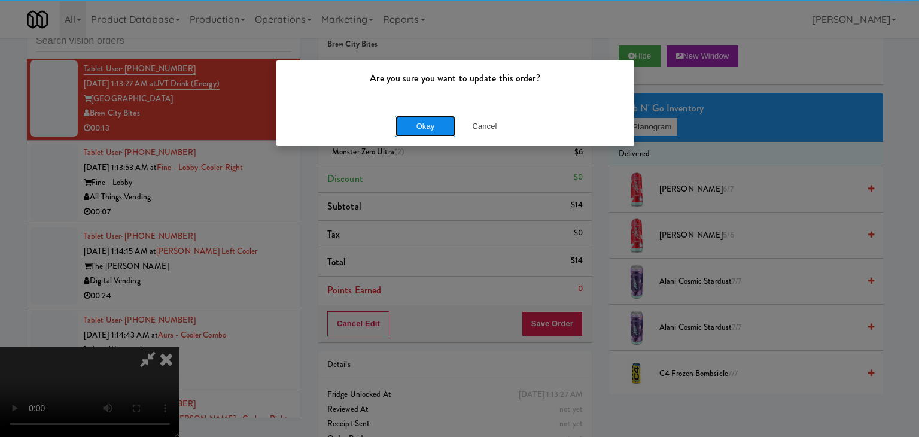
click at [405, 129] on button "Okay" at bounding box center [425, 126] width 60 height 22
click at [411, 129] on div "Okay Cancel" at bounding box center [455, 126] width 358 height 40
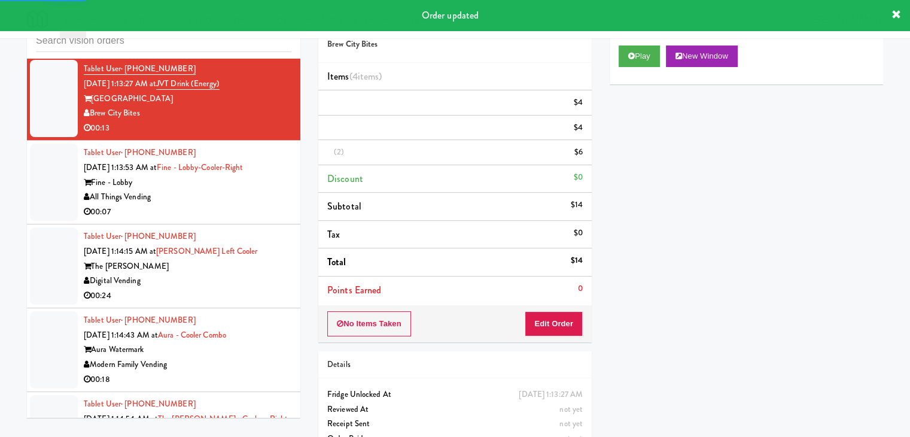
scroll to position [4402, 0]
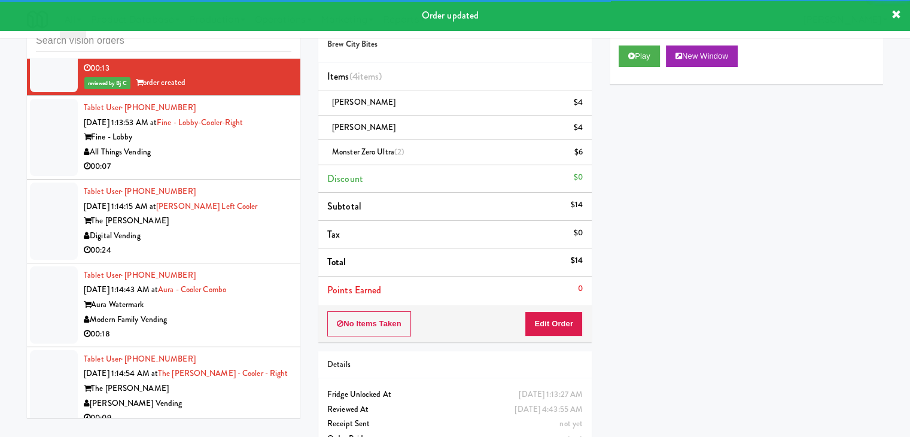
click at [252, 145] on div "All Things Vending" at bounding box center [188, 152] width 208 height 15
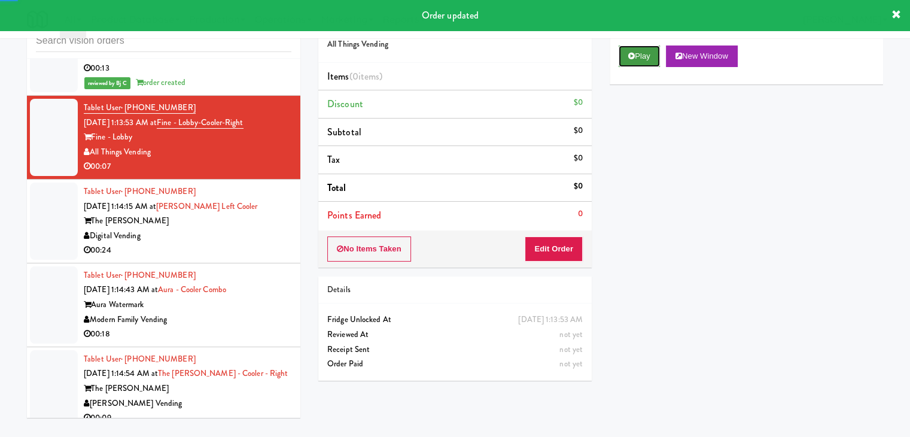
click at [645, 59] on button "Play" at bounding box center [638, 56] width 41 height 22
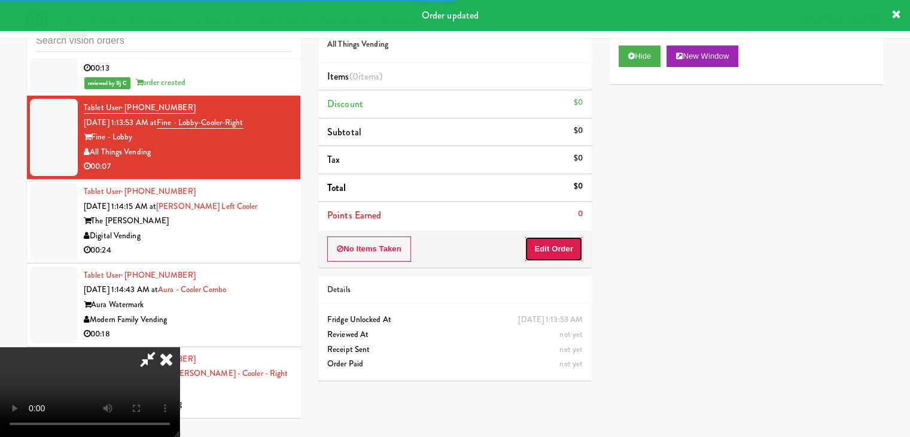
click at [557, 249] on button "Edit Order" at bounding box center [553, 248] width 58 height 25
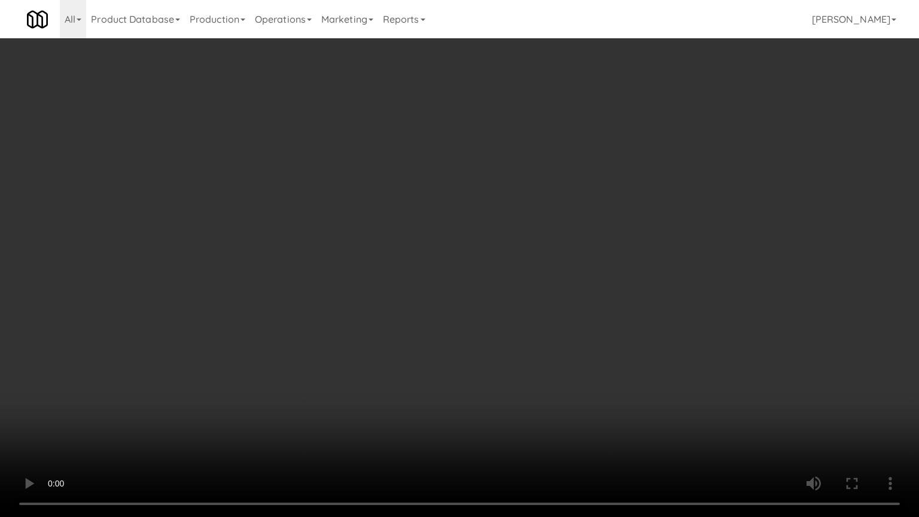
click at [578, 360] on video at bounding box center [459, 258] width 919 height 517
click at [590, 336] on video at bounding box center [459, 258] width 919 height 517
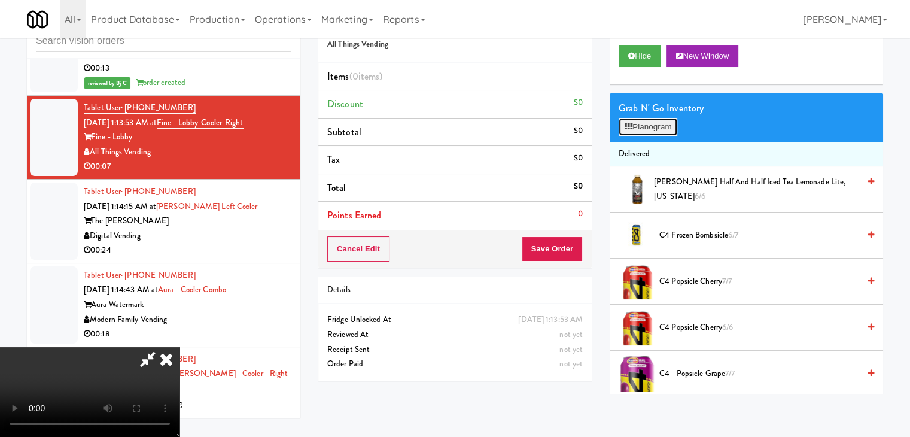
click at [655, 127] on button "Planogram" at bounding box center [647, 127] width 59 height 18
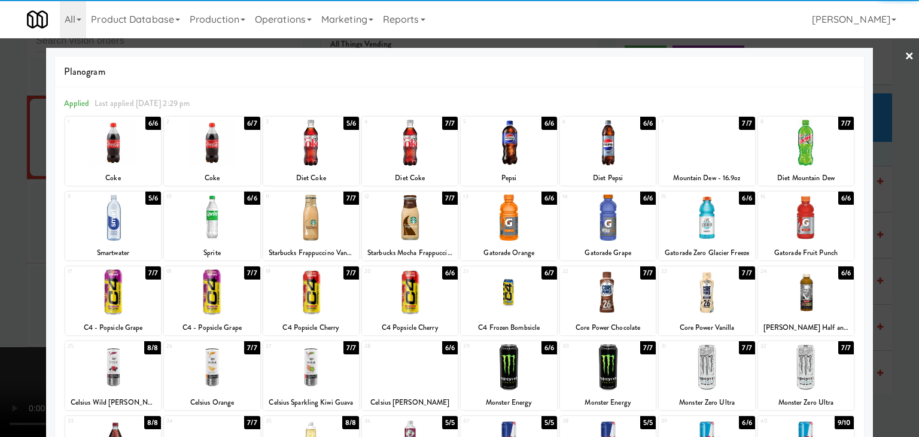
click at [811, 235] on div at bounding box center [806, 217] width 96 height 46
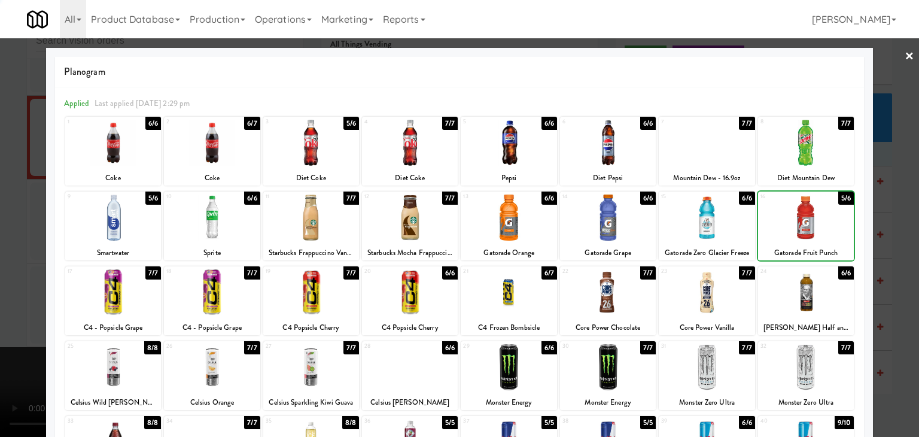
click at [886, 239] on div at bounding box center [459, 218] width 919 height 437
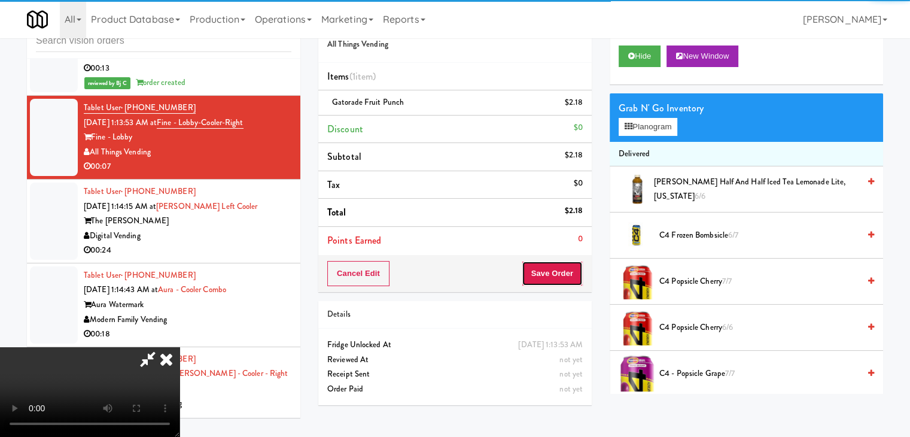
click at [571, 275] on button "Save Order" at bounding box center [551, 273] width 61 height 25
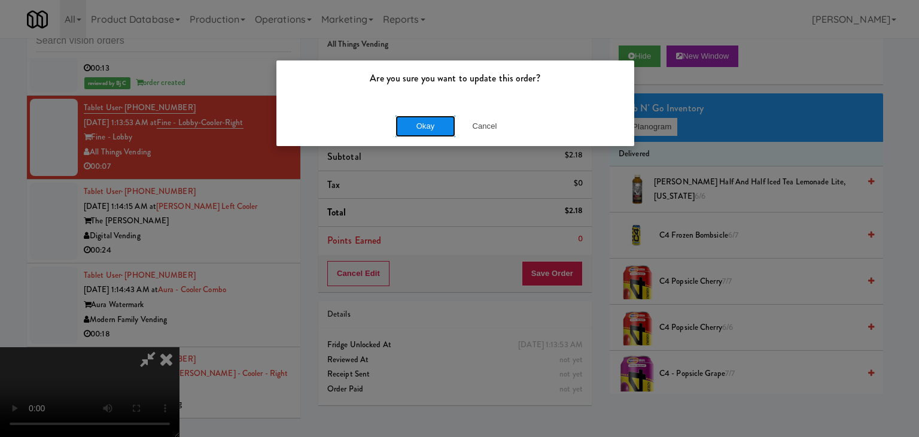
click at [432, 118] on button "Okay" at bounding box center [425, 126] width 60 height 22
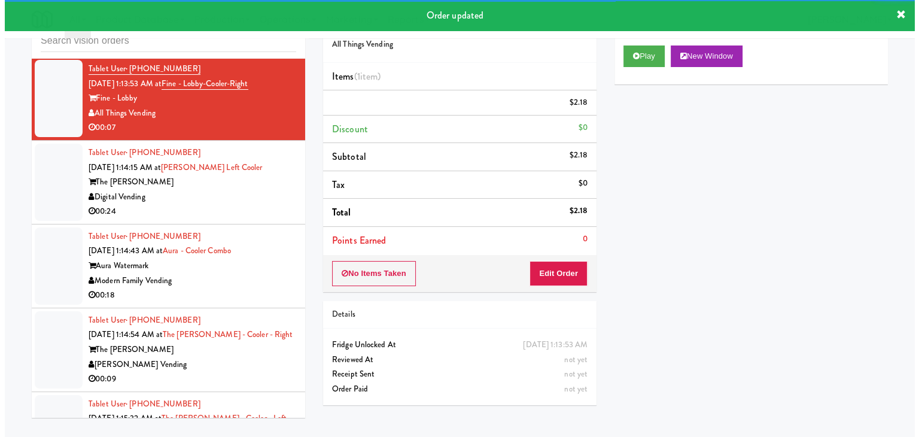
scroll to position [4461, 0]
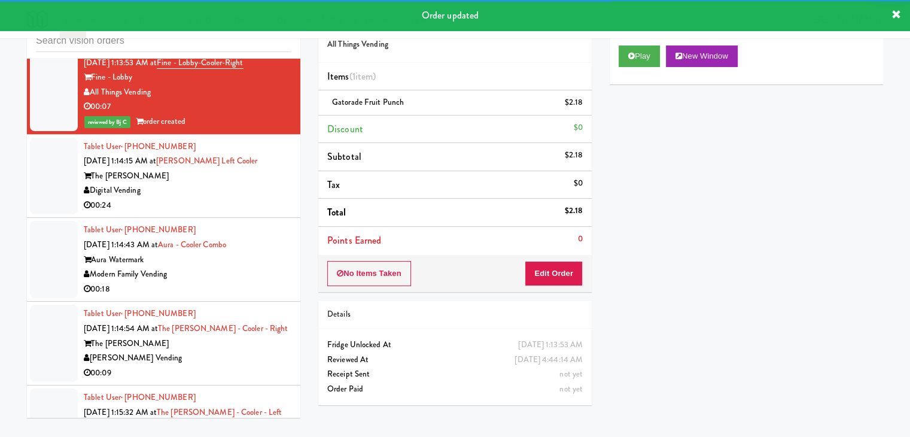
click at [266, 169] on div "The [PERSON_NAME]" at bounding box center [188, 176] width 208 height 15
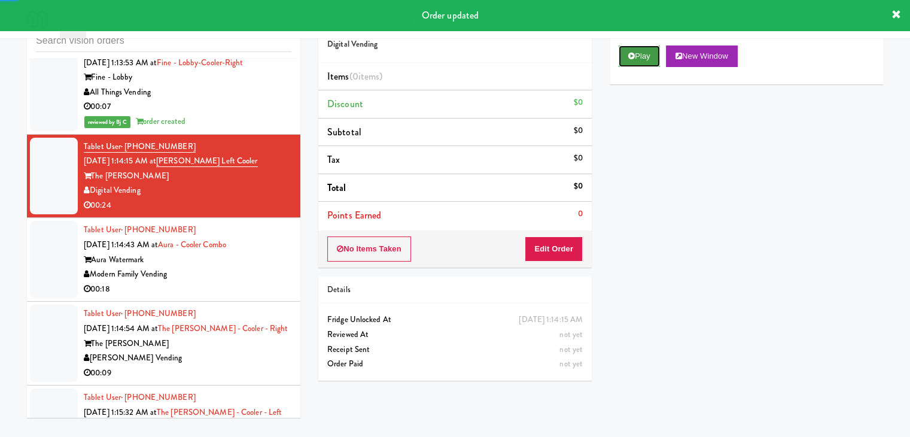
click at [654, 52] on button "Play" at bounding box center [638, 56] width 41 height 22
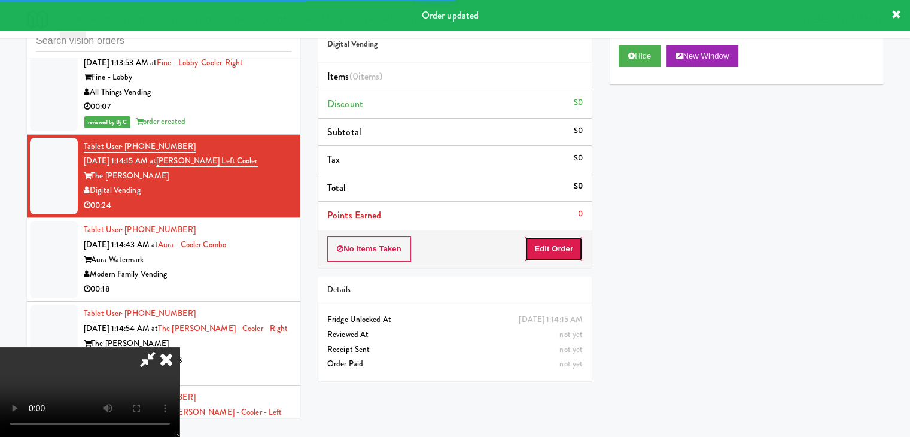
click at [559, 245] on button "Edit Order" at bounding box center [553, 248] width 58 height 25
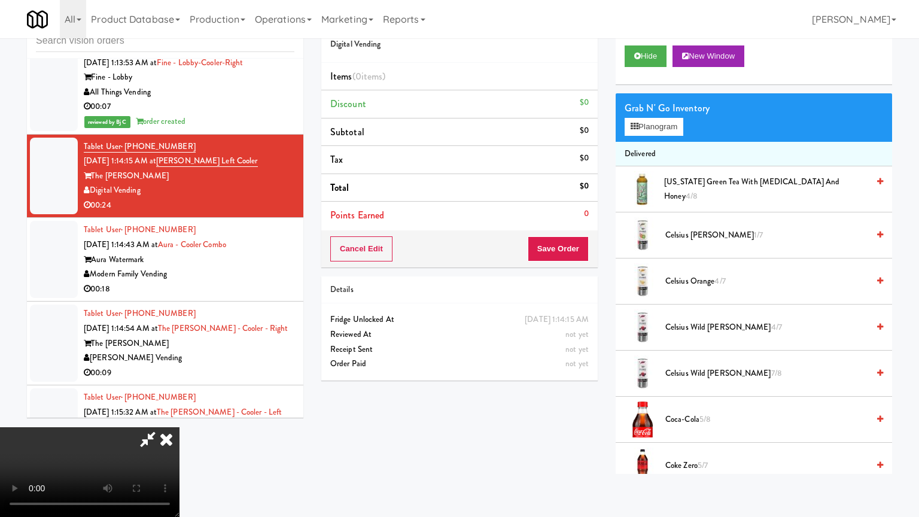
click at [179, 427] on video at bounding box center [89, 472] width 179 height 90
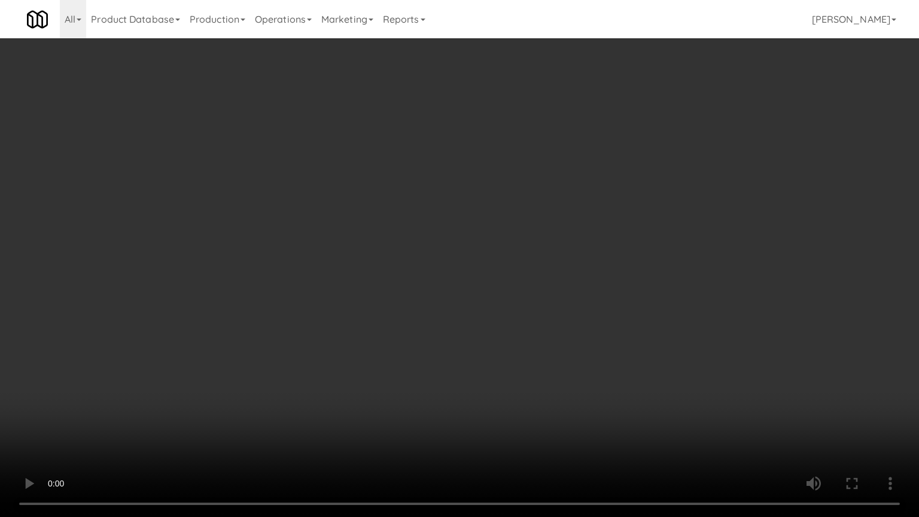
click at [552, 368] on video at bounding box center [459, 258] width 919 height 517
click at [548, 367] on video at bounding box center [459, 258] width 919 height 517
click at [579, 369] on video at bounding box center [459, 258] width 919 height 517
click at [584, 337] on video at bounding box center [459, 258] width 919 height 517
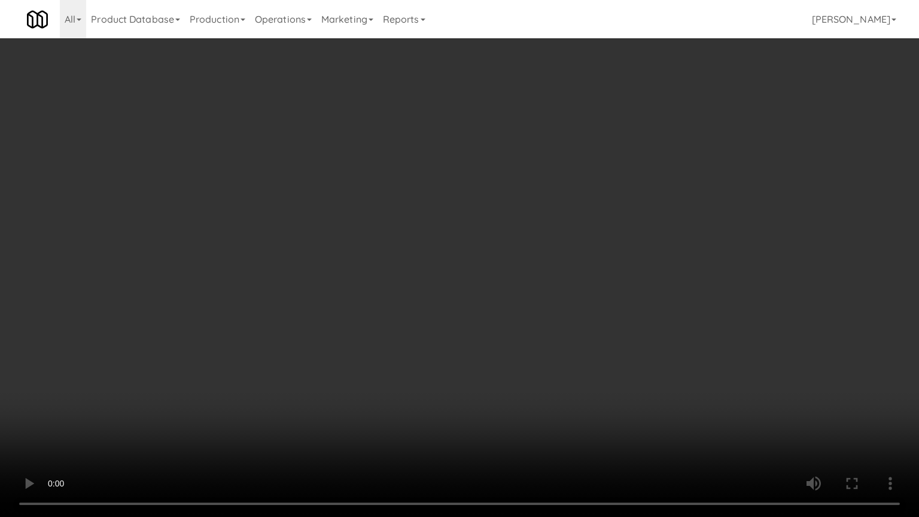
click at [584, 337] on video at bounding box center [459, 258] width 919 height 517
click at [591, 328] on video at bounding box center [459, 258] width 919 height 517
drag, startPoint x: 593, startPoint y: 322, endPoint x: 670, endPoint y: 160, distance: 179.2
click at [616, 285] on video at bounding box center [459, 258] width 919 height 517
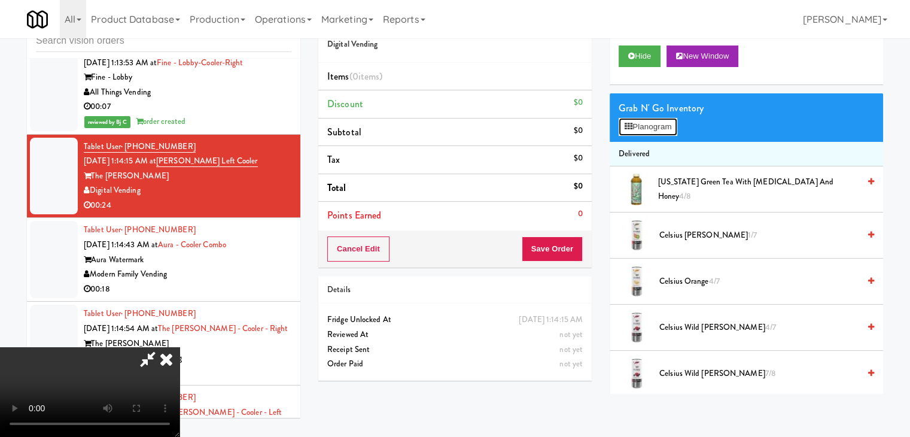
click at [663, 126] on button "Planogram" at bounding box center [647, 127] width 59 height 18
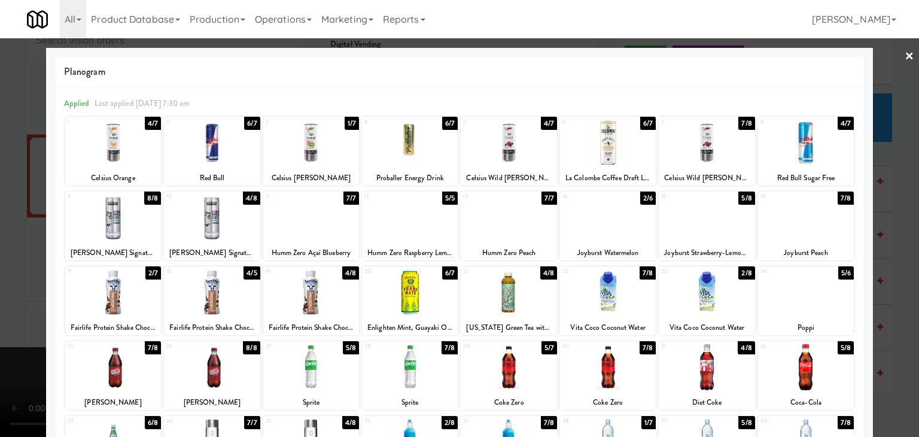
click at [710, 293] on div at bounding box center [706, 292] width 96 height 46
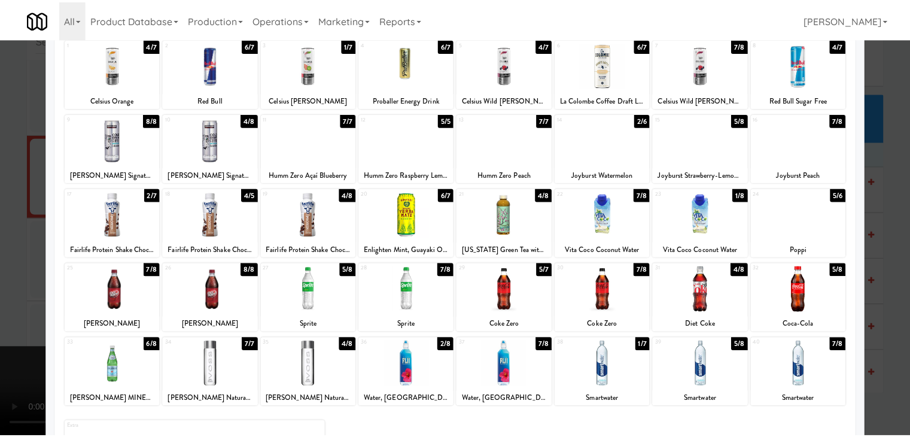
scroll to position [151, 0]
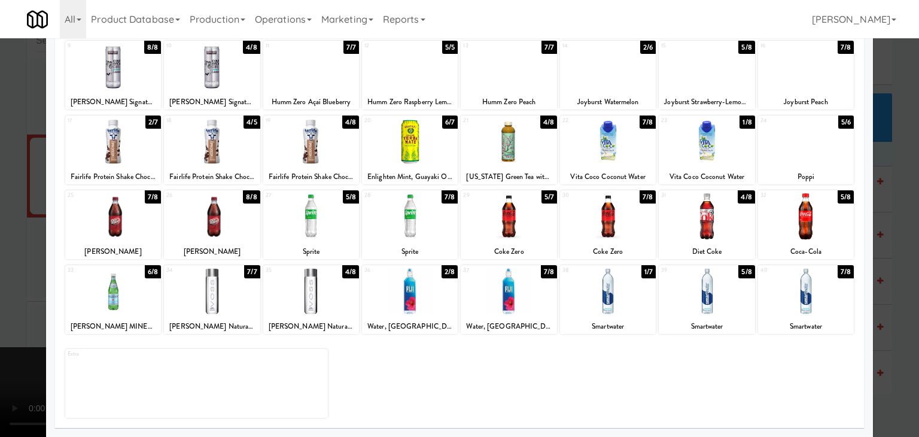
drag, startPoint x: 699, startPoint y: 300, endPoint x: 819, endPoint y: 303, distance: 120.3
click at [706, 301] on div at bounding box center [706, 291] width 96 height 46
click at [906, 306] on div at bounding box center [459, 218] width 919 height 437
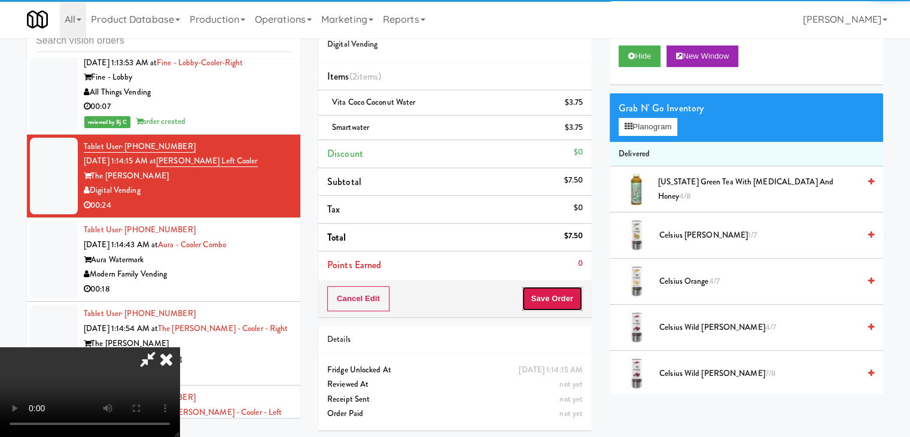
click at [575, 304] on button "Save Order" at bounding box center [551, 298] width 61 height 25
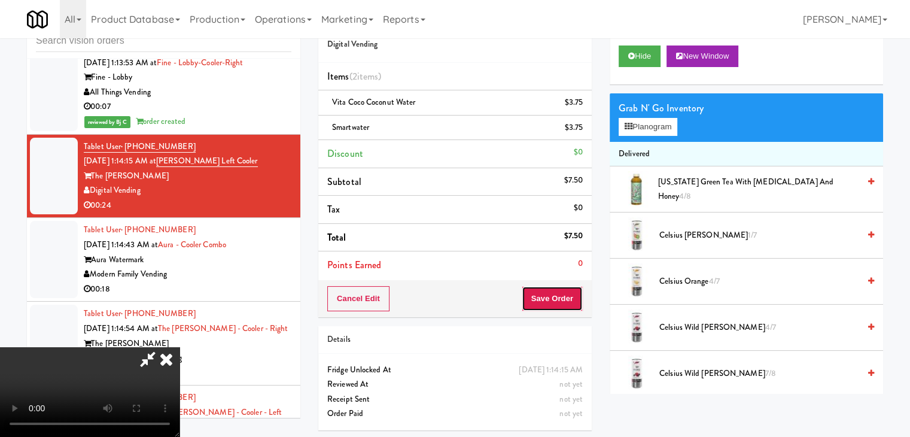
click at [574, 303] on button "Save Order" at bounding box center [551, 298] width 61 height 25
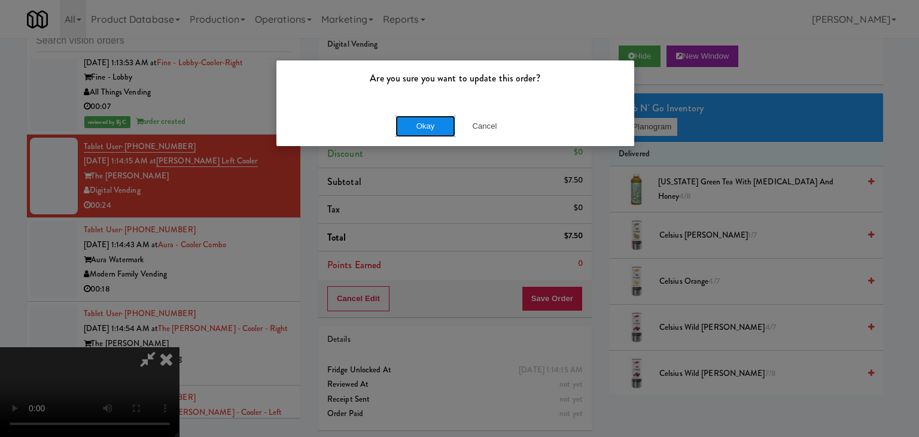
click at [429, 122] on button "Okay" at bounding box center [425, 126] width 60 height 22
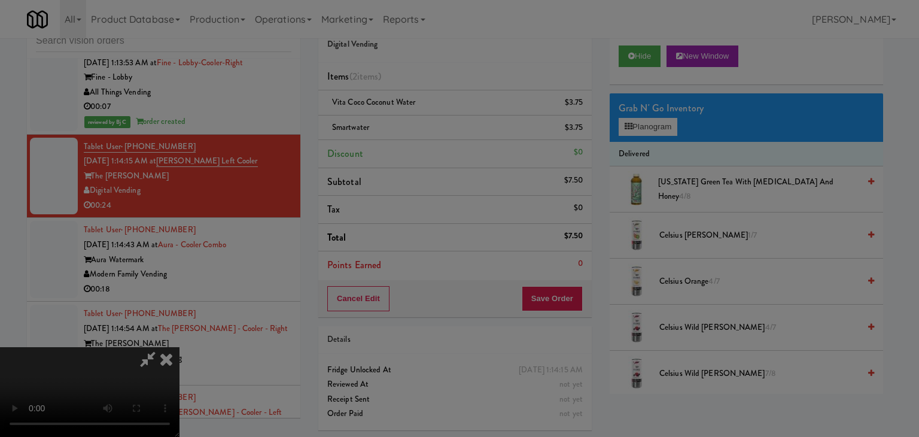
drag, startPoint x: 428, startPoint y: 123, endPoint x: 439, endPoint y: 135, distance: 16.1
click at [428, 123] on div "Okay Cancel" at bounding box center [455, 104] width 358 height 40
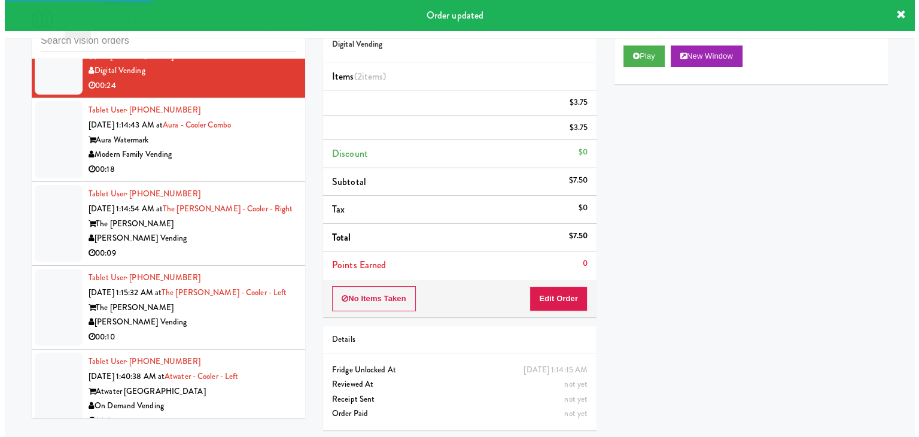
scroll to position [4581, 0]
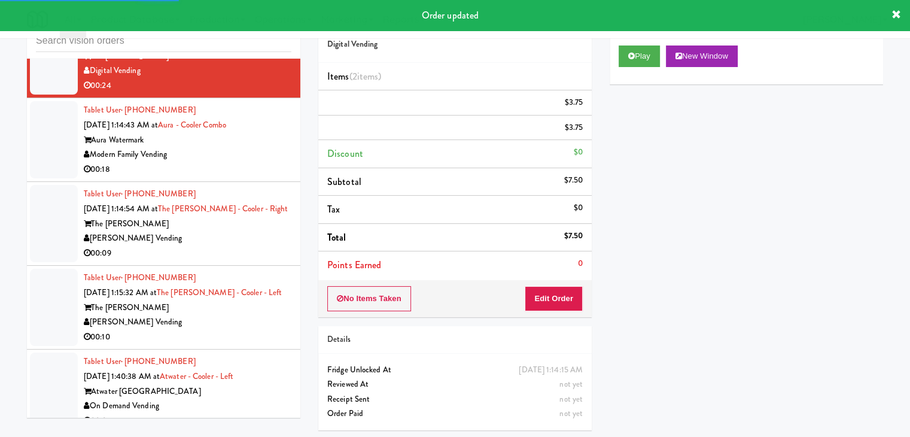
click at [242, 162] on div "00:18" at bounding box center [188, 169] width 208 height 15
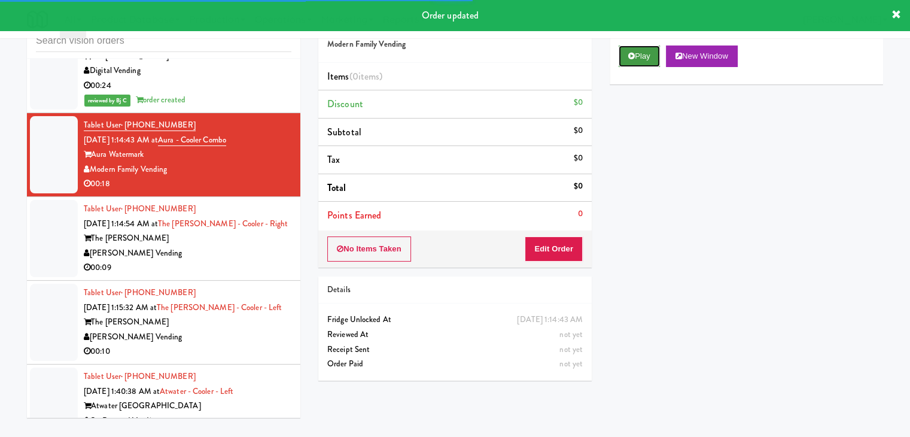
click at [660, 51] on button "Play" at bounding box center [638, 56] width 41 height 22
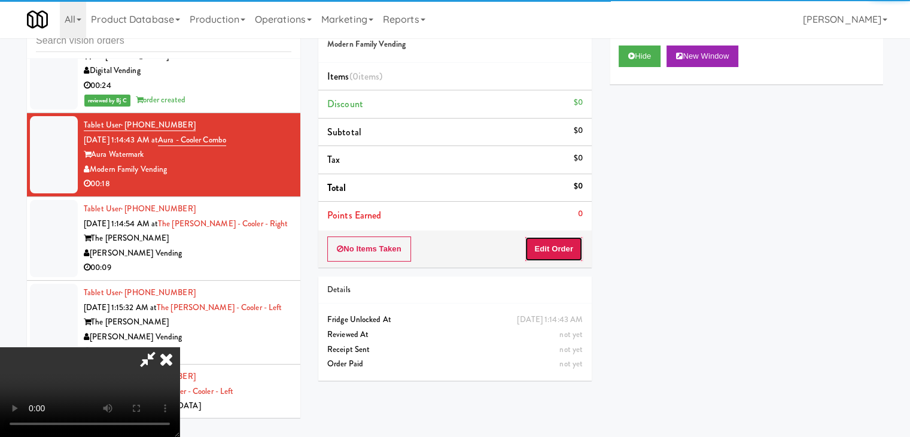
click at [554, 257] on button "Edit Order" at bounding box center [553, 248] width 58 height 25
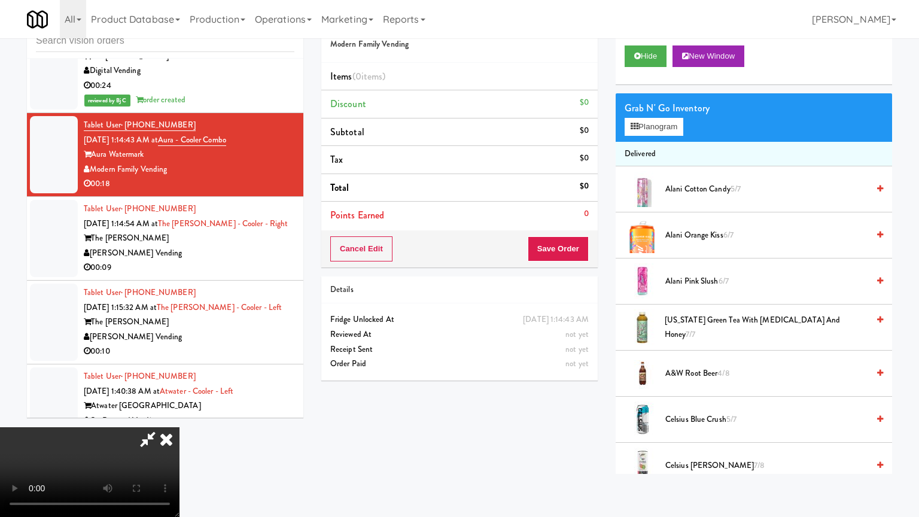
click at [179, 427] on video at bounding box center [89, 472] width 179 height 90
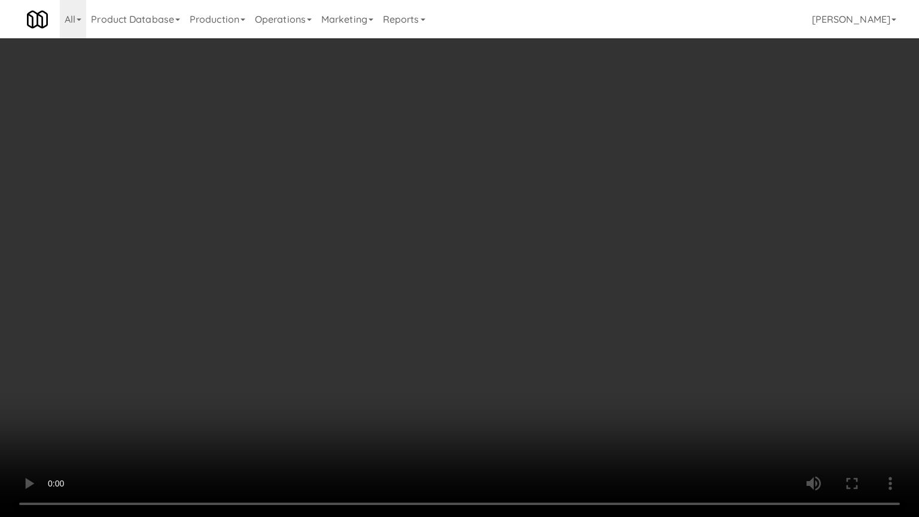
click at [551, 368] on video at bounding box center [459, 258] width 919 height 517
click at [545, 374] on video at bounding box center [459, 258] width 919 height 517
click at [553, 376] on video at bounding box center [459, 258] width 919 height 517
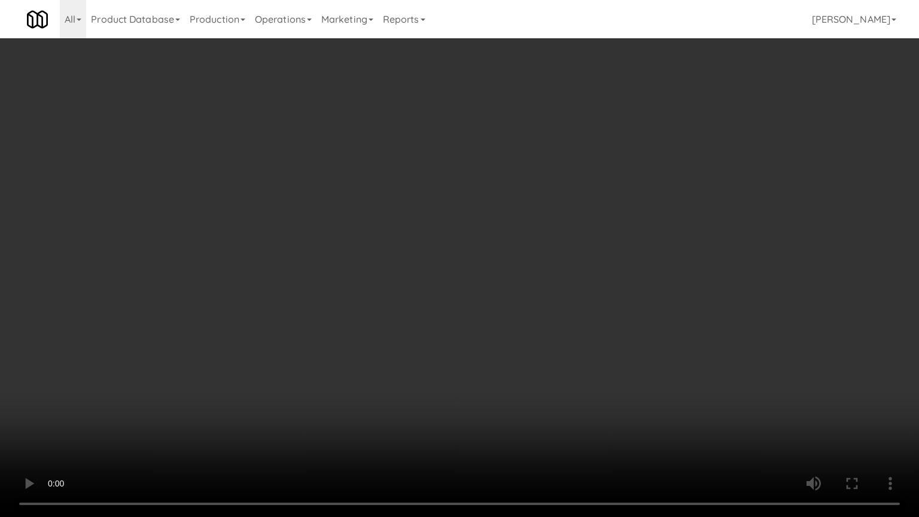
click at [553, 376] on video at bounding box center [459, 258] width 919 height 517
click at [553, 377] on video at bounding box center [459, 258] width 919 height 517
click at [555, 383] on video at bounding box center [459, 258] width 919 height 517
click at [635, 364] on video at bounding box center [459, 258] width 919 height 517
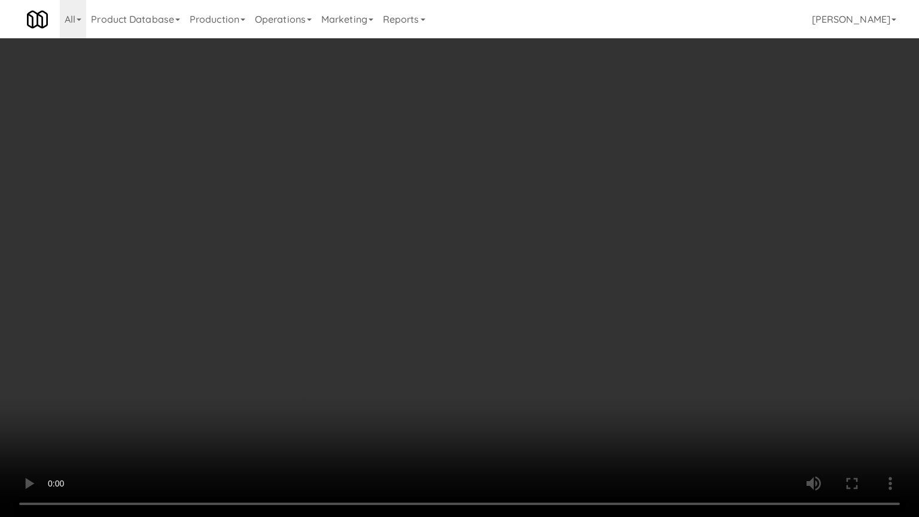
drag, startPoint x: 642, startPoint y: 336, endPoint x: 633, endPoint y: 336, distance: 9.0
click at [640, 331] on video at bounding box center [459, 258] width 919 height 517
click at [632, 335] on video at bounding box center [459, 258] width 919 height 517
click at [629, 336] on video at bounding box center [459, 258] width 919 height 517
click at [631, 336] on video at bounding box center [459, 258] width 919 height 517
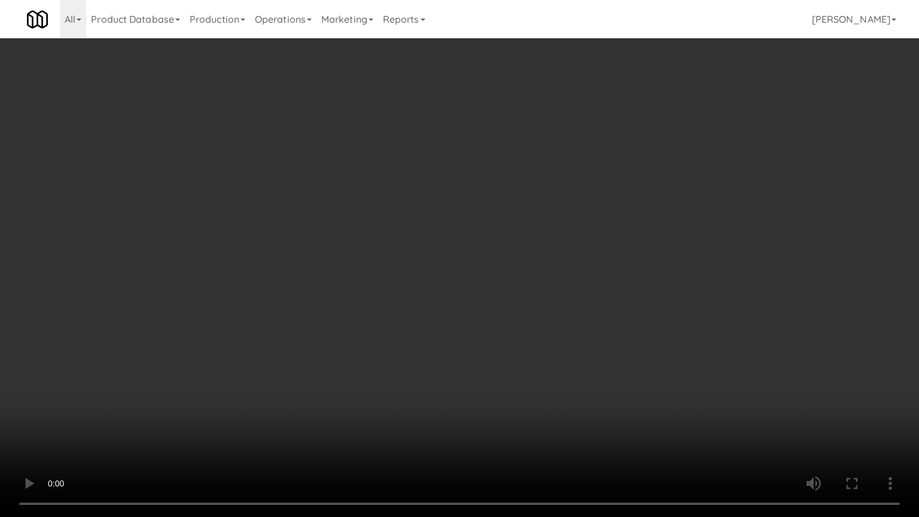
click at [631, 336] on video at bounding box center [459, 258] width 919 height 517
click at [610, 330] on video at bounding box center [459, 258] width 919 height 517
click at [502, 367] on video at bounding box center [459, 258] width 919 height 517
click at [524, 376] on video at bounding box center [459, 258] width 919 height 517
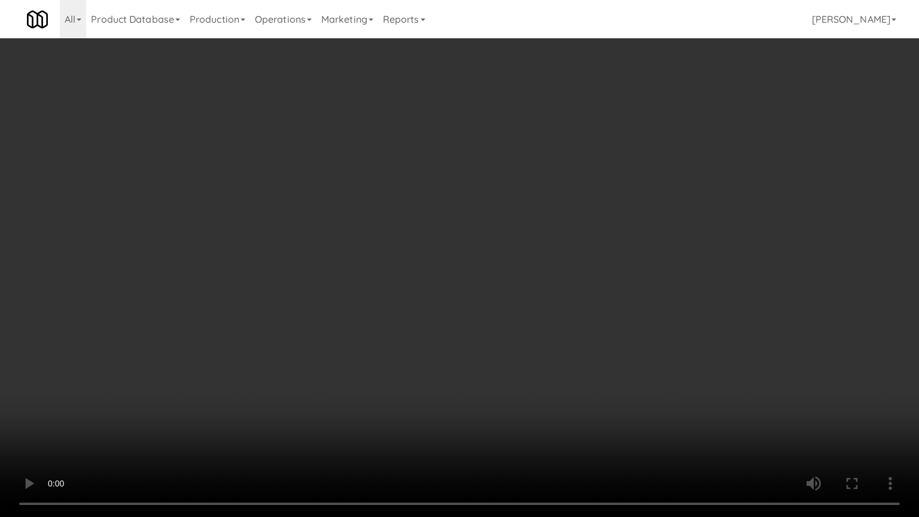
click at [518, 379] on video at bounding box center [459, 258] width 919 height 517
click at [514, 380] on video at bounding box center [459, 258] width 919 height 517
click at [555, 382] on video at bounding box center [459, 258] width 919 height 517
click at [589, 377] on video at bounding box center [459, 258] width 919 height 517
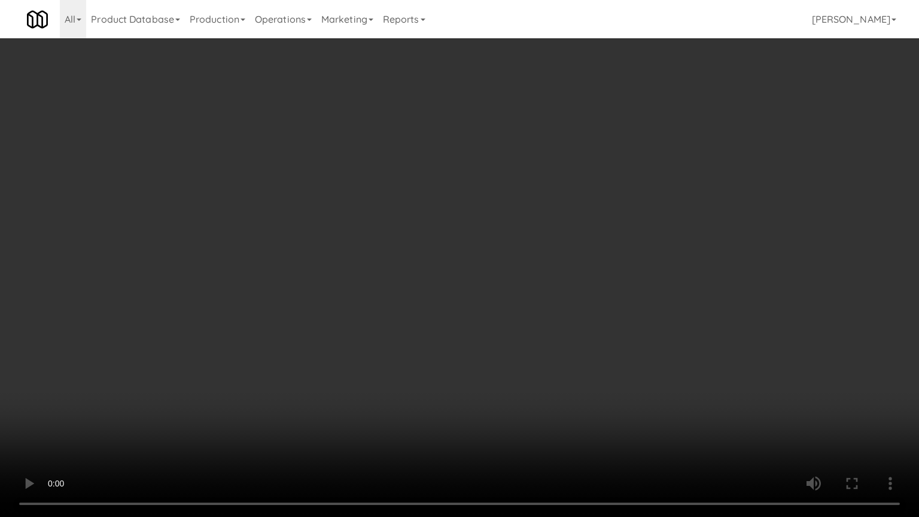
click at [647, 386] on video at bounding box center [459, 258] width 919 height 517
click at [645, 386] on video at bounding box center [459, 258] width 919 height 517
click at [642, 361] on video at bounding box center [459, 258] width 919 height 517
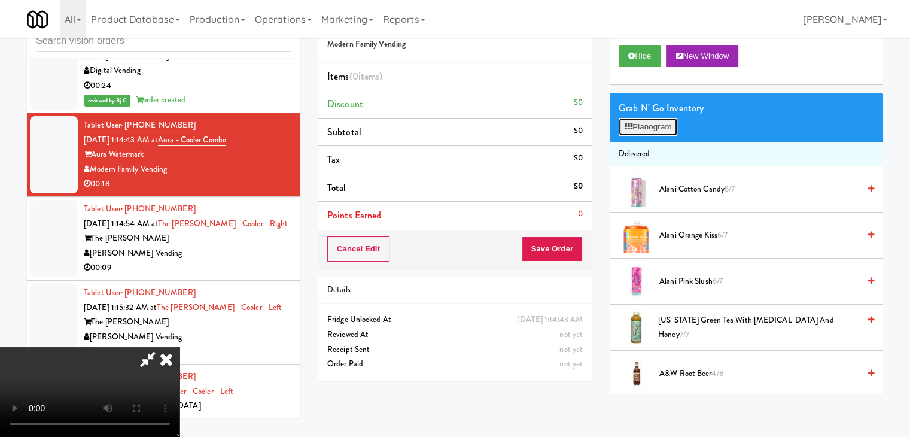
click at [656, 129] on button "Planogram" at bounding box center [647, 127] width 59 height 18
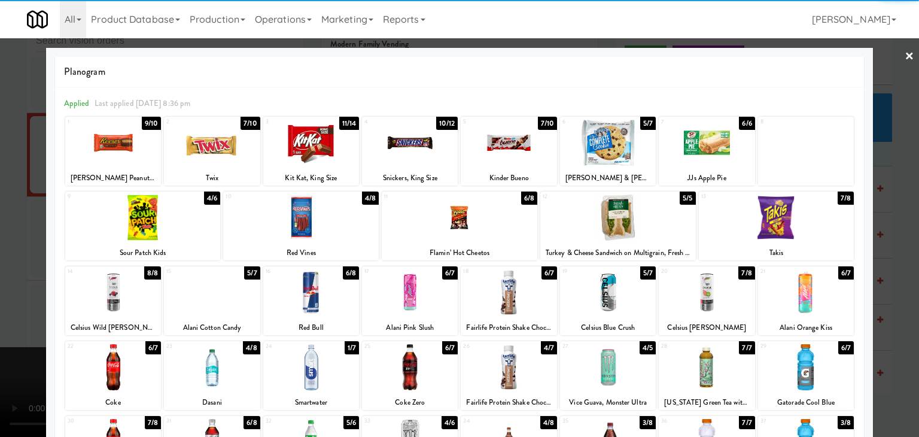
click at [120, 145] on div at bounding box center [113, 143] width 96 height 46
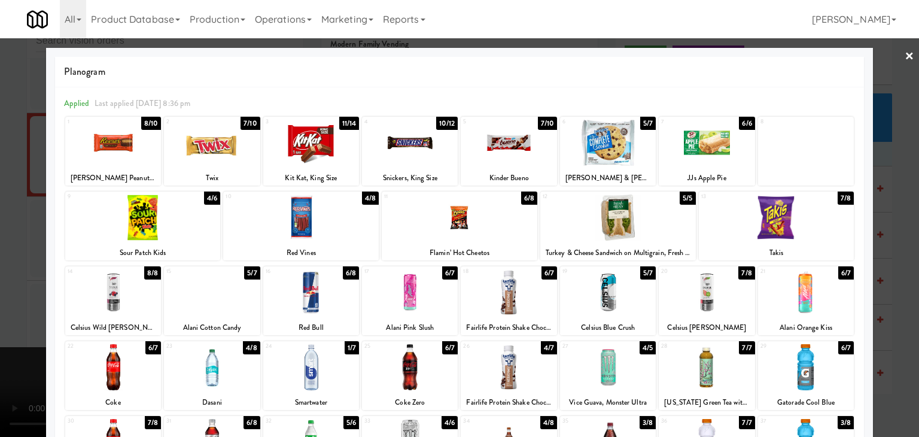
click at [430, 148] on div at bounding box center [410, 143] width 96 height 46
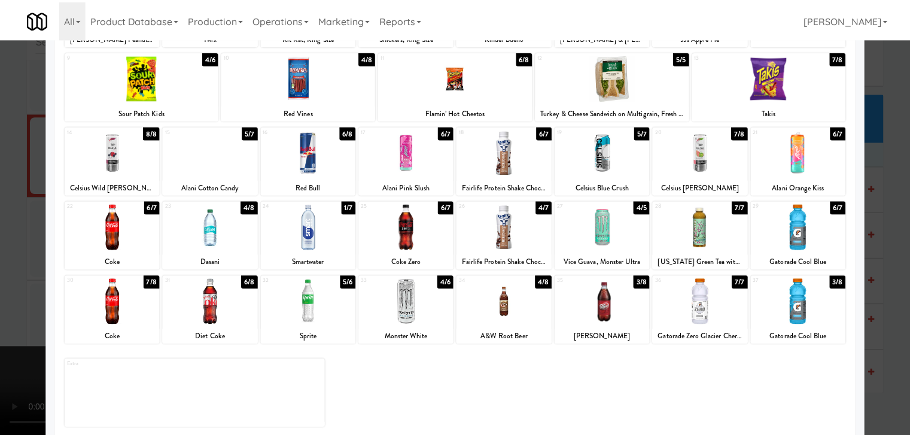
scroll to position [151, 0]
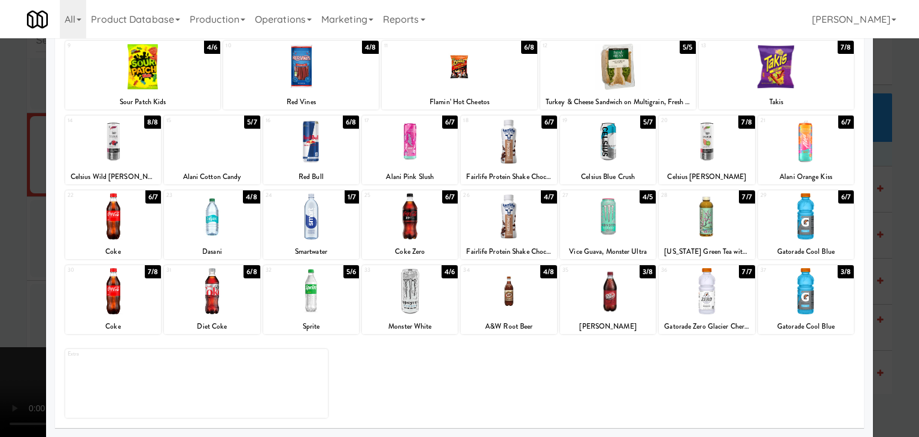
click at [815, 48] on div at bounding box center [776, 67] width 155 height 46
click at [815, 49] on div at bounding box center [776, 67] width 155 height 46
click at [905, 153] on div at bounding box center [459, 218] width 919 height 437
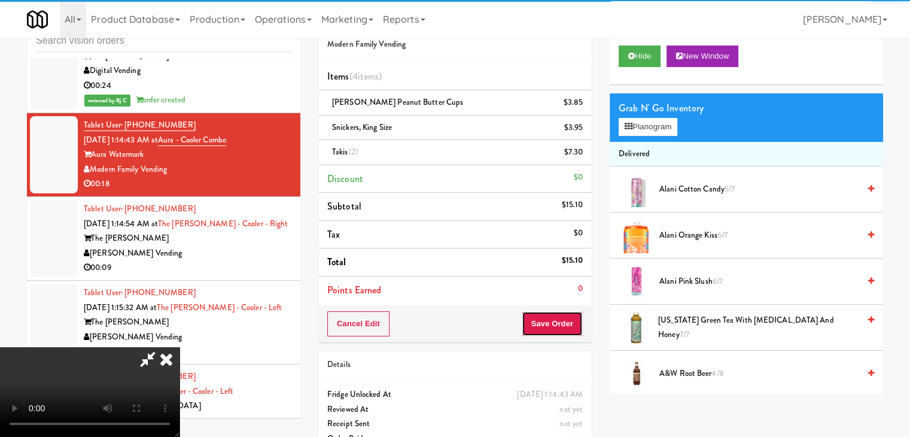
drag, startPoint x: 578, startPoint y: 316, endPoint x: 572, endPoint y: 323, distance: 8.9
click at [574, 321] on button "Save Order" at bounding box center [551, 323] width 61 height 25
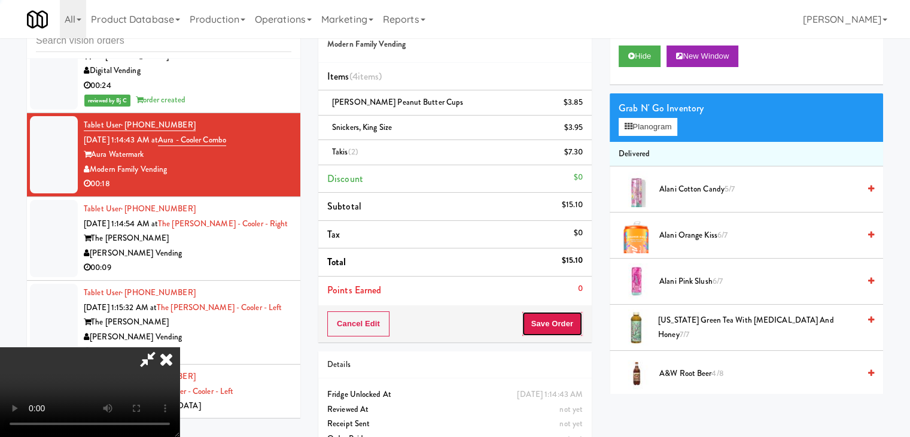
click at [567, 323] on button "Save Order" at bounding box center [551, 323] width 61 height 25
click at [568, 322] on button "Save Order" at bounding box center [551, 323] width 61 height 25
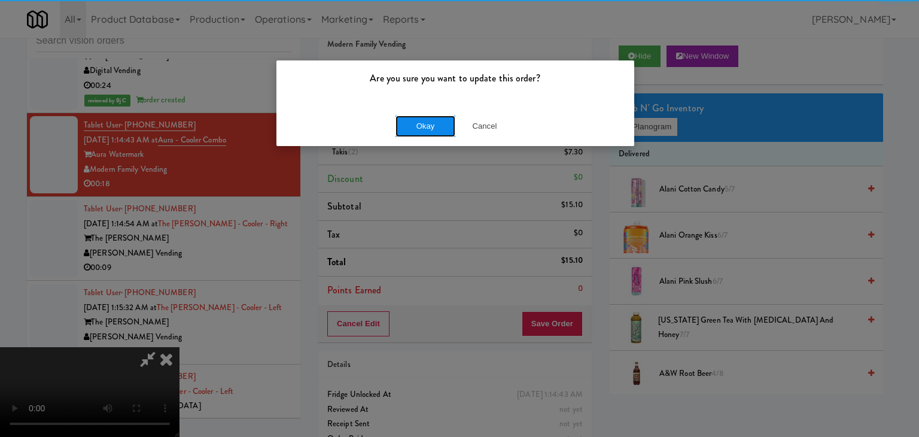
click at [431, 127] on button "Okay" at bounding box center [425, 126] width 60 height 22
click at [431, 127] on div "Okay Cancel" at bounding box center [455, 126] width 358 height 40
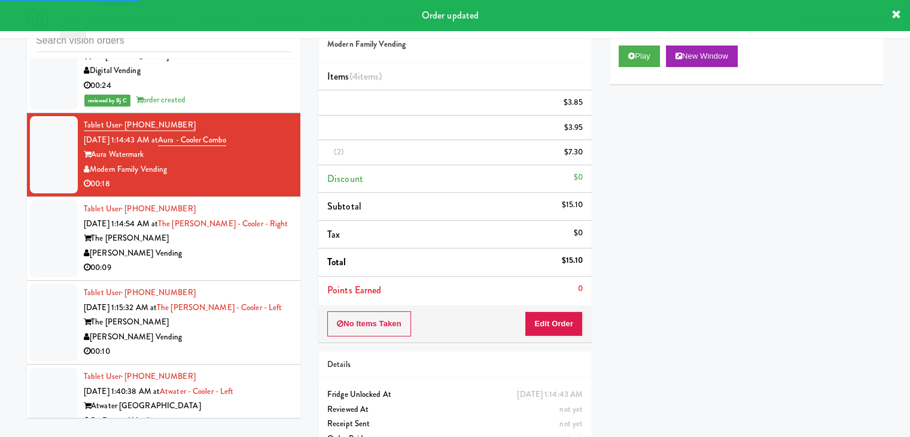
click at [215, 260] on div "00:09" at bounding box center [188, 267] width 208 height 15
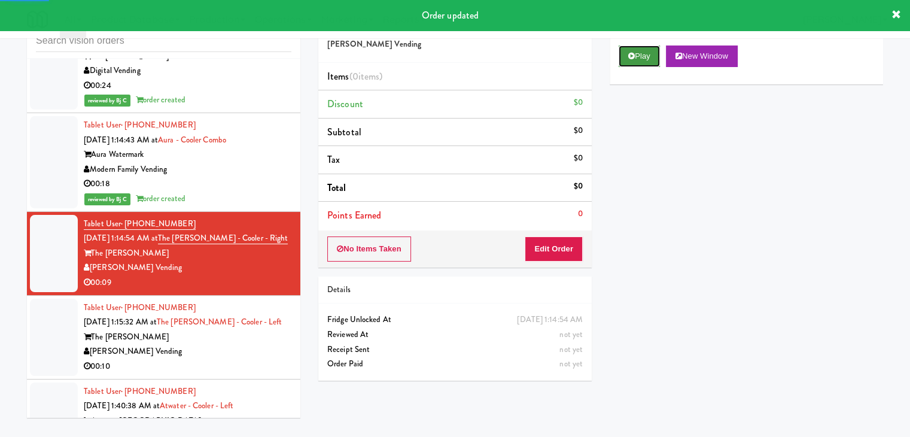
click at [655, 54] on button "Play" at bounding box center [638, 56] width 41 height 22
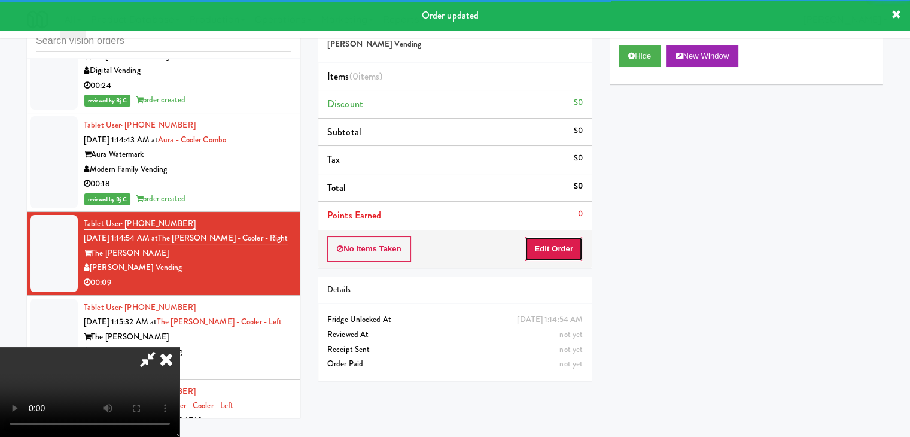
click at [547, 257] on button "Edit Order" at bounding box center [553, 248] width 58 height 25
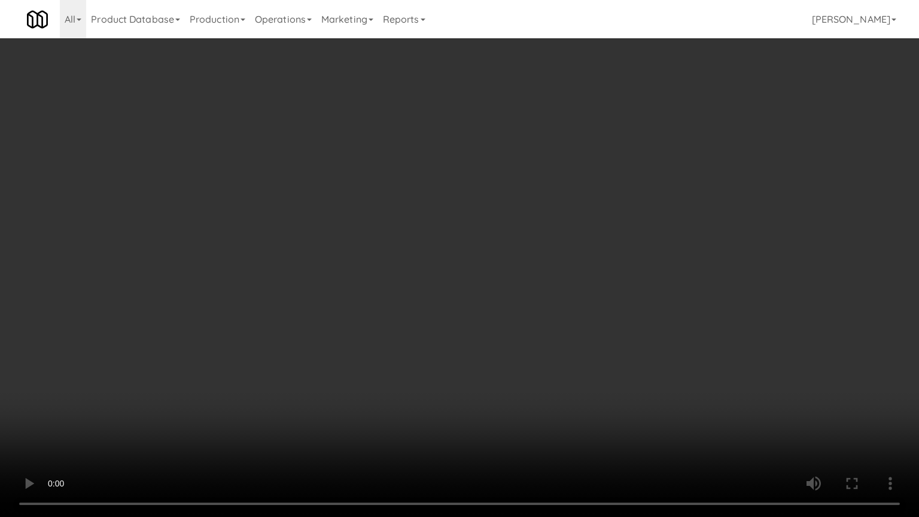
click at [560, 328] on video at bounding box center [459, 258] width 919 height 517
drag, startPoint x: 560, startPoint y: 328, endPoint x: 555, endPoint y: 333, distance: 6.8
click at [560, 330] on video at bounding box center [459, 258] width 919 height 517
click at [589, 312] on video at bounding box center [459, 258] width 919 height 517
drag, startPoint x: 590, startPoint y: 311, endPoint x: 600, endPoint y: 295, distance: 18.9
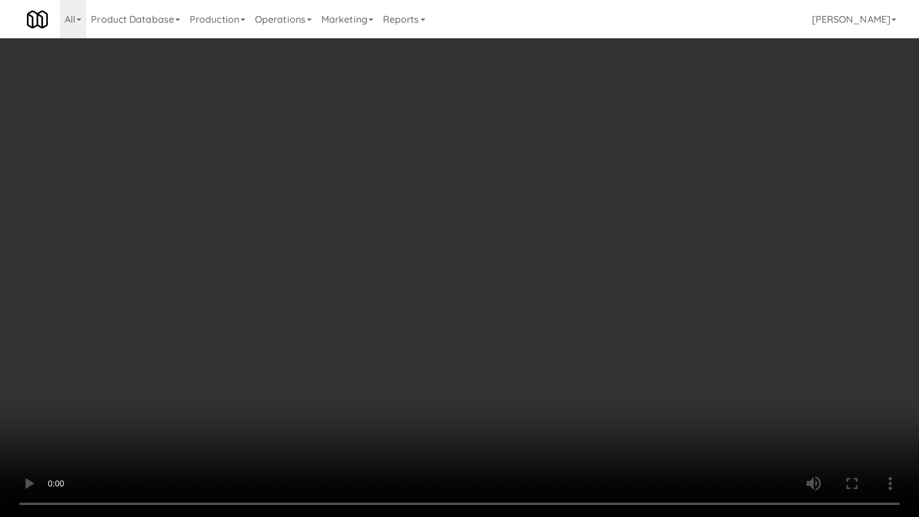
click at [599, 297] on video at bounding box center [459, 258] width 919 height 517
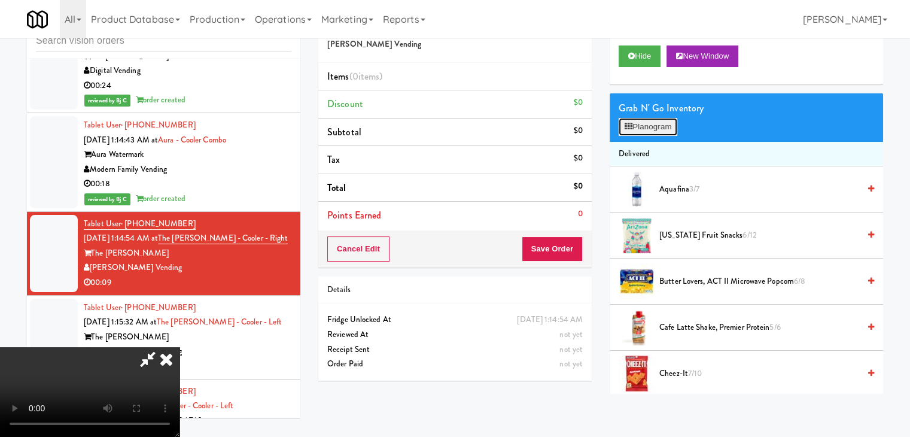
click at [658, 121] on button "Planogram" at bounding box center [647, 127] width 59 height 18
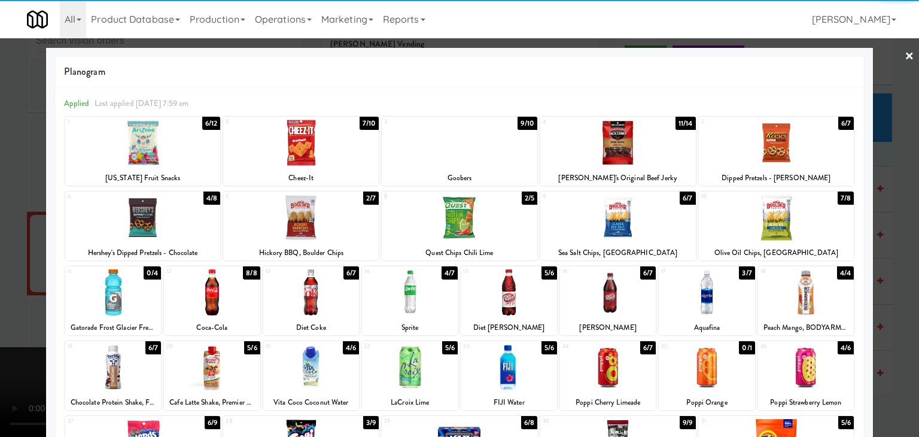
drag, startPoint x: 304, startPoint y: 223, endPoint x: 181, endPoint y: 252, distance: 125.9
click at [304, 223] on div at bounding box center [300, 217] width 155 height 46
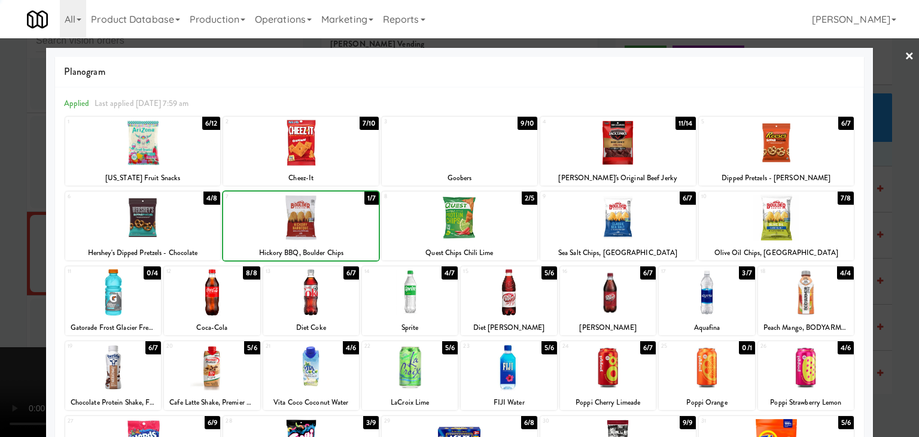
click at [0, 279] on div at bounding box center [459, 218] width 919 height 437
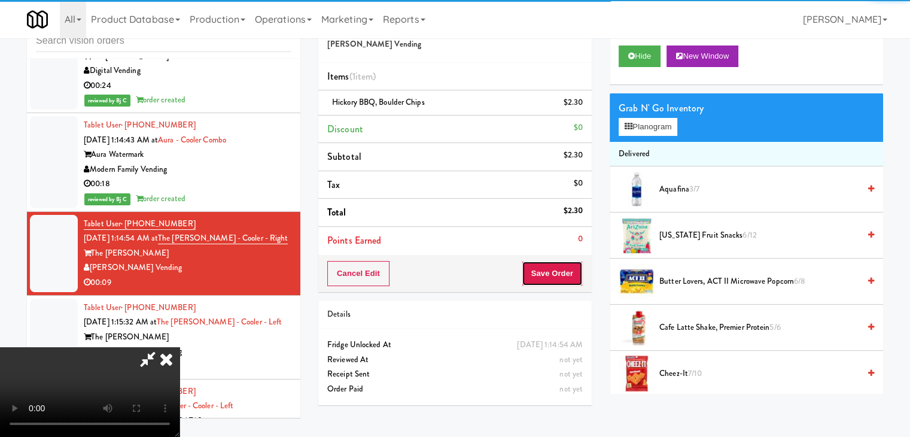
click at [556, 269] on button "Save Order" at bounding box center [551, 273] width 61 height 25
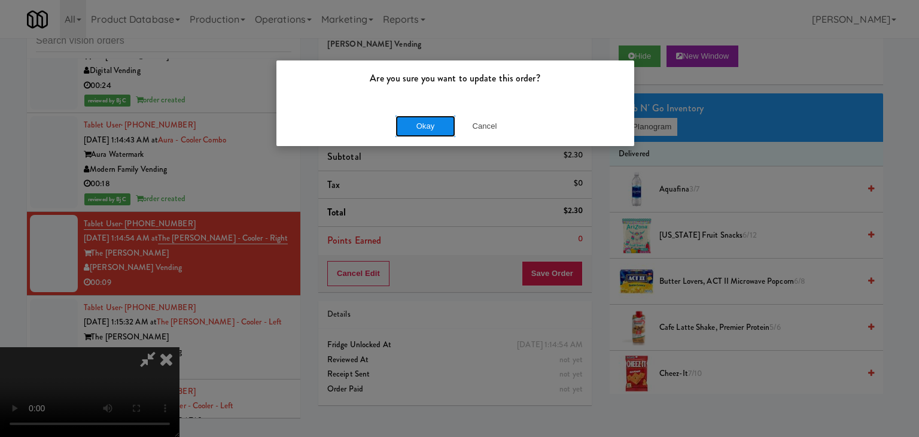
click at [445, 123] on button "Okay" at bounding box center [425, 126] width 60 height 22
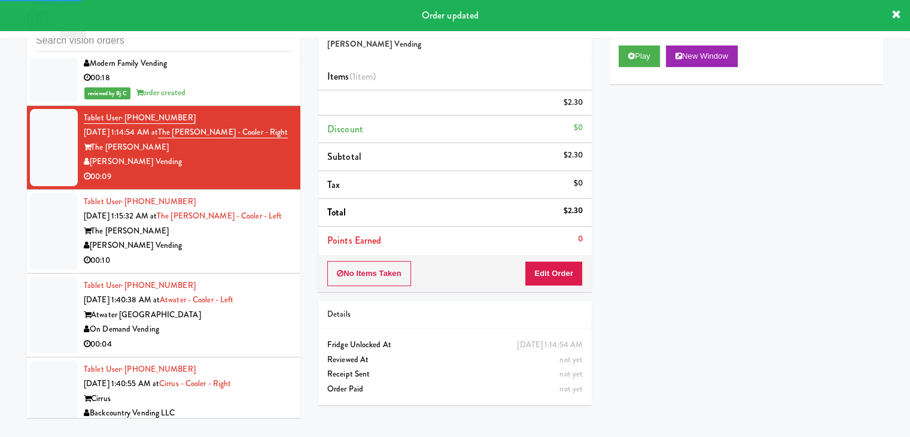
scroll to position [4701, 0]
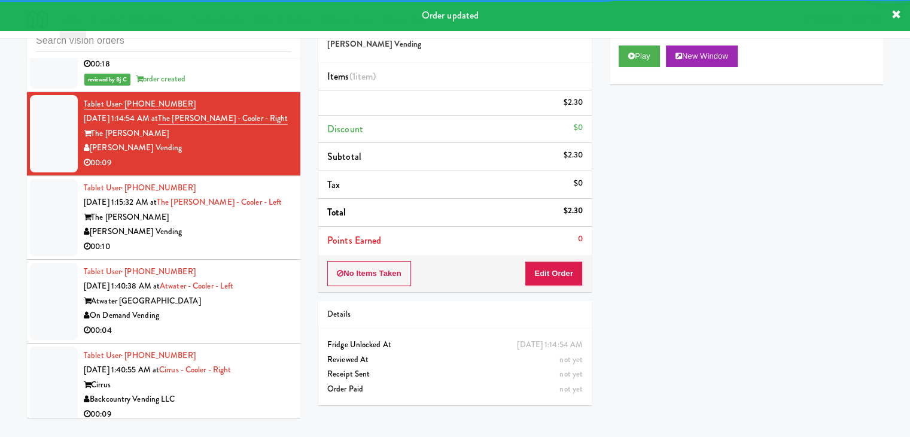
drag, startPoint x: 243, startPoint y: 230, endPoint x: 241, endPoint y: 242, distance: 12.7
click at [245, 233] on div "[PERSON_NAME] Vending" at bounding box center [188, 231] width 208 height 15
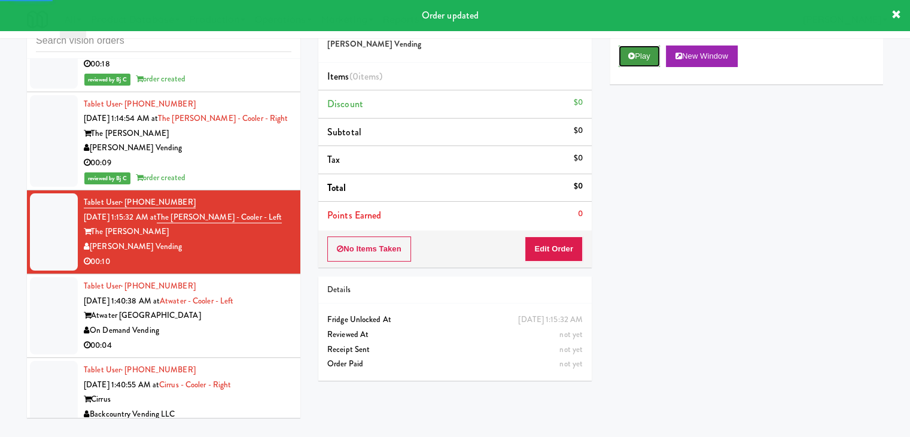
click at [654, 58] on button "Play" at bounding box center [638, 56] width 41 height 22
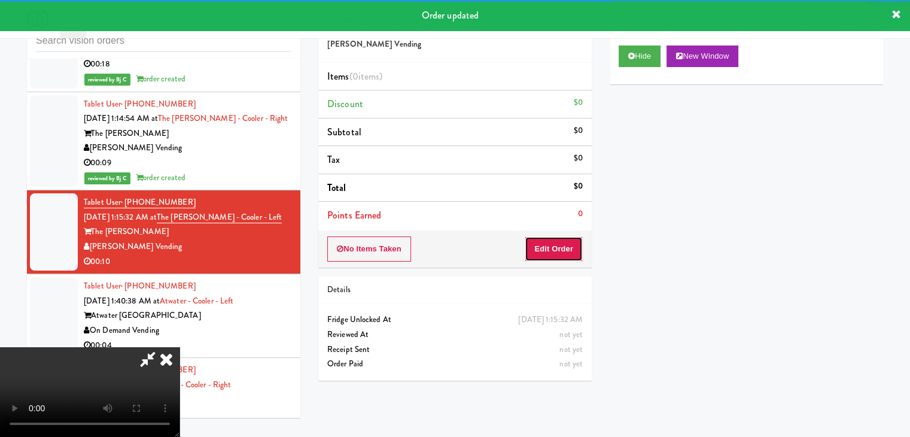
click at [533, 250] on button "Edit Order" at bounding box center [553, 248] width 58 height 25
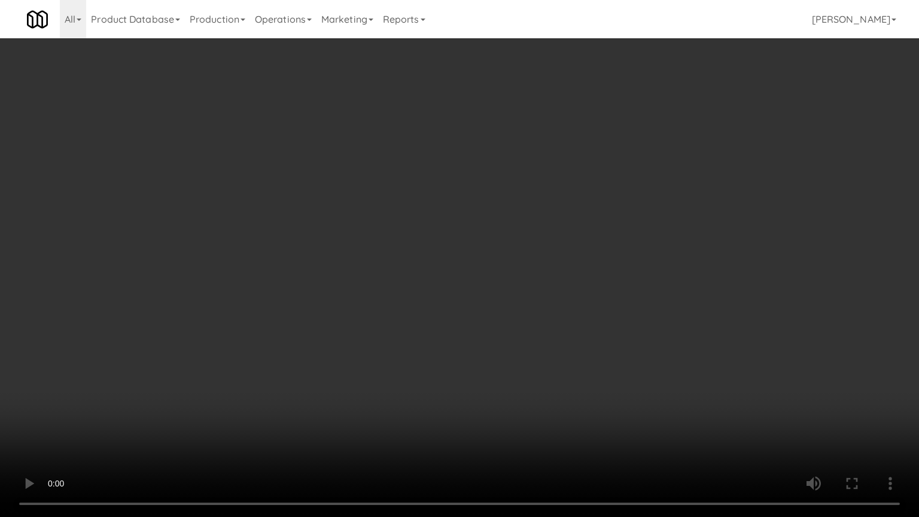
click at [533, 383] on video at bounding box center [459, 258] width 919 height 517
click at [543, 354] on video at bounding box center [459, 258] width 919 height 517
drag, startPoint x: 543, startPoint y: 354, endPoint x: 574, endPoint y: 251, distance: 108.0
click at [542, 349] on video at bounding box center [459, 258] width 919 height 517
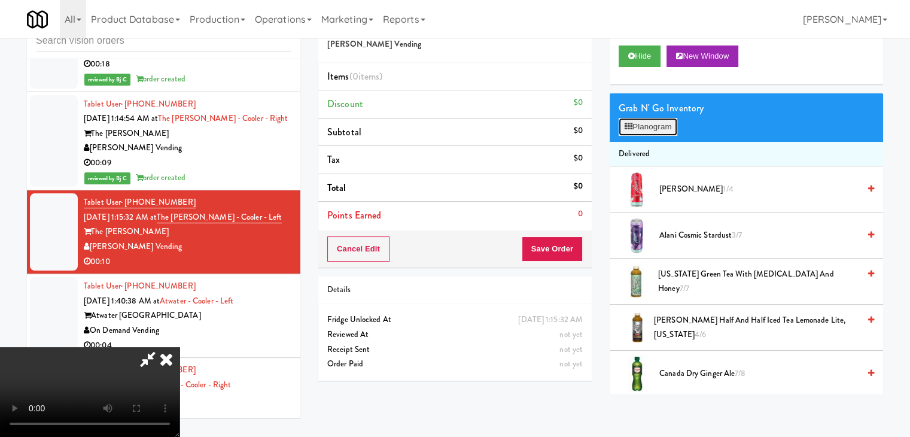
click at [646, 124] on button "Planogram" at bounding box center [647, 127] width 59 height 18
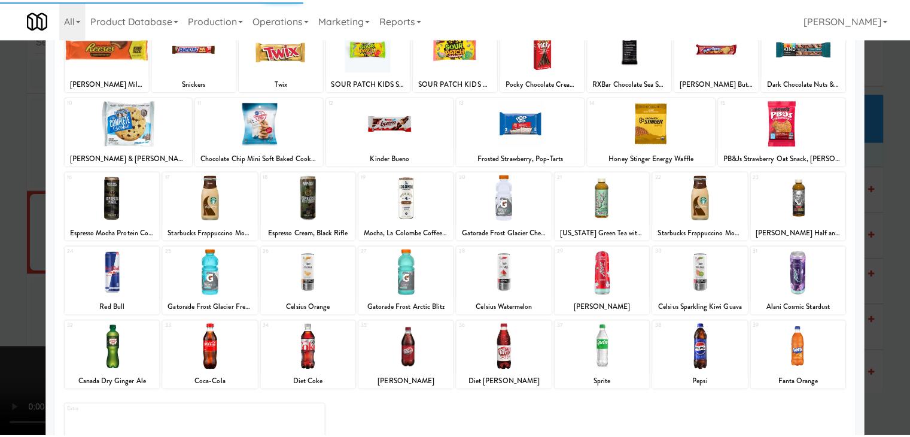
scroll to position [120, 0]
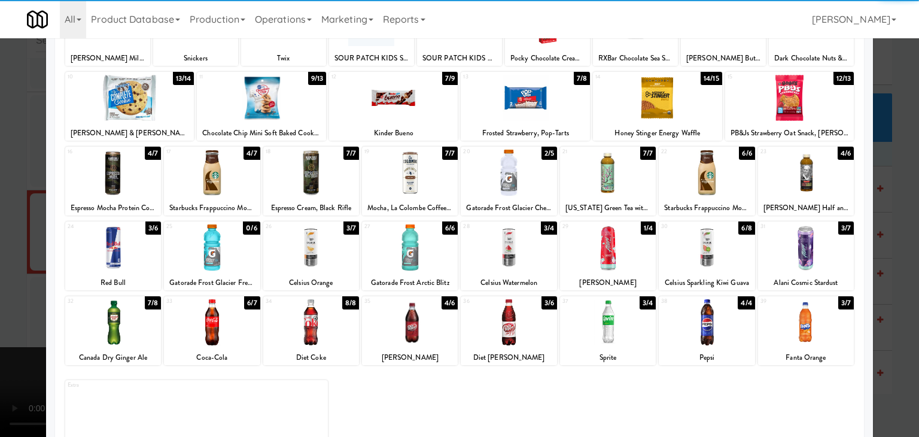
click at [406, 258] on div at bounding box center [410, 247] width 96 height 46
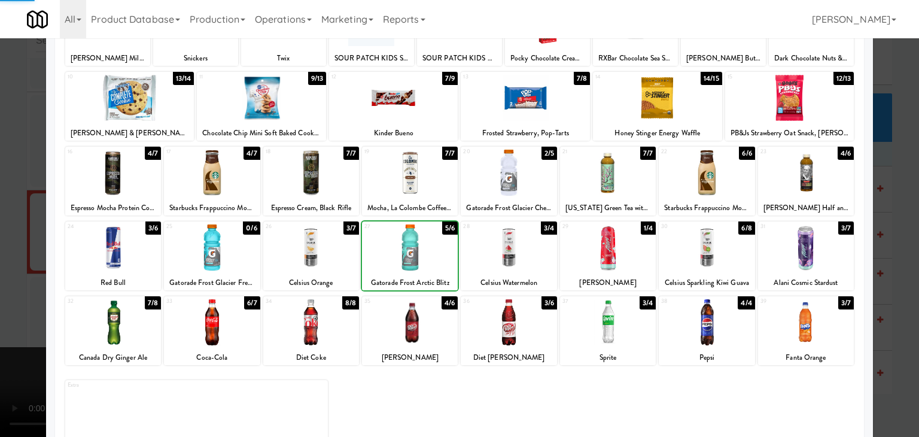
drag, startPoint x: 0, startPoint y: 288, endPoint x: 388, endPoint y: 304, distance: 388.5
click at [19, 288] on div at bounding box center [459, 218] width 919 height 437
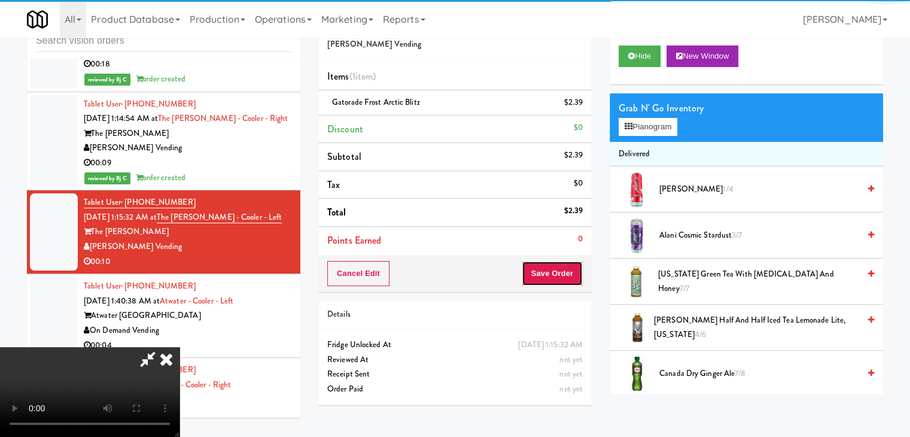
click at [568, 277] on button "Save Order" at bounding box center [551, 273] width 61 height 25
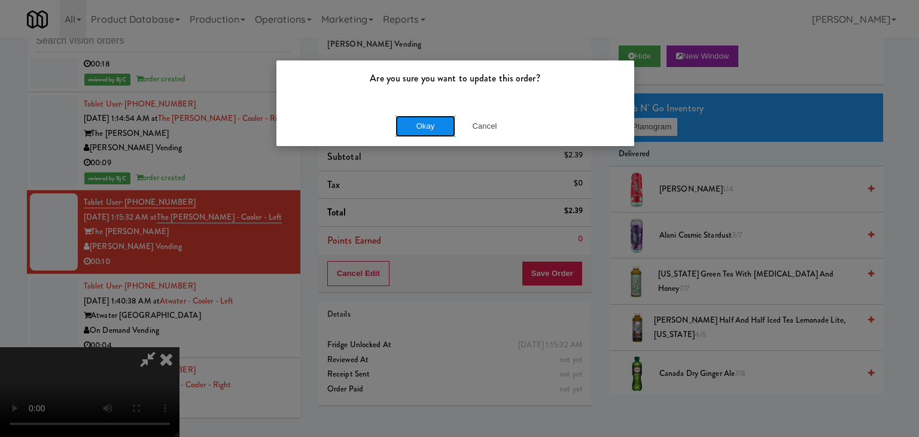
click at [436, 120] on button "Okay" at bounding box center [425, 126] width 60 height 22
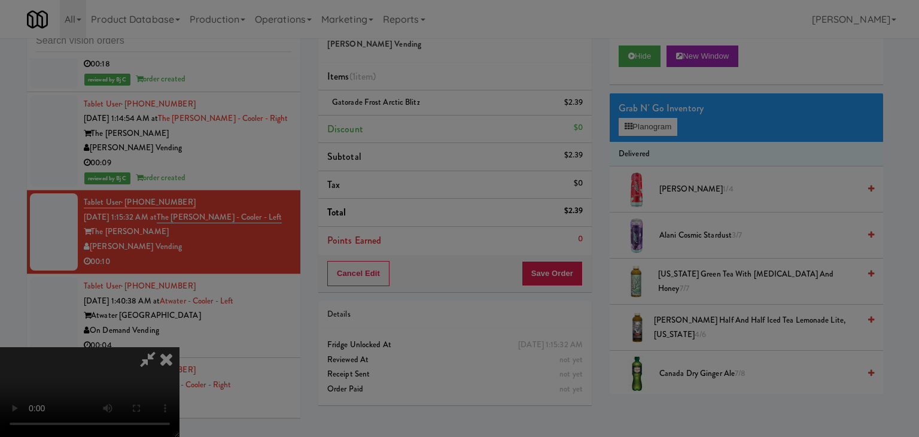
click at [436, 115] on button "Okay" at bounding box center [425, 104] width 60 height 22
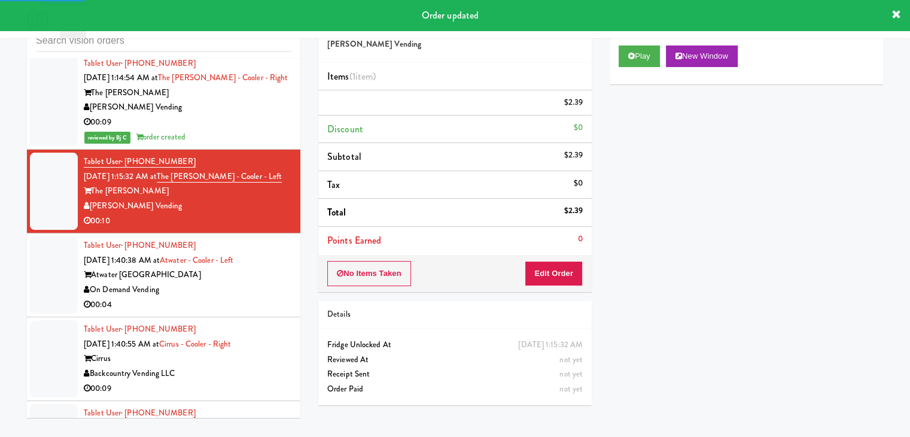
scroll to position [4820, 0]
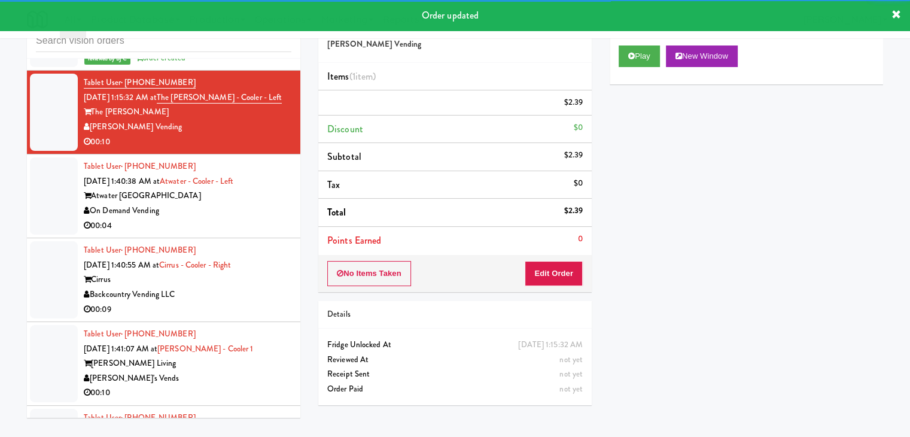
click at [264, 180] on div "Tablet User · (585) 355-9305 [DATE] 1:40:38 AM at [GEOGRAPHIC_DATA] - Left Atwa…" at bounding box center [188, 196] width 208 height 74
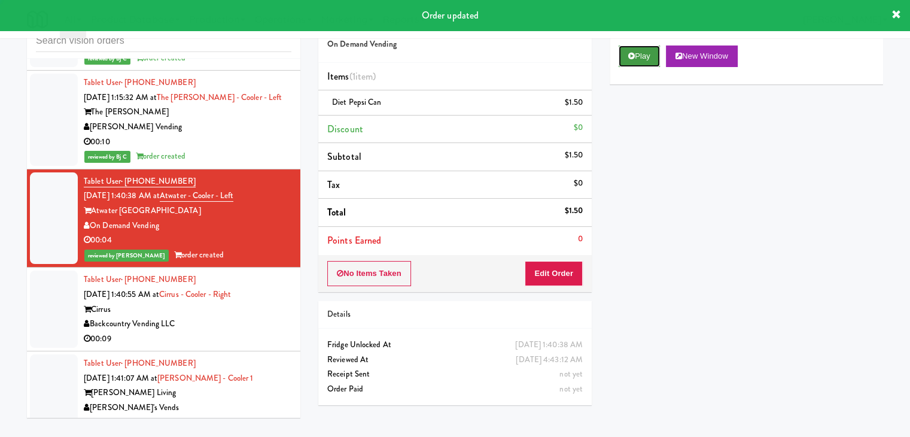
click at [639, 56] on button "Play" at bounding box center [638, 56] width 41 height 22
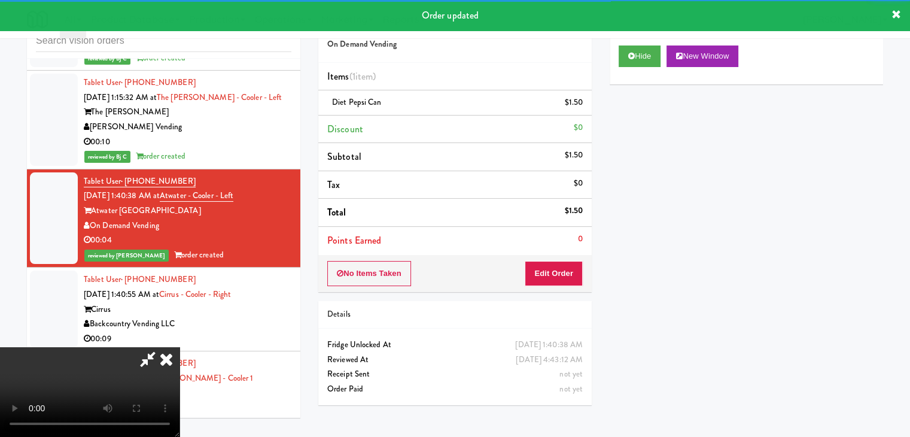
click at [230, 311] on div "Tablet User · (970) 987-3491 [DATE] 1:40:55 AM at Cirrus - Cooler - Right Cirru…" at bounding box center [188, 309] width 208 height 74
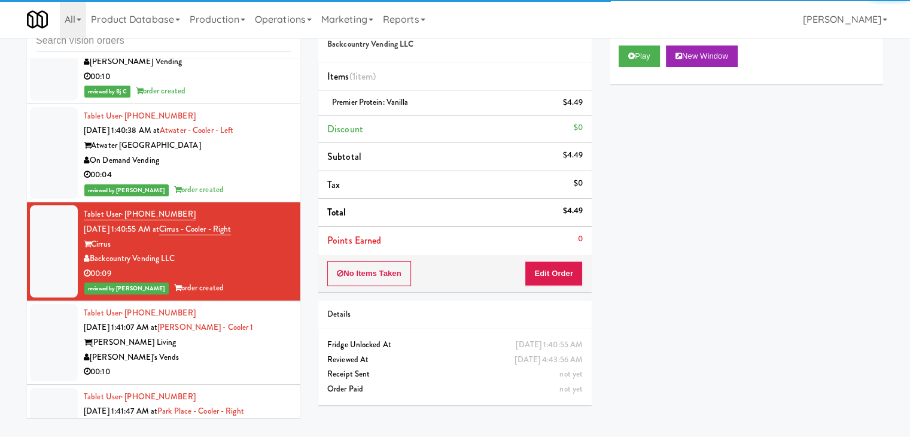
scroll to position [5000, 0]
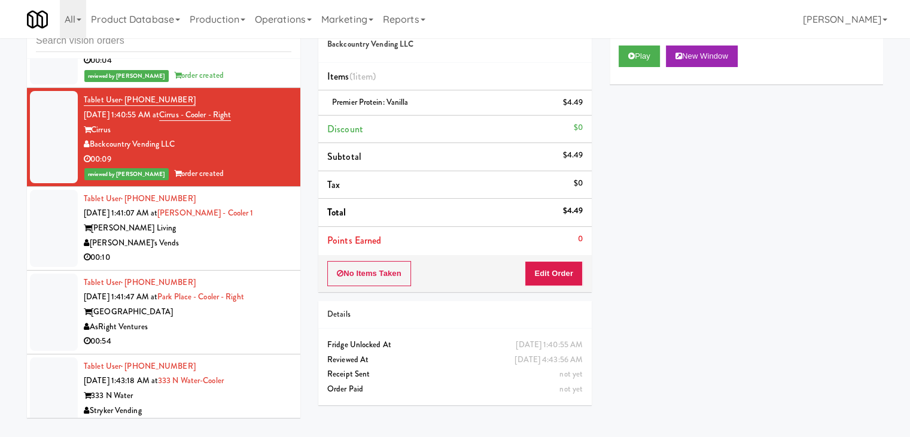
click at [249, 246] on li "Tablet User · (915) 603-8017 [DATE] 1:41:07 AM at [PERSON_NAME] Luxury - Cooler…" at bounding box center [163, 229] width 273 height 84
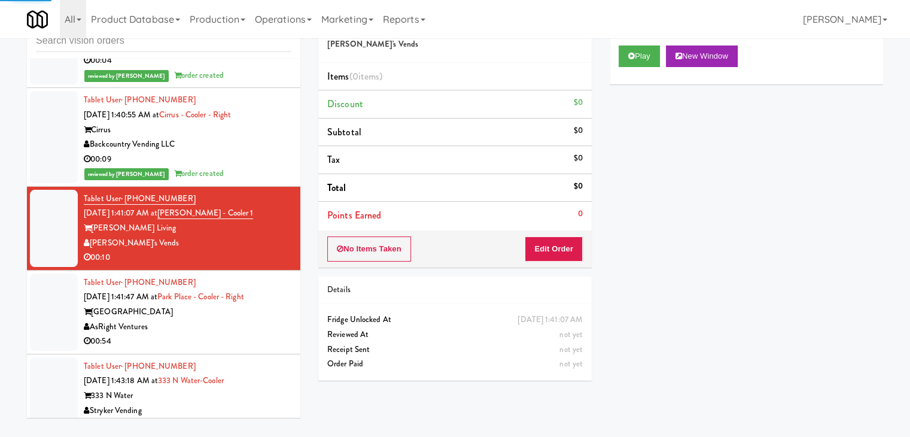
click at [224, 319] on div "AsRight Ventures" at bounding box center [188, 326] width 208 height 15
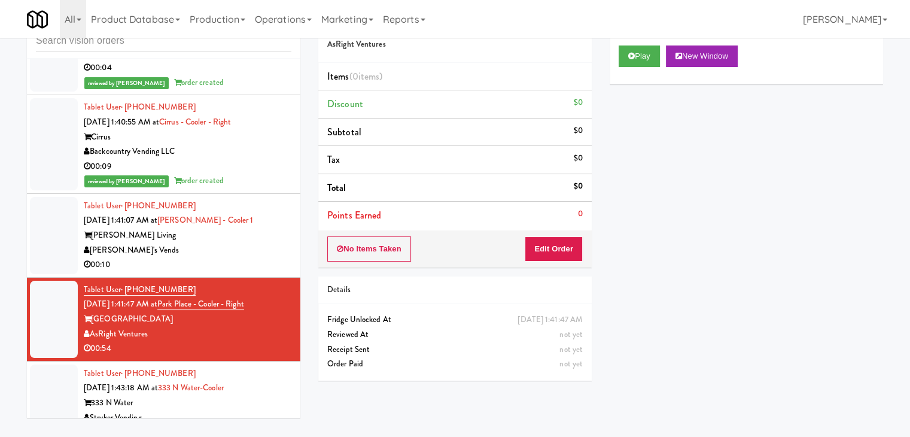
scroll to position [5000, 0]
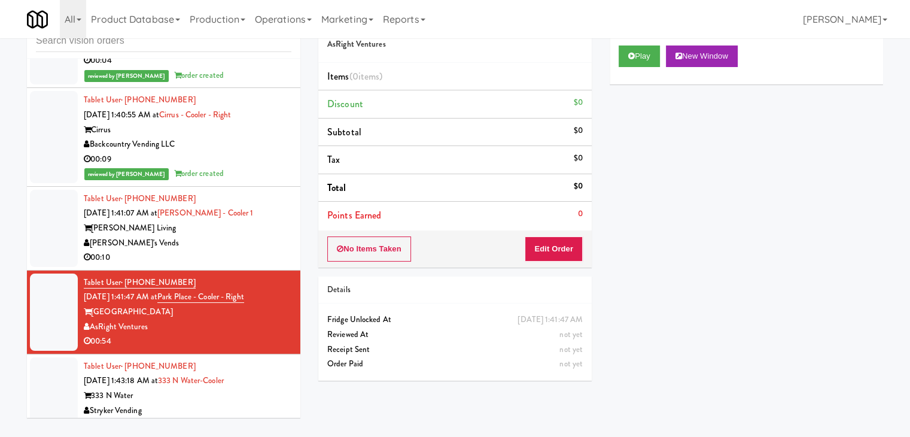
click at [253, 236] on div "[PERSON_NAME]'s Vends" at bounding box center [188, 243] width 208 height 15
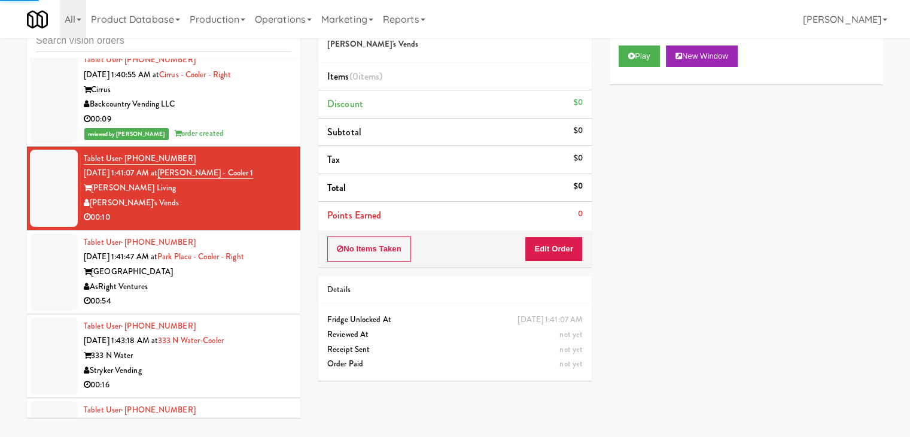
scroll to position [5179, 0]
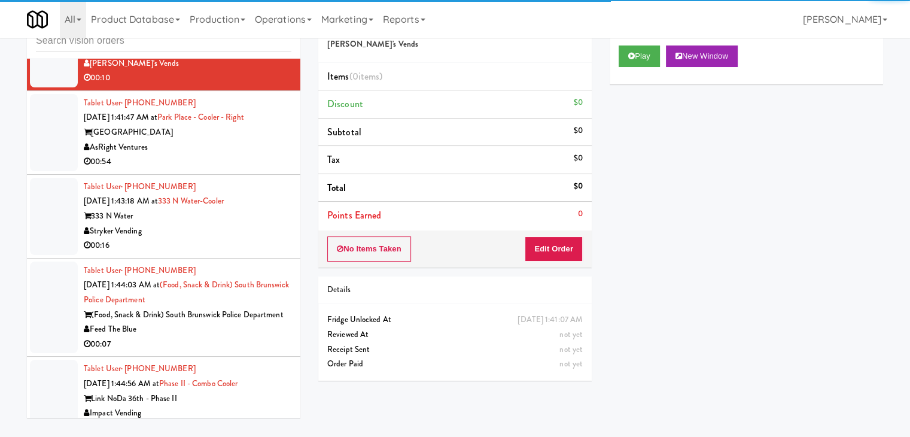
click at [242, 238] on div "00:16" at bounding box center [188, 245] width 208 height 15
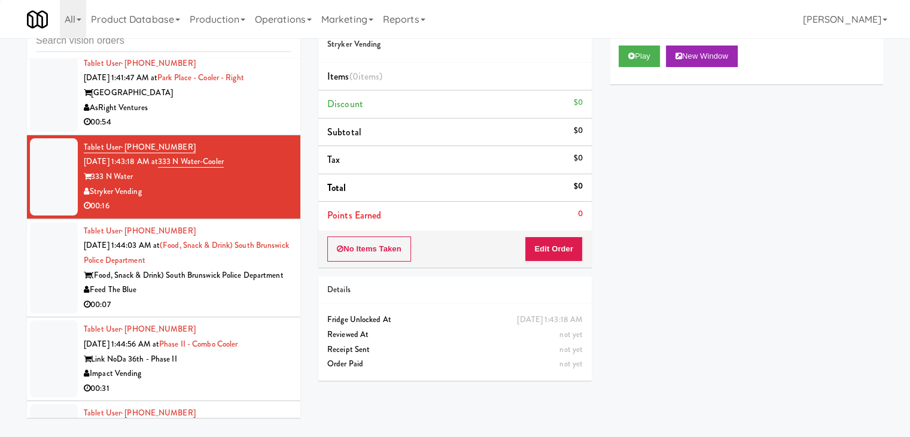
scroll to position [5358, 0]
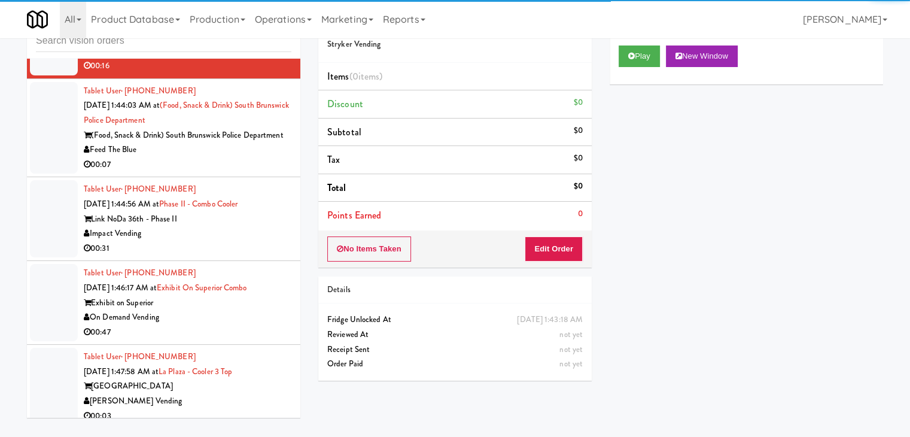
click at [244, 150] on div "Feed The Blue" at bounding box center [188, 149] width 208 height 15
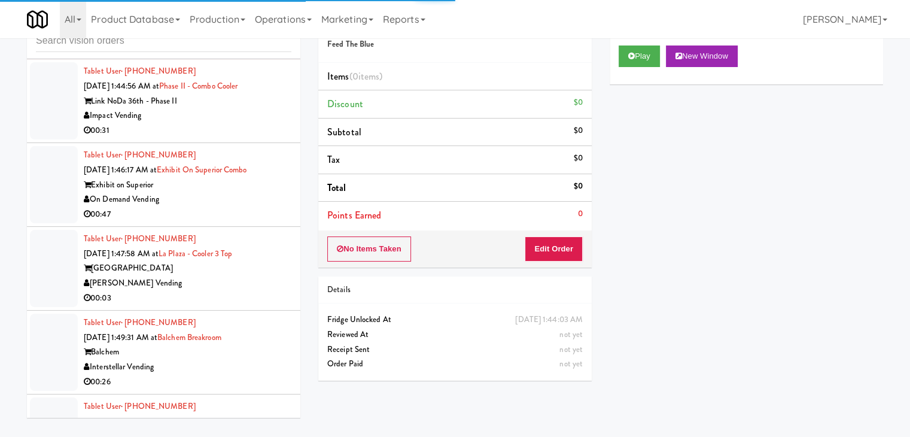
scroll to position [5538, 0]
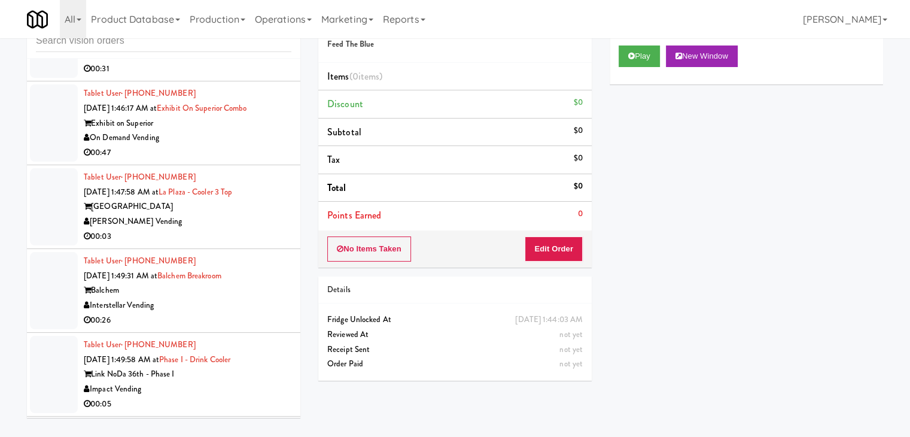
click at [234, 214] on div "[PERSON_NAME] Vending" at bounding box center [188, 221] width 208 height 15
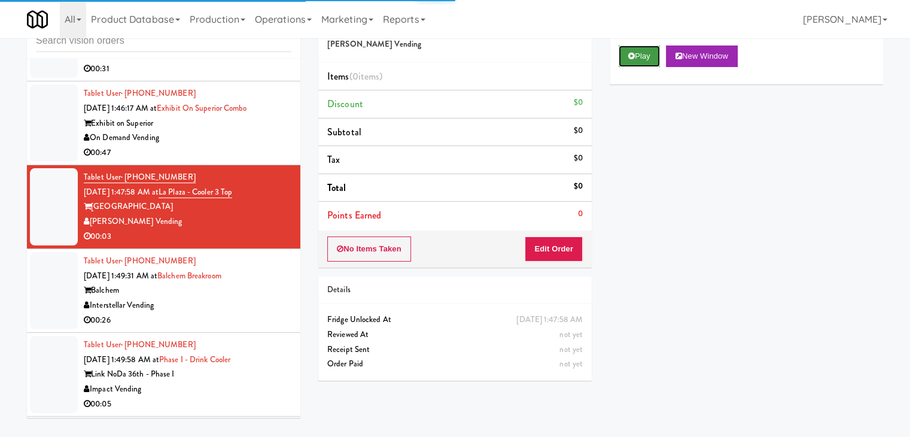
click at [637, 58] on button "Play" at bounding box center [638, 56] width 41 height 22
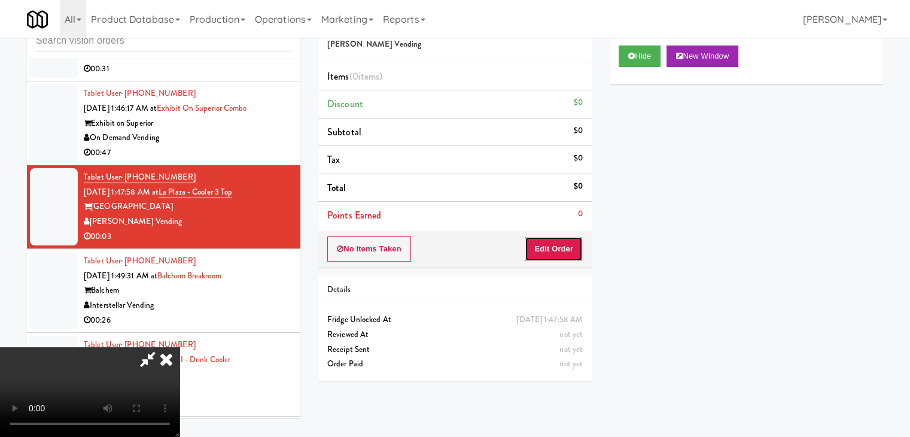
click at [554, 245] on button "Edit Order" at bounding box center [553, 248] width 58 height 25
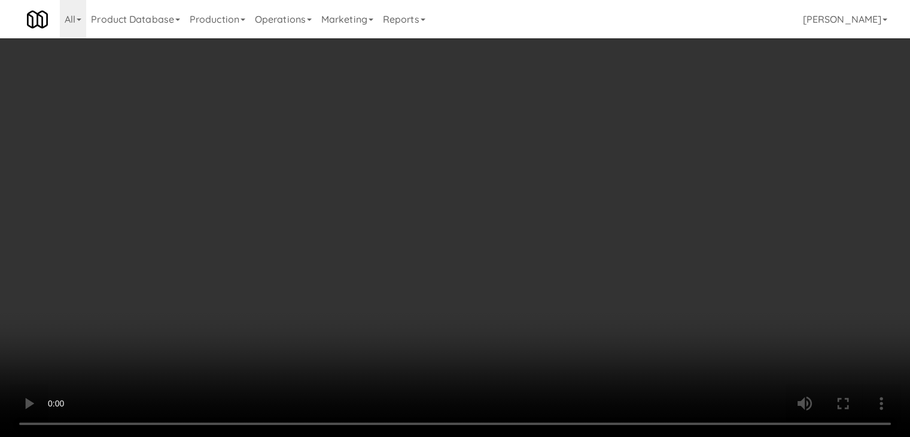
scroll to position [5524, 0]
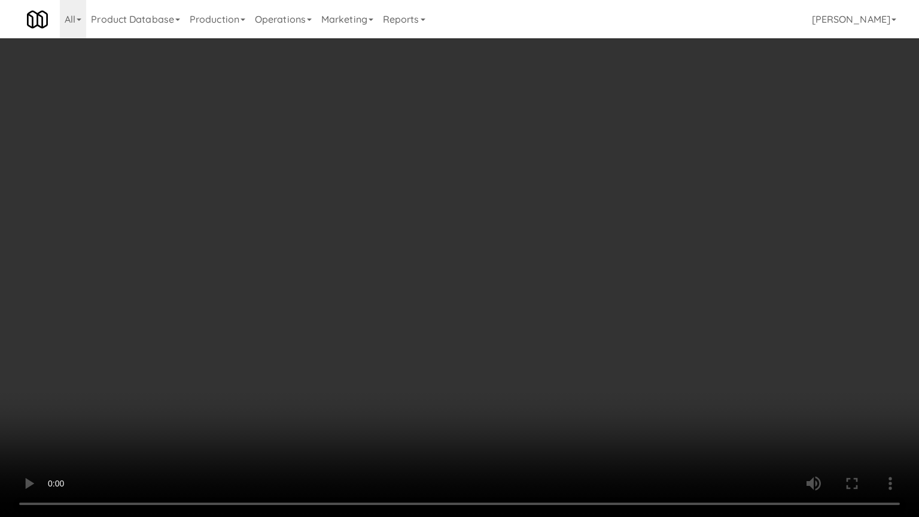
click at [569, 355] on video at bounding box center [459, 258] width 919 height 517
click at [571, 356] on video at bounding box center [459, 258] width 919 height 517
click at [590, 340] on video at bounding box center [459, 258] width 919 height 517
click at [590, 336] on video at bounding box center [459, 258] width 919 height 517
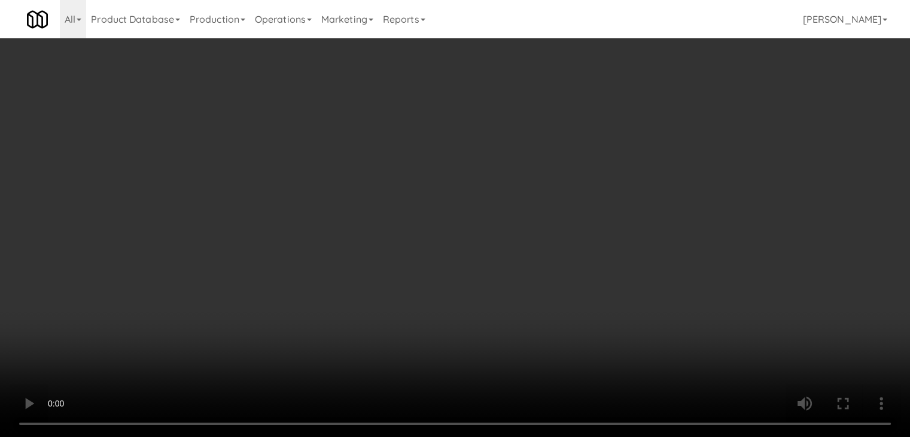
click at [669, 127] on button "Planogram" at bounding box center [647, 127] width 59 height 18
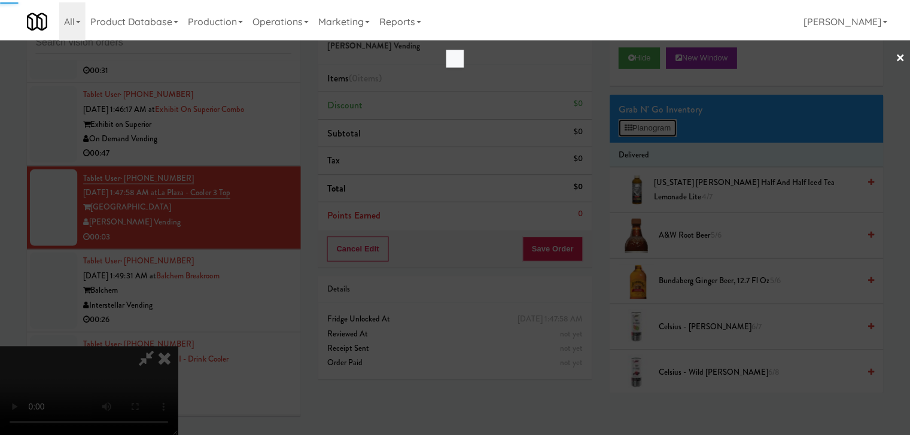
scroll to position [5524, 0]
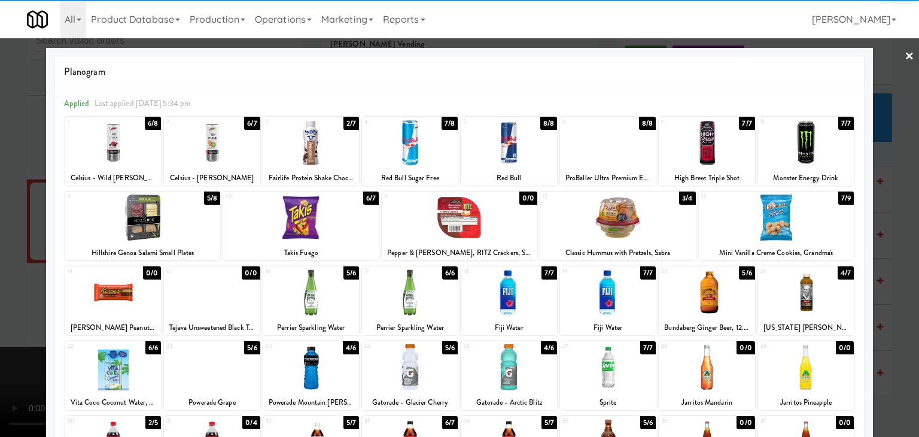
click at [301, 217] on div at bounding box center [300, 217] width 155 height 46
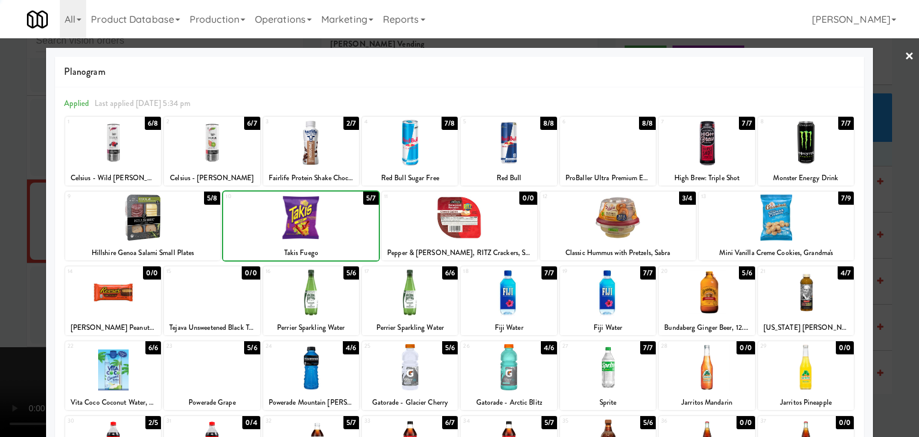
drag, startPoint x: 0, startPoint y: 253, endPoint x: 167, endPoint y: 245, distance: 167.1
click at [19, 248] on div at bounding box center [459, 218] width 919 height 437
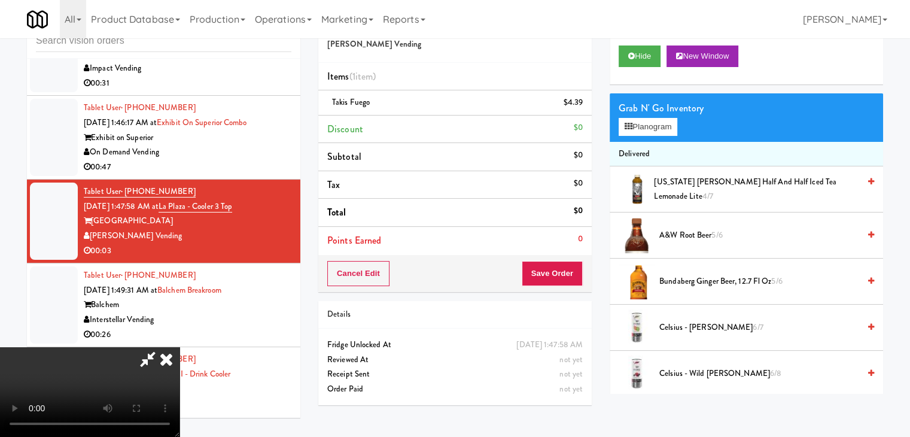
scroll to position [5538, 0]
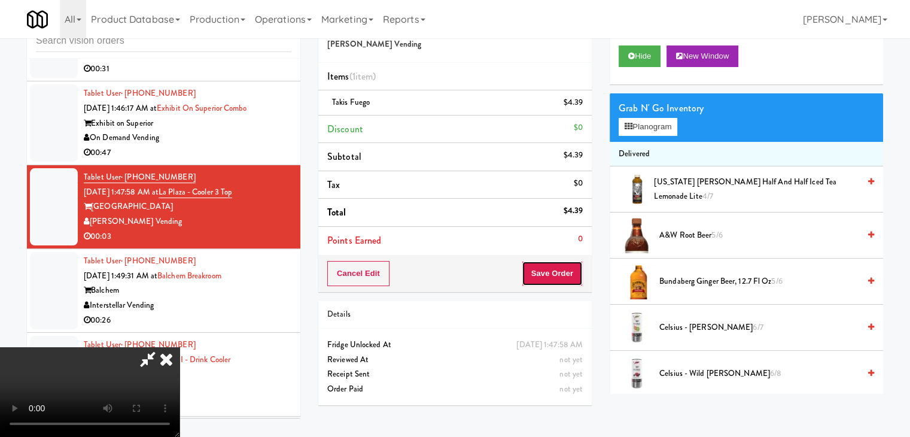
click at [575, 275] on button "Save Order" at bounding box center [551, 273] width 61 height 25
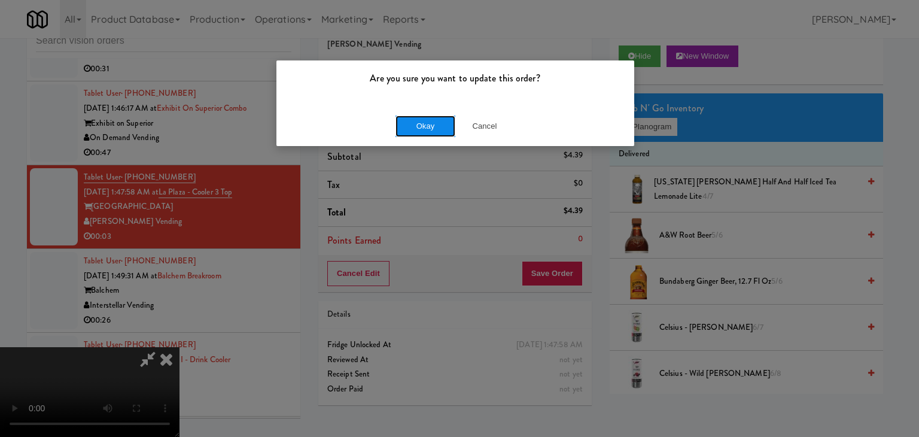
click at [417, 123] on button "Okay" at bounding box center [425, 126] width 60 height 22
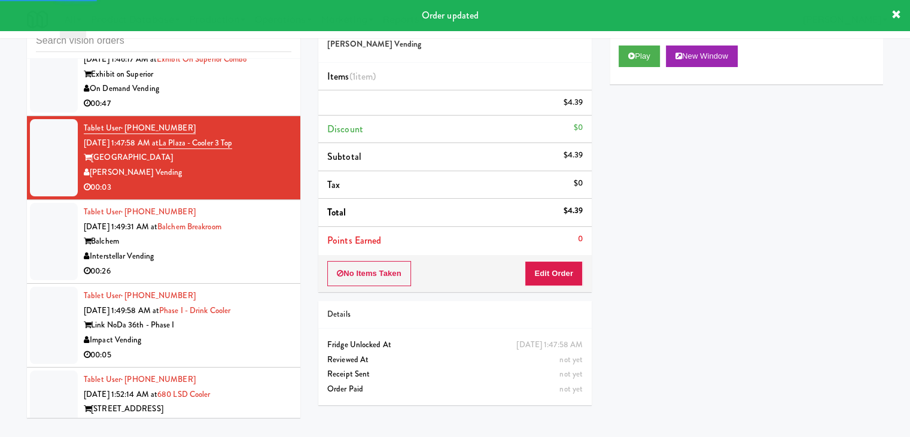
scroll to position [5658, 0]
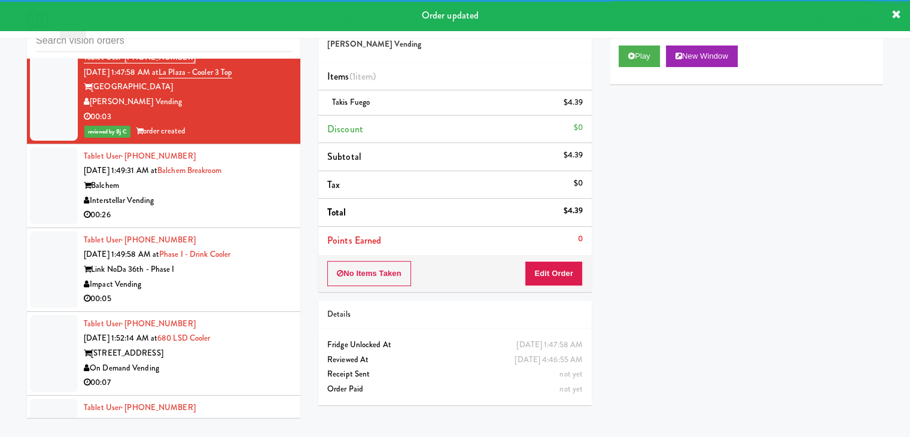
click at [258, 194] on div "Interstellar Vending" at bounding box center [188, 200] width 208 height 15
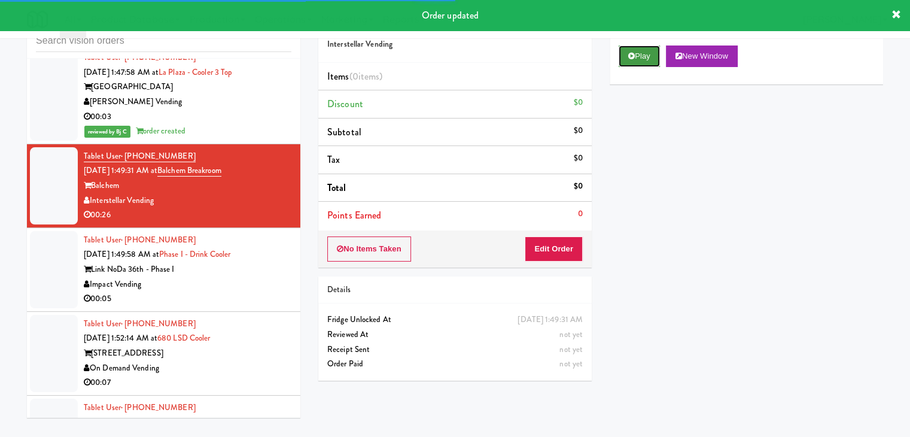
click at [639, 55] on button "Play" at bounding box center [638, 56] width 41 height 22
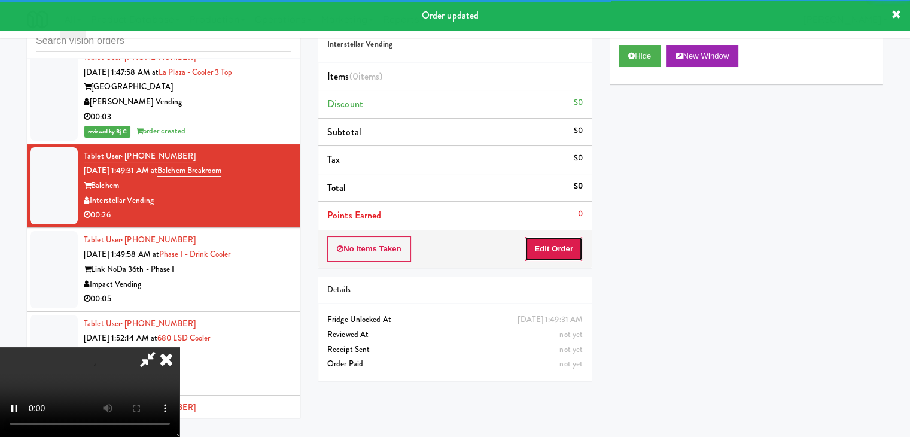
click at [555, 249] on button "Edit Order" at bounding box center [553, 248] width 58 height 25
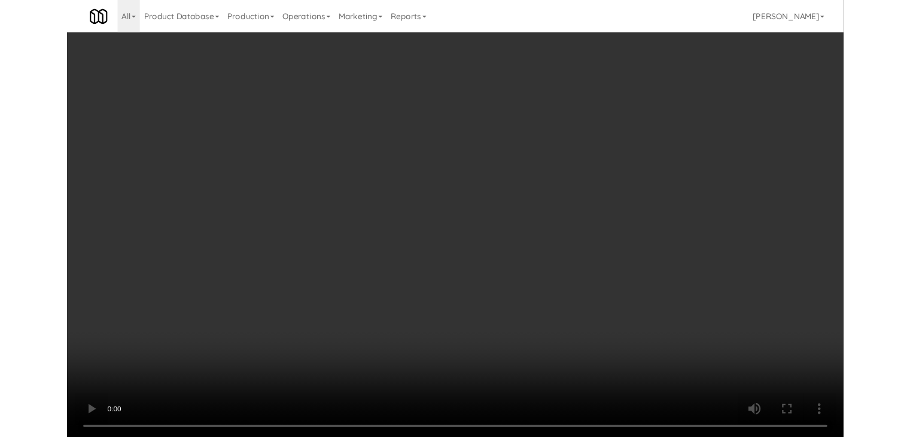
scroll to position [5643, 0]
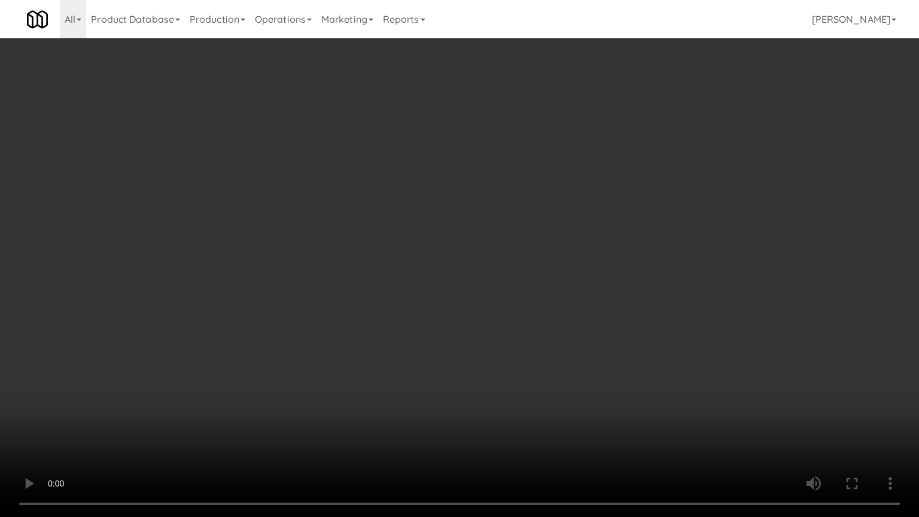
click at [548, 322] on video at bounding box center [459, 258] width 919 height 517
click at [571, 254] on video at bounding box center [459, 258] width 919 height 517
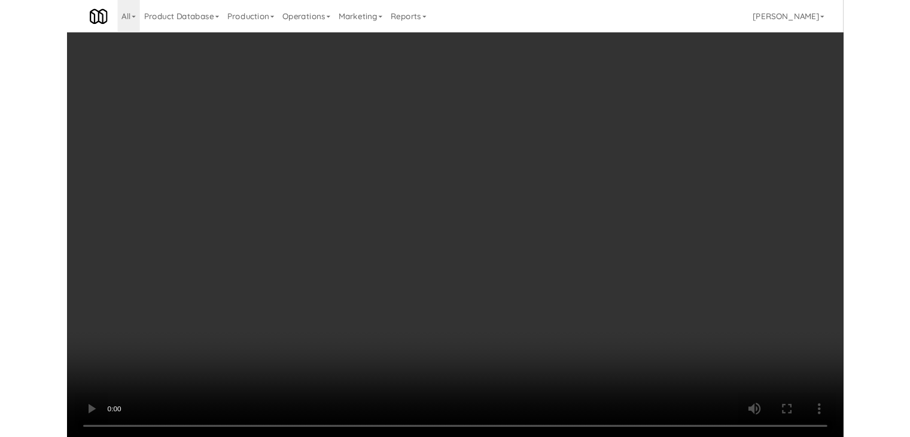
scroll to position [5658, 0]
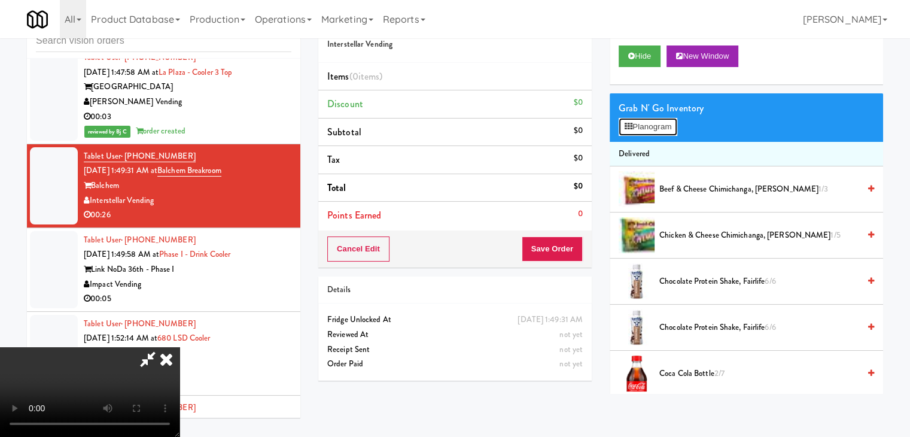
click at [668, 119] on button "Planogram" at bounding box center [647, 127] width 59 height 18
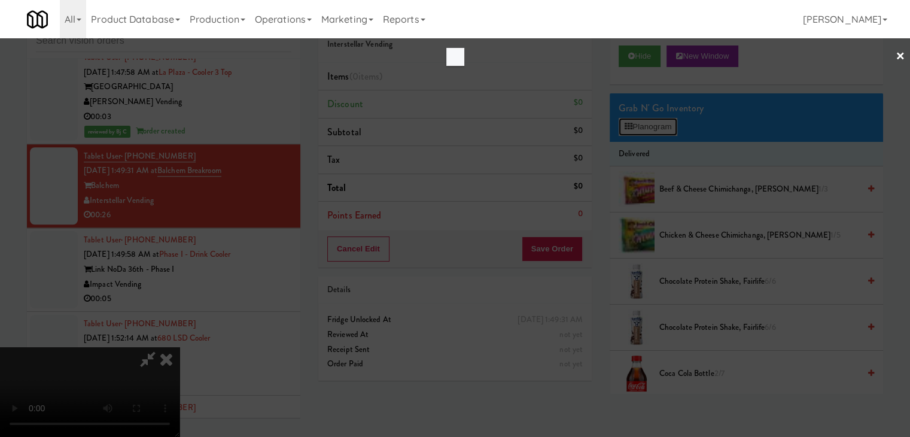
scroll to position [5643, 0]
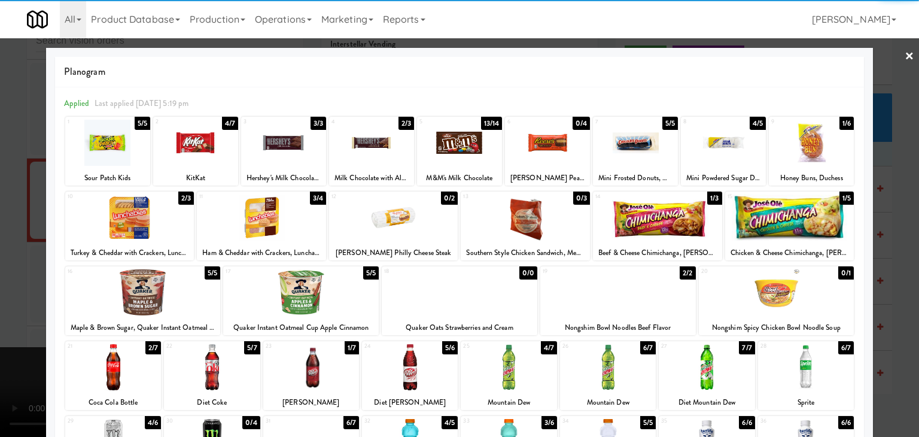
click at [805, 362] on div at bounding box center [806, 367] width 96 height 46
click at [663, 202] on div at bounding box center [657, 217] width 129 height 46
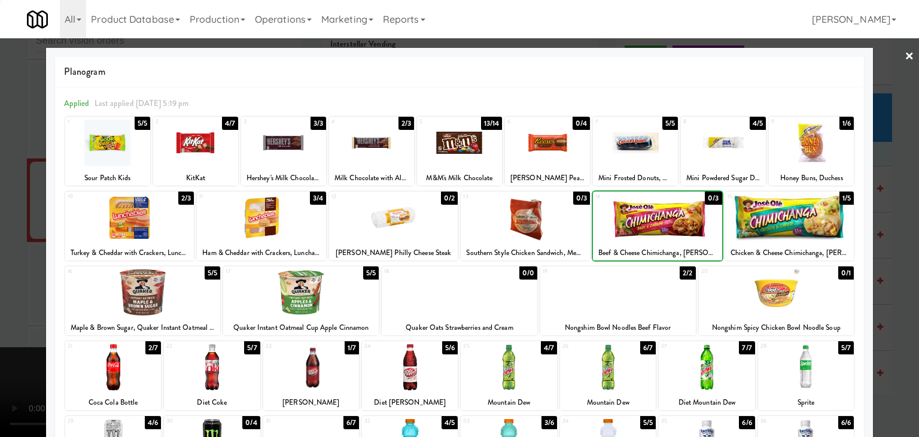
drag, startPoint x: 10, startPoint y: 272, endPoint x: 483, endPoint y: 284, distance: 473.8
click at [14, 272] on div at bounding box center [459, 218] width 919 height 437
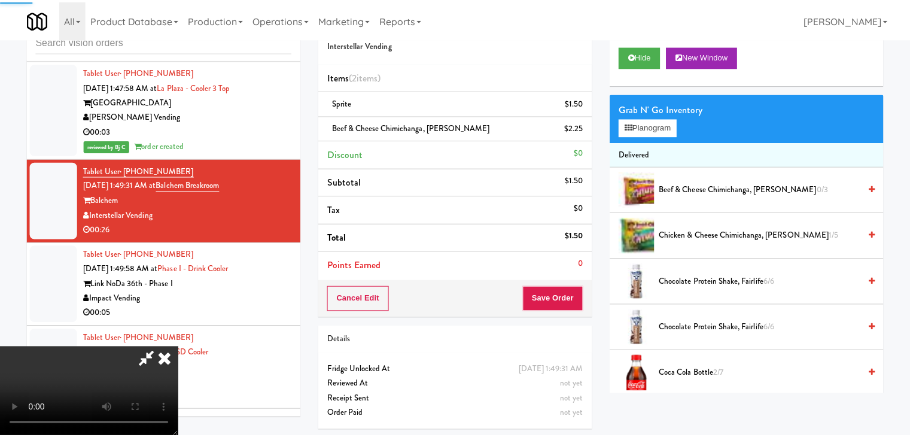
scroll to position [5658, 0]
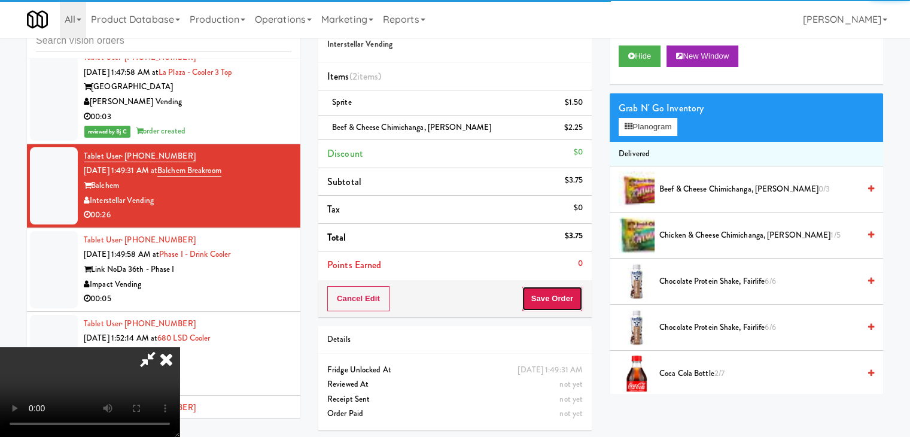
click at [569, 300] on button "Save Order" at bounding box center [551, 298] width 61 height 25
click at [568, 298] on button "Save Order" at bounding box center [551, 298] width 61 height 25
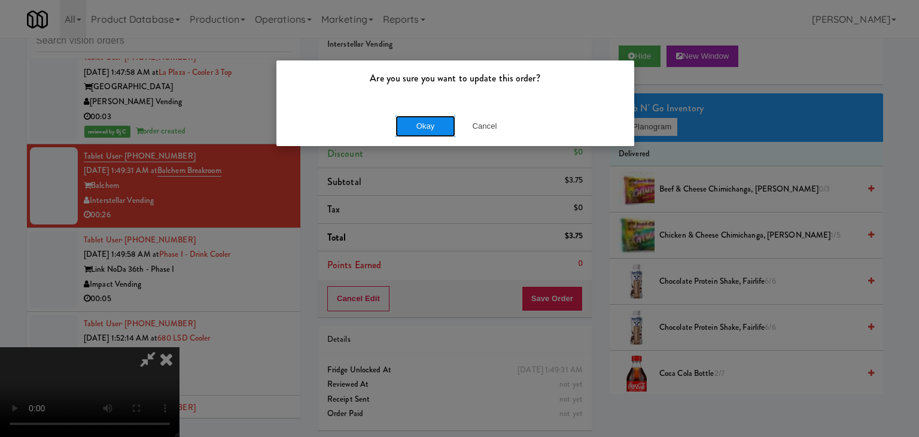
click at [414, 122] on button "Okay" at bounding box center [425, 126] width 60 height 22
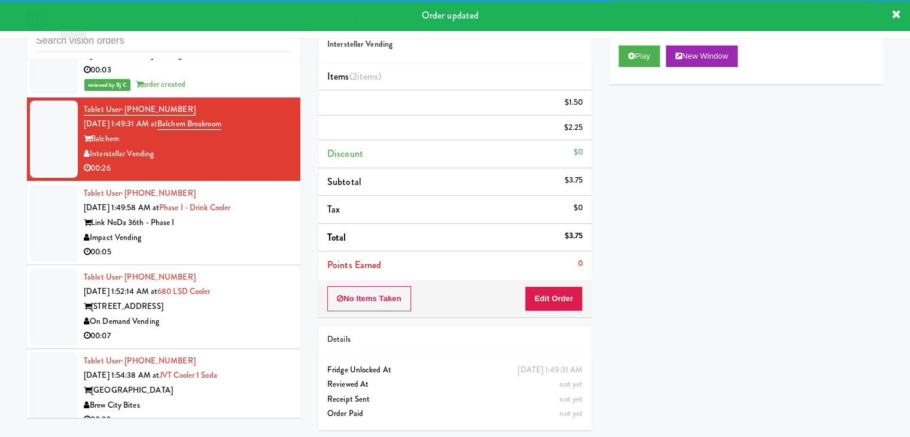
scroll to position [5777, 0]
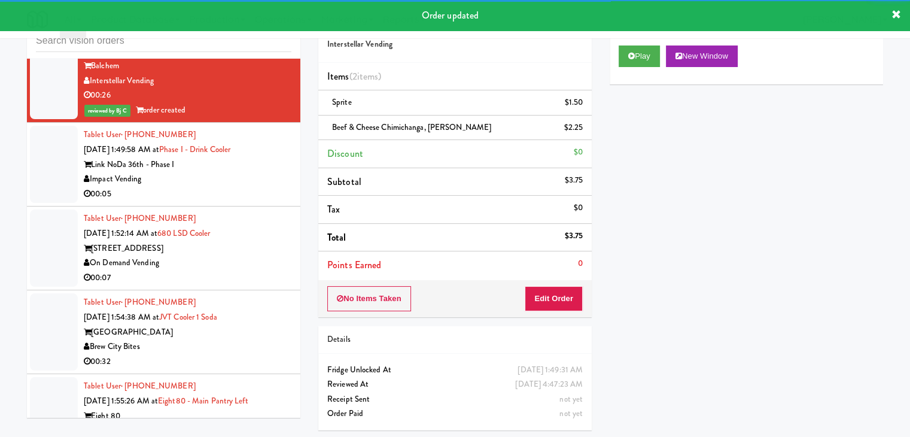
click at [263, 173] on div "Impact Vending" at bounding box center [188, 179] width 208 height 15
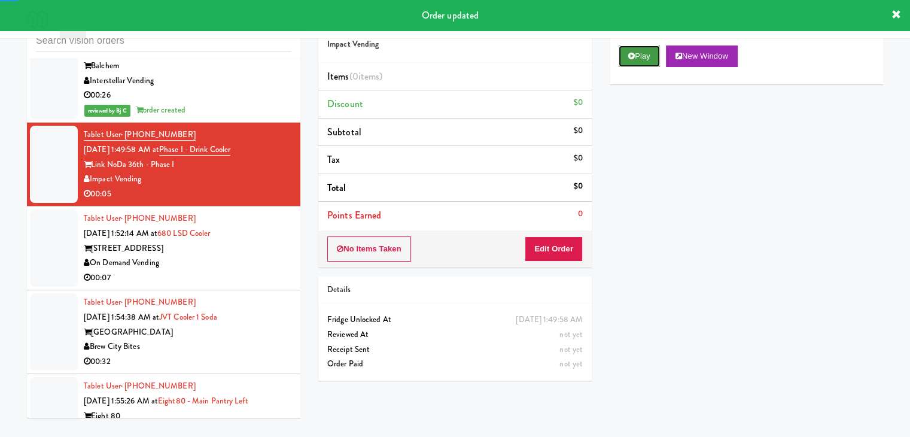
click at [643, 46] on button "Play" at bounding box center [638, 56] width 41 height 22
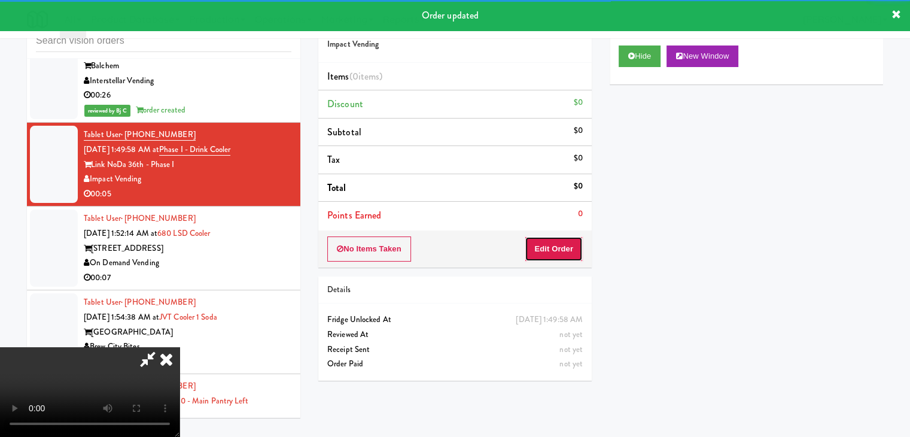
click at [551, 246] on button "Edit Order" at bounding box center [553, 248] width 58 height 25
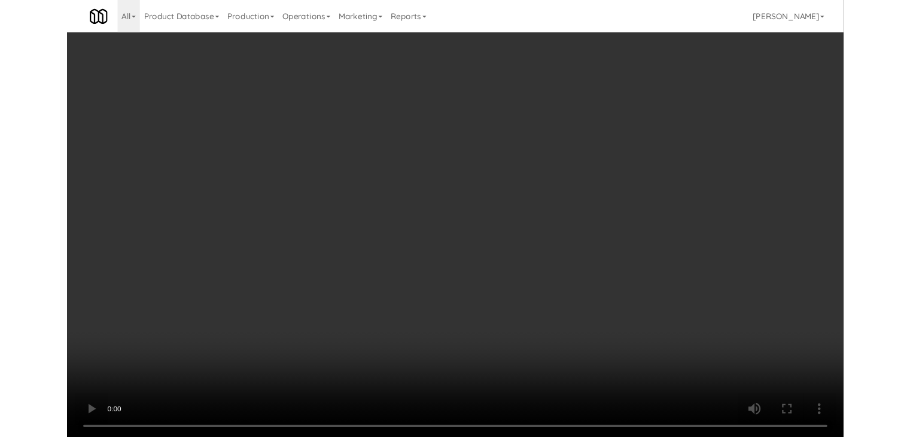
scroll to position [5763, 0]
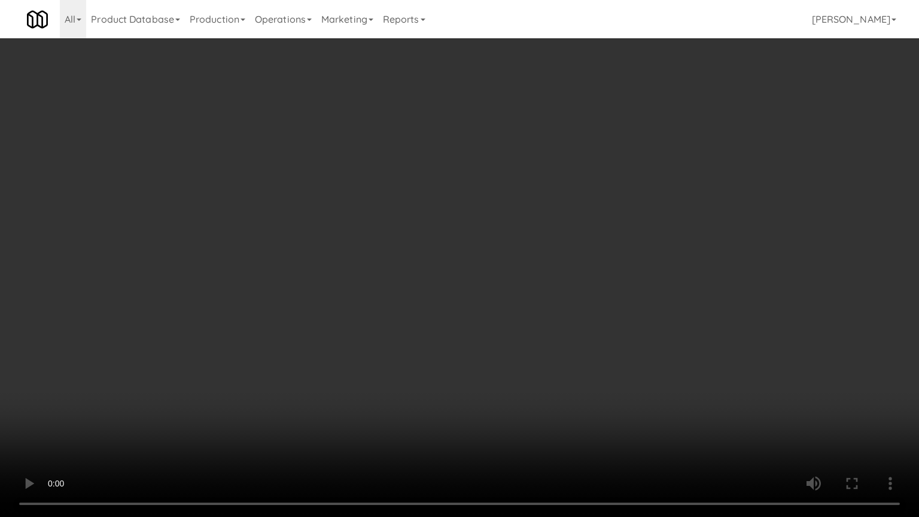
click at [531, 396] on video at bounding box center [459, 258] width 919 height 517
drag, startPoint x: 531, startPoint y: 396, endPoint x: 591, endPoint y: 248, distance: 159.4
click at [533, 386] on video at bounding box center [459, 258] width 919 height 517
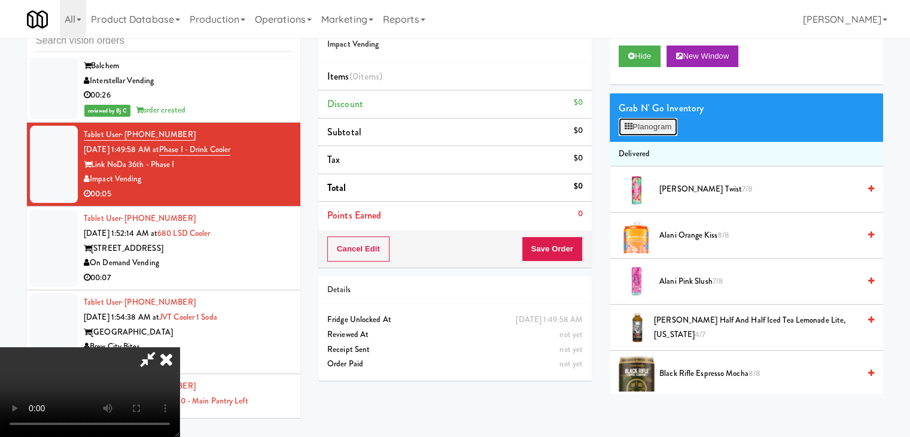
click at [654, 132] on button "Planogram" at bounding box center [647, 127] width 59 height 18
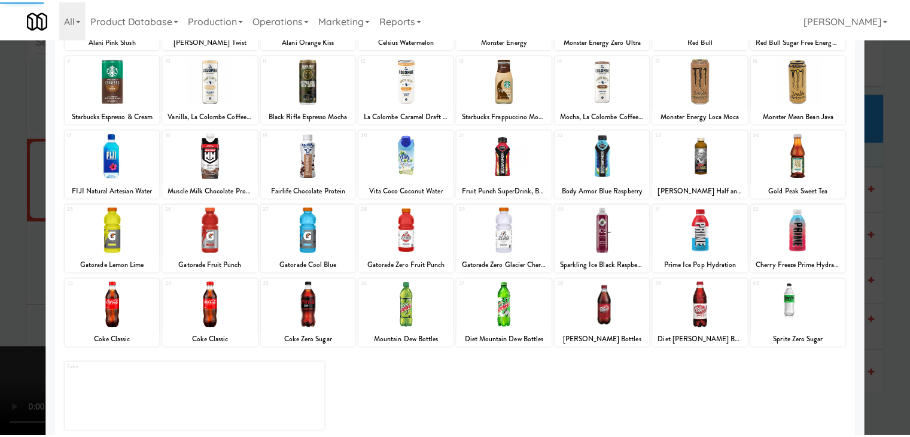
scroll to position [151, 0]
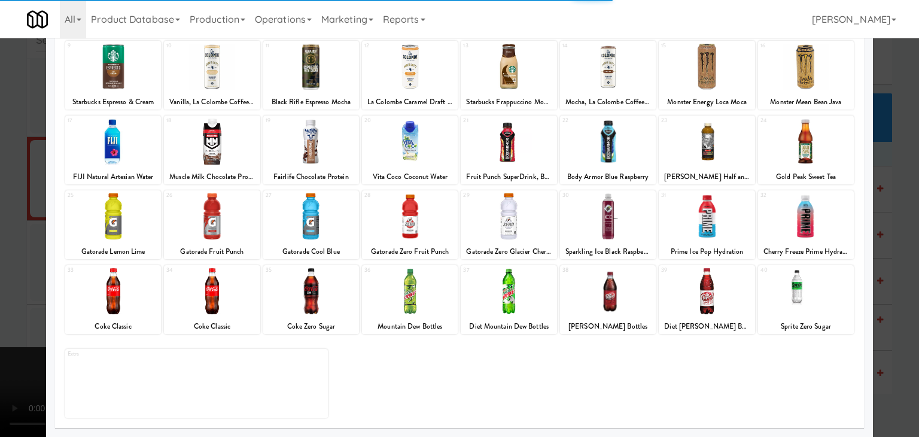
click at [212, 287] on div at bounding box center [212, 291] width 96 height 46
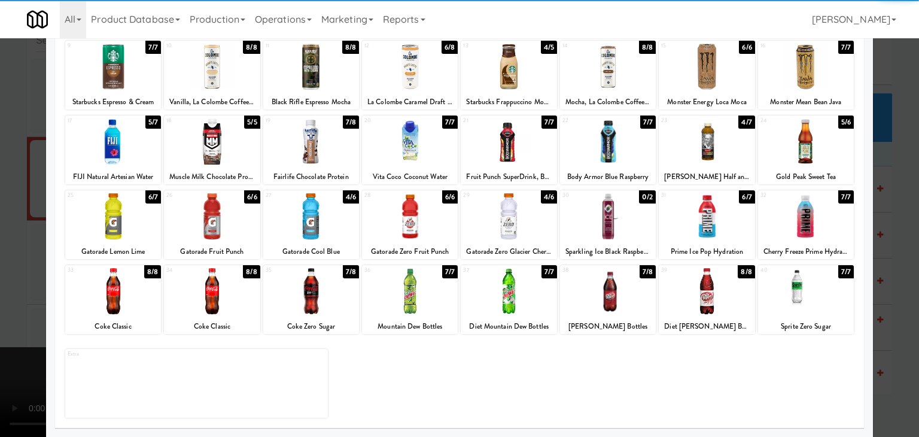
click at [223, 297] on div at bounding box center [212, 291] width 96 height 46
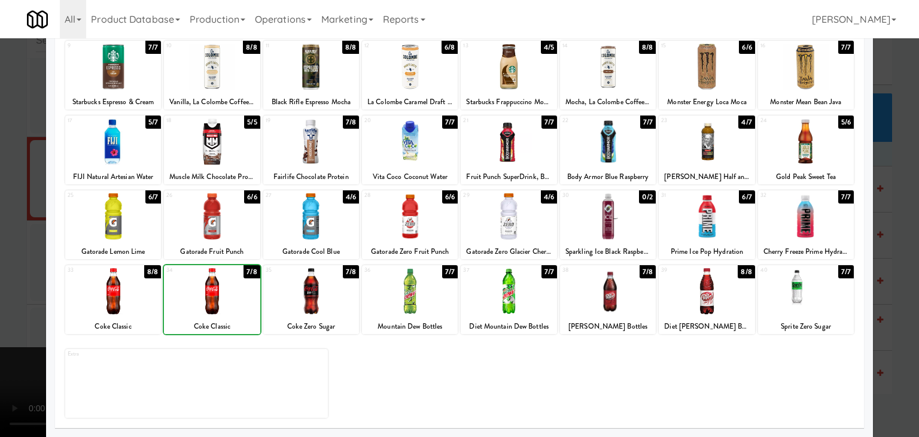
drag, startPoint x: 0, startPoint y: 299, endPoint x: 222, endPoint y: 292, distance: 222.0
click at [0, 298] on div at bounding box center [459, 218] width 919 height 437
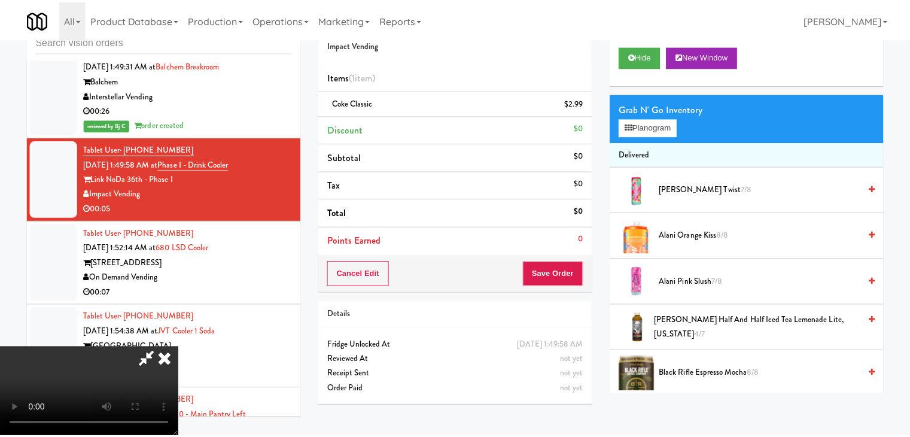
scroll to position [5777, 0]
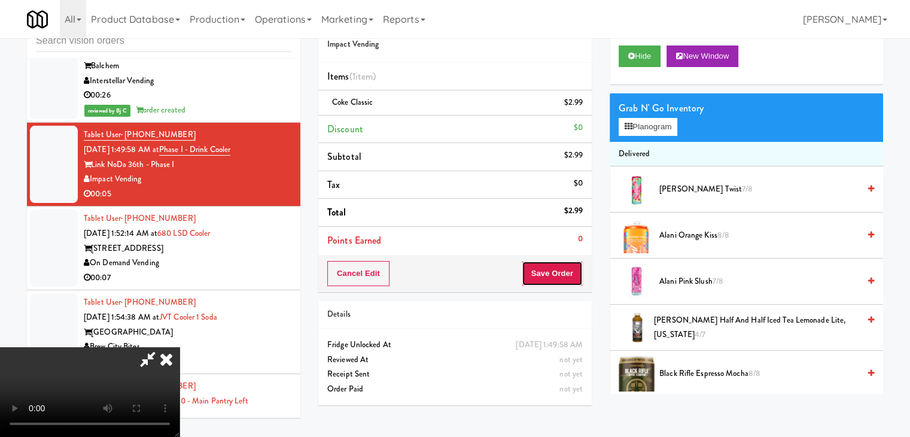
click at [570, 279] on button "Save Order" at bounding box center [551, 273] width 61 height 25
click at [569, 278] on button "Save Order" at bounding box center [551, 273] width 61 height 25
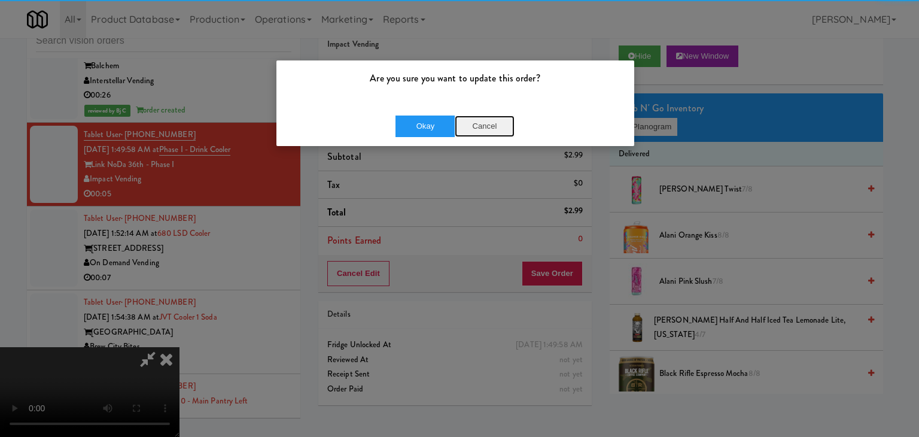
drag, startPoint x: 458, startPoint y: 114, endPoint x: 455, endPoint y: 120, distance: 7.0
click at [458, 115] on button "Cancel" at bounding box center [485, 126] width 60 height 22
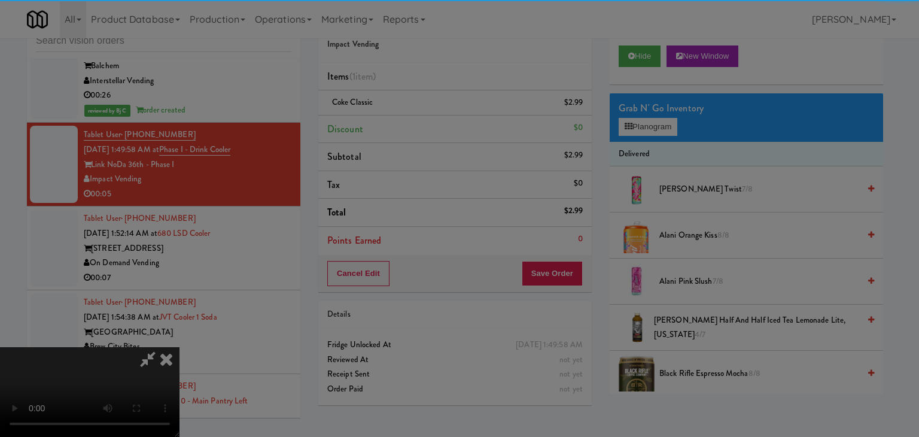
click at [449, 124] on div "Okay Cancel" at bounding box center [455, 104] width 358 height 40
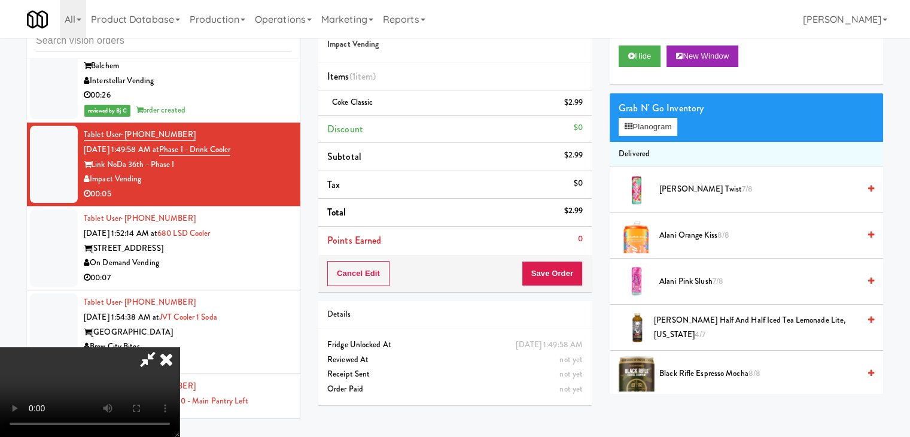
click at [572, 237] on li "Points Earned 0" at bounding box center [454, 241] width 273 height 28
click at [558, 261] on div "Order # 815573 Impact Vending Items (1 item ) Coke Classic $2.99 Discount $0 Su…" at bounding box center [454, 148] width 273 height 287
click at [559, 267] on button "Save Order" at bounding box center [551, 273] width 61 height 25
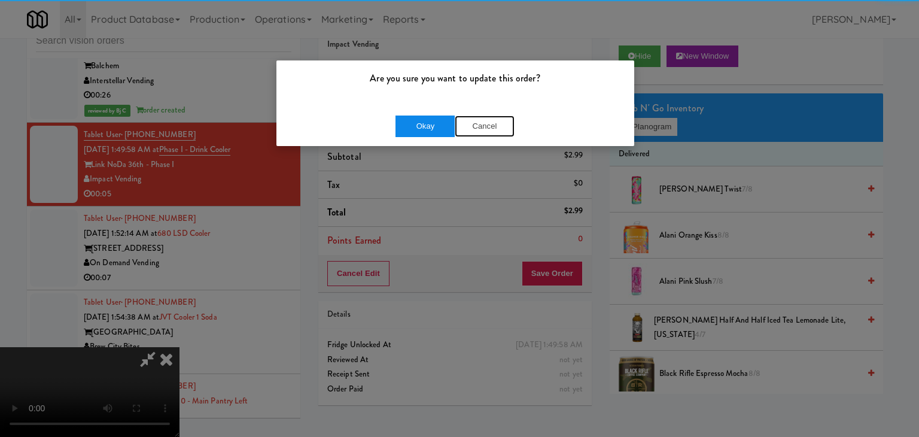
drag, startPoint x: 452, startPoint y: 123, endPoint x: 427, endPoint y: 128, distance: 25.6
click at [443, 124] on div "Okay Cancel" at bounding box center [454, 126] width 119 height 22
click at [427, 128] on button "Okay" at bounding box center [425, 126] width 60 height 22
click at [427, 128] on div "Okay Cancel" at bounding box center [455, 126] width 358 height 40
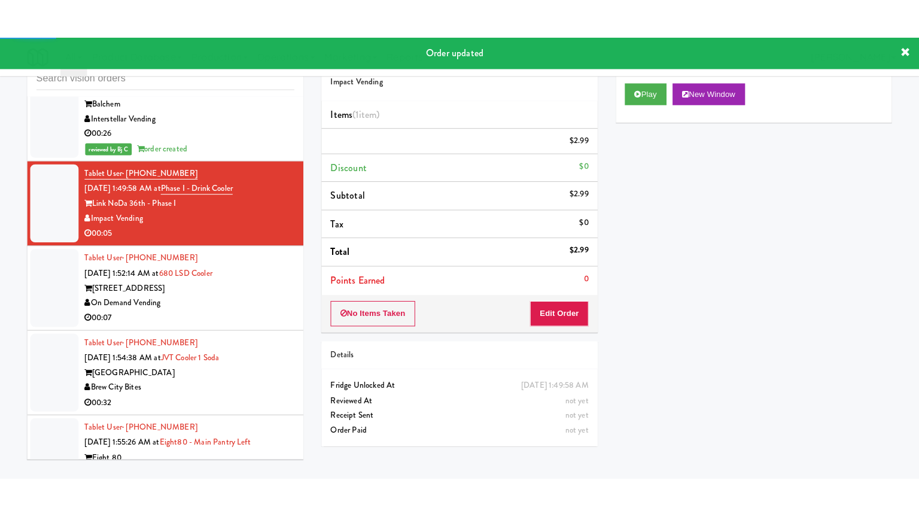
scroll to position [5897, 0]
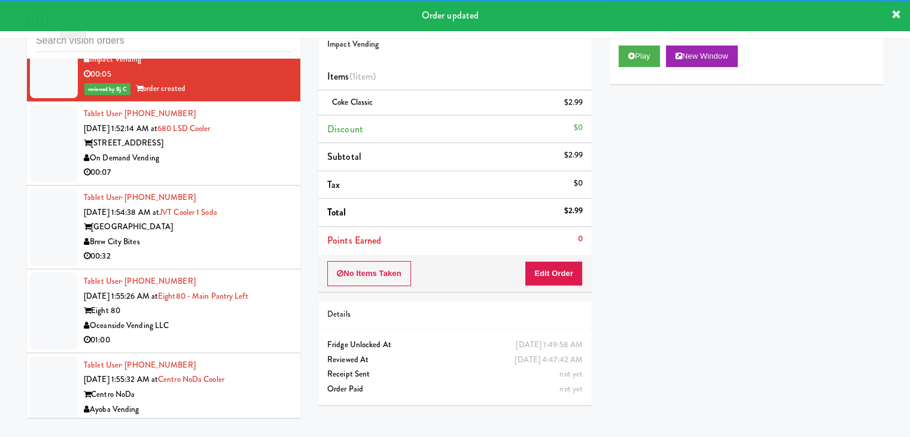
drag, startPoint x: 234, startPoint y: 144, endPoint x: 234, endPoint y: 163, distance: 19.1
click at [239, 147] on div "Tablet User · (408) 752-1741 [DATE] 1:52:14 AM at 680 LSD Cooler [STREET_ADDRES…" at bounding box center [188, 143] width 208 height 74
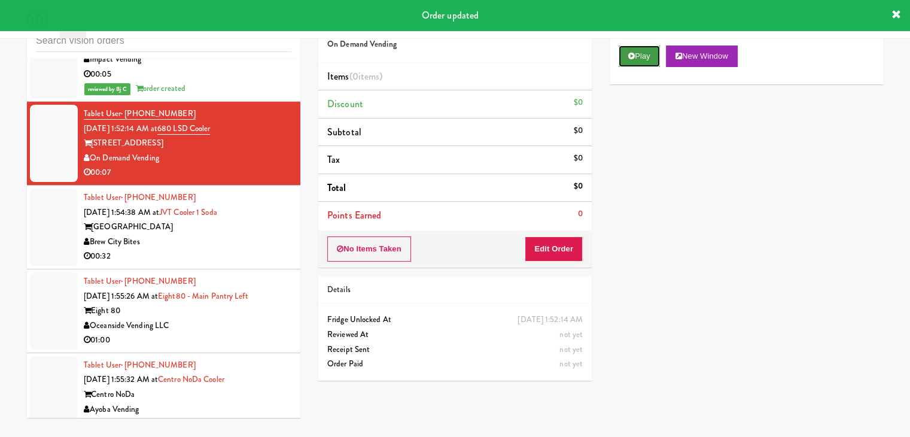
click at [623, 58] on button "Play" at bounding box center [638, 56] width 41 height 22
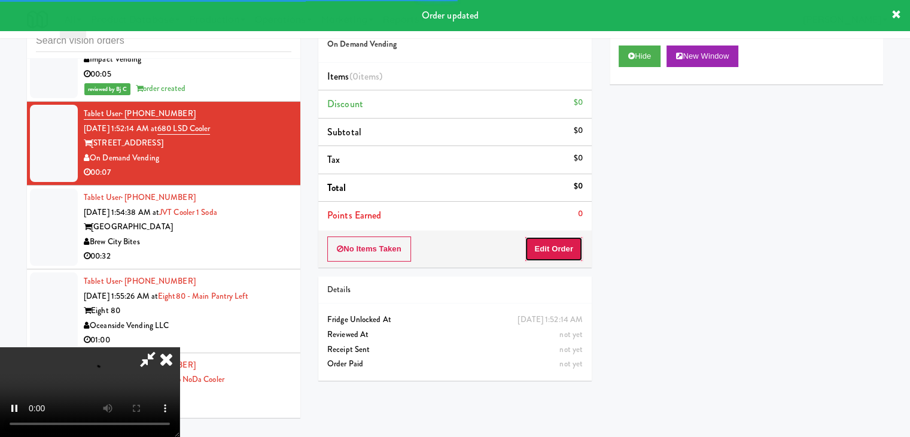
click at [557, 248] on button "Edit Order" at bounding box center [553, 248] width 58 height 25
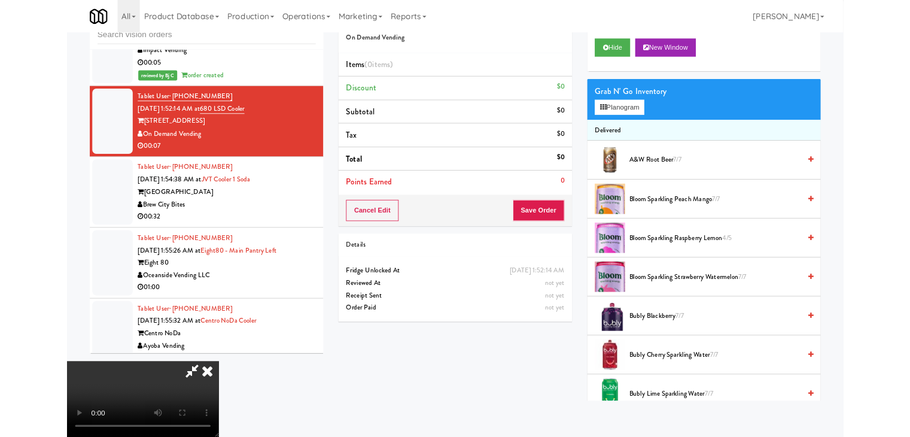
scroll to position [5882, 0]
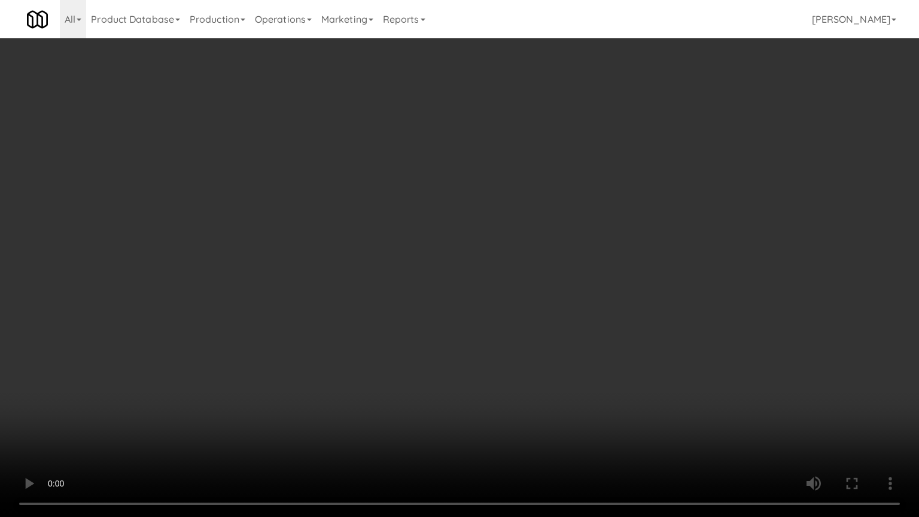
click at [586, 349] on video at bounding box center [459, 258] width 919 height 517
drag, startPoint x: 588, startPoint y: 349, endPoint x: 587, endPoint y: 357, distance: 7.9
click at [588, 351] on video at bounding box center [459, 258] width 919 height 517
click at [603, 338] on video at bounding box center [459, 258] width 919 height 517
drag, startPoint x: 603, startPoint y: 338, endPoint x: 715, endPoint y: 129, distance: 237.6
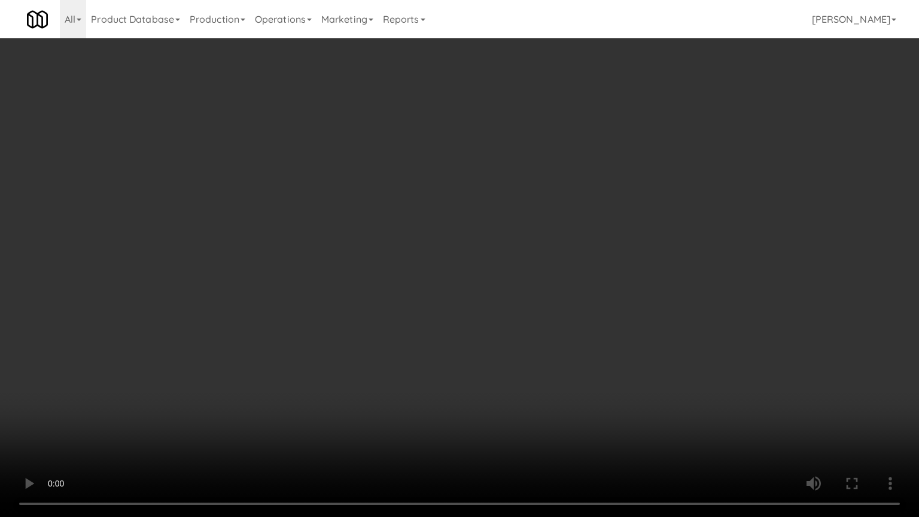
click at [605, 334] on video at bounding box center [459, 258] width 919 height 517
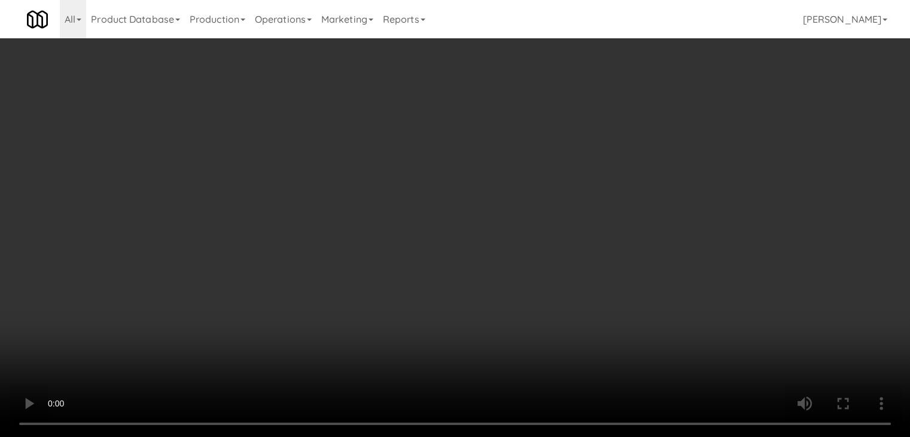
drag, startPoint x: 660, startPoint y: 125, endPoint x: 718, endPoint y: 165, distance: 70.0
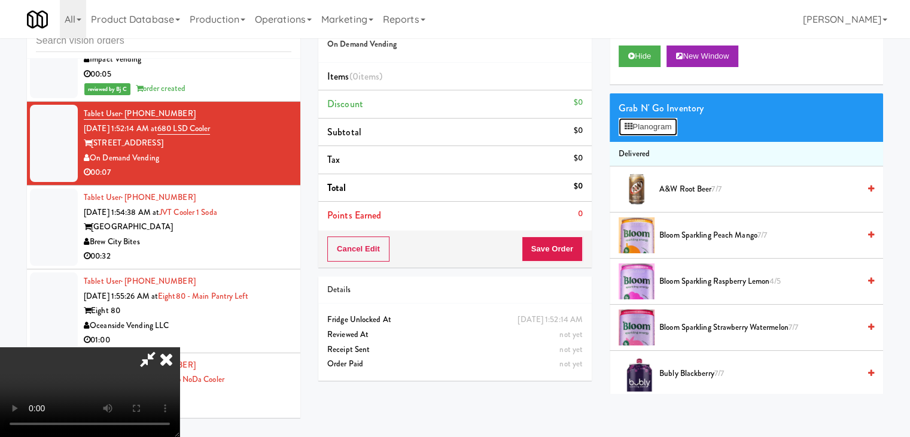
click at [660, 126] on button "Planogram" at bounding box center [647, 127] width 59 height 18
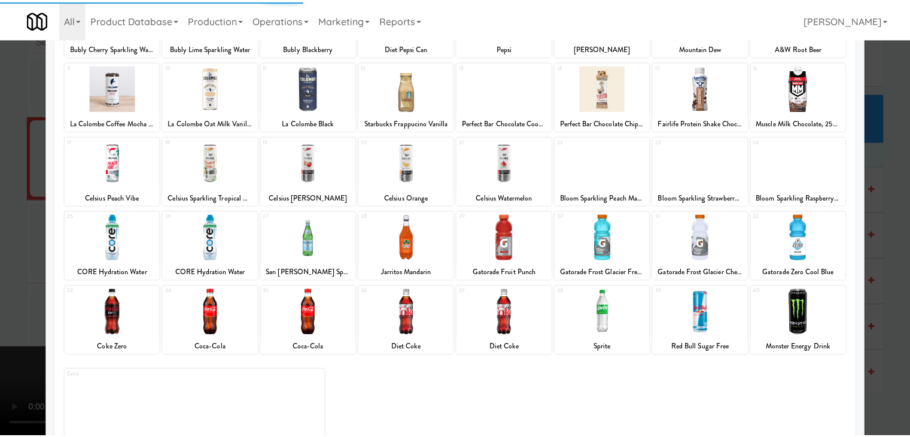
scroll to position [151, 0]
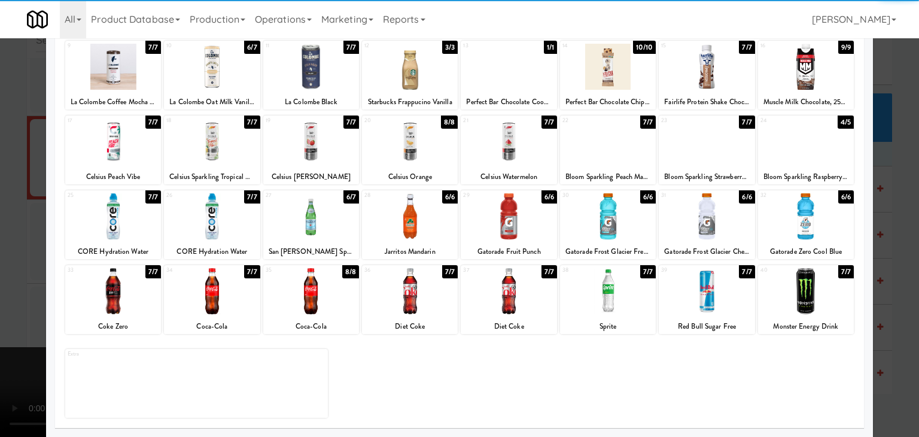
click at [694, 293] on div at bounding box center [706, 291] width 96 height 46
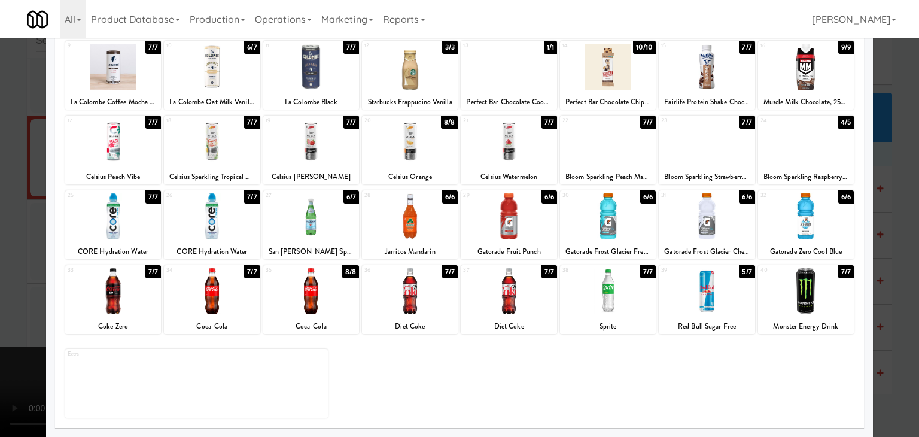
drag, startPoint x: 2, startPoint y: 289, endPoint x: 620, endPoint y: 247, distance: 619.2
click at [23, 286] on div at bounding box center [459, 218] width 919 height 437
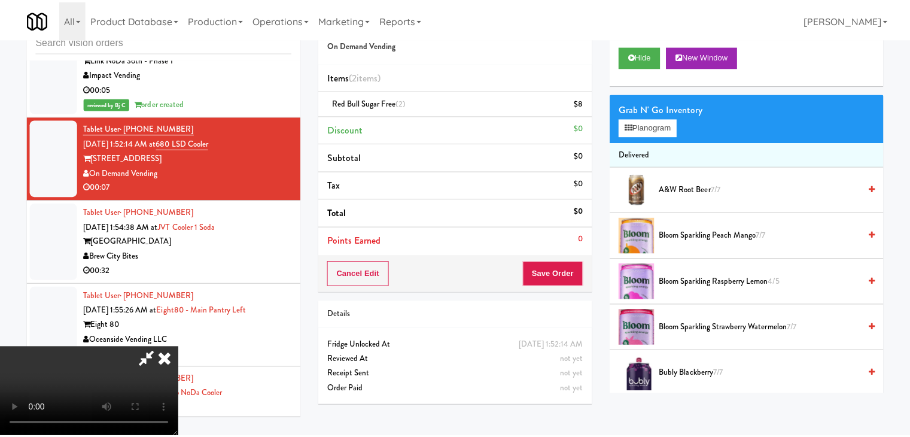
scroll to position [5897, 0]
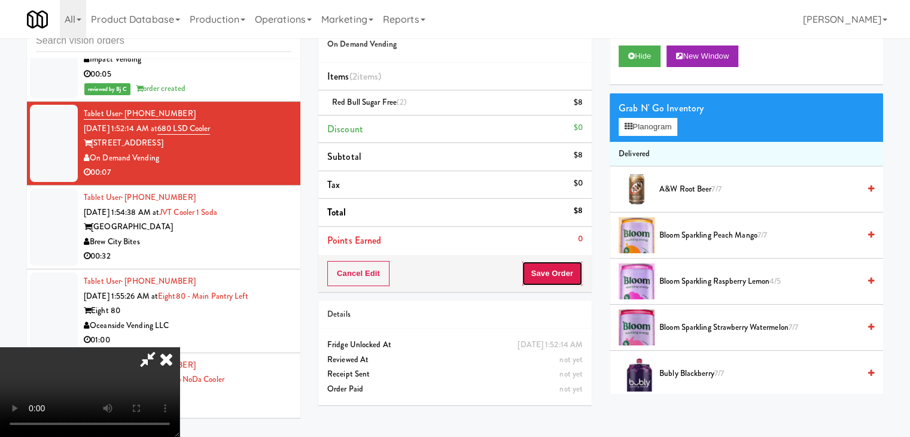
click at [562, 271] on button "Save Order" at bounding box center [551, 273] width 61 height 25
click at [562, 273] on button "Save Order" at bounding box center [551, 273] width 61 height 25
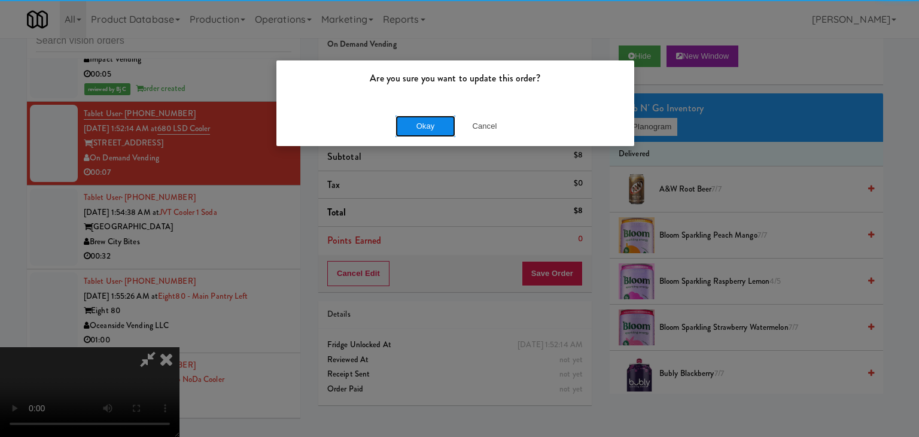
drag, startPoint x: 422, startPoint y: 129, endPoint x: 422, endPoint y: 123, distance: 6.6
click at [422, 124] on button "Okay" at bounding box center [425, 126] width 60 height 22
click at [422, 123] on div "Okay Cancel" at bounding box center [455, 126] width 358 height 40
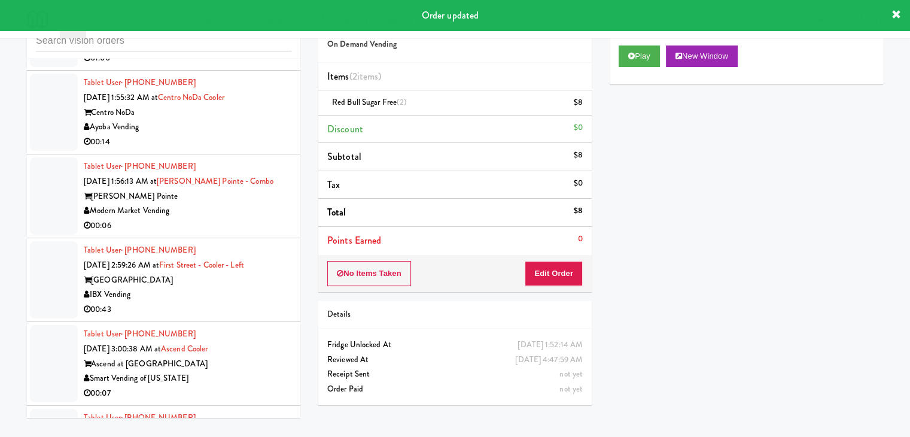
scroll to position [6196, 0]
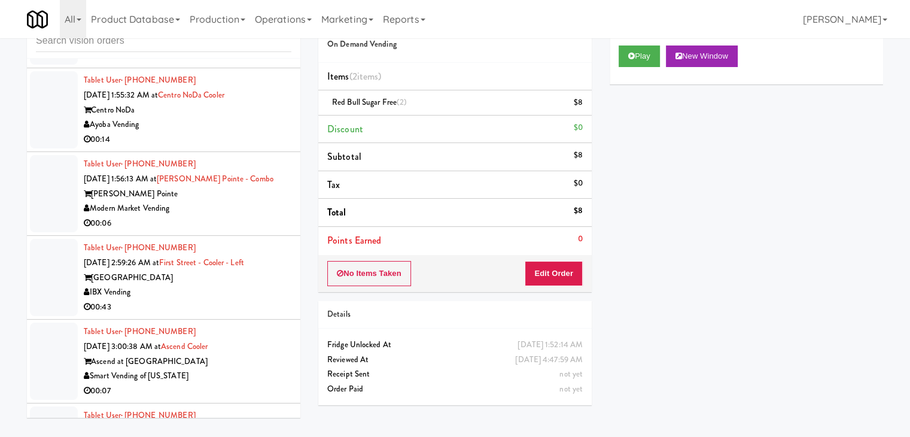
click at [245, 208] on div "Modern Market Vending" at bounding box center [188, 208] width 208 height 15
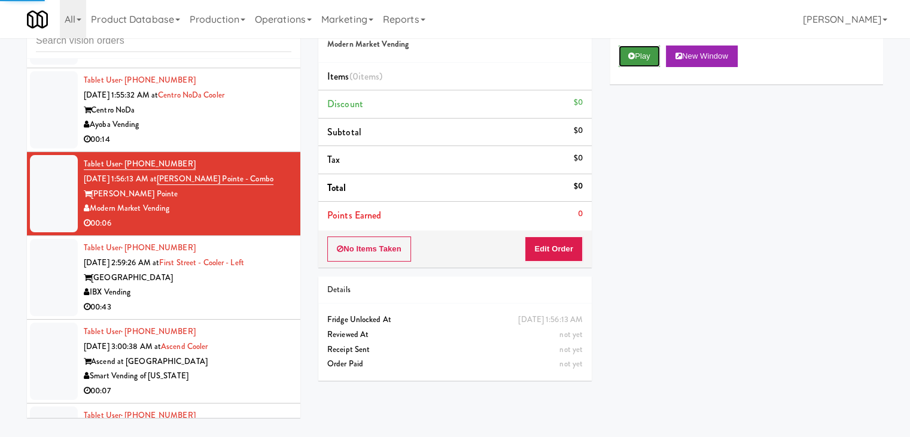
click at [643, 59] on button "Play" at bounding box center [638, 56] width 41 height 22
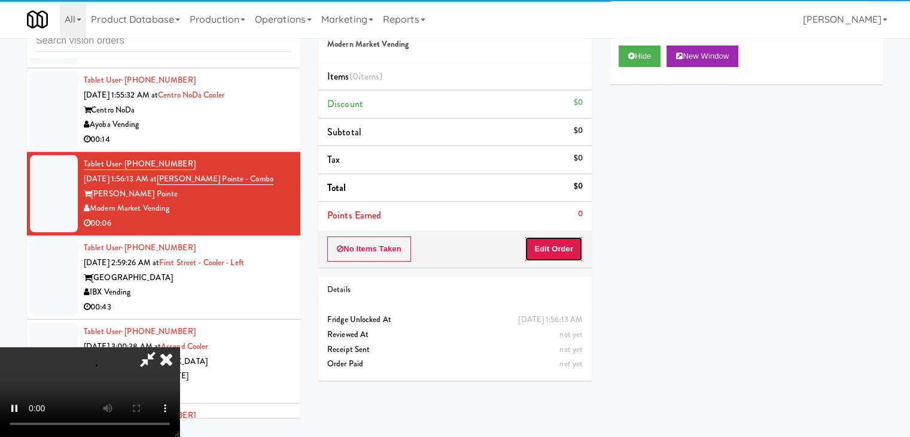
click at [559, 247] on button "Edit Order" at bounding box center [553, 248] width 58 height 25
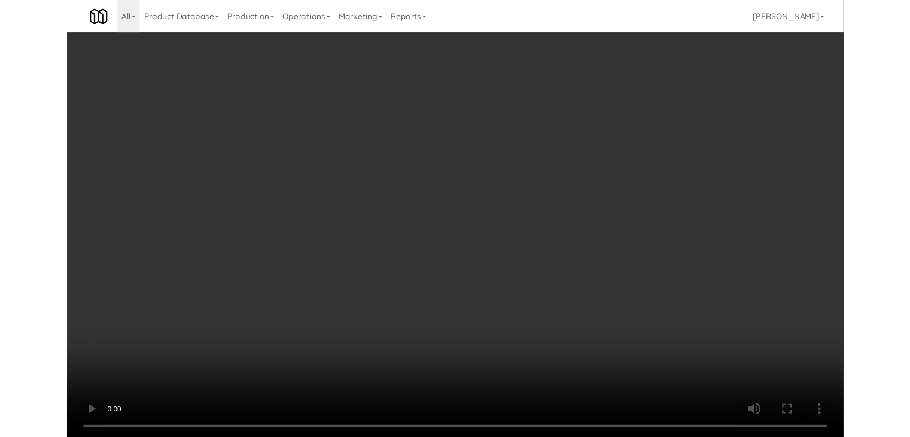
scroll to position [6181, 0]
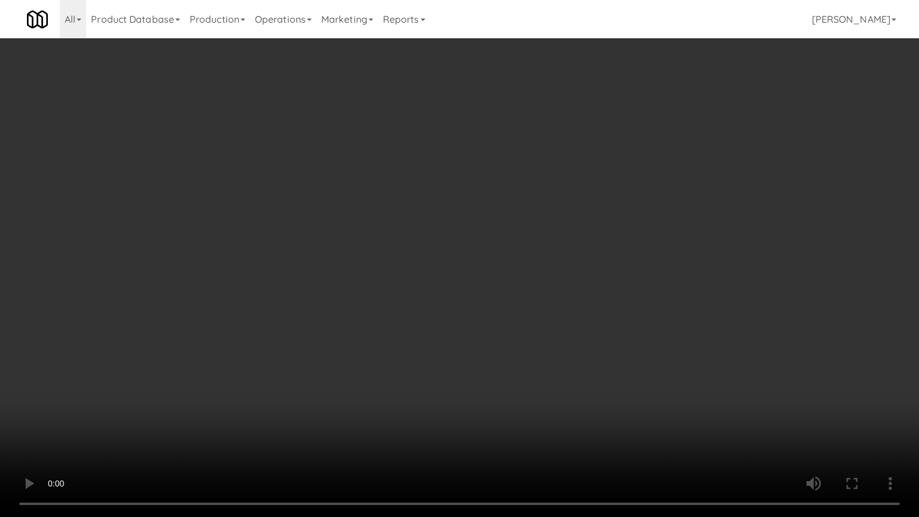
click at [579, 356] on video at bounding box center [459, 258] width 919 height 517
click at [579, 359] on video at bounding box center [459, 258] width 919 height 517
click at [603, 359] on video at bounding box center [459, 258] width 919 height 517
click at [603, 358] on video at bounding box center [459, 258] width 919 height 517
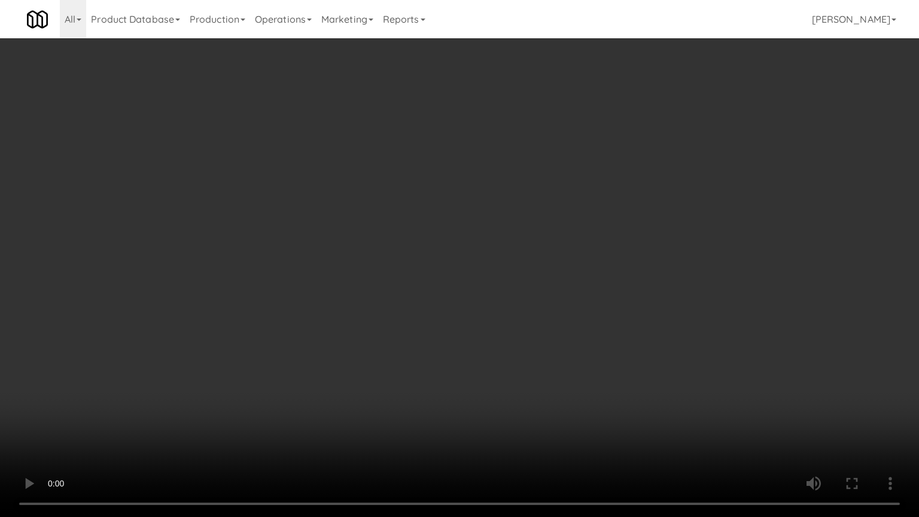
click at [603, 358] on video at bounding box center [459, 258] width 919 height 517
click at [600, 358] on video at bounding box center [459, 258] width 919 height 517
click at [624, 246] on video at bounding box center [459, 258] width 919 height 517
drag, startPoint x: 624, startPoint y: 246, endPoint x: 649, endPoint y: 154, distance: 95.5
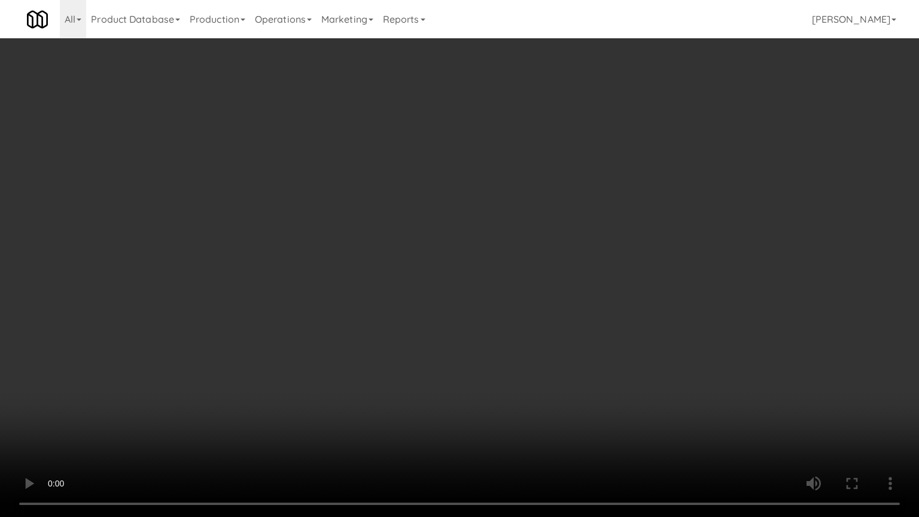
click at [624, 245] on video at bounding box center [459, 258] width 919 height 517
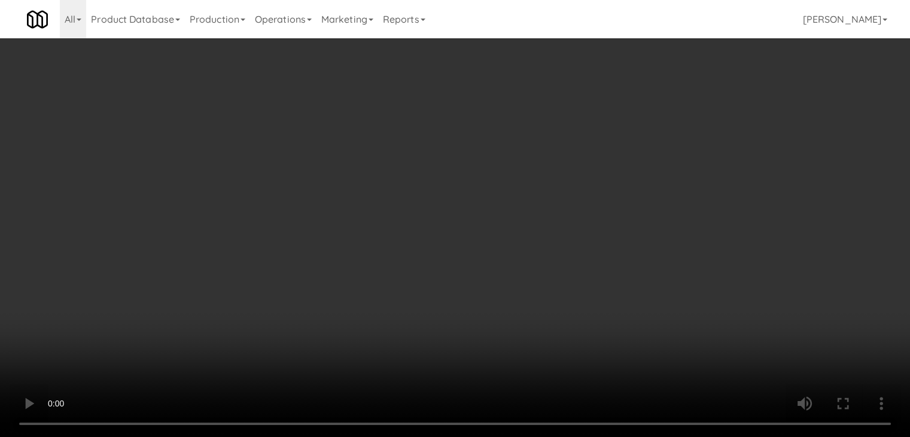
click at [661, 130] on button "Planogram" at bounding box center [647, 127] width 59 height 18
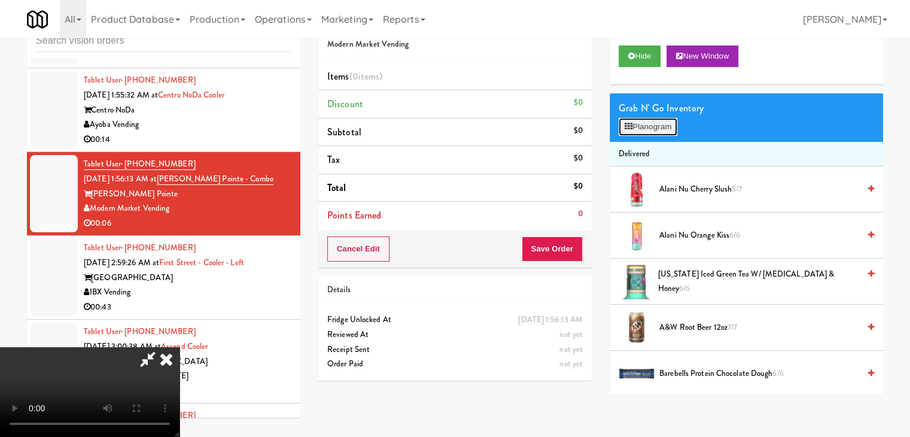
scroll to position [6181, 0]
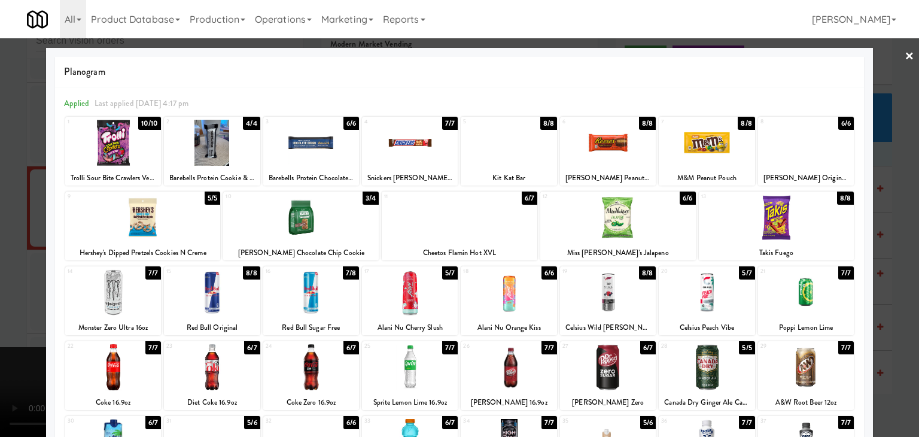
click at [468, 210] on div at bounding box center [459, 217] width 155 height 46
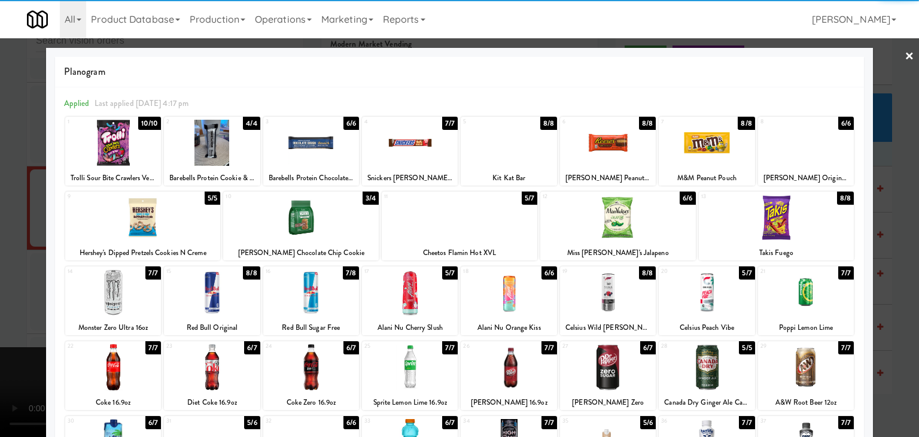
click at [287, 300] on div at bounding box center [311, 292] width 96 height 46
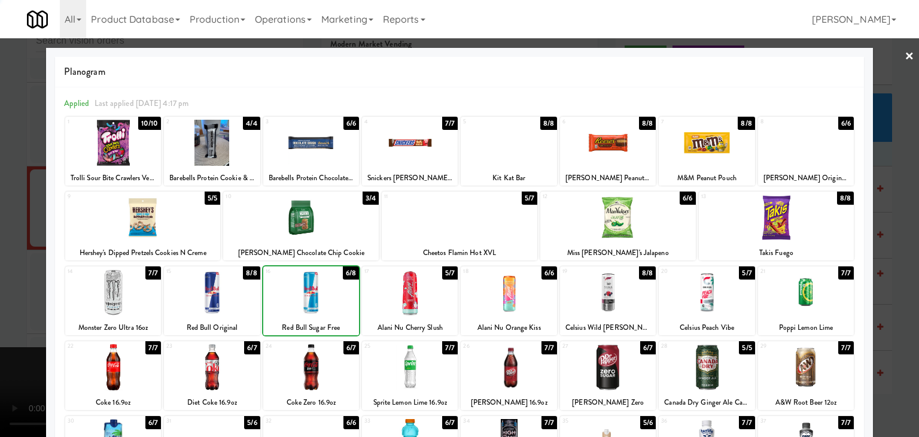
drag, startPoint x: 0, startPoint y: 313, endPoint x: 280, endPoint y: 286, distance: 281.8
click at [9, 309] on div at bounding box center [459, 218] width 919 height 437
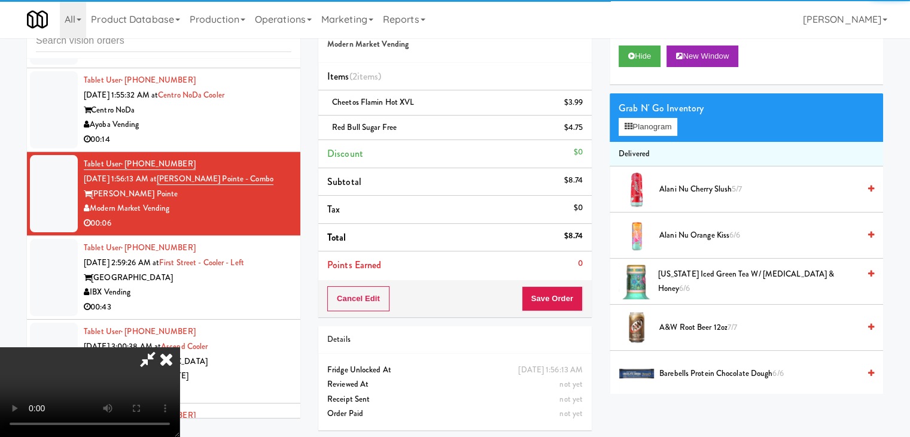
click at [179, 347] on video at bounding box center [89, 392] width 179 height 90
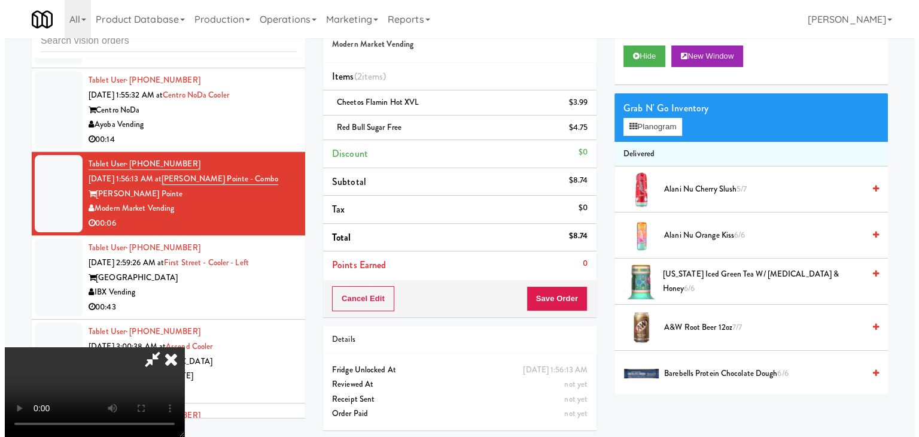
scroll to position [168, 0]
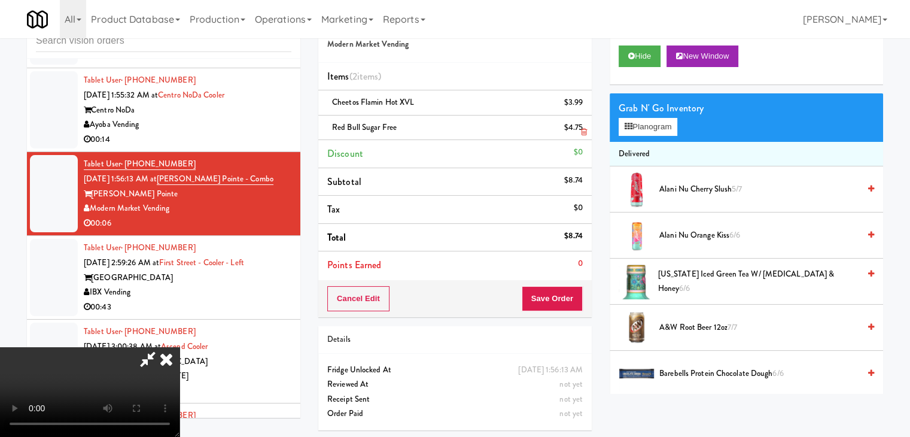
click at [582, 135] on link at bounding box center [581, 132] width 11 height 15
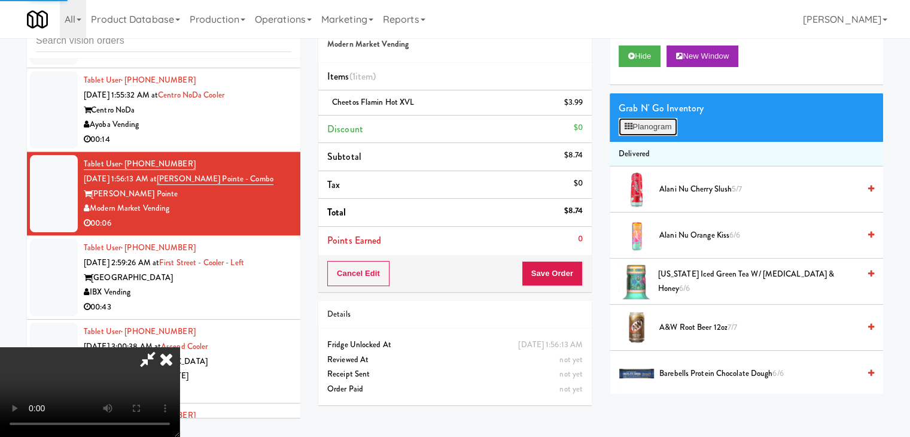
click at [653, 129] on button "Planogram" at bounding box center [647, 127] width 59 height 18
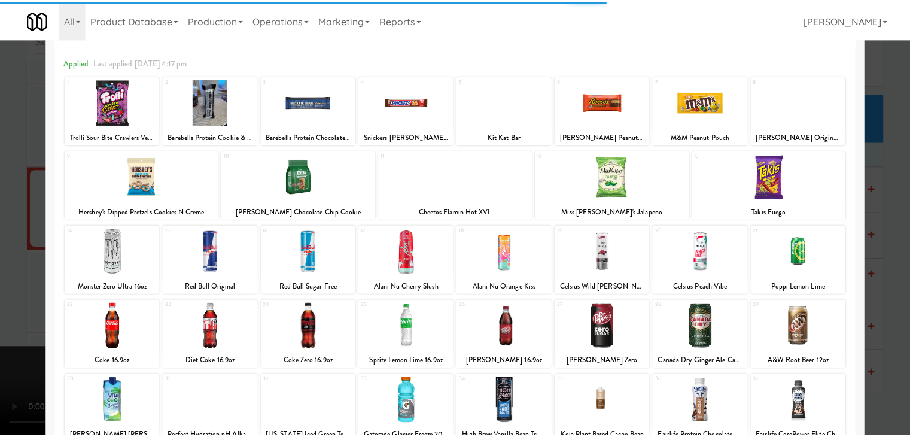
scroll to position [60, 0]
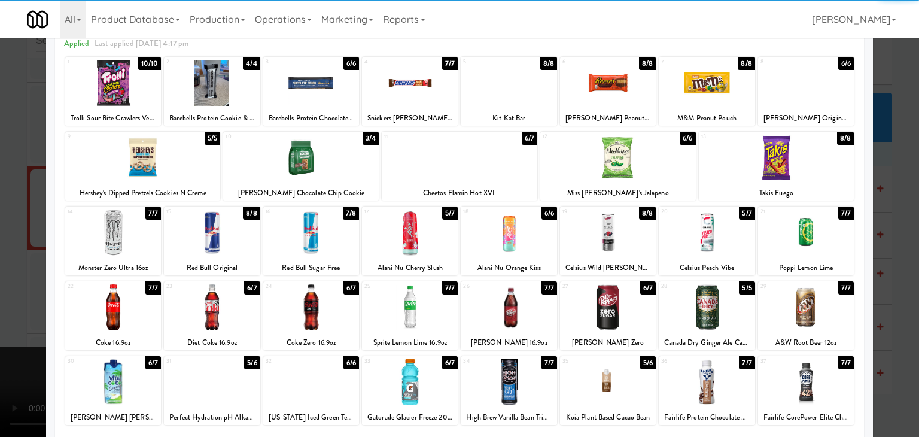
click at [313, 309] on div at bounding box center [311, 307] width 96 height 46
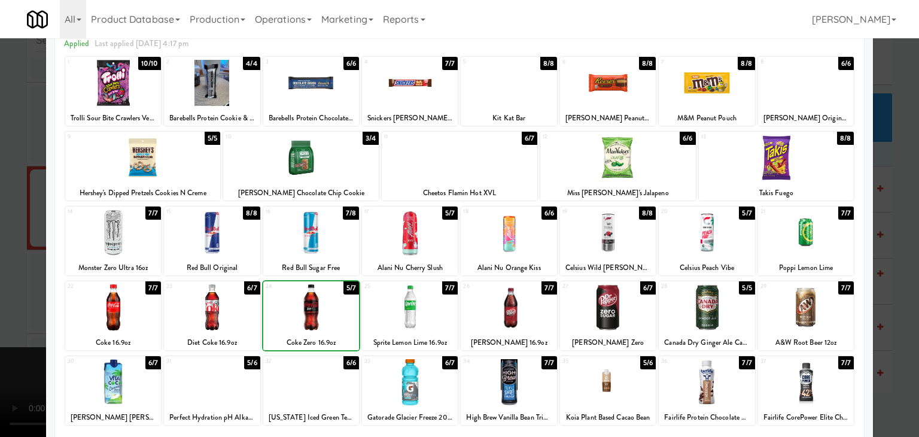
click at [31, 316] on div at bounding box center [459, 218] width 919 height 437
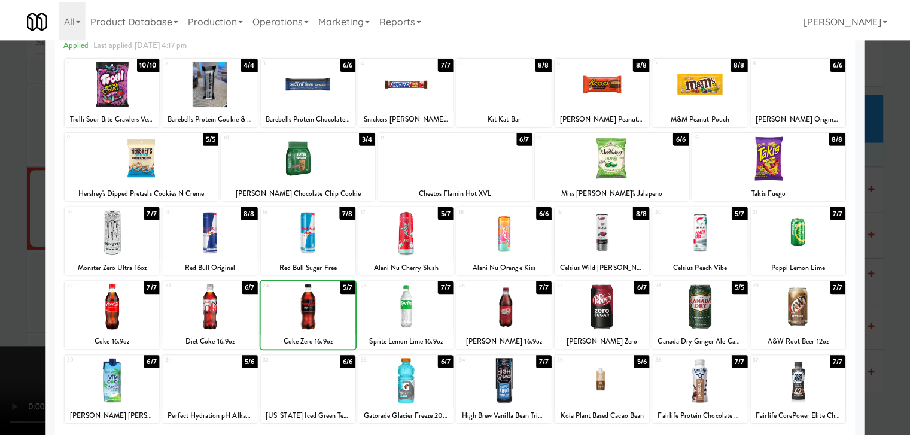
scroll to position [6196, 0]
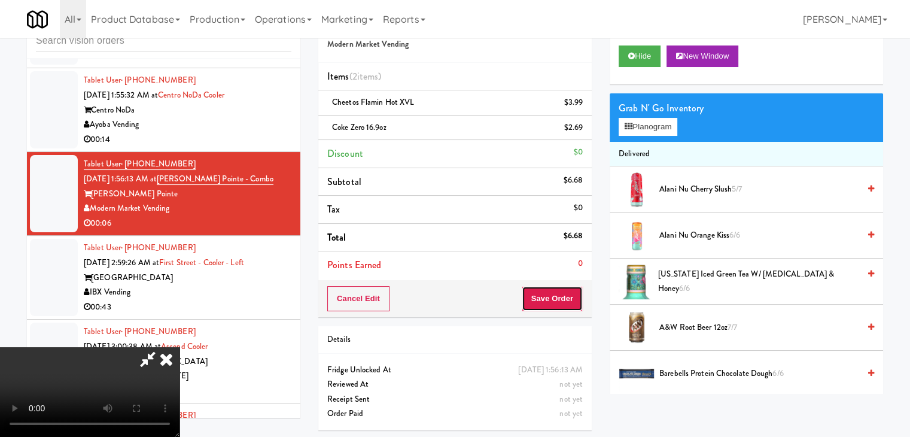
drag, startPoint x: 578, startPoint y: 289, endPoint x: 568, endPoint y: 297, distance: 12.0
click at [574, 292] on button "Save Order" at bounding box center [551, 298] width 61 height 25
click at [568, 297] on button "Save Order" at bounding box center [551, 298] width 61 height 25
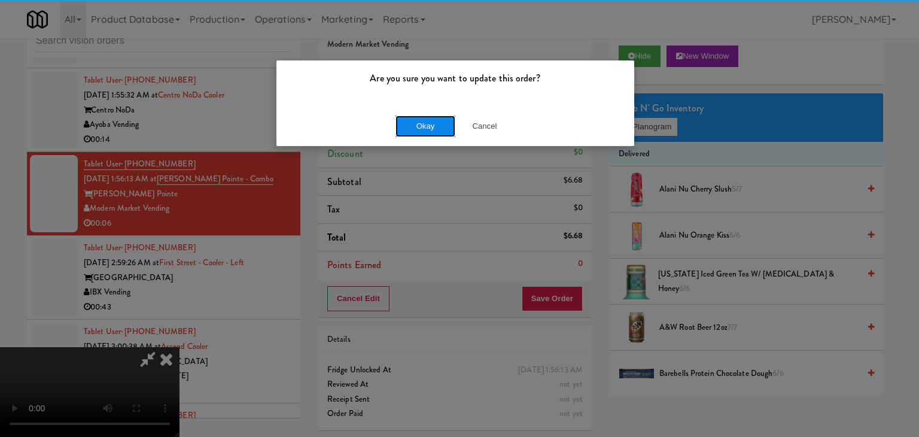
click at [417, 123] on button "Okay" at bounding box center [425, 126] width 60 height 22
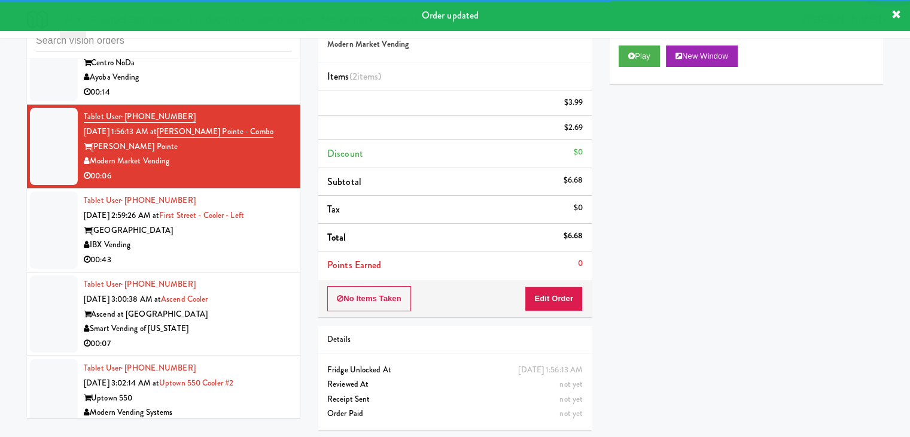
scroll to position [6256, 0]
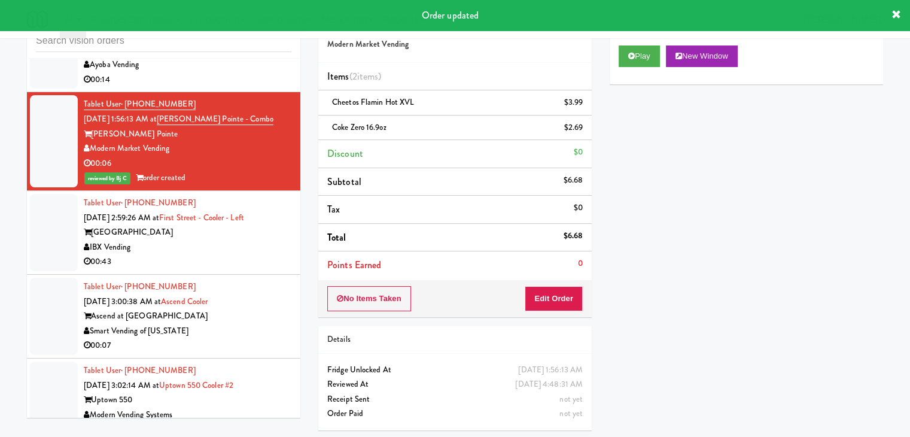
click at [243, 309] on div "Ascend at [GEOGRAPHIC_DATA]" at bounding box center [188, 316] width 208 height 15
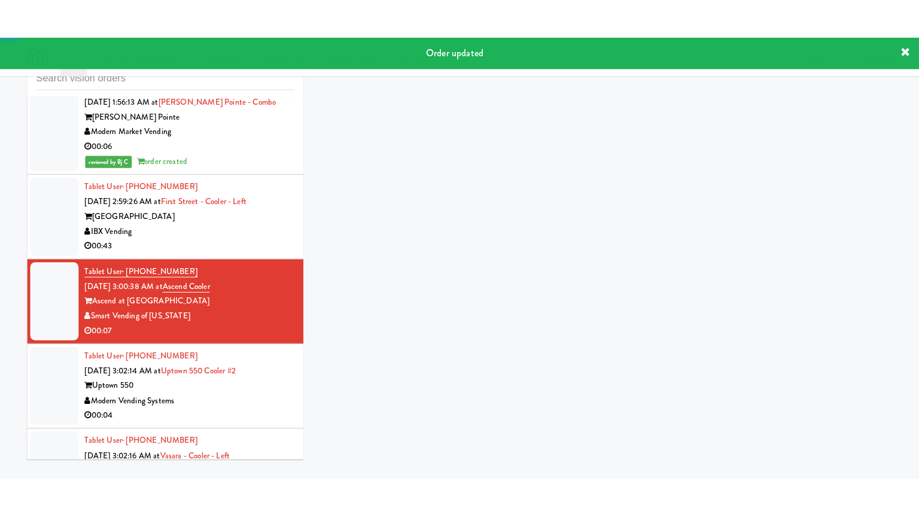
scroll to position [6435, 0]
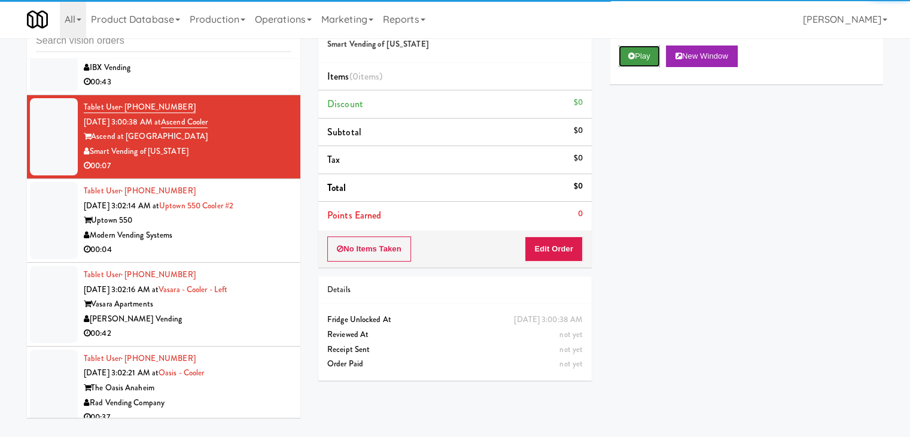
drag, startPoint x: 639, startPoint y: 59, endPoint x: 636, endPoint y: 65, distance: 7.0
click at [639, 59] on button "Play" at bounding box center [638, 56] width 41 height 22
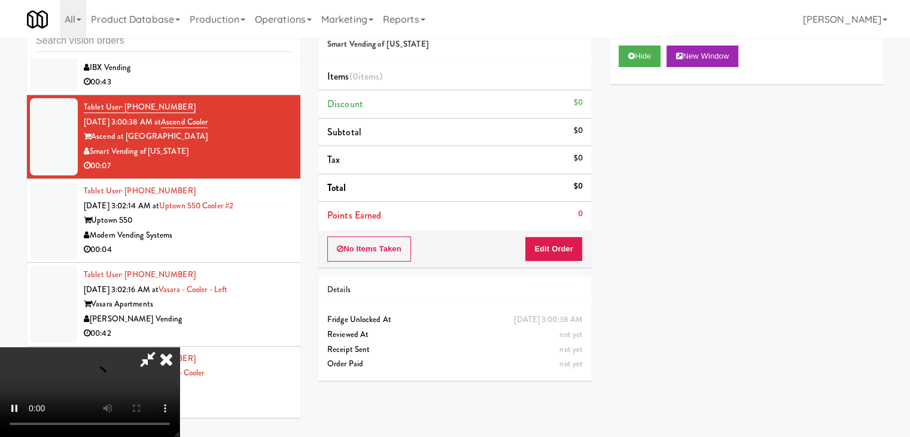
click at [536, 262] on div "No Items Taken Edit Order" at bounding box center [454, 248] width 273 height 37
click at [548, 252] on button "Edit Order" at bounding box center [553, 248] width 58 height 25
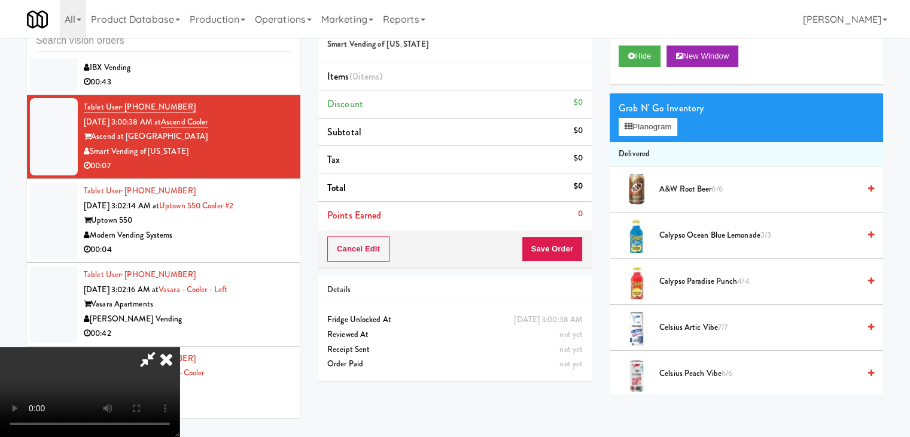
scroll to position [6421, 0]
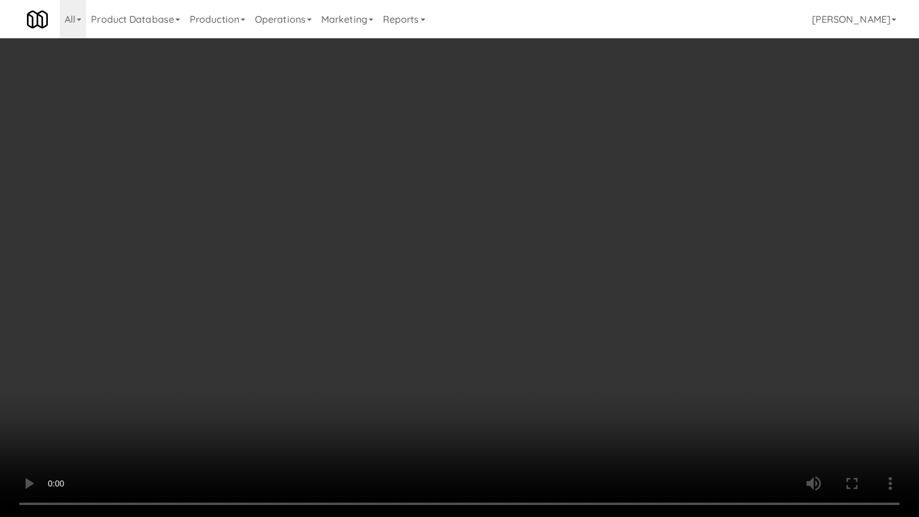
click at [574, 341] on video at bounding box center [459, 258] width 919 height 517
drag, startPoint x: 575, startPoint y: 341, endPoint x: 593, endPoint y: 271, distance: 72.4
click at [575, 340] on video at bounding box center [459, 258] width 919 height 517
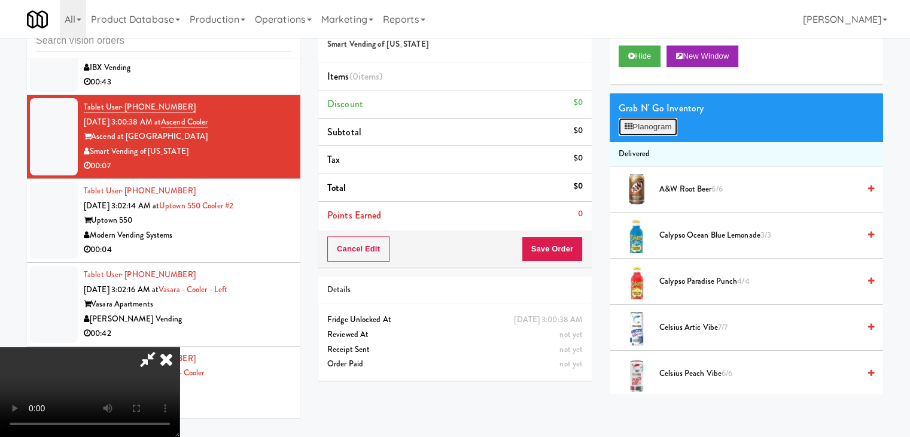
click at [664, 125] on button "Planogram" at bounding box center [647, 127] width 59 height 18
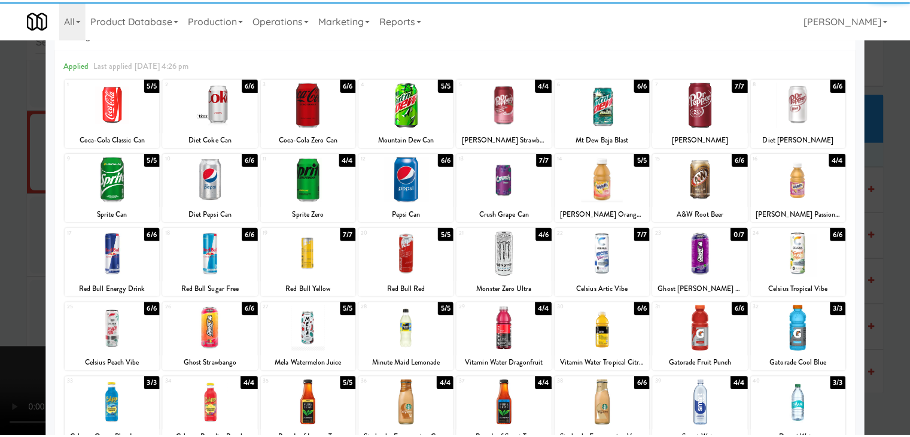
scroll to position [120, 0]
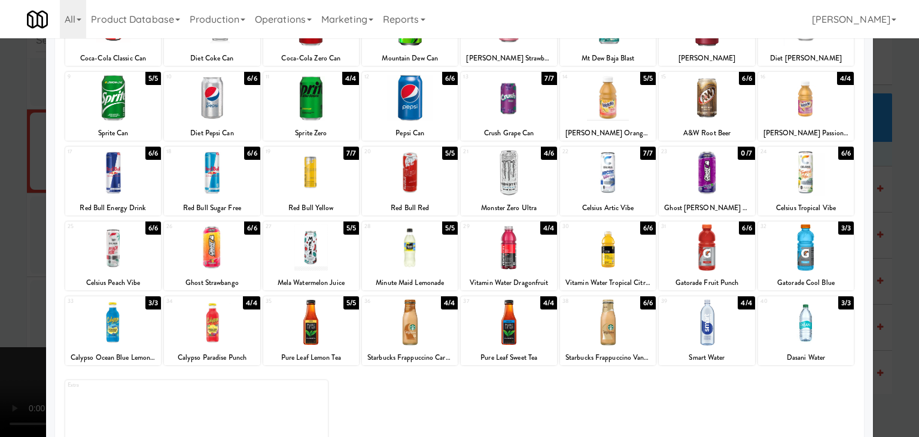
click at [222, 254] on div at bounding box center [212, 247] width 96 height 46
drag, startPoint x: 0, startPoint y: 273, endPoint x: 492, endPoint y: 237, distance: 493.5
click at [29, 264] on div at bounding box center [459, 218] width 919 height 437
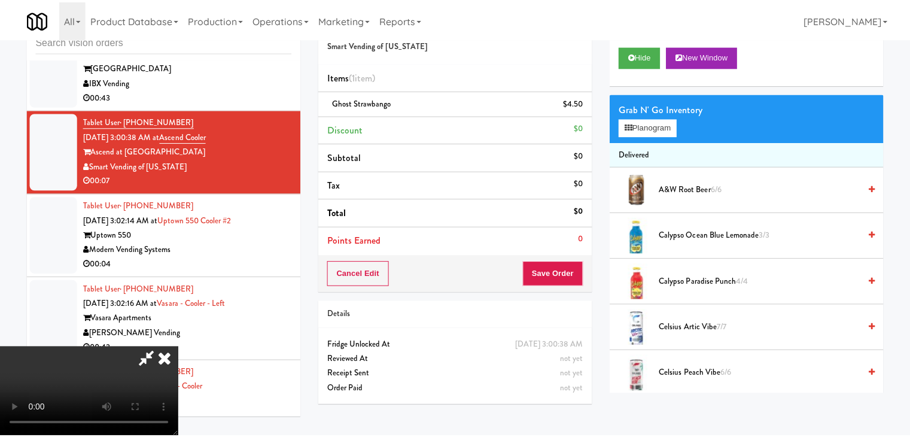
scroll to position [6435, 0]
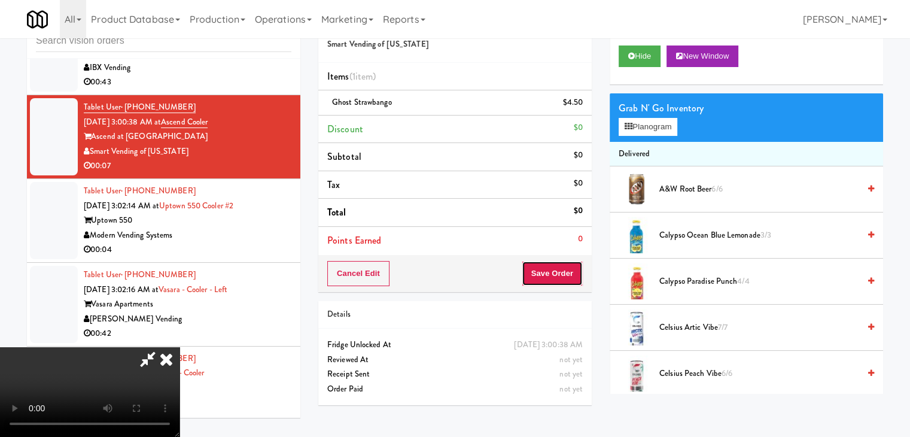
click at [569, 277] on button "Save Order" at bounding box center [551, 273] width 61 height 25
drag, startPoint x: 569, startPoint y: 277, endPoint x: 563, endPoint y: 278, distance: 6.6
click at [568, 277] on button "Save Order" at bounding box center [551, 273] width 61 height 25
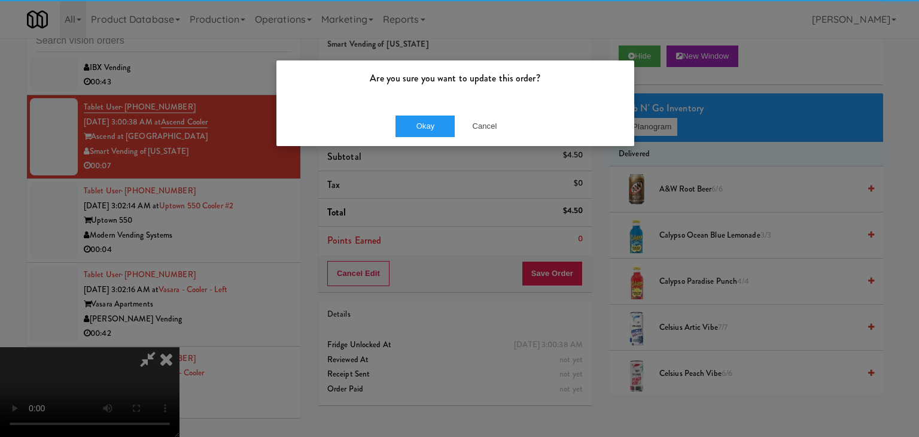
click at [431, 141] on div "Okay Cancel" at bounding box center [455, 126] width 358 height 40
drag, startPoint x: 431, startPoint y: 141, endPoint x: 432, endPoint y: 134, distance: 6.7
click at [431, 139] on div "Okay Cancel" at bounding box center [455, 126] width 358 height 40
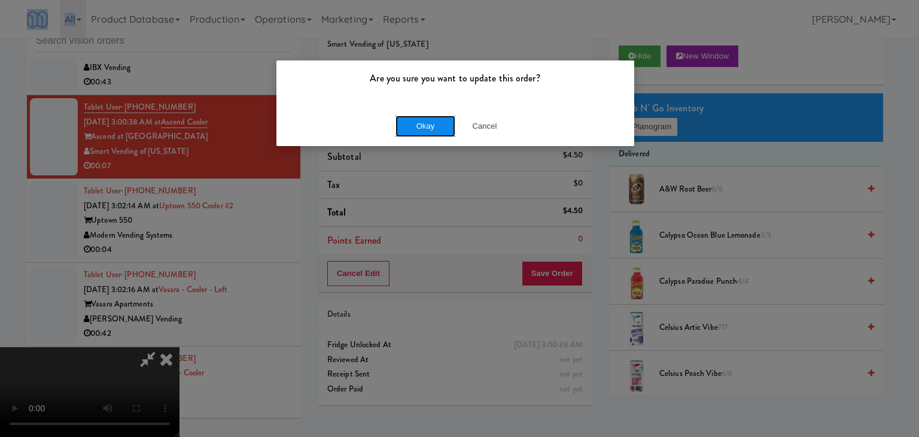
click at [432, 125] on button "Okay" at bounding box center [425, 126] width 60 height 22
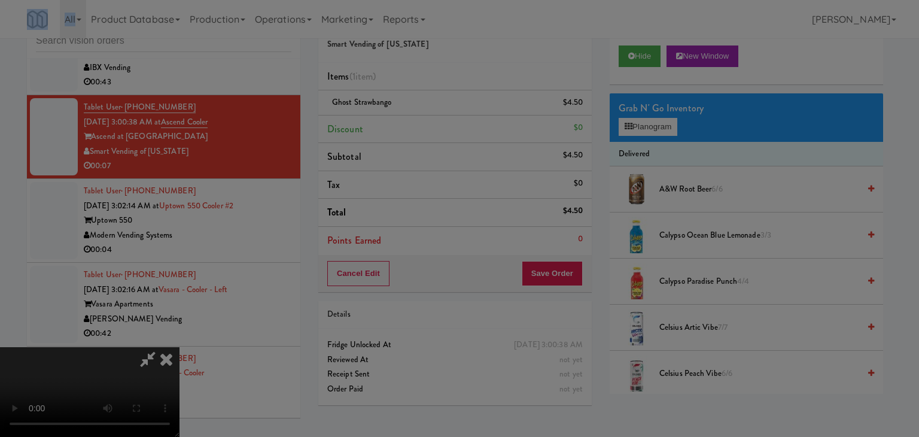
click at [432, 124] on div "Okay Cancel" at bounding box center [455, 104] width 358 height 40
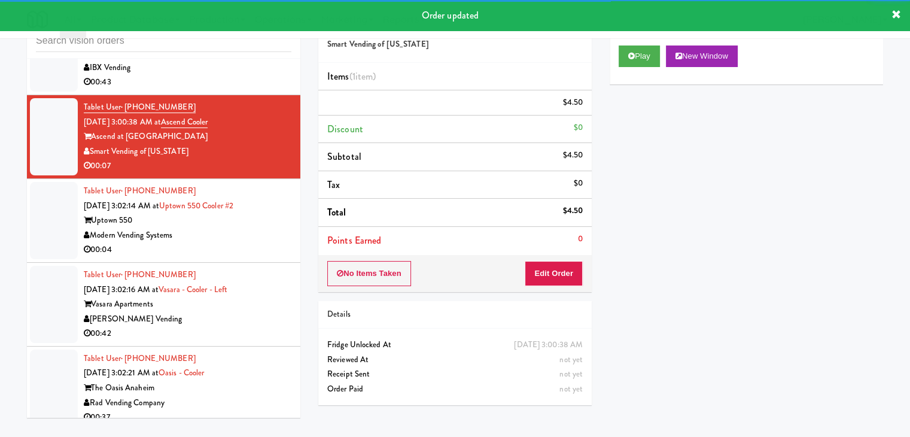
drag, startPoint x: 254, startPoint y: 252, endPoint x: 265, endPoint y: 255, distance: 11.3
click at [260, 254] on div "00:04" at bounding box center [188, 249] width 208 height 15
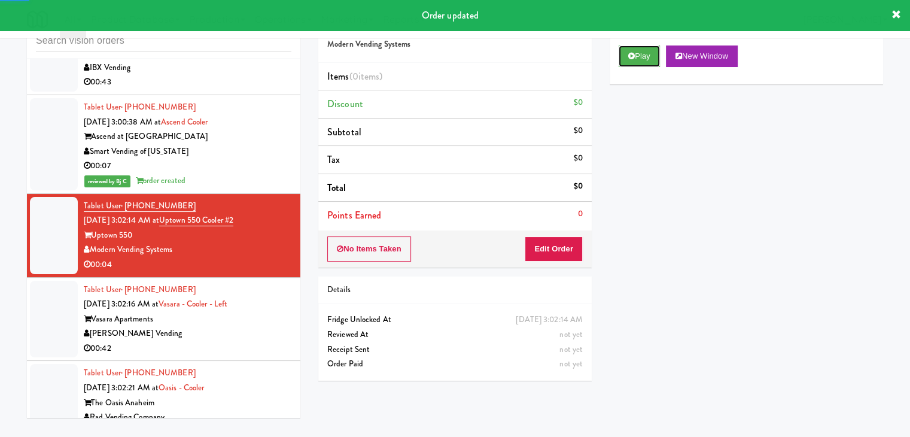
drag, startPoint x: 640, startPoint y: 55, endPoint x: 614, endPoint y: 132, distance: 81.5
click at [640, 59] on button "Play" at bounding box center [638, 56] width 41 height 22
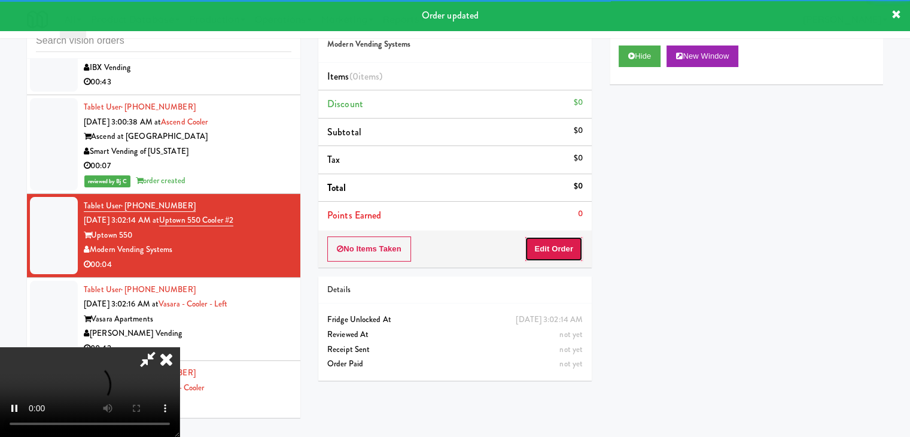
click at [548, 248] on button "Edit Order" at bounding box center [553, 248] width 58 height 25
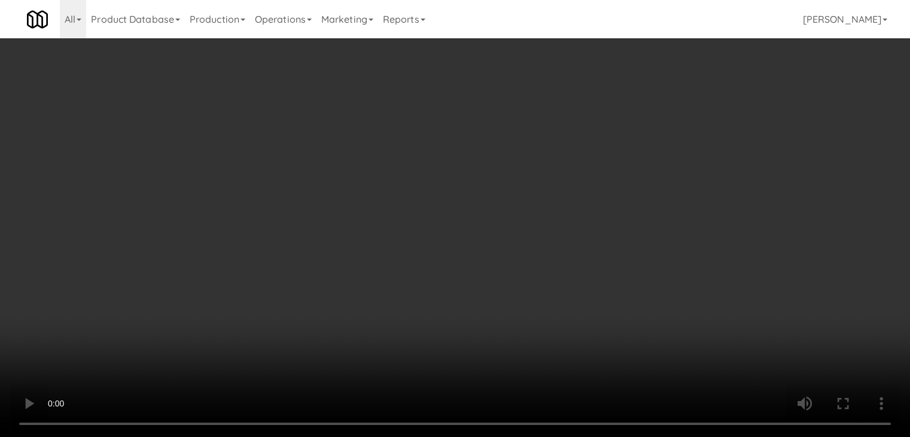
scroll to position [6421, 0]
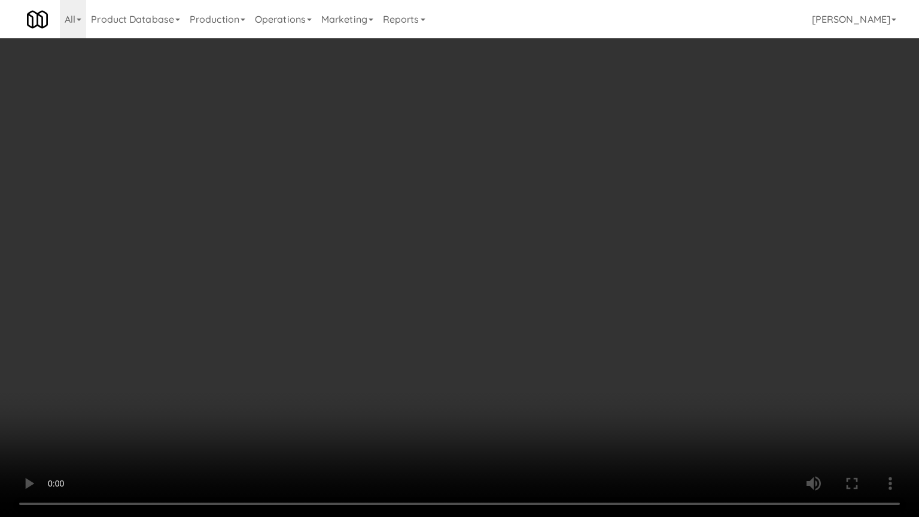
click at [615, 364] on video at bounding box center [459, 258] width 919 height 517
click at [617, 368] on video at bounding box center [459, 258] width 919 height 517
click at [639, 348] on video at bounding box center [459, 258] width 919 height 517
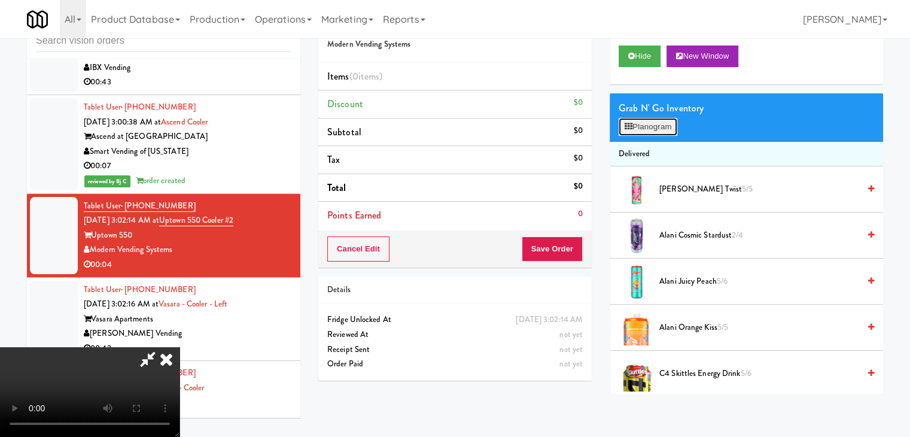
click at [655, 126] on button "Planogram" at bounding box center [647, 127] width 59 height 18
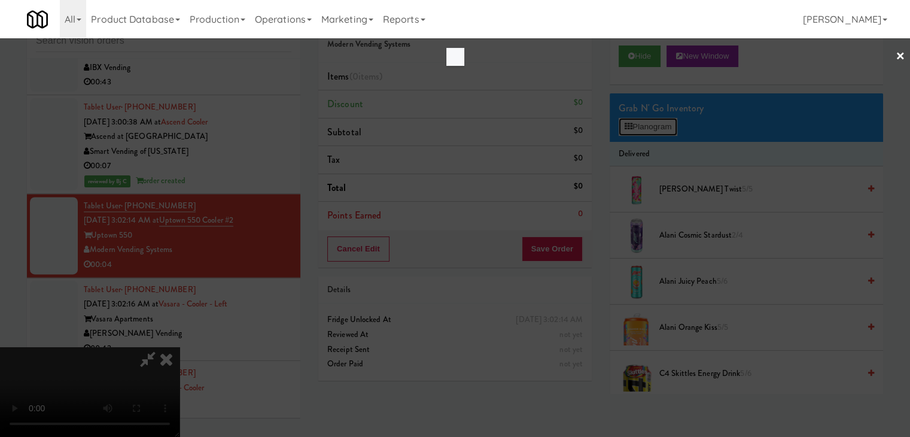
scroll to position [6421, 0]
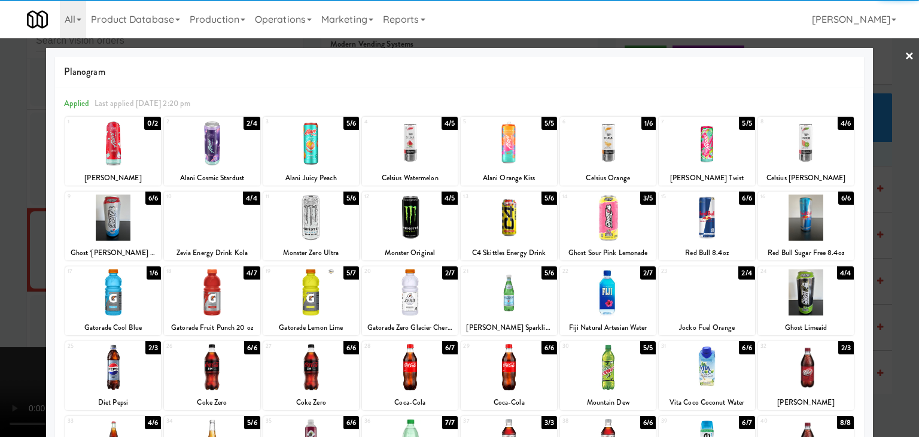
click at [115, 301] on div at bounding box center [113, 292] width 96 height 46
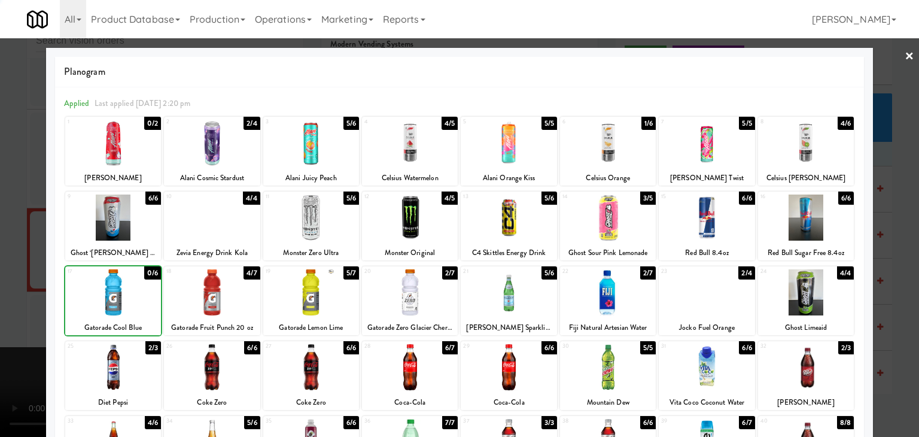
drag, startPoint x: 19, startPoint y: 305, endPoint x: 77, endPoint y: 301, distance: 57.6
click at [22, 305] on div at bounding box center [459, 218] width 919 height 437
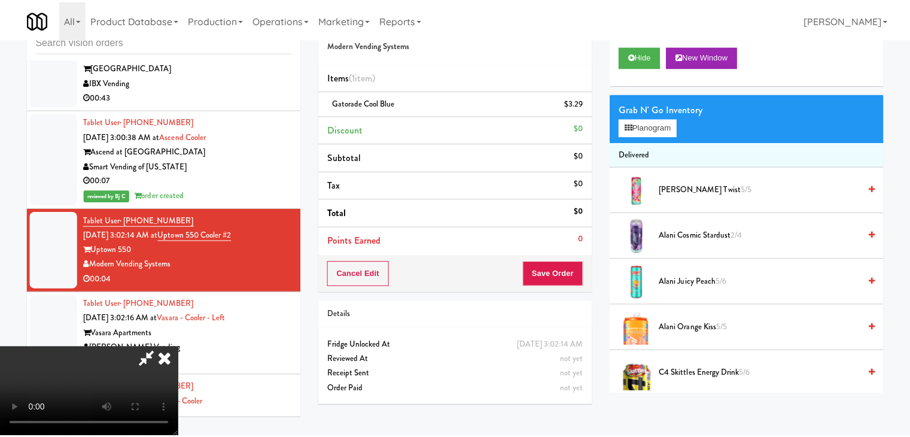
scroll to position [6435, 0]
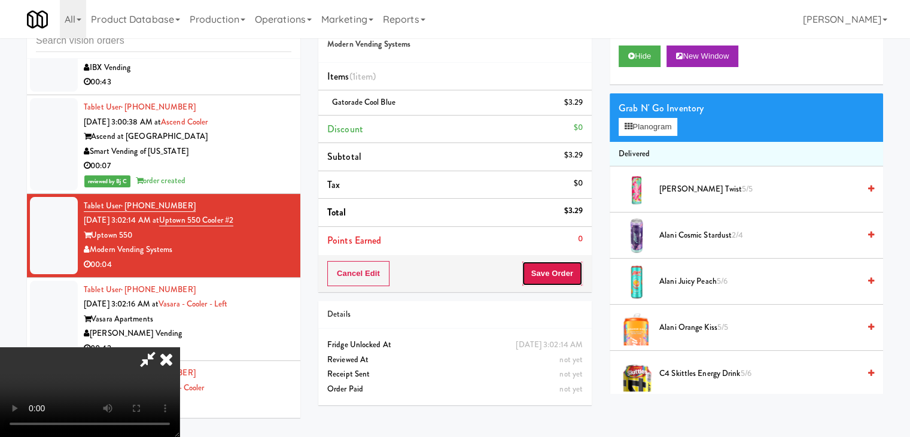
click at [559, 276] on button "Save Order" at bounding box center [551, 273] width 61 height 25
click at [559, 275] on button "Save Order" at bounding box center [551, 273] width 61 height 25
click at [554, 270] on button "Save Order" at bounding box center [551, 273] width 61 height 25
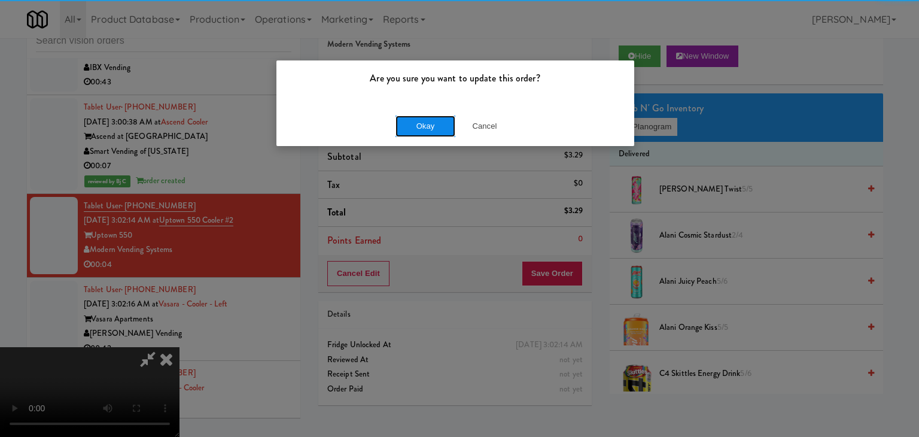
click at [426, 128] on button "Okay" at bounding box center [425, 126] width 60 height 22
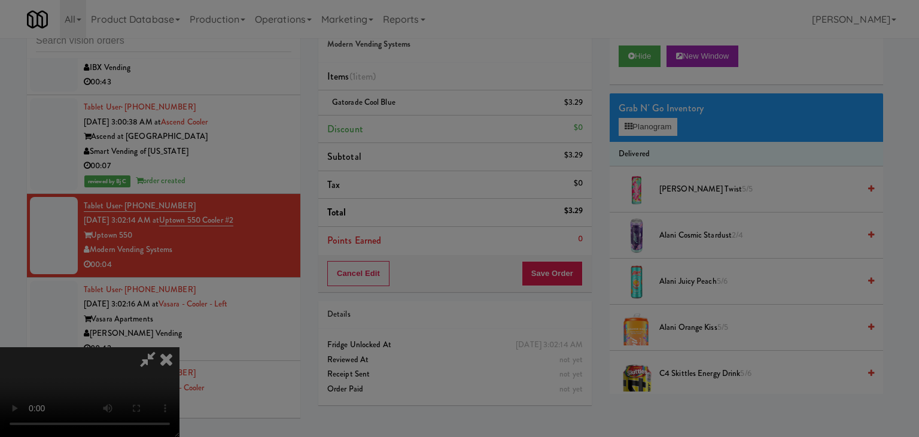
click at [426, 127] on body "Are you sure you want to update this order? Okay Cancel Okay Are you sure you w…" at bounding box center [459, 218] width 919 height 437
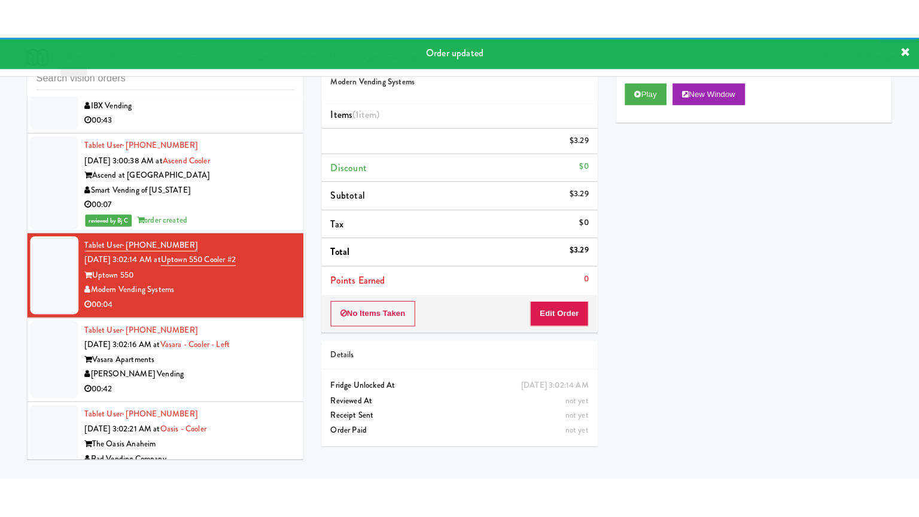
scroll to position [6555, 0]
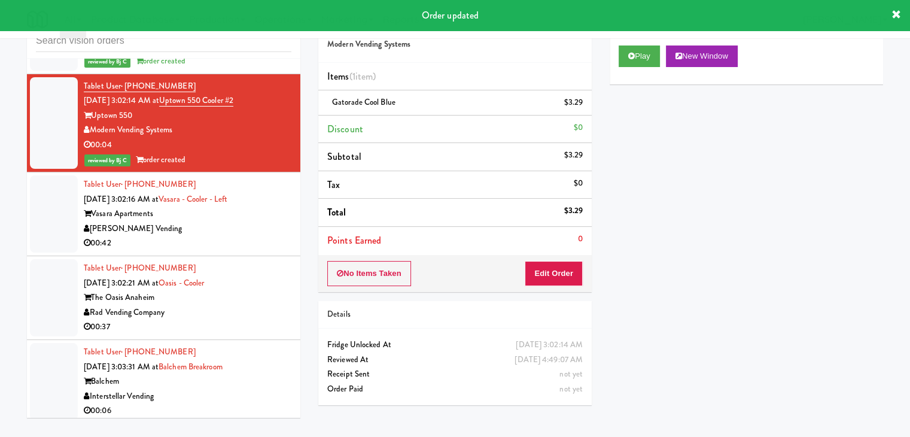
drag, startPoint x: 270, startPoint y: 229, endPoint x: 269, endPoint y: 235, distance: 6.0
click at [270, 236] on div "00:42" at bounding box center [188, 243] width 208 height 15
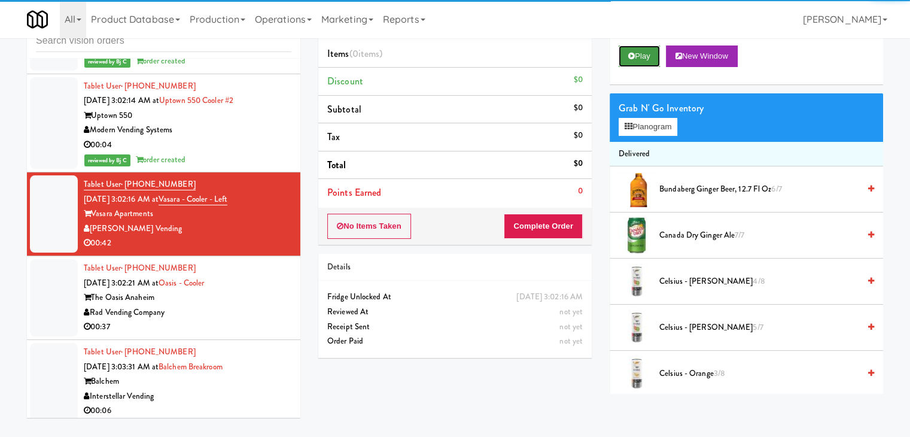
click at [646, 60] on button "Play" at bounding box center [638, 56] width 41 height 22
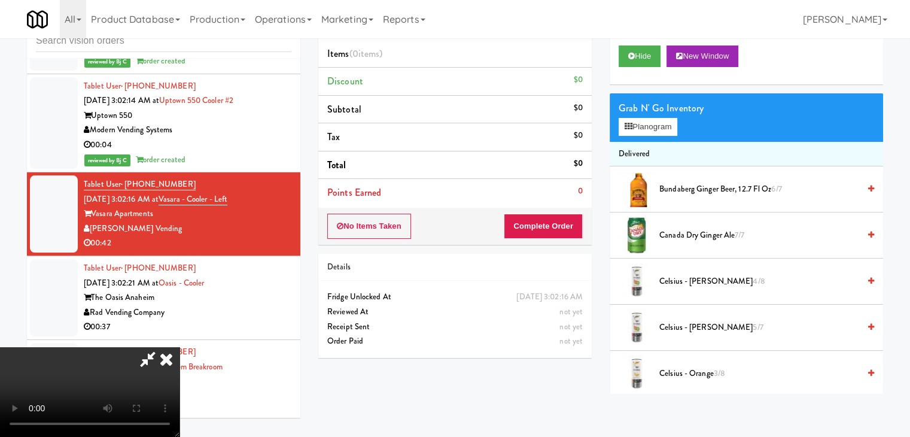
scroll to position [6540, 0]
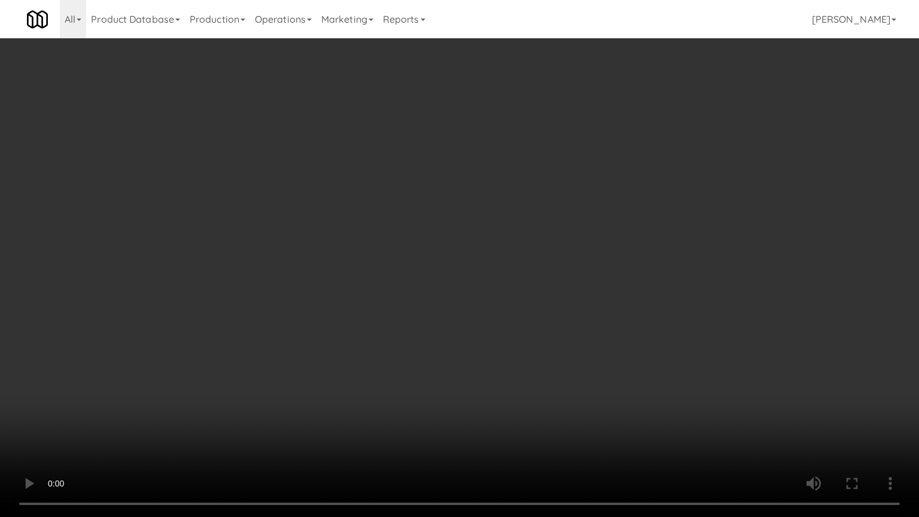
click at [548, 390] on video at bounding box center [459, 258] width 919 height 517
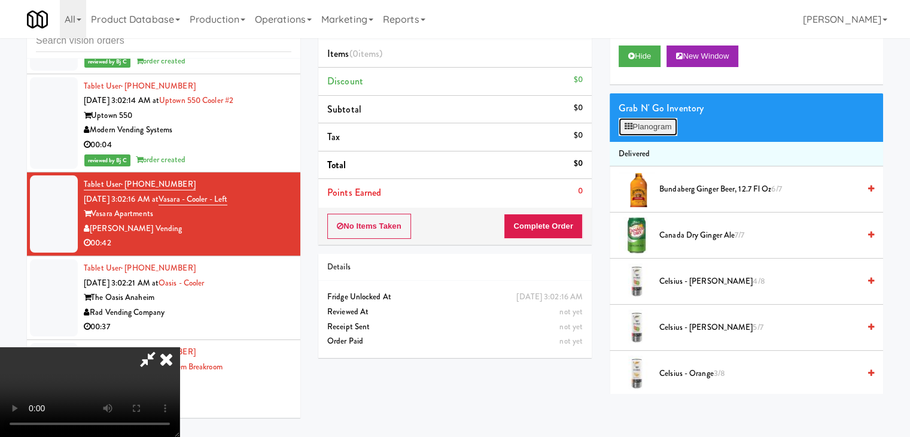
click at [660, 129] on button "Planogram" at bounding box center [647, 127] width 59 height 18
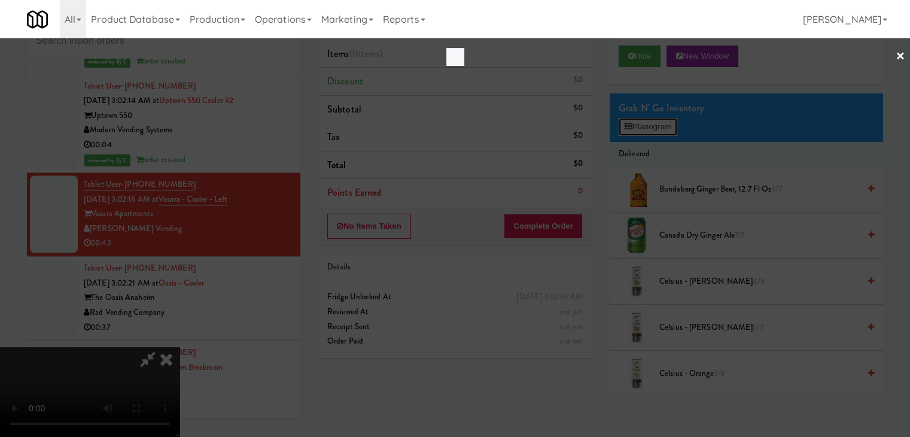
scroll to position [6540, 0]
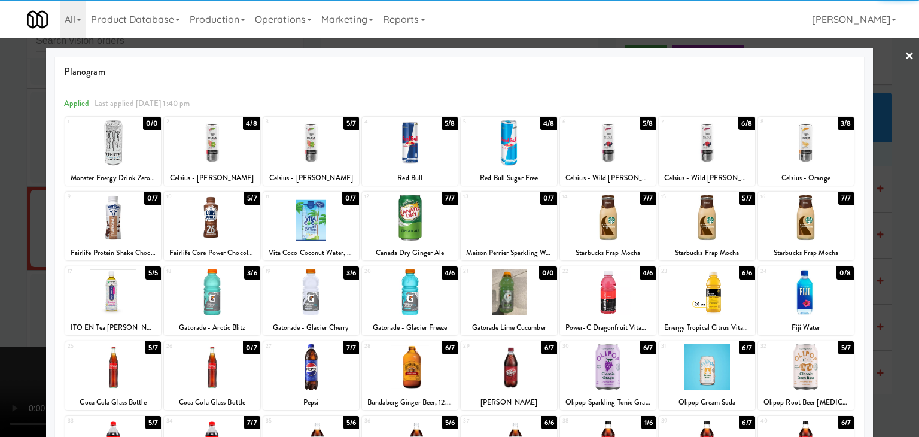
click at [815, 137] on div at bounding box center [806, 143] width 96 height 46
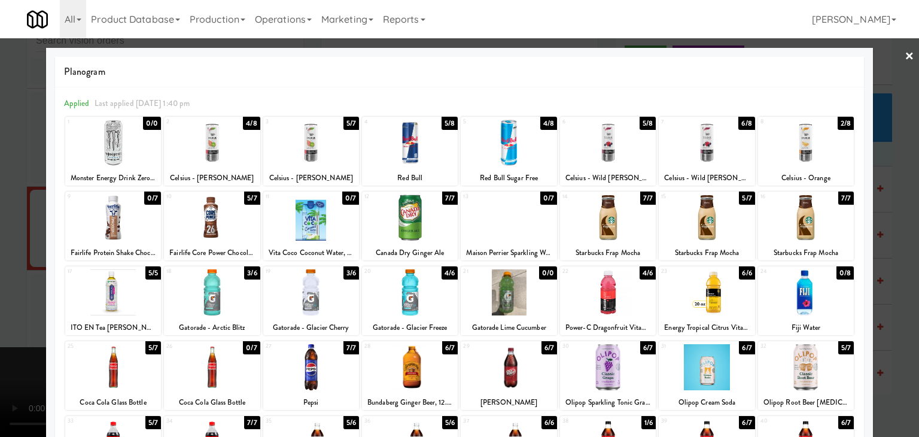
click at [892, 151] on div at bounding box center [459, 218] width 919 height 437
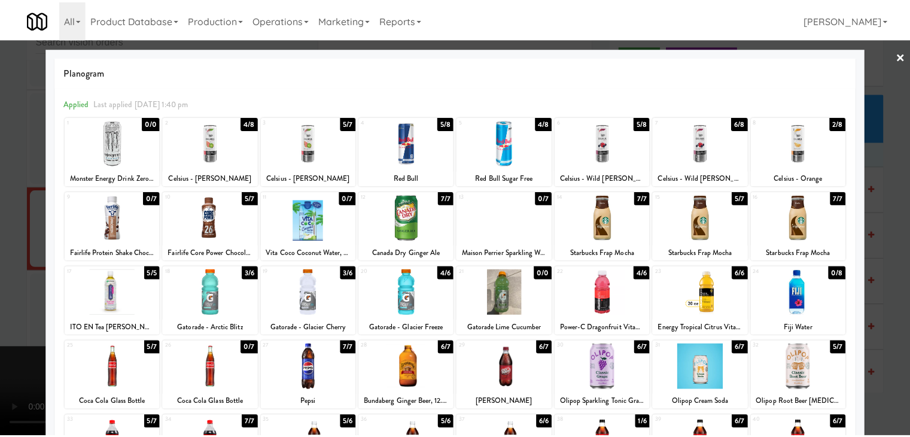
scroll to position [6555, 0]
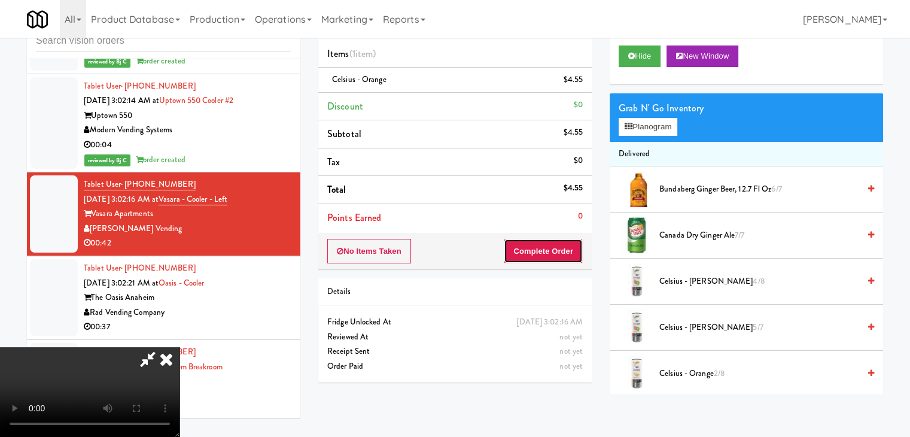
click at [569, 245] on button "Complete Order" at bounding box center [543, 251] width 79 height 25
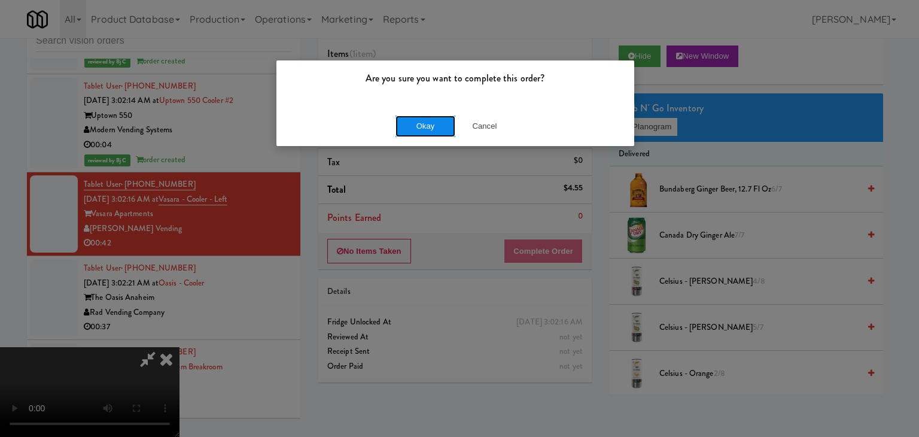
click at [426, 124] on button "Okay" at bounding box center [425, 126] width 60 height 22
click at [427, 124] on button "Okay" at bounding box center [425, 126] width 60 height 22
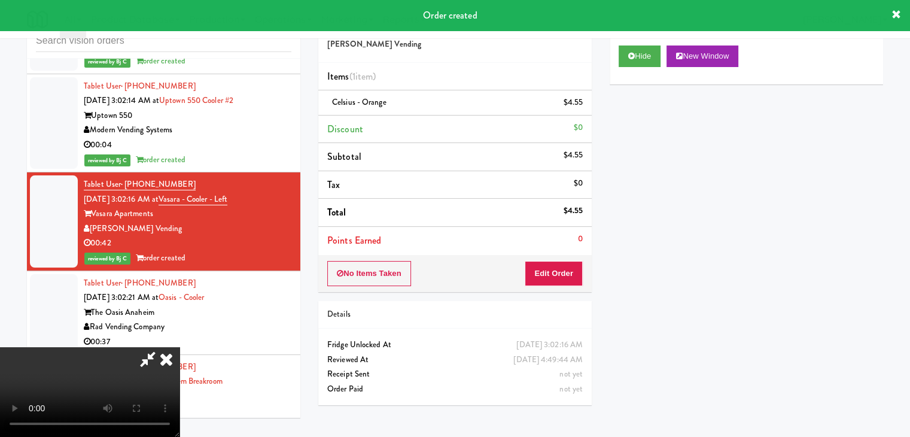
click at [179, 347] on icon at bounding box center [166, 359] width 26 height 24
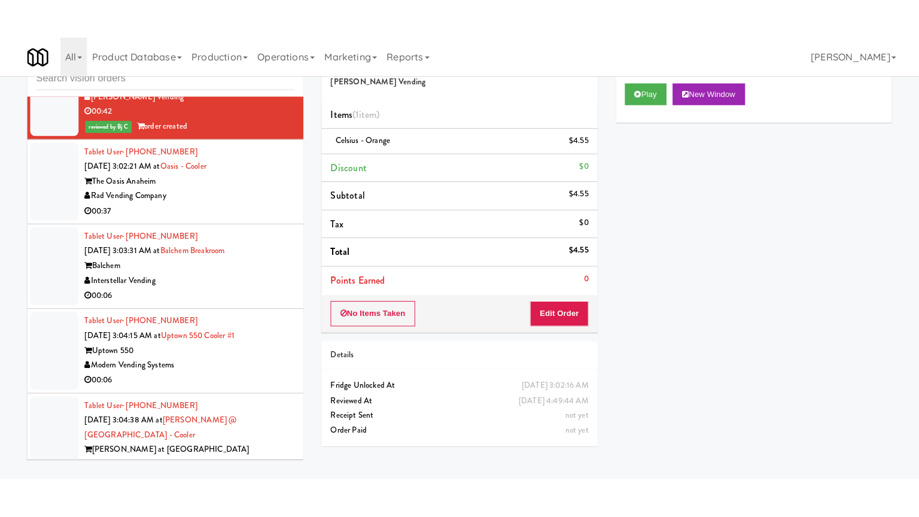
scroll to position [6734, 0]
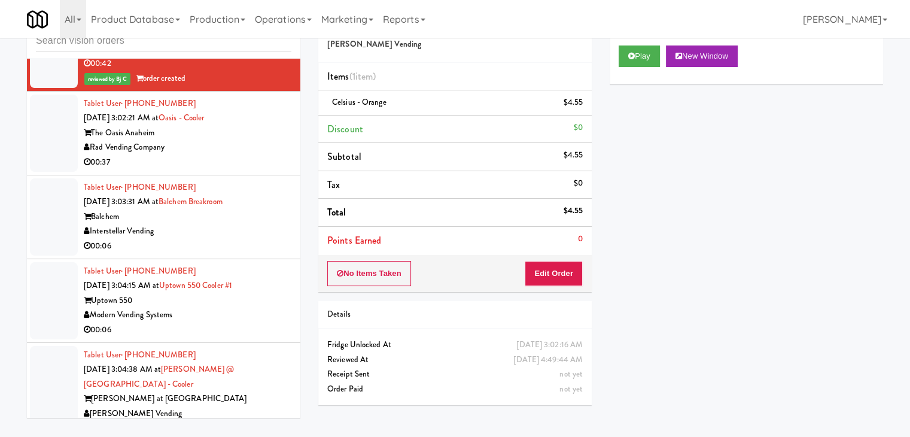
click at [261, 143] on div "Rad Vending Company" at bounding box center [188, 147] width 208 height 15
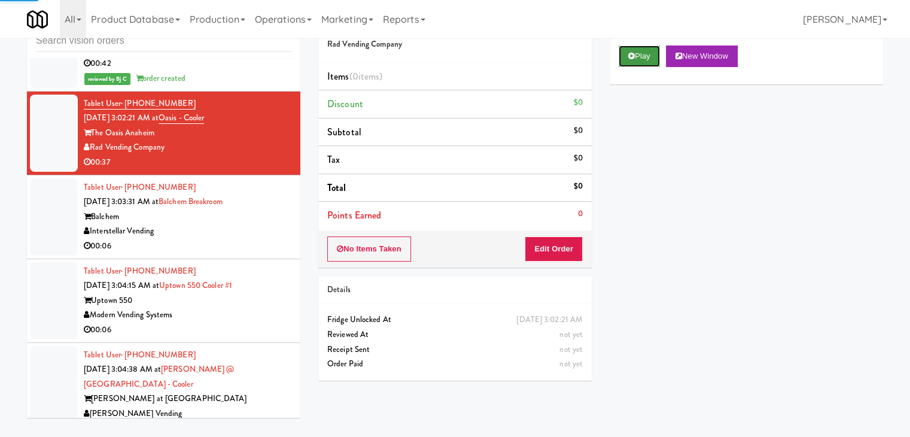
click at [639, 53] on button "Play" at bounding box center [638, 56] width 41 height 22
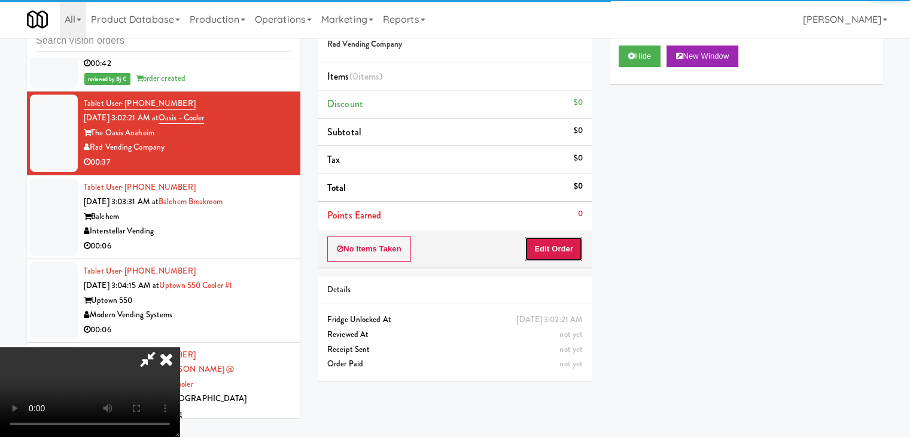
click at [547, 249] on button "Edit Order" at bounding box center [553, 248] width 58 height 25
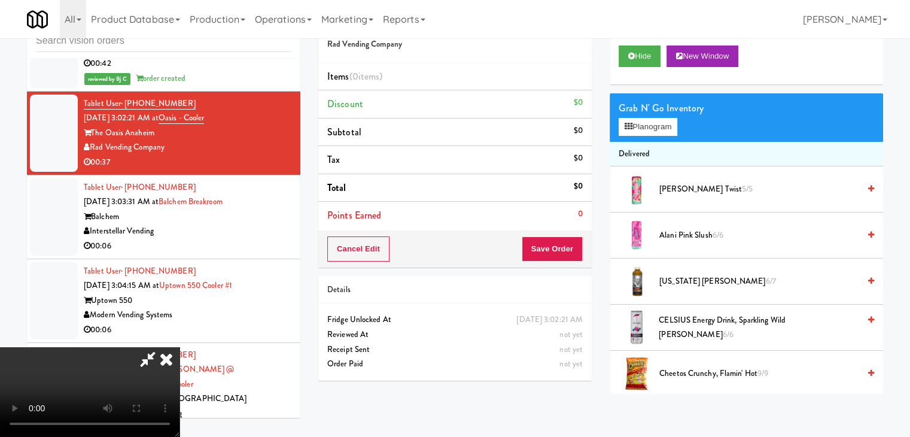
scroll to position [6720, 0]
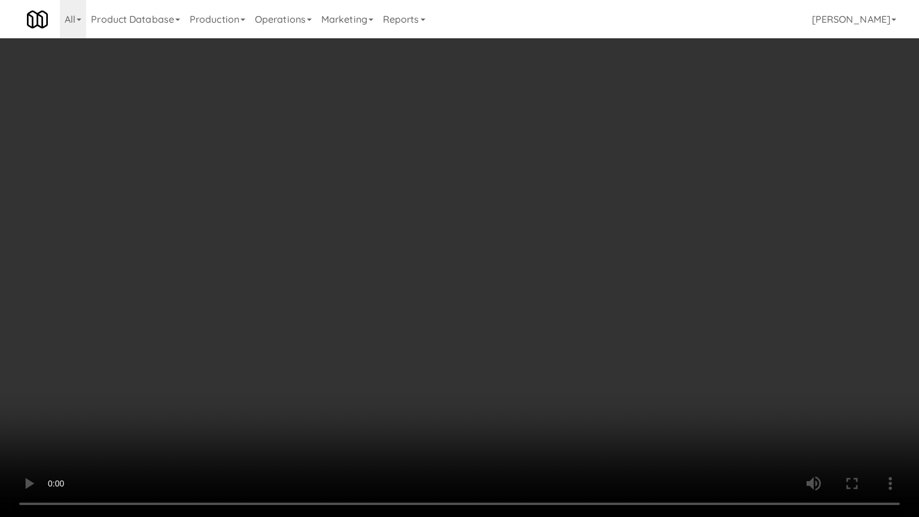
click at [621, 306] on video at bounding box center [459, 258] width 919 height 517
drag, startPoint x: 621, startPoint y: 306, endPoint x: 614, endPoint y: 307, distance: 7.4
click at [621, 306] on video at bounding box center [459, 258] width 919 height 517
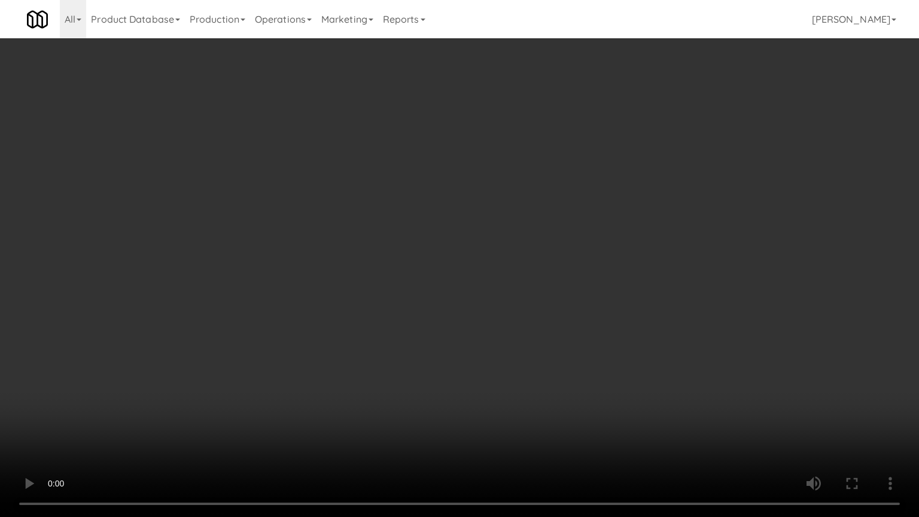
click at [566, 370] on video at bounding box center [459, 258] width 919 height 517
drag, startPoint x: 556, startPoint y: 373, endPoint x: 550, endPoint y: 377, distance: 6.8
click at [556, 374] on video at bounding box center [459, 258] width 919 height 517
click at [611, 340] on video at bounding box center [459, 258] width 919 height 517
drag, startPoint x: 611, startPoint y: 342, endPoint x: 608, endPoint y: 349, distance: 8.0
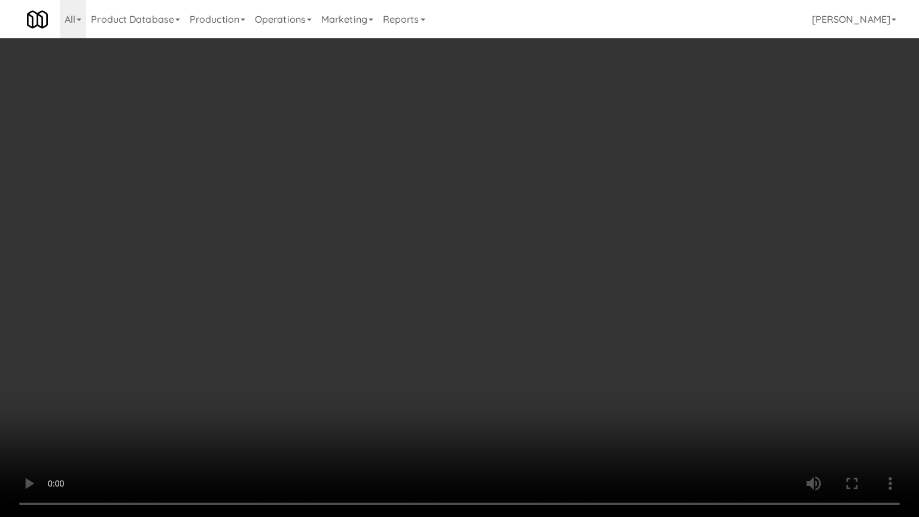
click at [611, 343] on video at bounding box center [459, 258] width 919 height 517
click at [560, 354] on video at bounding box center [459, 258] width 919 height 517
click at [557, 355] on video at bounding box center [459, 258] width 919 height 517
click at [566, 337] on video at bounding box center [459, 258] width 919 height 517
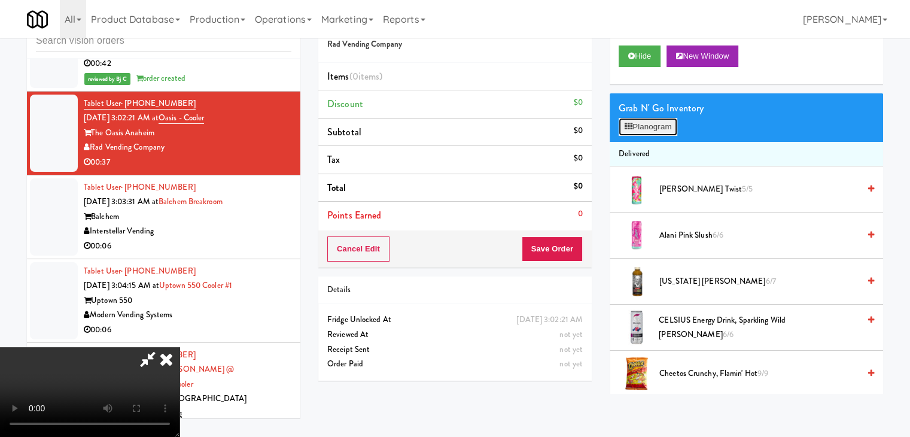
click at [657, 123] on button "Planogram" at bounding box center [647, 127] width 59 height 18
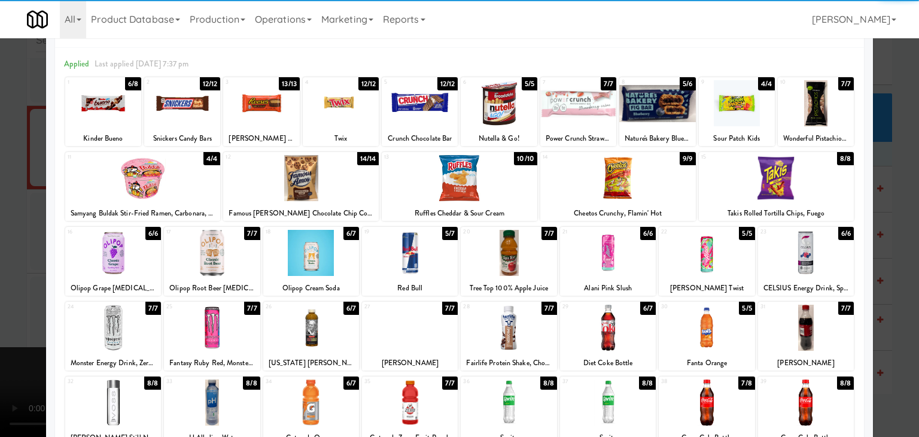
scroll to position [60, 0]
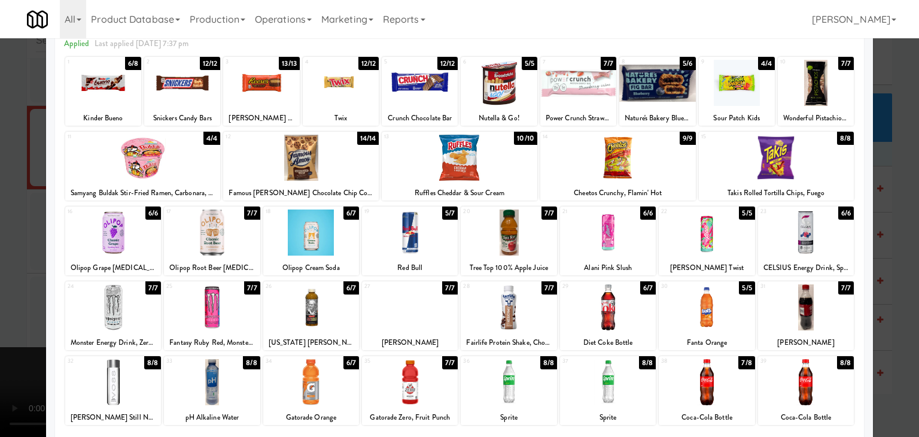
click at [626, 373] on div at bounding box center [608, 382] width 96 height 46
drag, startPoint x: 708, startPoint y: 385, endPoint x: 713, endPoint y: 379, distance: 7.7
click at [708, 385] on div at bounding box center [706, 382] width 96 height 46
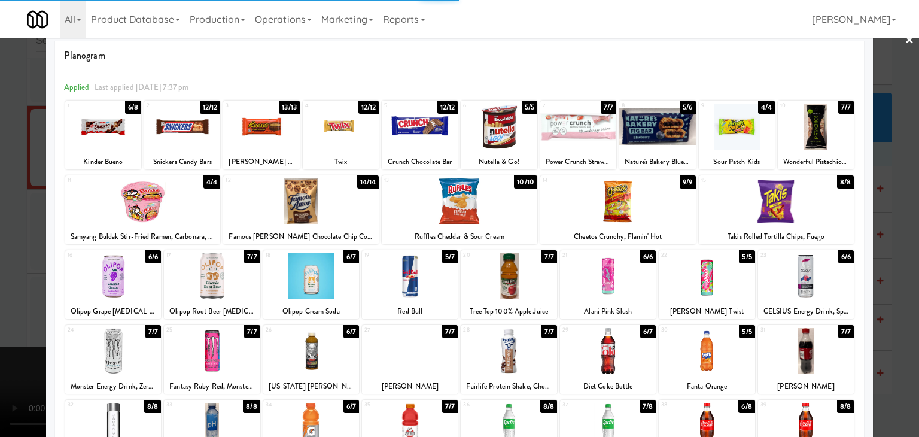
scroll to position [0, 0]
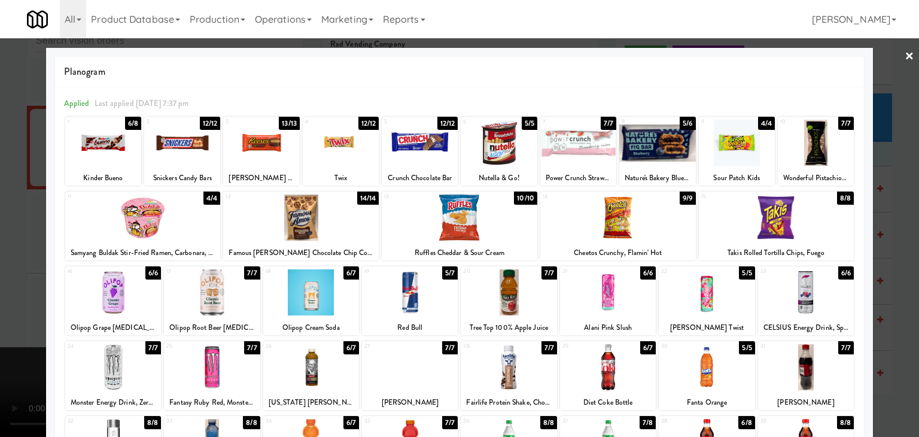
click at [746, 148] on div at bounding box center [737, 143] width 76 height 46
click at [338, 208] on div at bounding box center [300, 217] width 155 height 46
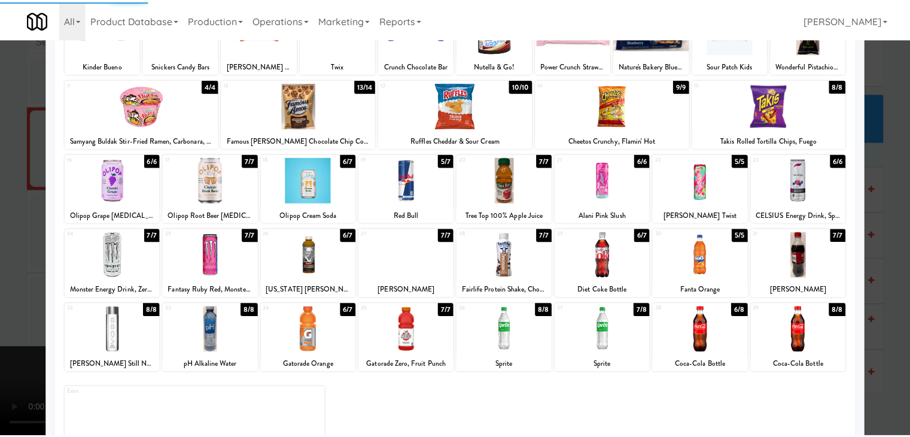
scroll to position [120, 0]
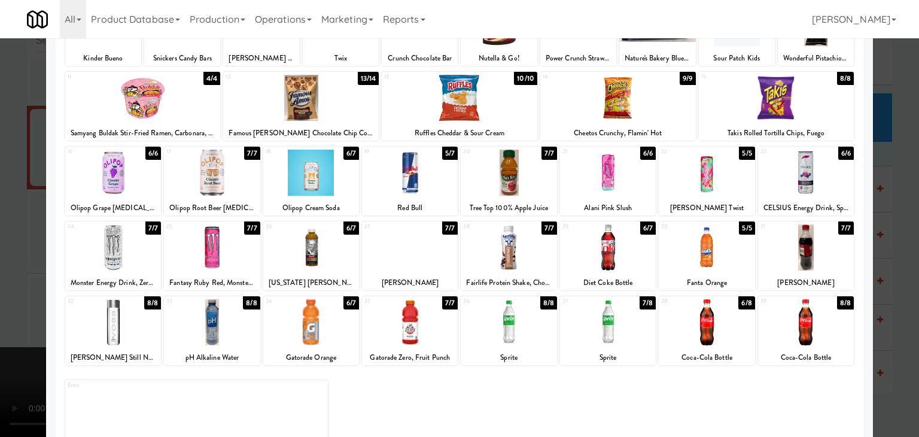
click at [118, 316] on div at bounding box center [113, 322] width 96 height 46
drag, startPoint x: 0, startPoint y: 325, endPoint x: 542, endPoint y: 196, distance: 557.5
click at [19, 313] on div at bounding box center [459, 218] width 919 height 437
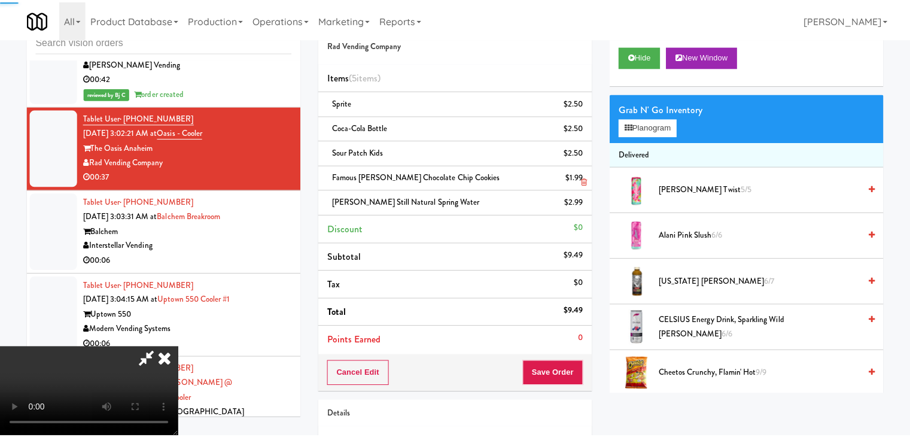
scroll to position [6734, 0]
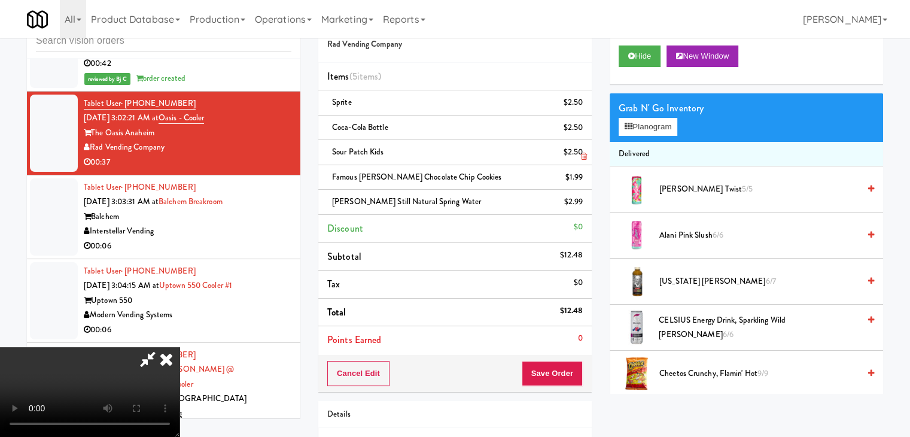
click at [580, 151] on link at bounding box center [581, 157] width 11 height 15
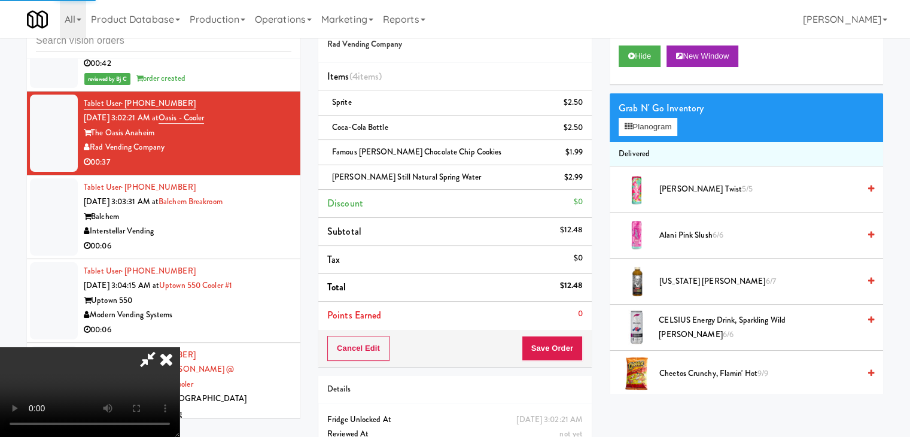
click at [179, 347] on icon at bounding box center [166, 359] width 26 height 24
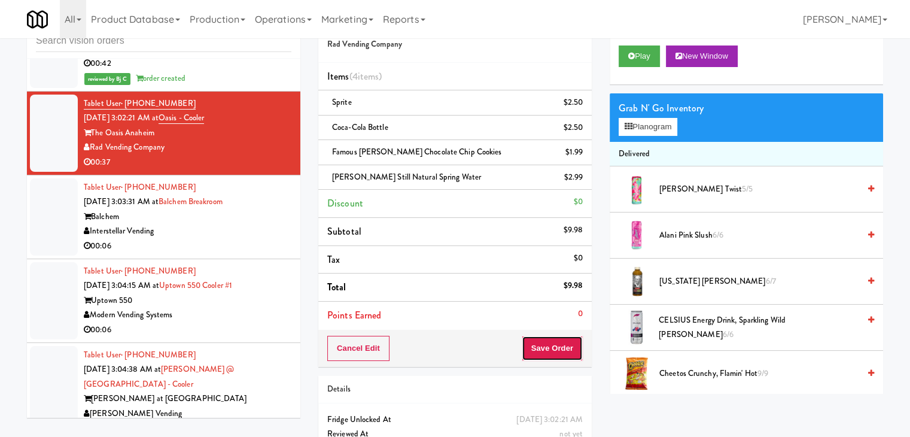
drag, startPoint x: 556, startPoint y: 336, endPoint x: 555, endPoint y: 346, distance: 9.6
click at [555, 343] on button "Save Order" at bounding box center [551, 348] width 61 height 25
click at [555, 346] on button "Save Order" at bounding box center [551, 348] width 61 height 25
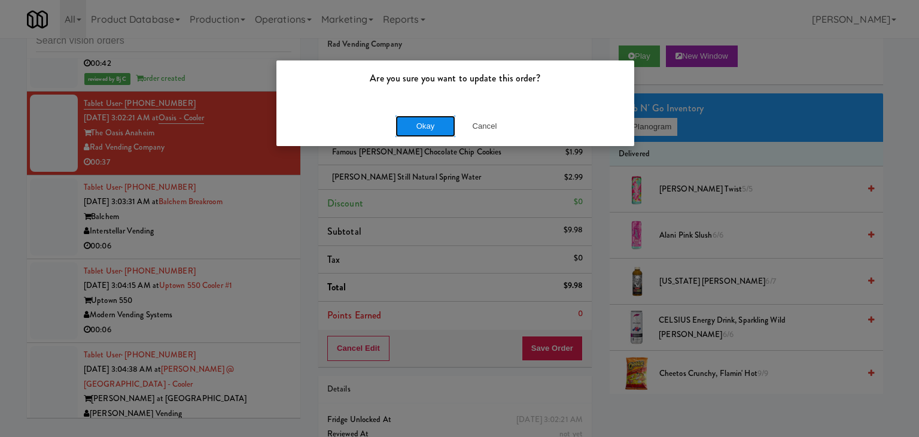
click at [440, 117] on button "Okay" at bounding box center [425, 126] width 60 height 22
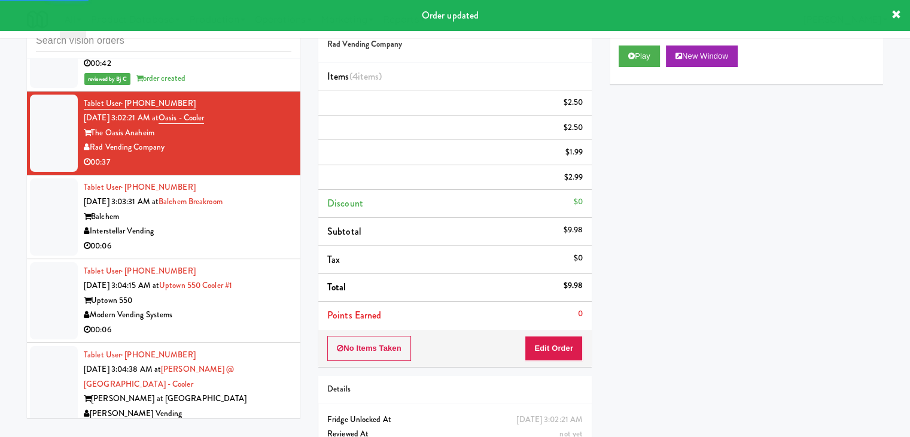
click at [247, 239] on div "00:06" at bounding box center [188, 246] width 208 height 15
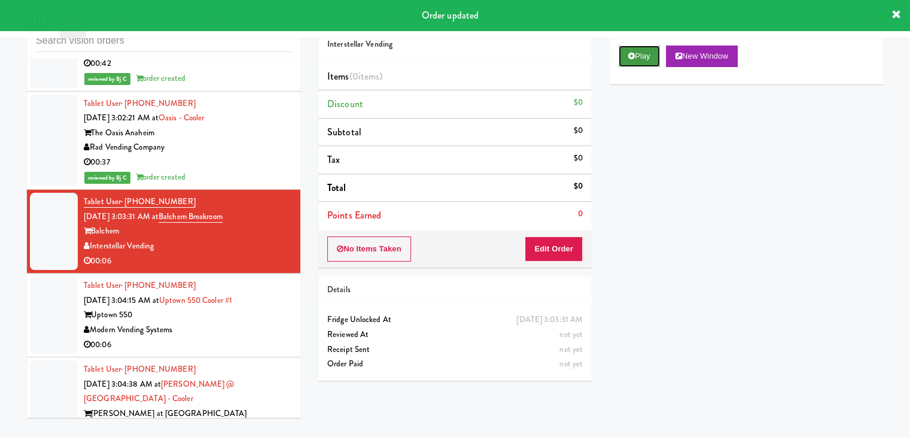
click at [633, 53] on icon at bounding box center [631, 56] width 7 height 8
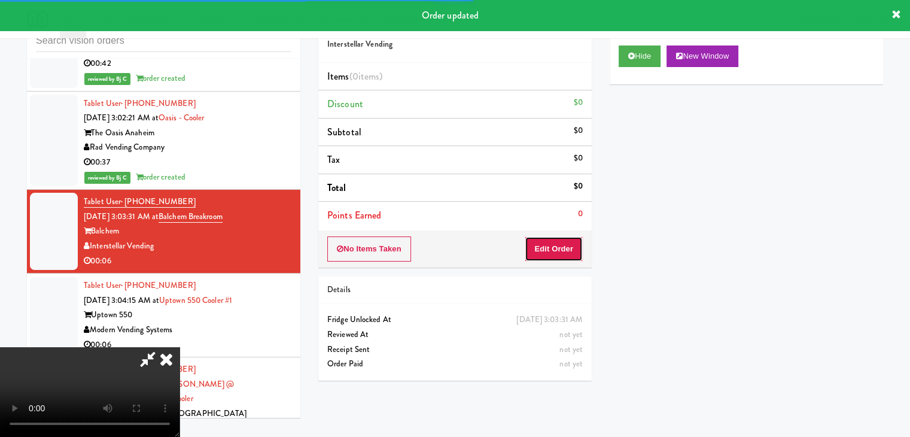
click at [553, 249] on button "Edit Order" at bounding box center [553, 248] width 58 height 25
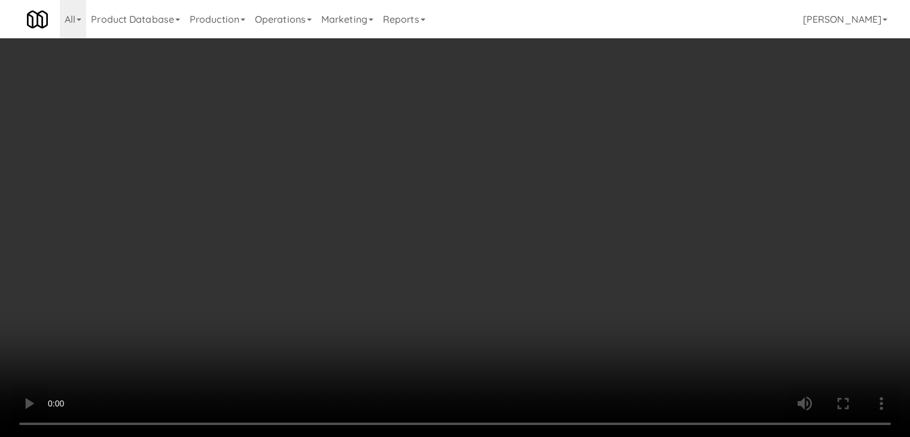
scroll to position [6720, 0]
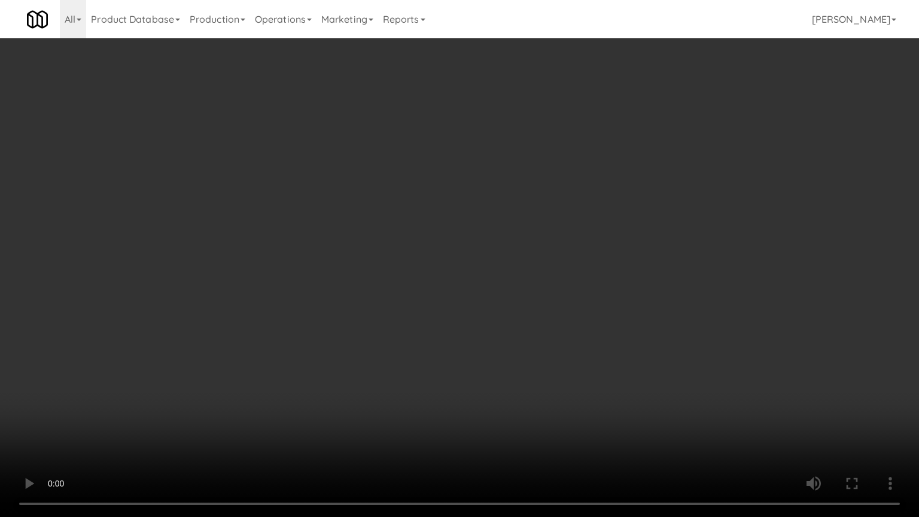
click at [572, 391] on video at bounding box center [459, 258] width 919 height 517
click at [571, 395] on video at bounding box center [459, 258] width 919 height 517
click at [572, 396] on video at bounding box center [459, 258] width 919 height 517
click at [572, 397] on video at bounding box center [459, 258] width 919 height 517
click at [575, 395] on video at bounding box center [459, 258] width 919 height 517
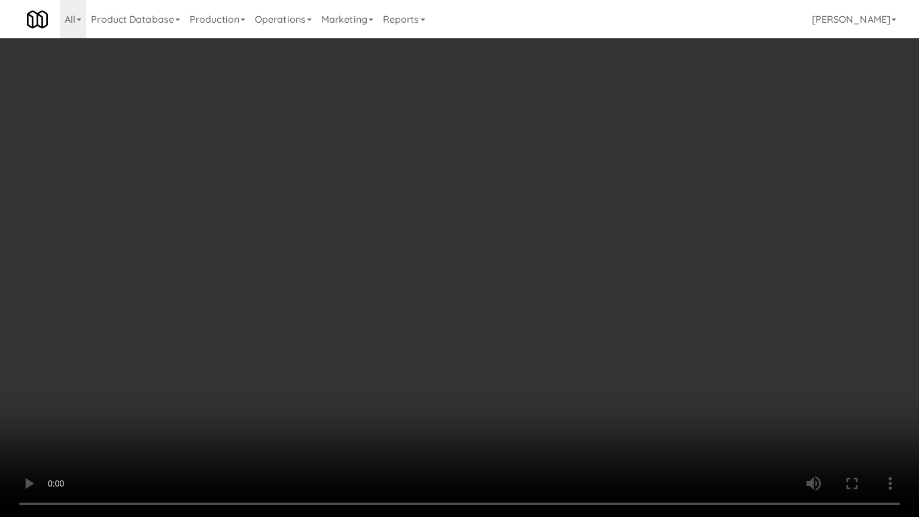
click at [575, 395] on video at bounding box center [459, 258] width 919 height 517
click at [577, 392] on video at bounding box center [459, 258] width 919 height 517
click at [578, 392] on video at bounding box center [459, 258] width 919 height 517
click at [576, 386] on video at bounding box center [459, 258] width 919 height 517
click at [577, 385] on video at bounding box center [459, 258] width 919 height 517
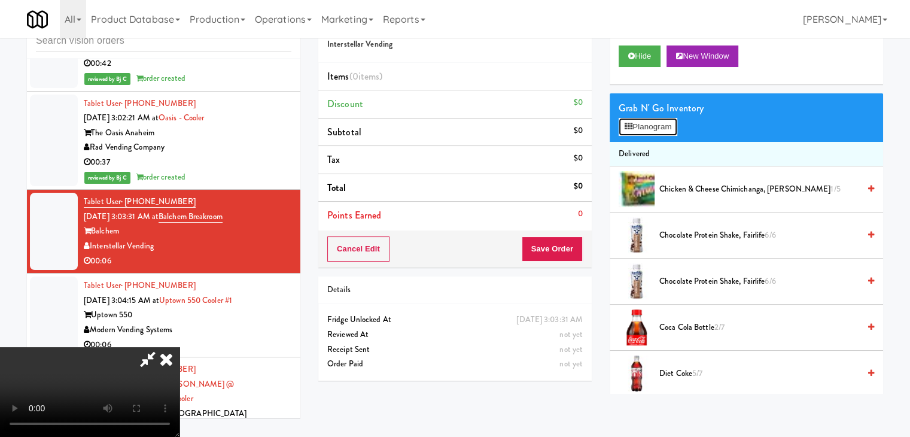
click at [654, 129] on button "Planogram" at bounding box center [647, 127] width 59 height 18
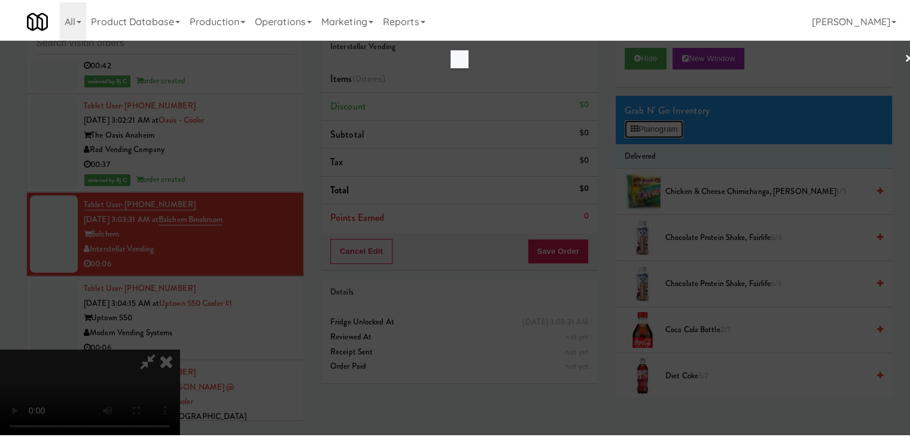
scroll to position [6720, 0]
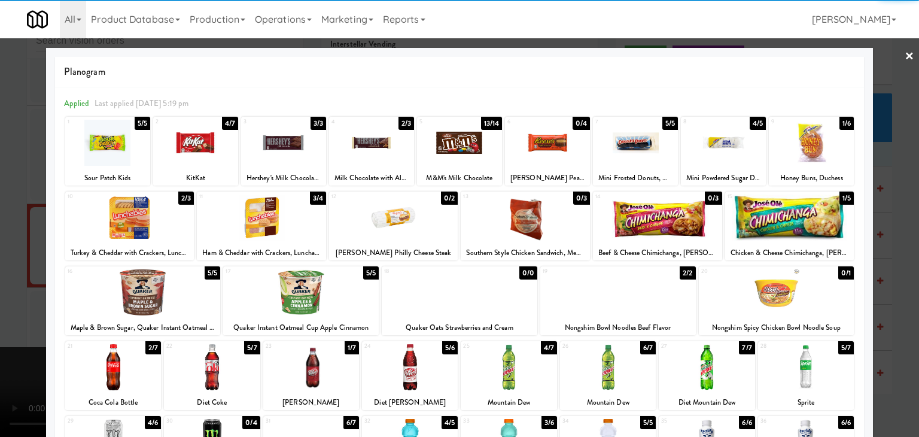
click at [508, 372] on div at bounding box center [508, 367] width 96 height 46
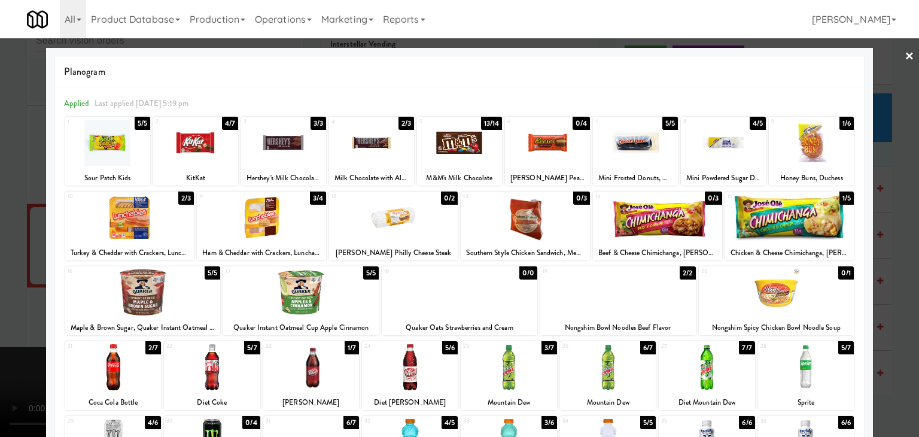
click at [287, 214] on div at bounding box center [261, 217] width 129 height 46
click at [575, 292] on div at bounding box center [617, 292] width 155 height 46
drag, startPoint x: 0, startPoint y: 266, endPoint x: 316, endPoint y: 263, distance: 316.4
click at [1, 266] on div at bounding box center [459, 218] width 919 height 437
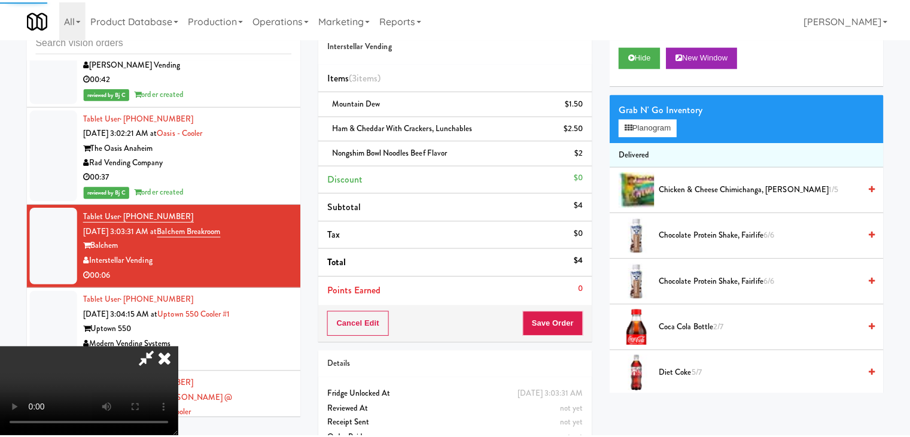
scroll to position [6734, 0]
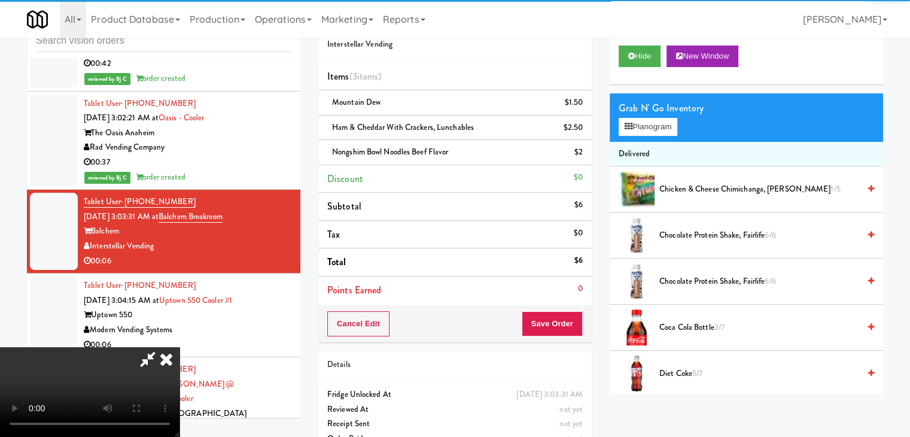
drag, startPoint x: 559, startPoint y: 311, endPoint x: 557, endPoint y: 318, distance: 7.4
click at [559, 313] on div "Cancel Edit Save Order" at bounding box center [454, 323] width 273 height 37
click at [557, 319] on button "Save Order" at bounding box center [551, 323] width 61 height 25
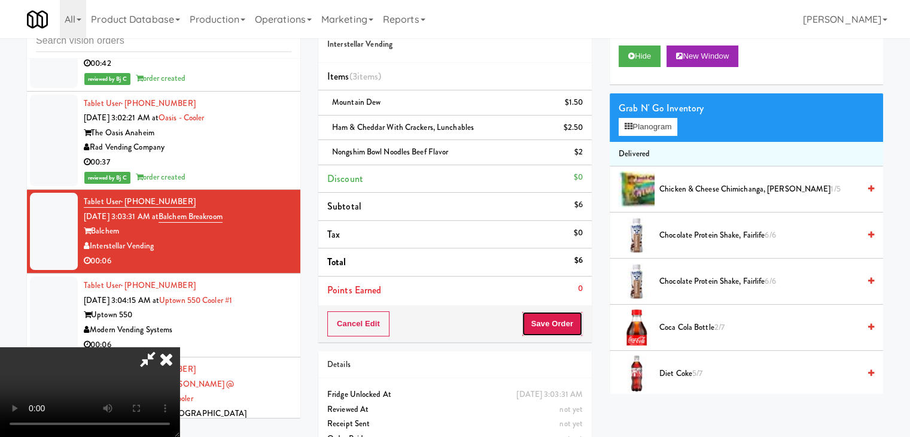
click at [557, 319] on button "Save Order" at bounding box center [551, 323] width 61 height 25
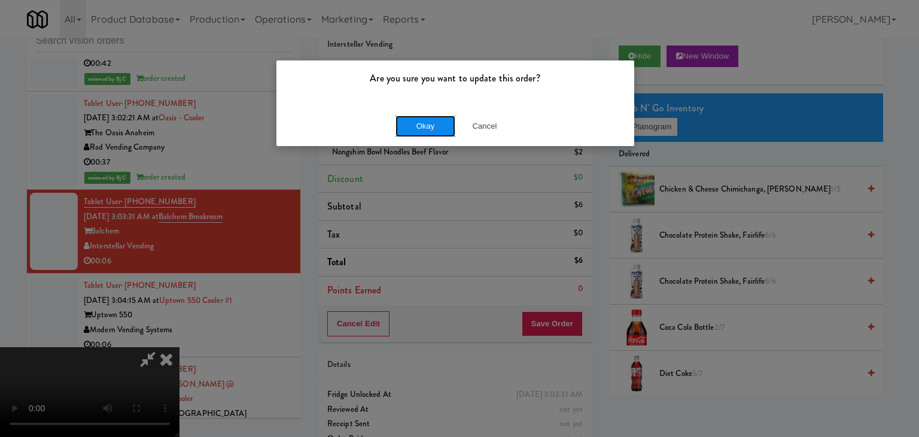
click at [434, 123] on button "Okay" at bounding box center [425, 126] width 60 height 22
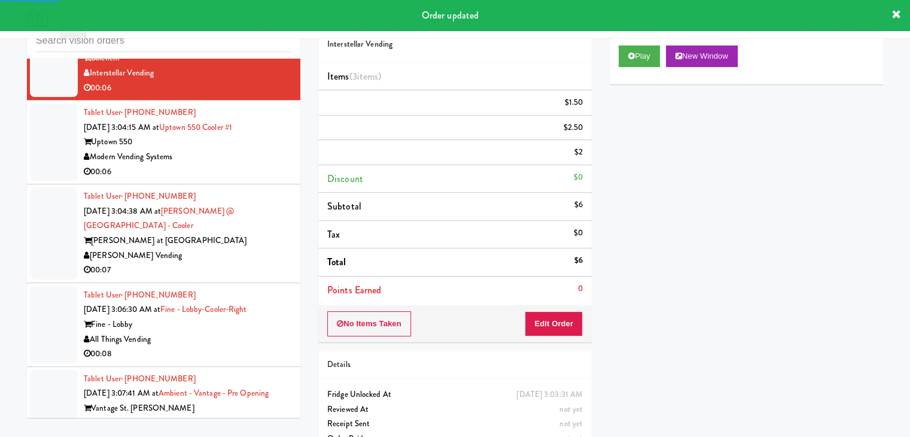
scroll to position [6913, 0]
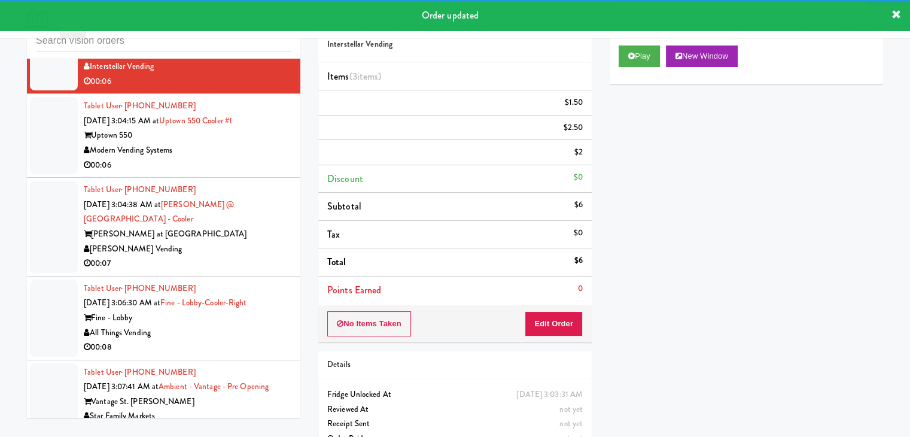
click at [258, 161] on div "Tablet User · (618) 530-7667 [DATE] 3:04:15 AM at Uptown 550 Cooler #1 Uptown 5…" at bounding box center [188, 136] width 208 height 74
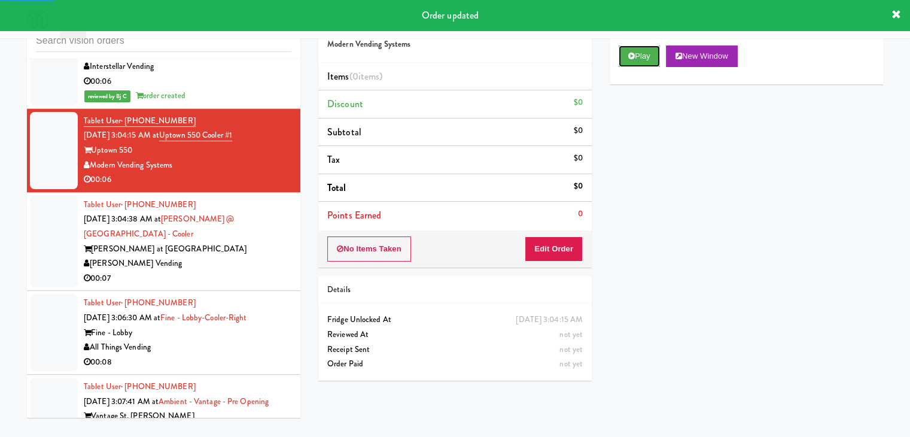
drag, startPoint x: 634, startPoint y: 53, endPoint x: 617, endPoint y: 103, distance: 53.0
click at [636, 53] on button "Play" at bounding box center [638, 56] width 41 height 22
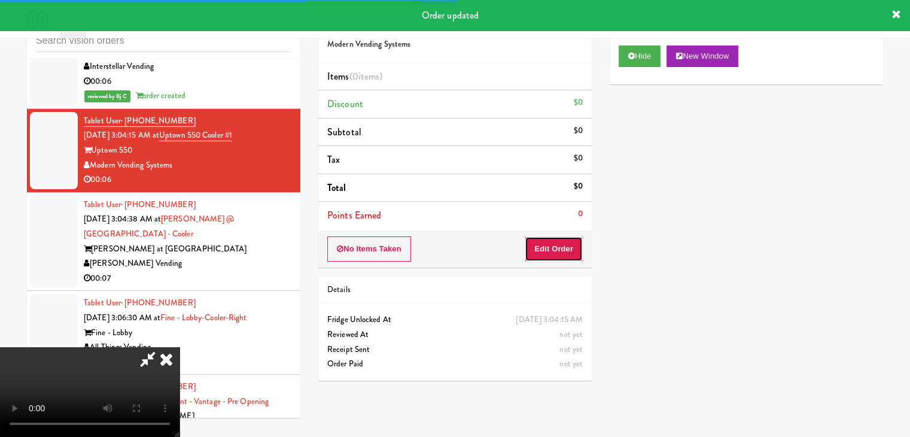
click at [551, 248] on button "Edit Order" at bounding box center [553, 248] width 58 height 25
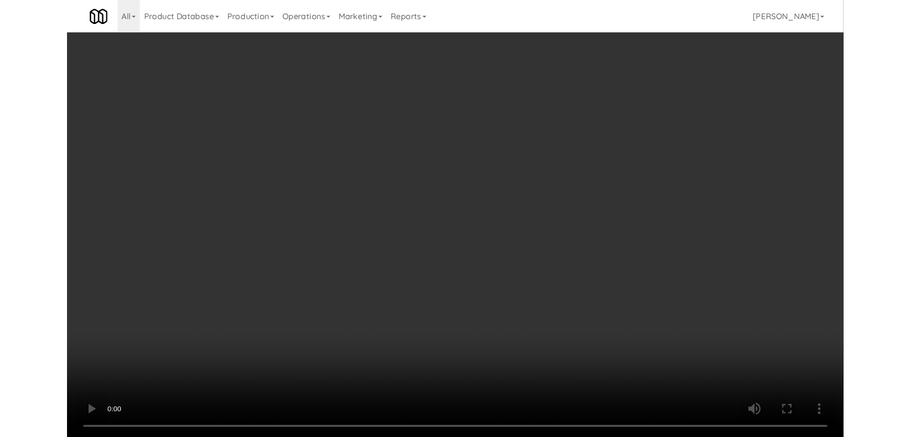
scroll to position [6899, 0]
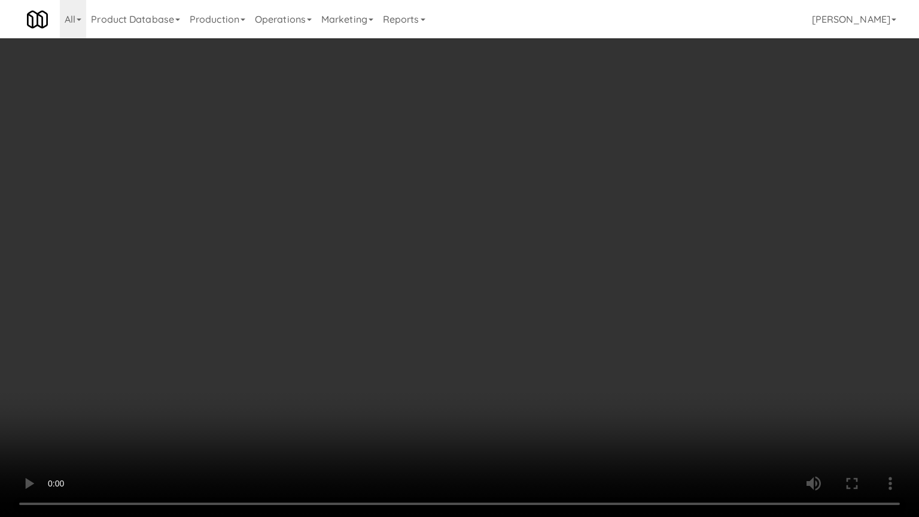
click at [541, 373] on video at bounding box center [459, 258] width 919 height 517
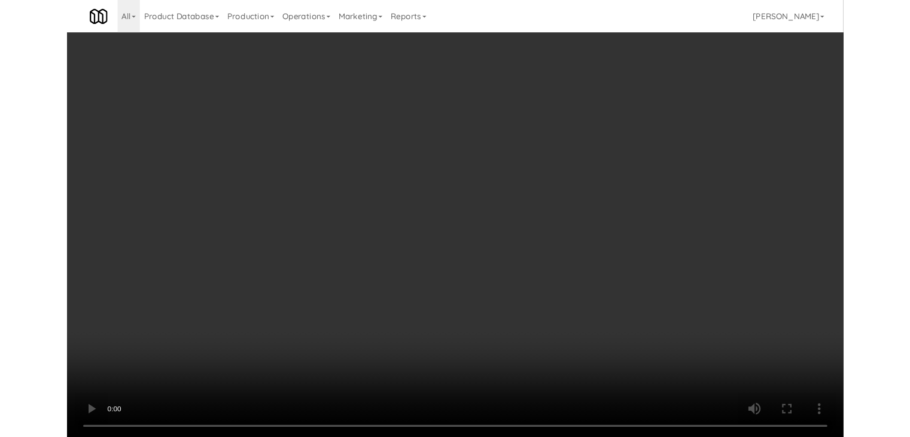
click
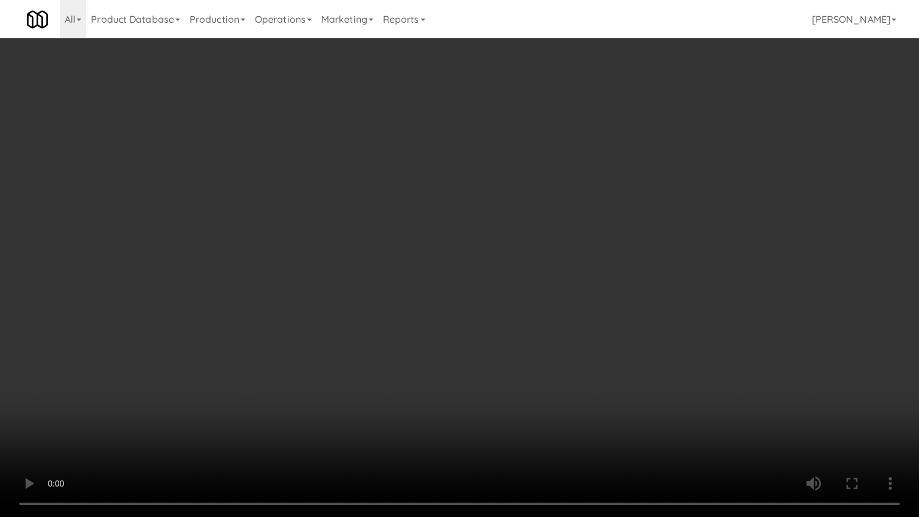
drag, startPoint x: 562, startPoint y: 366, endPoint x: 588, endPoint y: 277, distance: 92.3
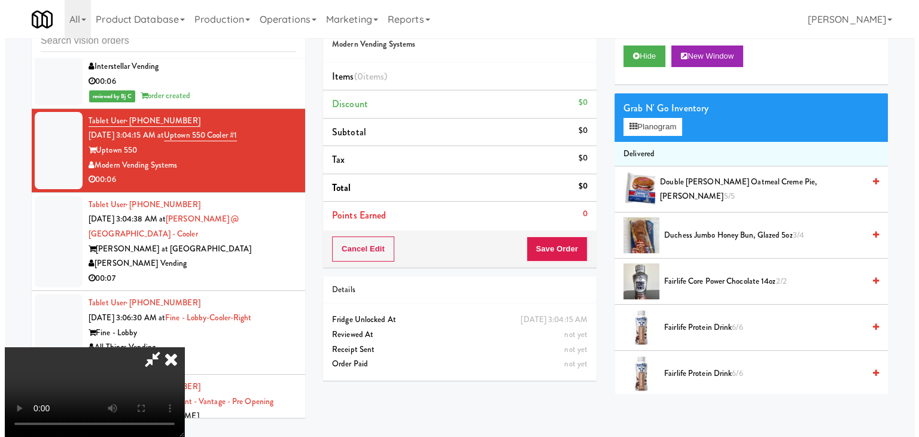
scroll to position [0, 0]
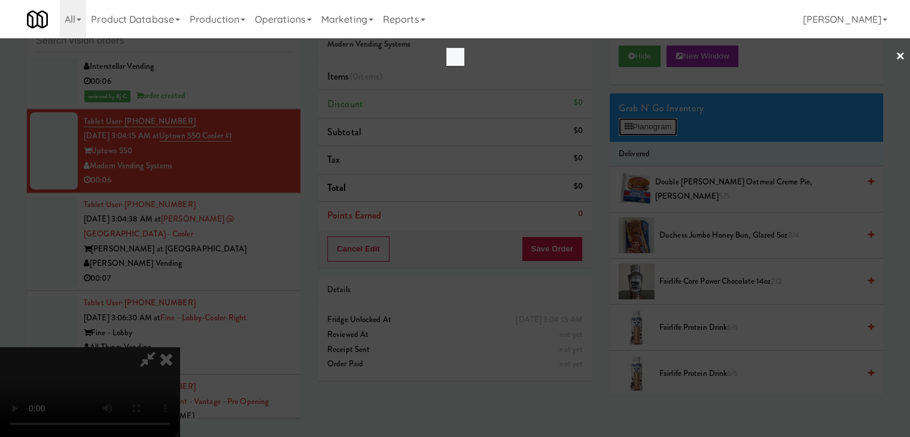
scroll to position [6899, 0]
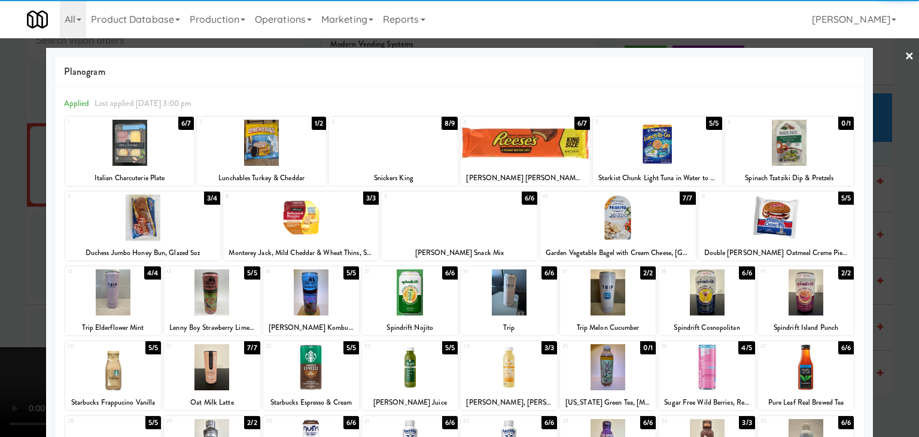
drag, startPoint x: 545, startPoint y: 154, endPoint x: 560, endPoint y: 166, distance: 19.6
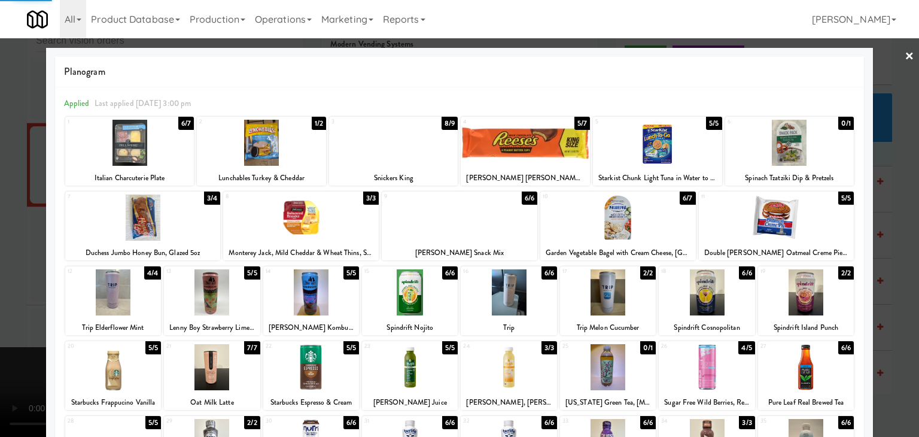
drag, startPoint x: 0, startPoint y: 240, endPoint x: 247, endPoint y: 240, distance: 247.0
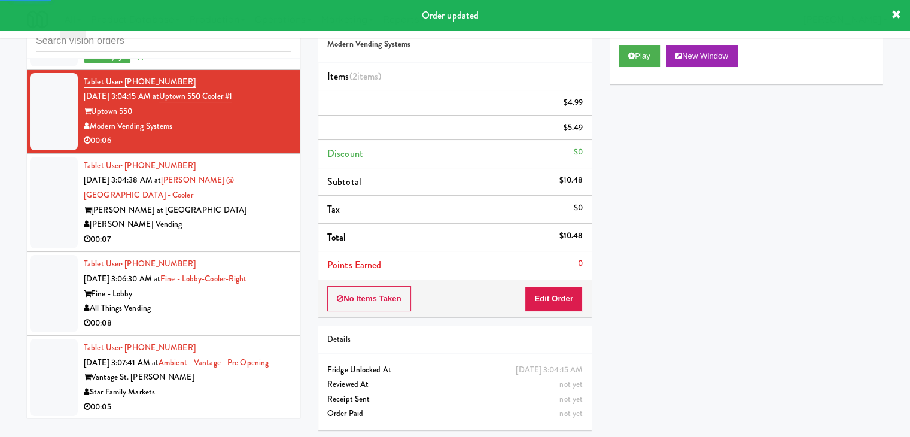
scroll to position [6973, 0]
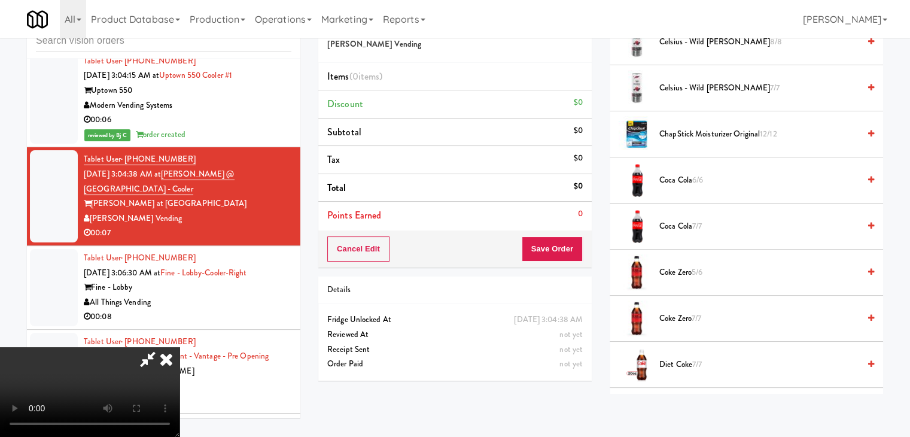
scroll to position [6959, 0]
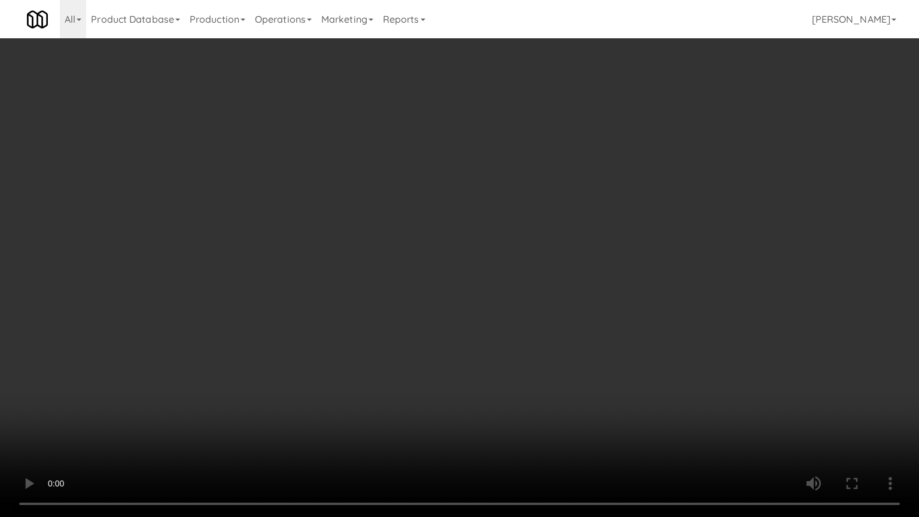
drag, startPoint x: 543, startPoint y: 329, endPoint x: 707, endPoint y: 153, distance: 241.2
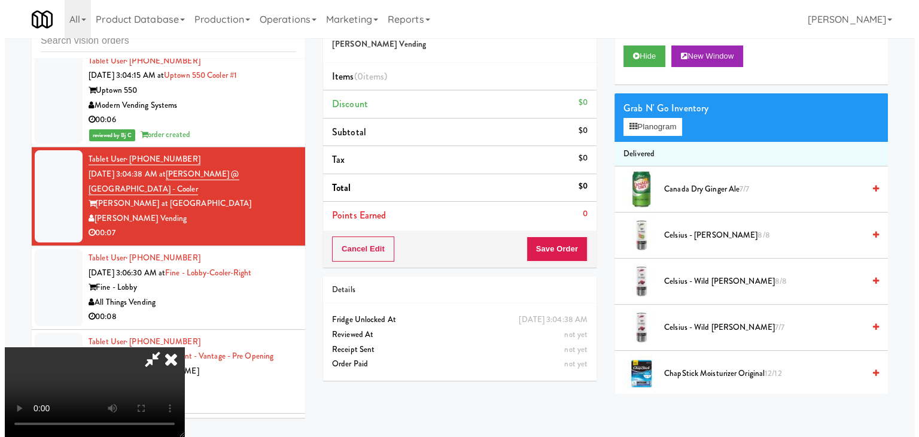
scroll to position [0, 0]
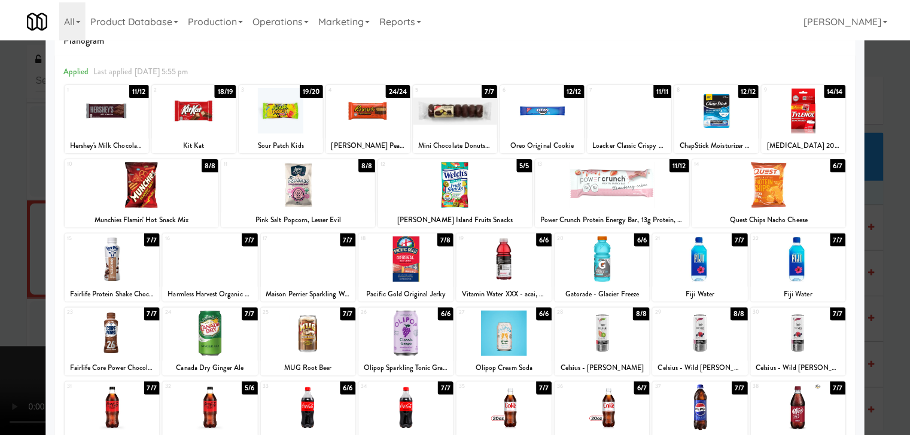
scroll to position [31, 0]
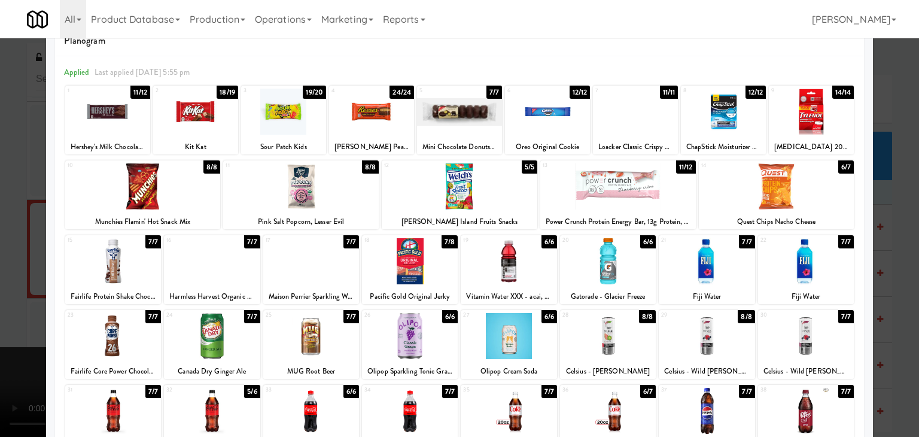
drag, startPoint x: 413, startPoint y: 269, endPoint x: 405, endPoint y: 273, distance: 9.1
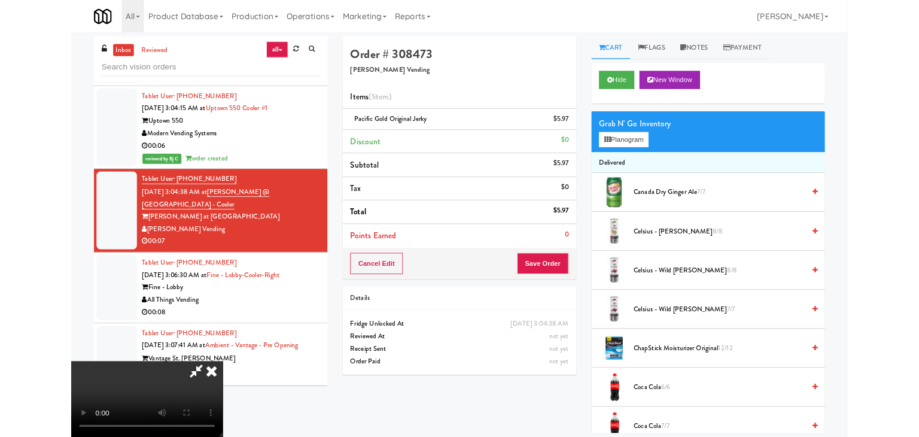
scroll to position [6973, 0]
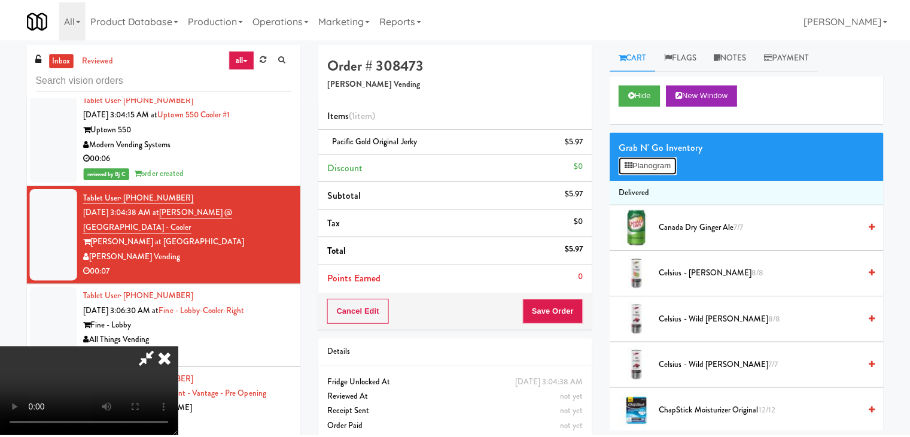
scroll to position [6959, 0]
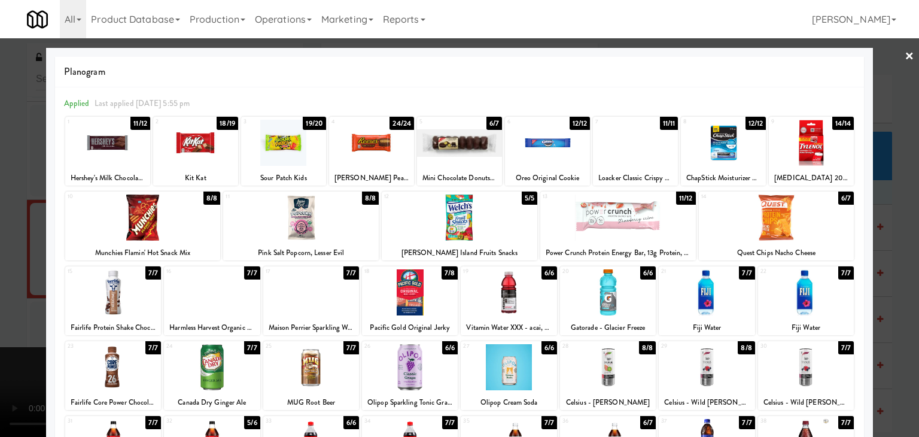
drag, startPoint x: 0, startPoint y: 260, endPoint x: 366, endPoint y: 261, distance: 366.0
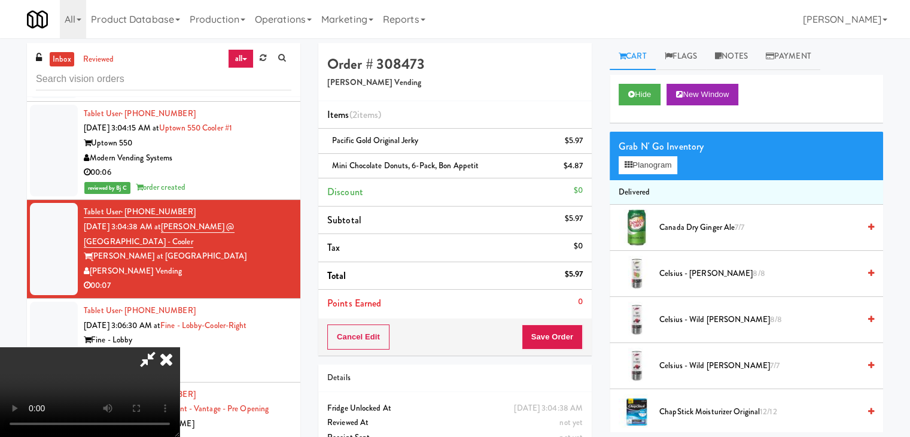
scroll to position [6973, 0]
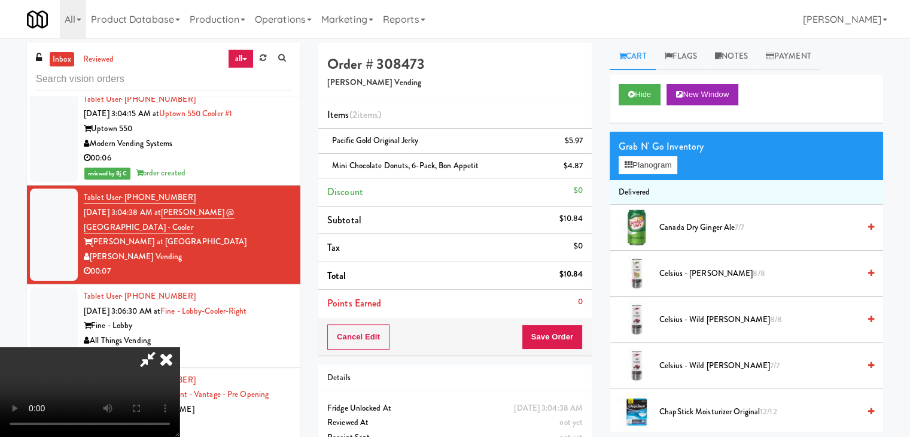
drag, startPoint x: 573, startPoint y: 321, endPoint x: 563, endPoint y: 333, distance: 14.9
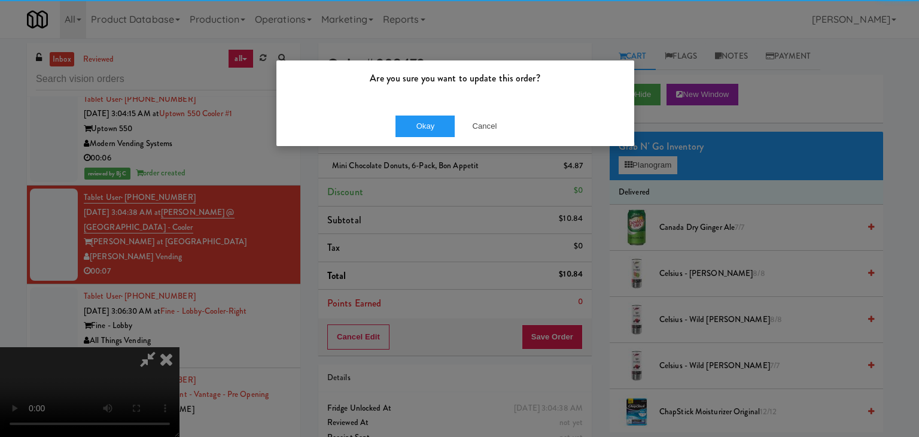
drag, startPoint x: 446, startPoint y: 151, endPoint x: 435, endPoint y: 147, distance: 11.0
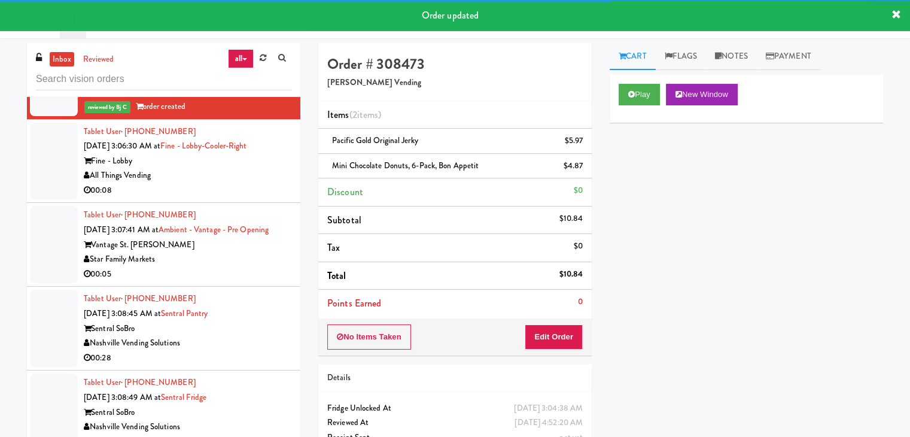
scroll to position [7168, 0]
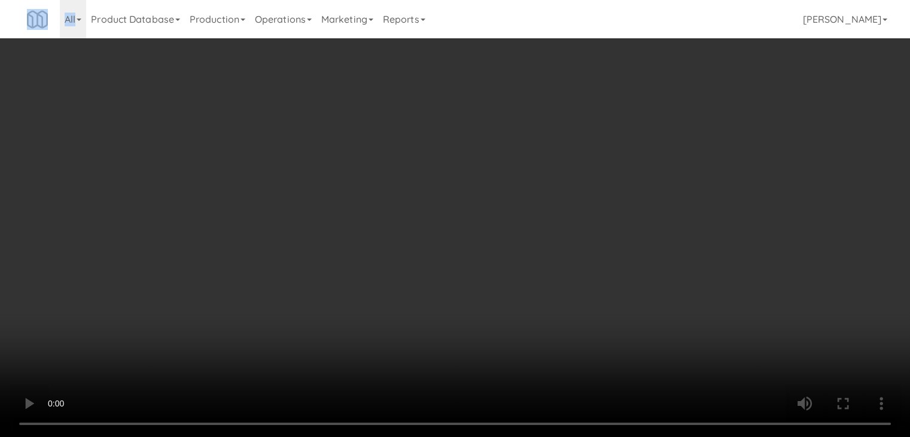
scroll to position [7153, 0]
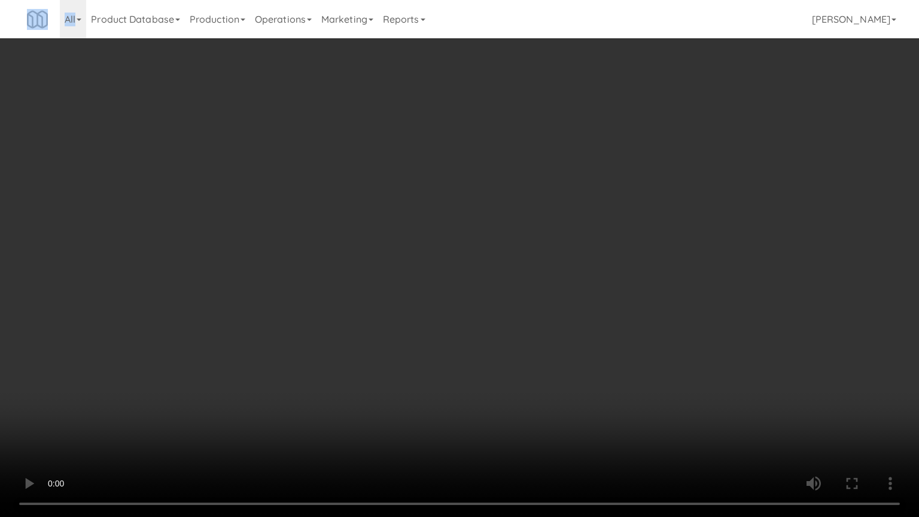
drag, startPoint x: 557, startPoint y: 349, endPoint x: 655, endPoint y: 148, distance: 223.6
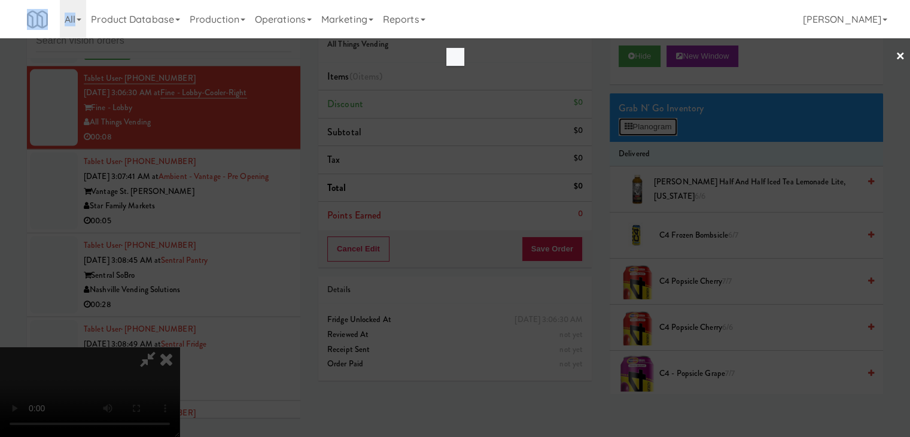
scroll to position [7153, 0]
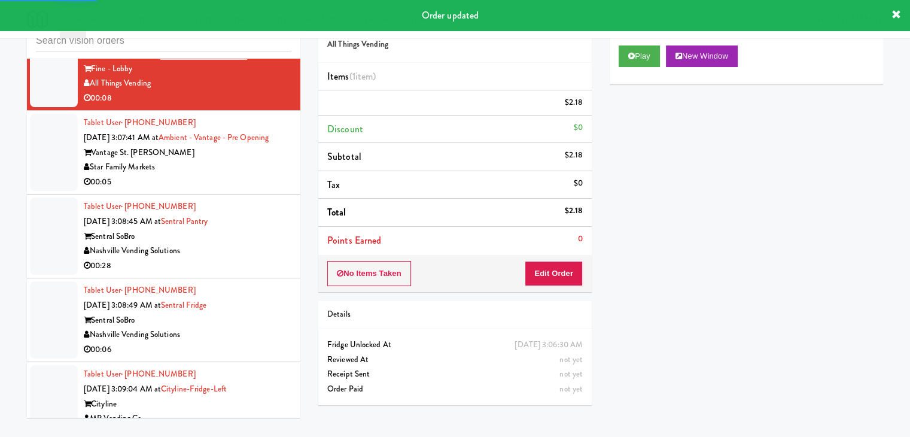
scroll to position [7227, 0]
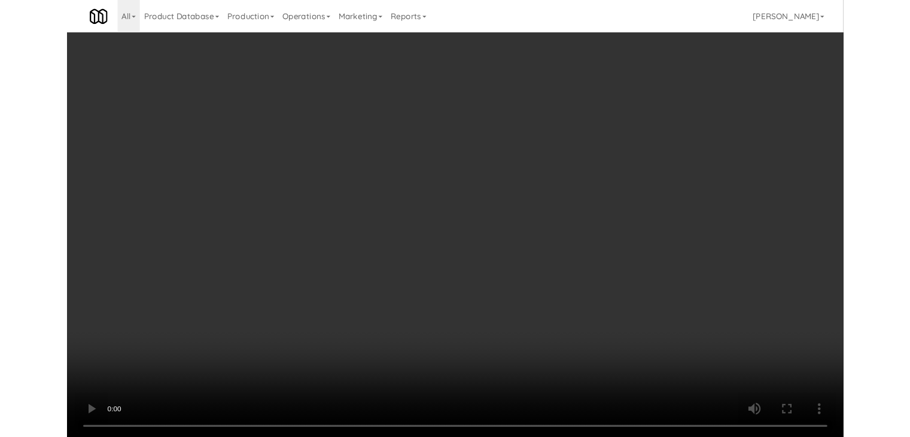
scroll to position [7212, 0]
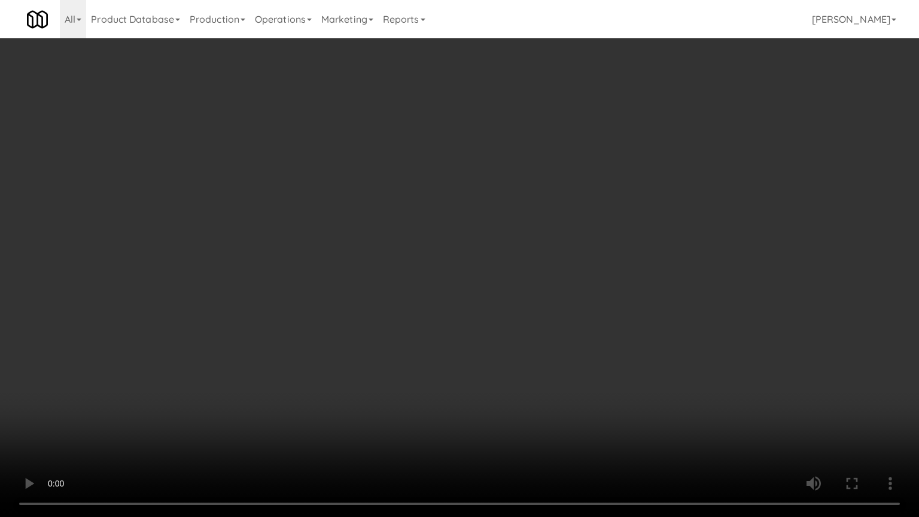
drag, startPoint x: 501, startPoint y: 385, endPoint x: 484, endPoint y: 395, distance: 19.6
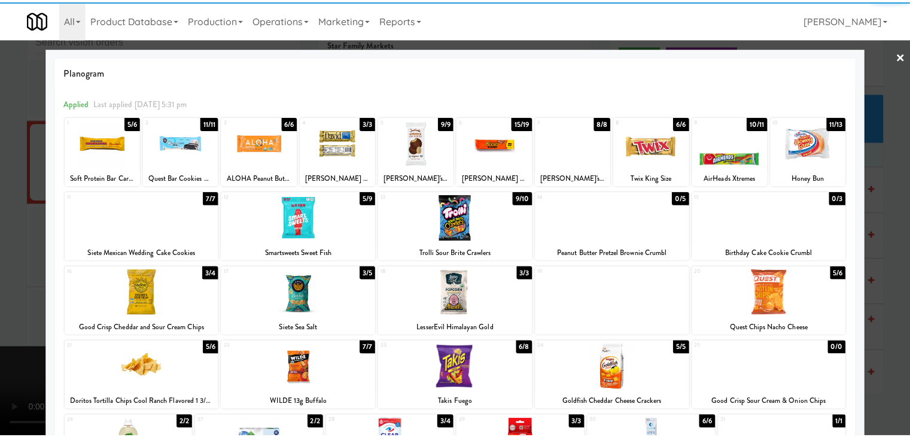
scroll to position [60, 0]
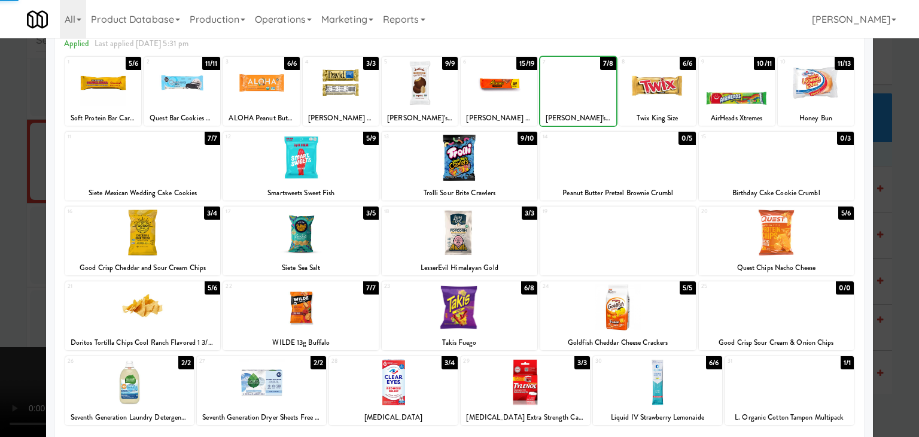
drag, startPoint x: 0, startPoint y: 273, endPoint x: 273, endPoint y: 272, distance: 272.7
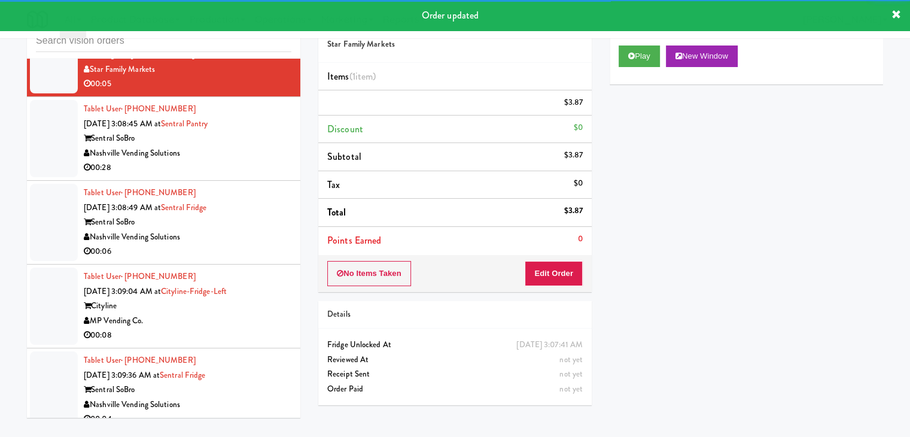
scroll to position [7347, 0]
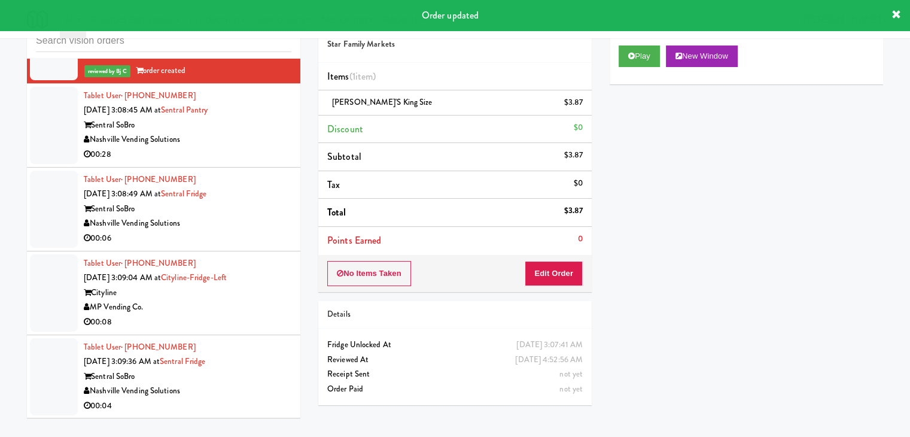
drag, startPoint x: 260, startPoint y: 132, endPoint x: 261, endPoint y: 139, distance: 7.8
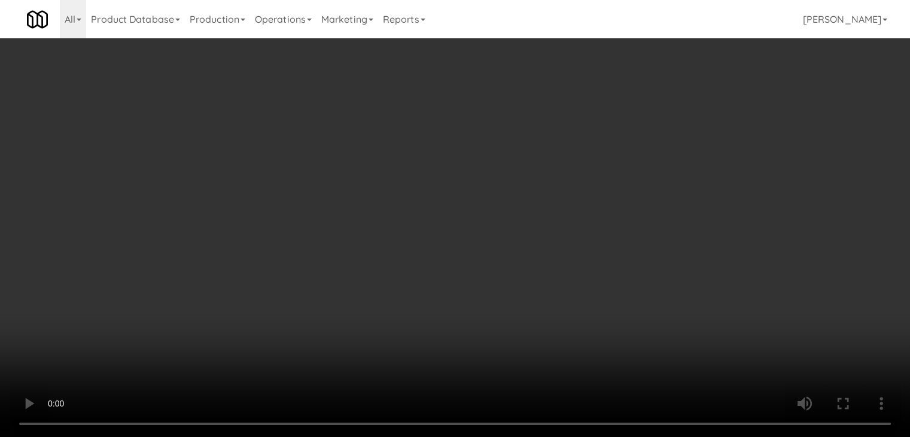
scroll to position [7333, 0]
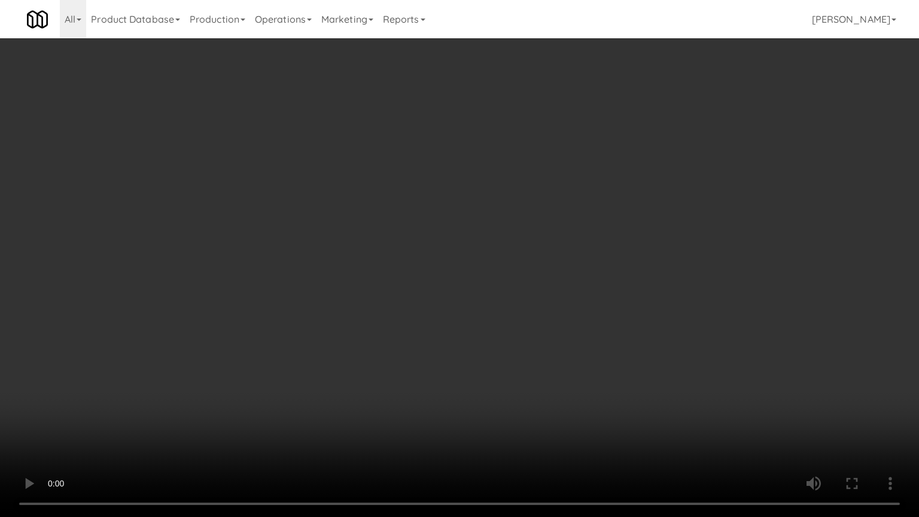
drag, startPoint x: 507, startPoint y: 383, endPoint x: 496, endPoint y: 384, distance: 11.4
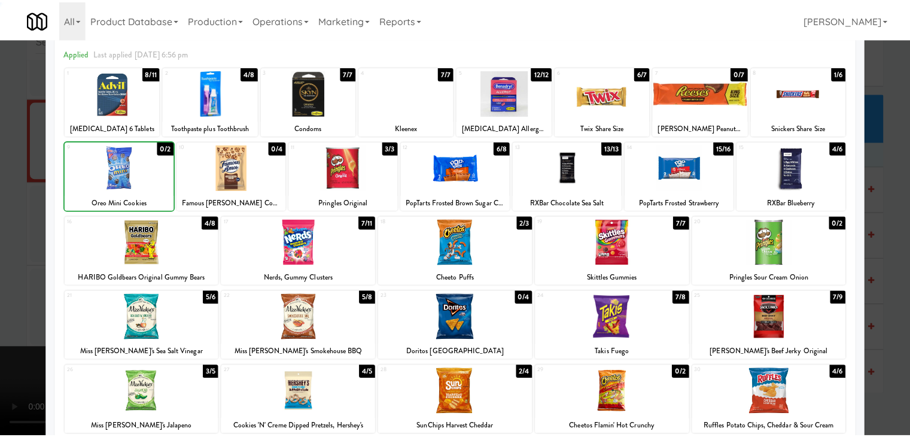
scroll to position [151, 0]
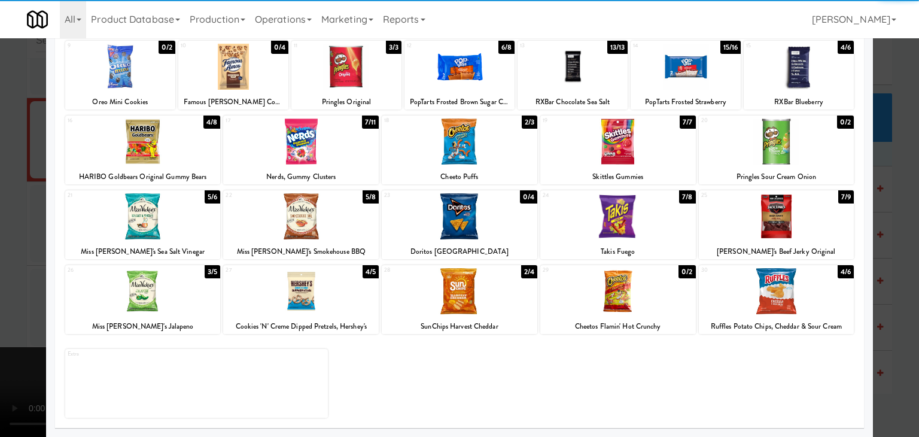
drag, startPoint x: 305, startPoint y: 276, endPoint x: 289, endPoint y: 278, distance: 15.7
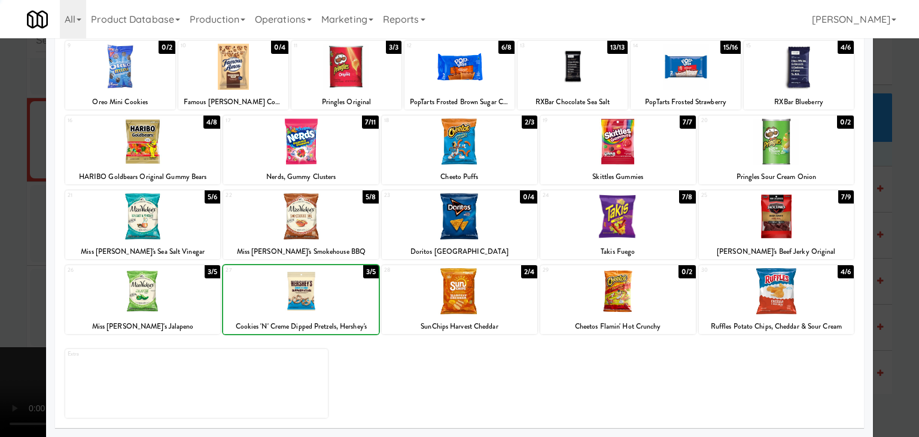
drag, startPoint x: 0, startPoint y: 273, endPoint x: 213, endPoint y: 288, distance: 213.5
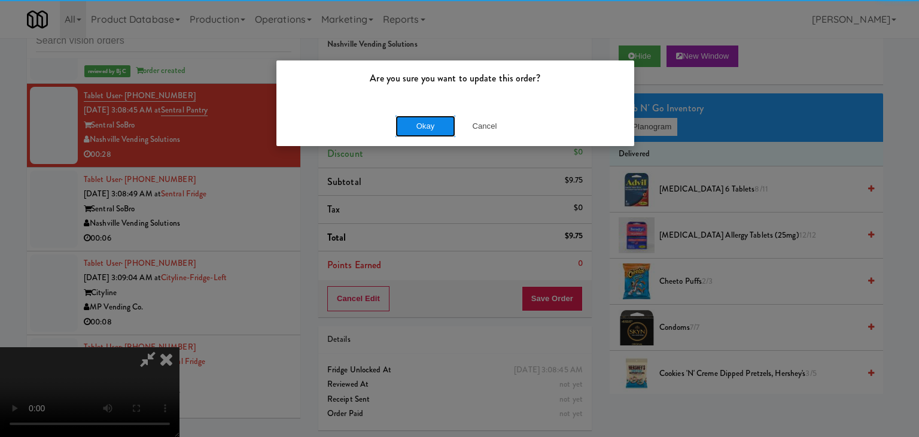
drag, startPoint x: 414, startPoint y: 131, endPoint x: 420, endPoint y: 124, distance: 8.9
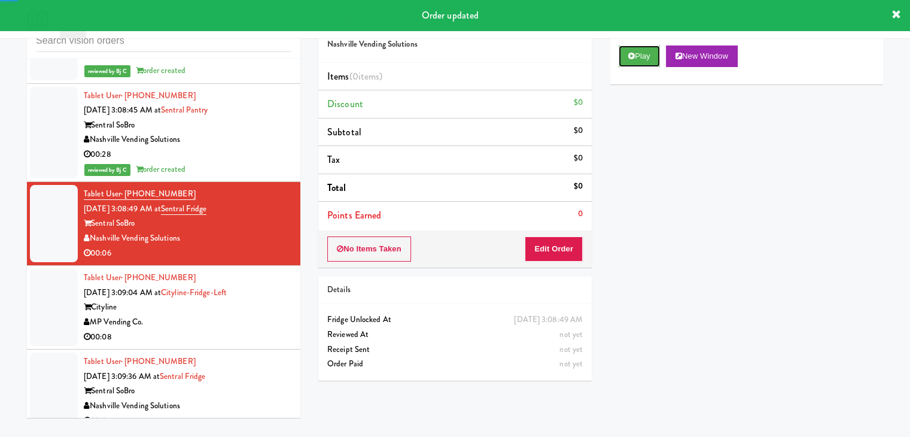
drag, startPoint x: 638, startPoint y: 60, endPoint x: 636, endPoint y: 83, distance: 22.8
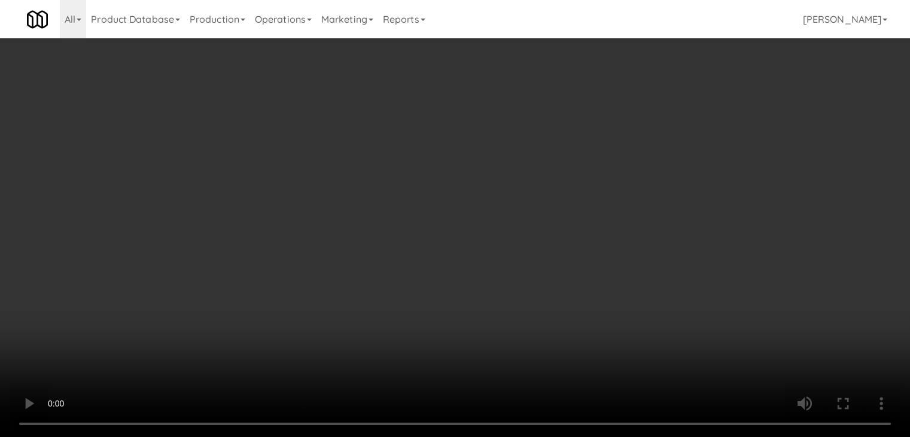
scroll to position [7333, 0]
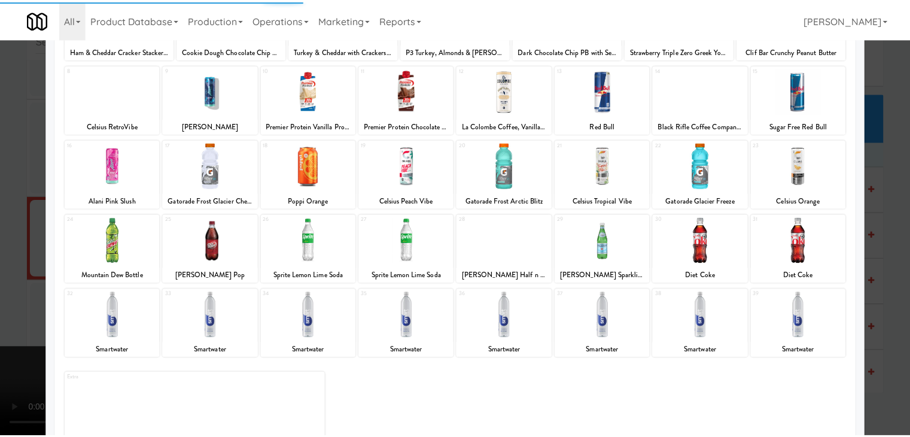
scroll to position [151, 0]
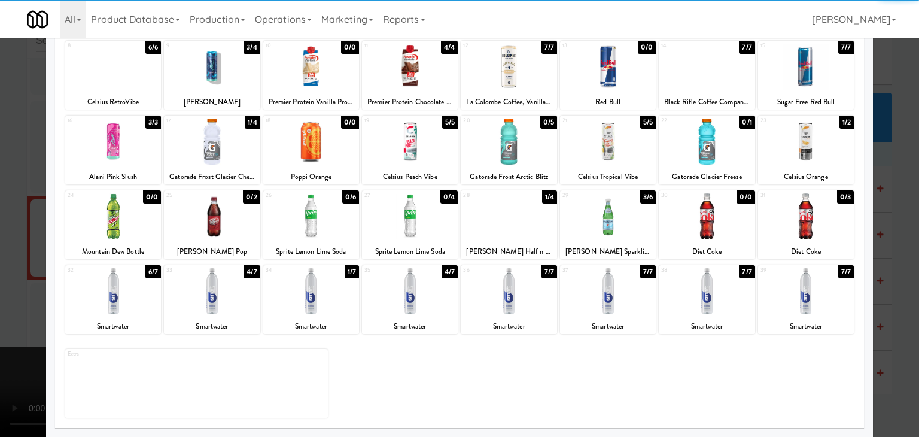
drag, startPoint x: 218, startPoint y: 288, endPoint x: 206, endPoint y: 292, distance: 12.5
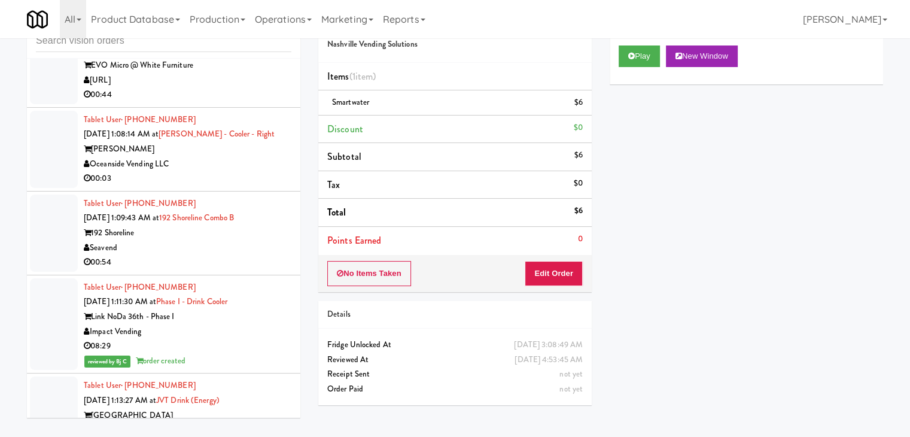
scroll to position [3998, 0]
